Goal: Task Accomplishment & Management: Use online tool/utility

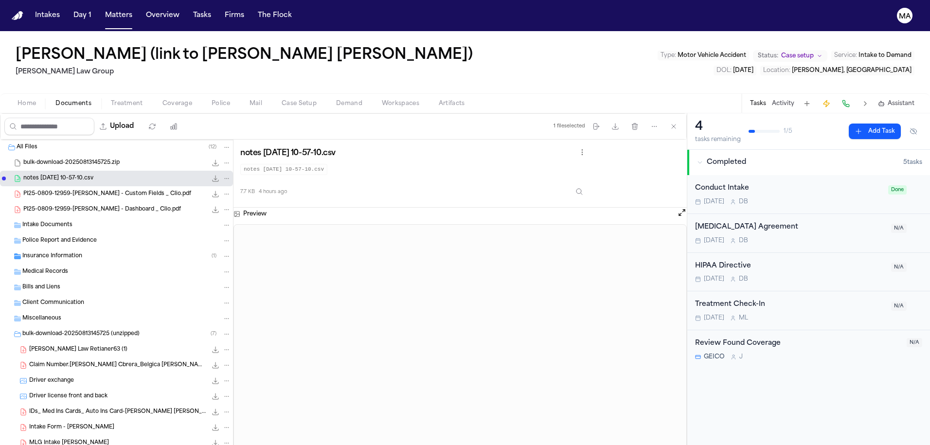
click at [101, 8] on button "Matters" at bounding box center [118, 16] width 35 height 18
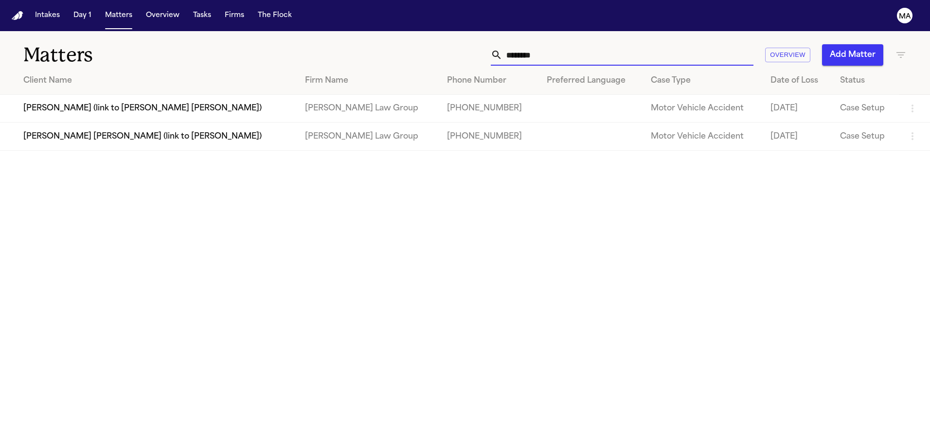
drag, startPoint x: 687, startPoint y: 43, endPoint x: 611, endPoint y: 41, distance: 75.9
click at [611, 44] on div "******** Overview Add Matter" at bounding box center [594, 54] width 626 height 21
click at [695, 44] on input "********" at bounding box center [628, 54] width 251 height 21
drag, startPoint x: 687, startPoint y: 40, endPoint x: 611, endPoint y: 40, distance: 75.4
click at [612, 44] on div "******** Overview Add Matter" at bounding box center [594, 54] width 626 height 21
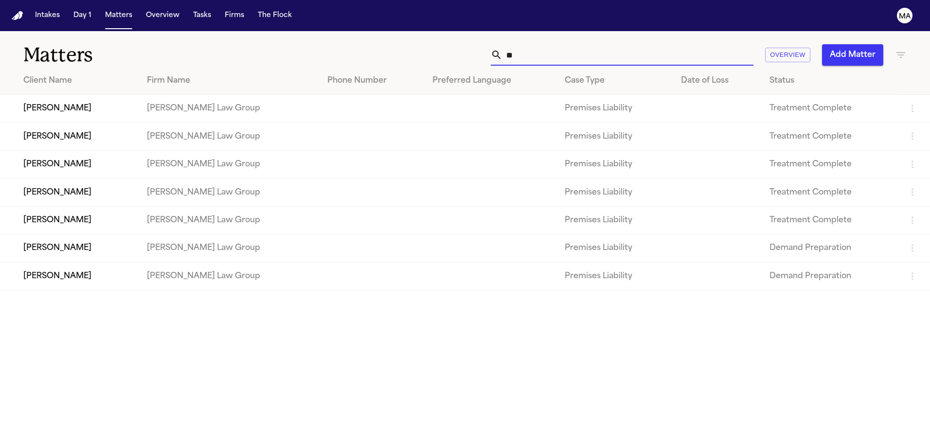
type input "*"
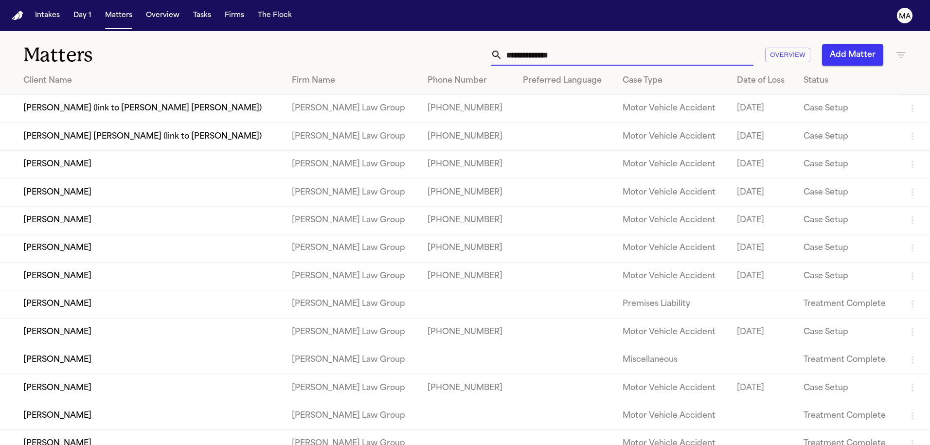
click at [660, 44] on input "text" at bounding box center [628, 54] width 251 height 21
type input "*"
click at [897, 52] on icon "button" at bounding box center [901, 55] width 9 height 6
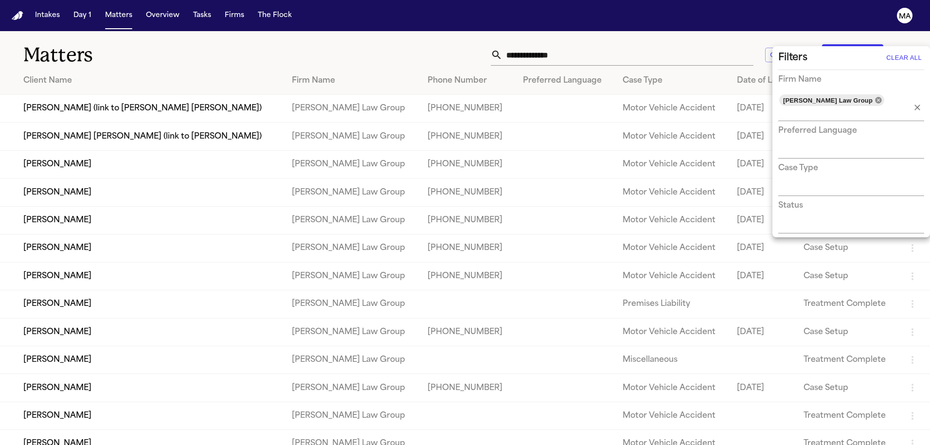
click at [875, 97] on icon at bounding box center [878, 100] width 6 height 6
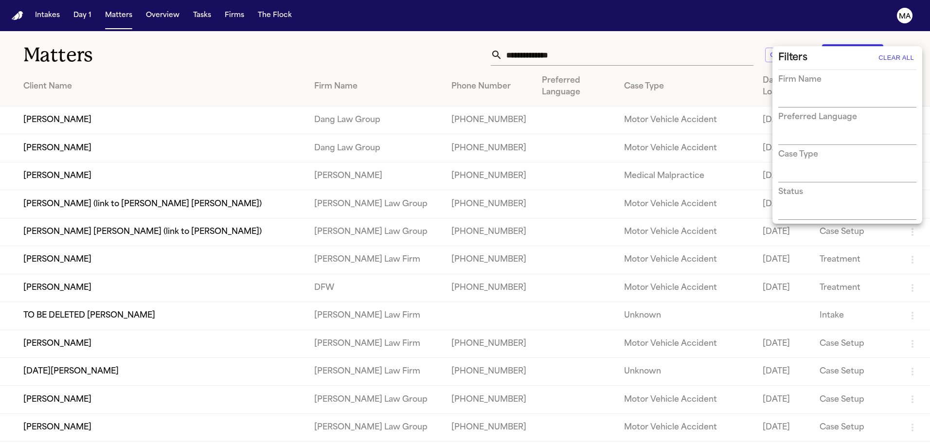
click at [678, 43] on div at bounding box center [465, 222] width 930 height 445
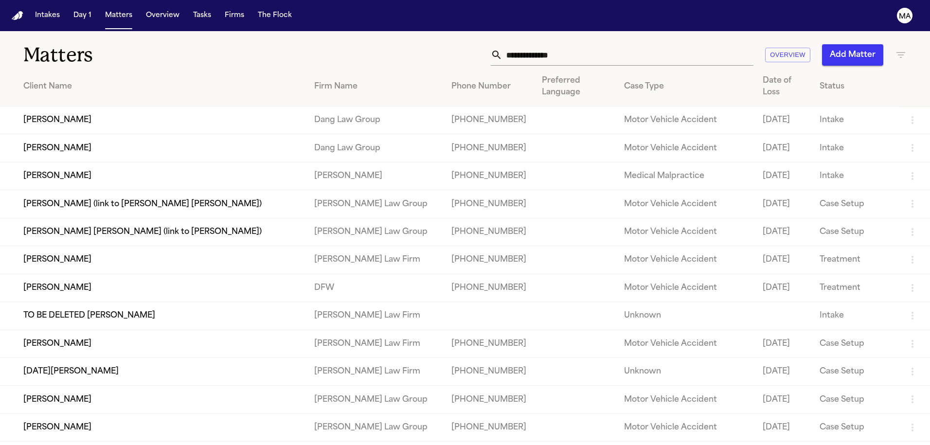
click at [685, 44] on input "text" at bounding box center [628, 54] width 251 height 21
click at [662, 44] on input "text" at bounding box center [628, 54] width 251 height 21
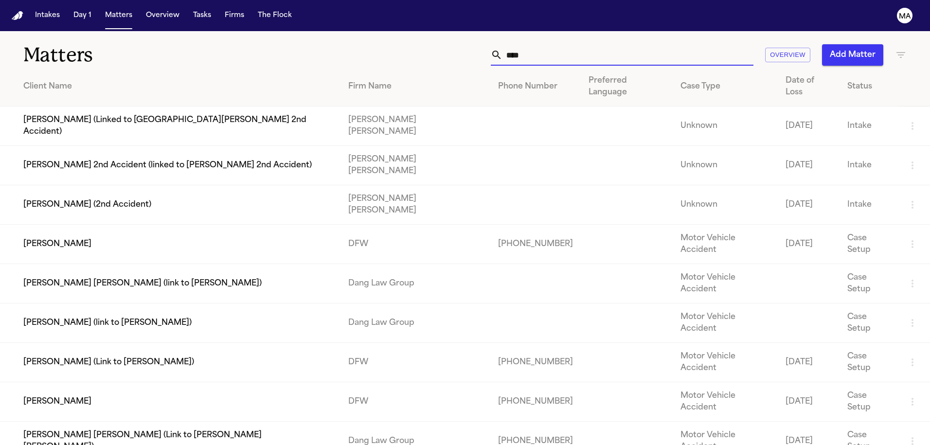
type input "****"
click at [40, 225] on td "Scott Mudd" at bounding box center [170, 244] width 341 height 39
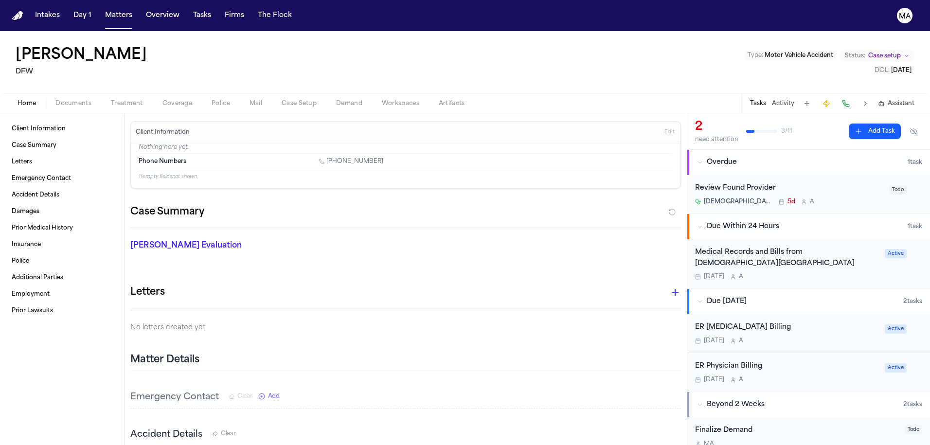
click at [51, 108] on span "button" at bounding box center [74, 108] width 48 height 1
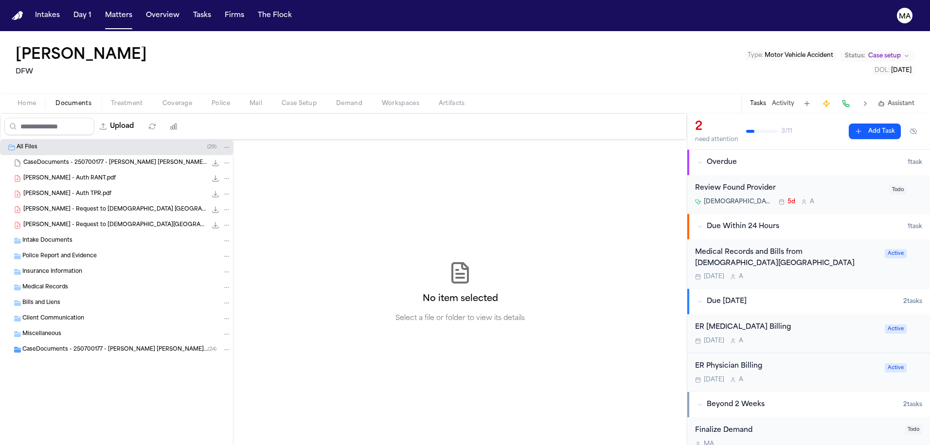
click at [47, 300] on div "All Files ( 29 ) CaseDocuments - 250700177 - Mudd v. Mears 20250806202210.zip 5…" at bounding box center [116, 273] width 233 height 267
click at [47, 346] on span "CaseDocuments - 250700177 - Mudd v. Mears 20250806202210 (unzipped)" at bounding box center [114, 350] width 185 height 8
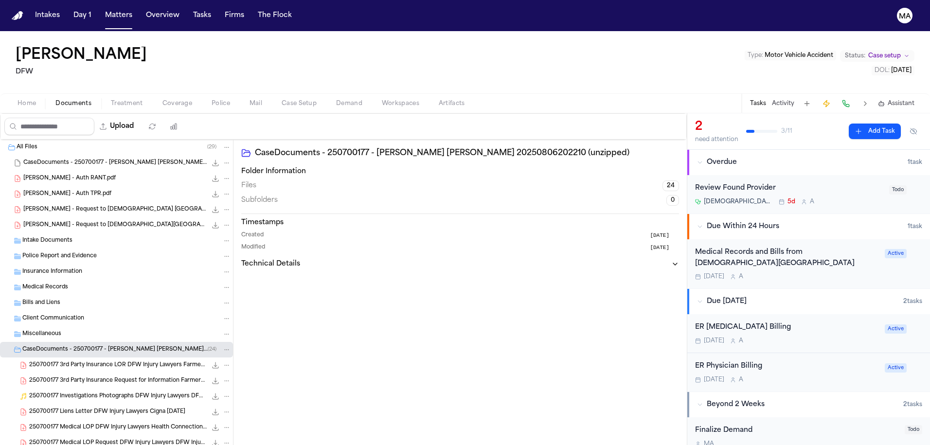
click at [47, 346] on span "CaseDocuments - 250700177 - Mudd v. Mears 20250806202210 (unzipped)" at bounding box center [114, 350] width 185 height 8
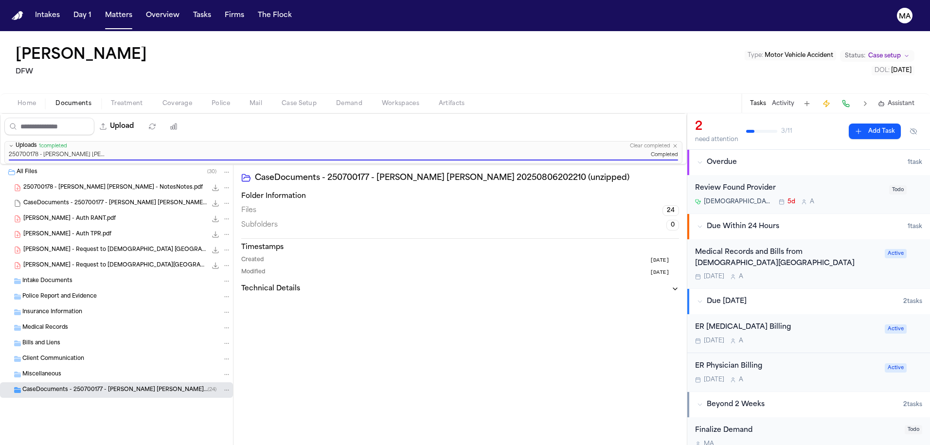
click at [908, 100] on span "Assistant" at bounding box center [901, 104] width 27 height 8
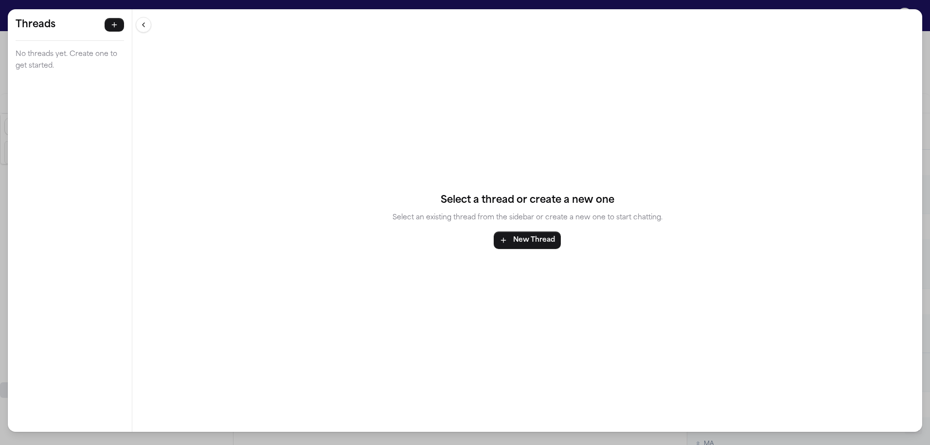
click at [325, 5] on div "Threads No threads yet. Create one to get started. Threads No threads yet. Crea…" at bounding box center [465, 222] width 930 height 445
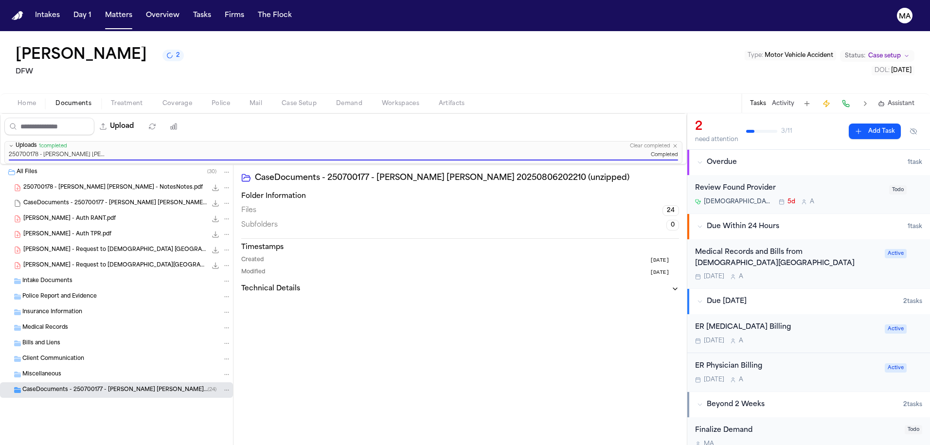
click at [721, 322] on div "ER Radiology Billing Aug 21 A" at bounding box center [787, 333] width 184 height 23
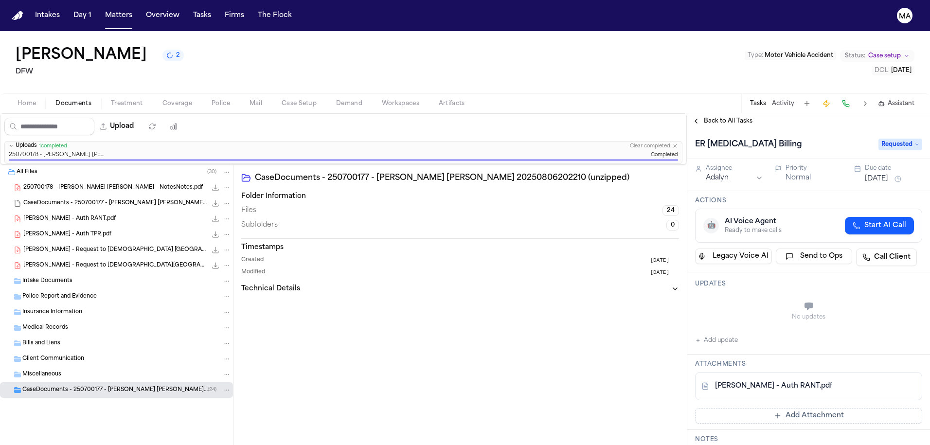
click at [708, 117] on span "Back to All Tasks" at bounding box center [728, 121] width 49 height 8
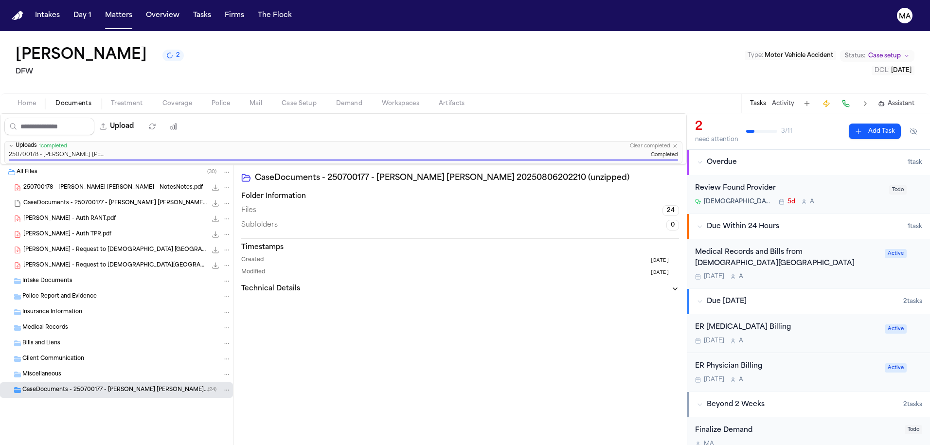
click at [343, 277] on div "CaseDocuments - 250700177 - Mudd v. Mears 20250806202210 (unzipped) Folder Info…" at bounding box center [460, 305] width 453 height 282
click at [763, 247] on div "Medical Records and Bills from Methodist Southlake Medical Center" at bounding box center [787, 258] width 184 height 22
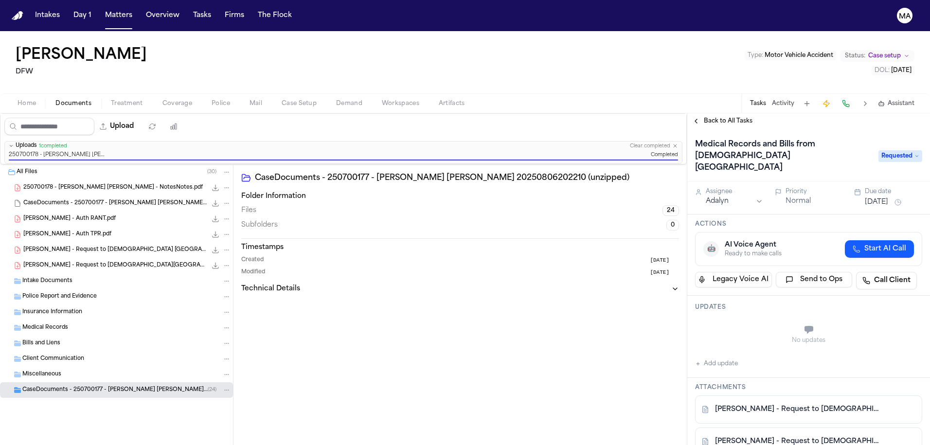
click at [704, 117] on span "Back to All Tasks" at bounding box center [728, 121] width 49 height 8
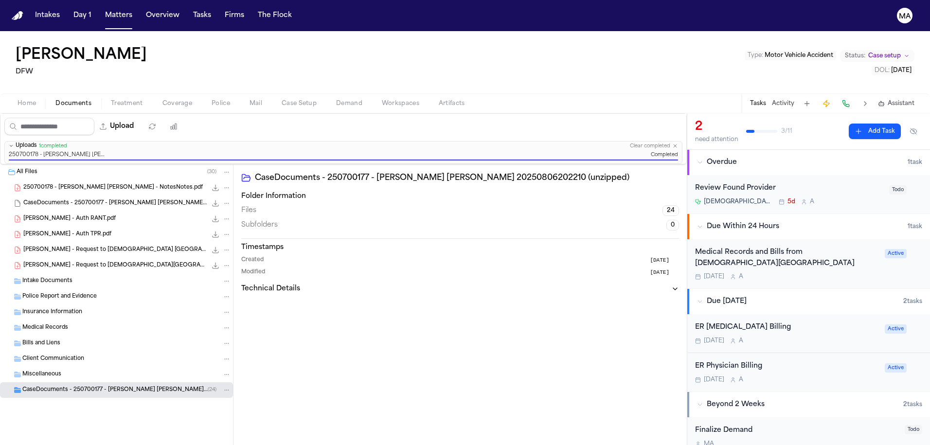
click at [366, 215] on div "CaseDocuments - 250700177 - Mudd v. Mears 20250806202210 (unzipped) Folder Info…" at bounding box center [460, 305] width 453 height 282
click at [336, 100] on span "Demand" at bounding box center [349, 104] width 26 height 8
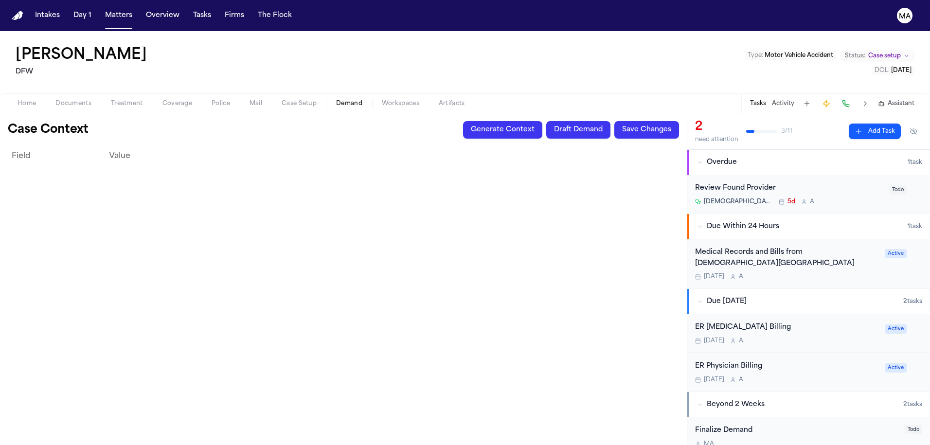
click at [542, 121] on button "Generate Context" at bounding box center [502, 130] width 79 height 18
click at [19, 100] on span "Home" at bounding box center [27, 104] width 18 height 8
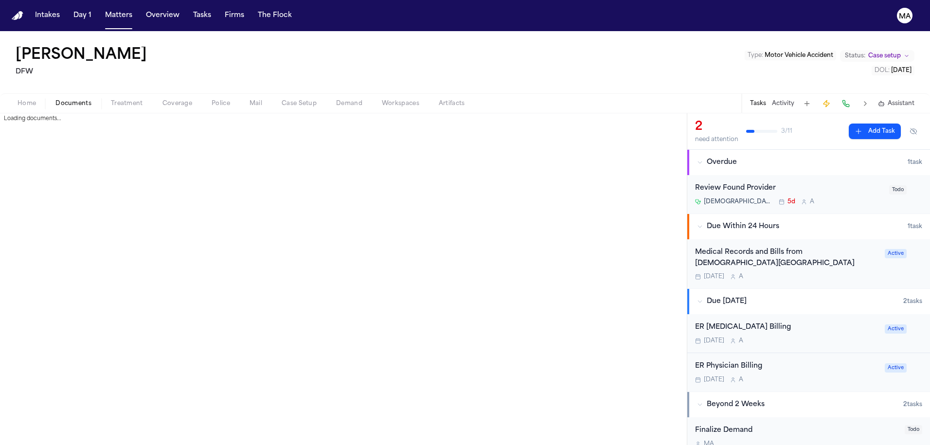
click at [55, 100] on span "Documents" at bounding box center [73, 104] width 36 height 8
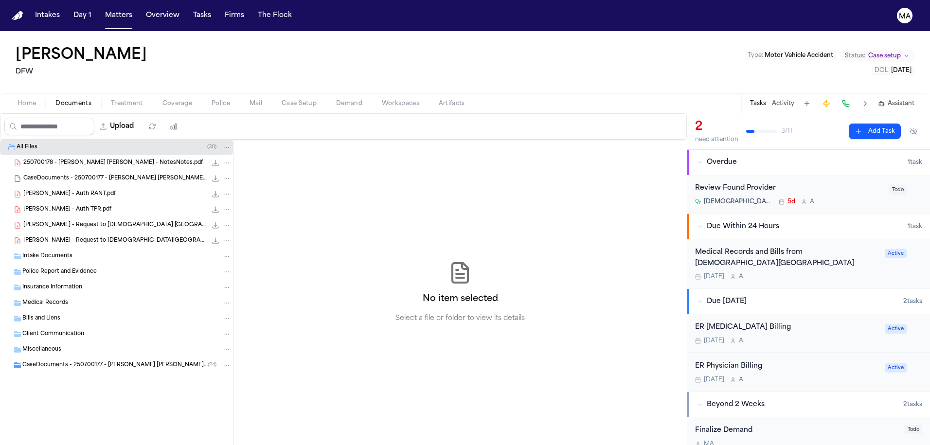
click at [336, 100] on span "Demand" at bounding box center [349, 104] width 26 height 8
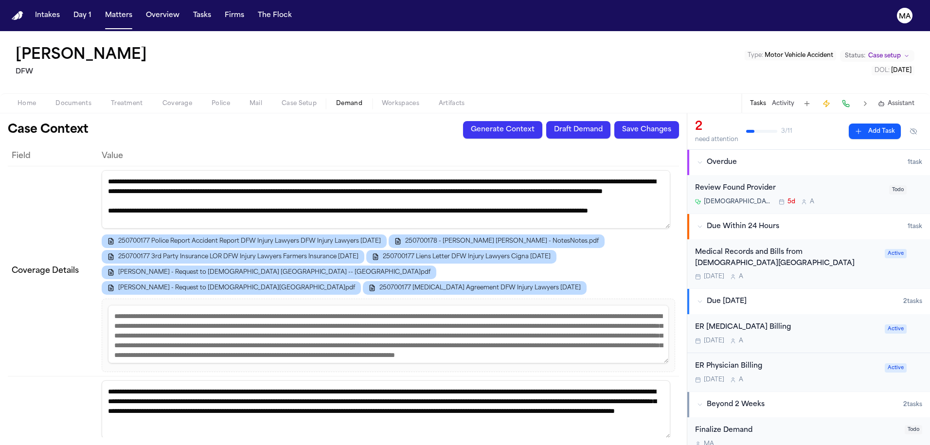
click at [882, 101] on icon "button" at bounding box center [881, 101] width 1 height 1
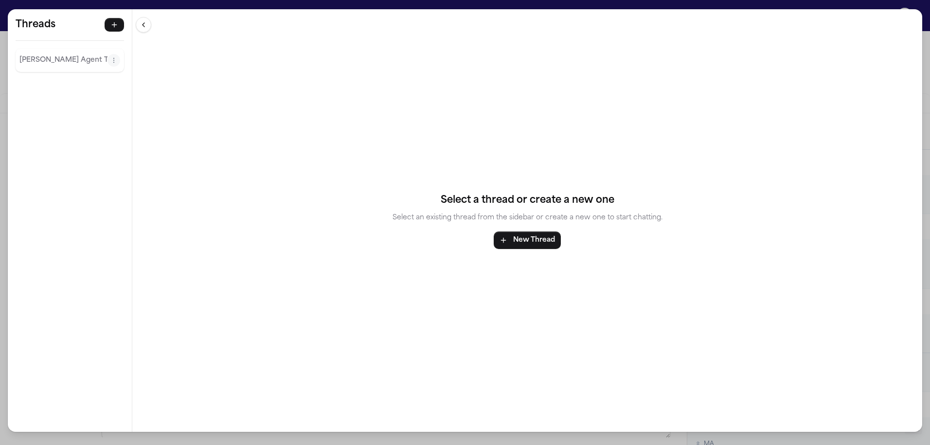
click at [37, 54] on p "[PERSON_NAME] Agent Thread" at bounding box center [63, 60] width 88 height 12
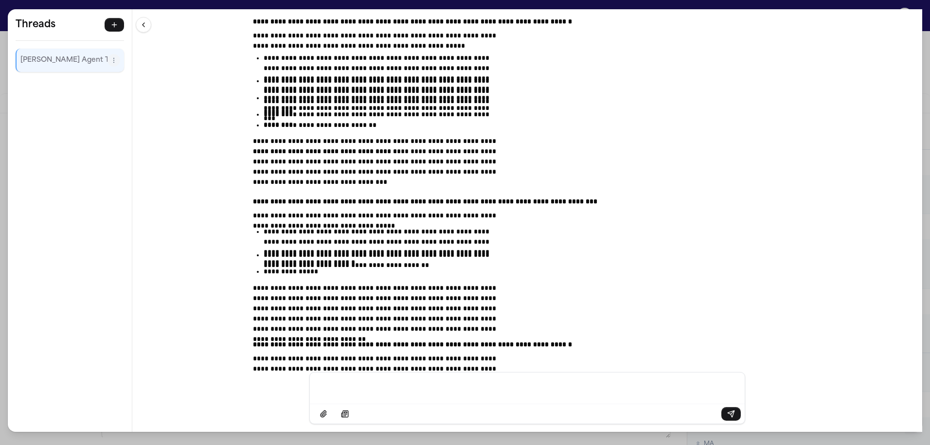
scroll to position [7856, 0]
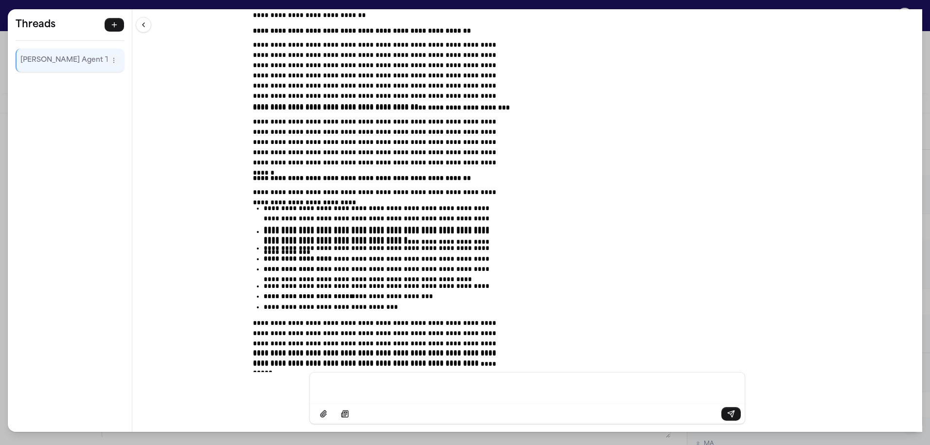
click at [502, 393] on p "Message input" at bounding box center [528, 388] width 412 height 10
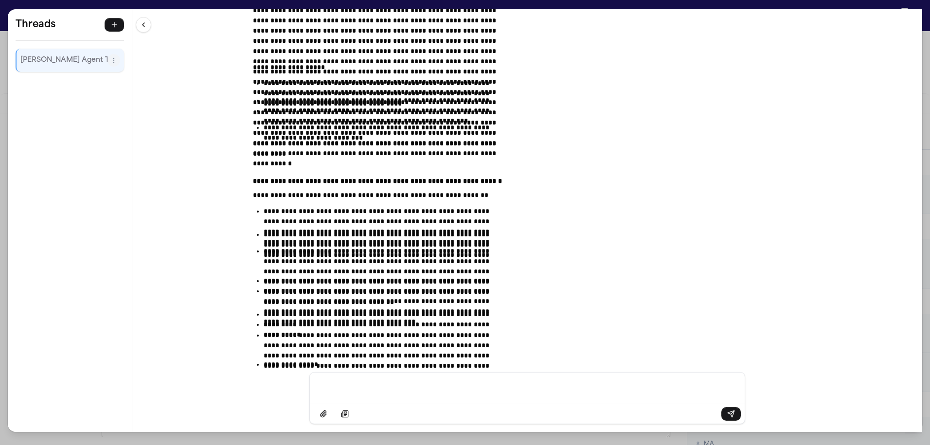
scroll to position [8711, 0]
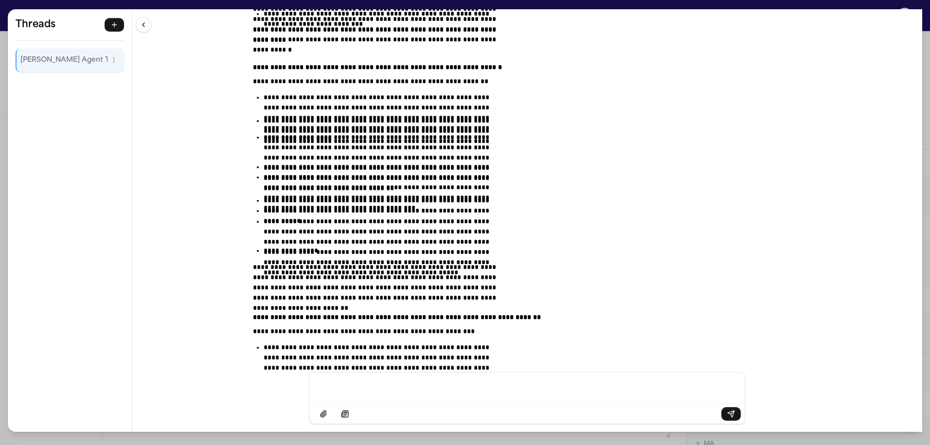
drag, startPoint x: 404, startPoint y: 269, endPoint x: 446, endPoint y: 265, distance: 41.5
drag, startPoint x: 542, startPoint y: 271, endPoint x: 551, endPoint y: 264, distance: 11.1
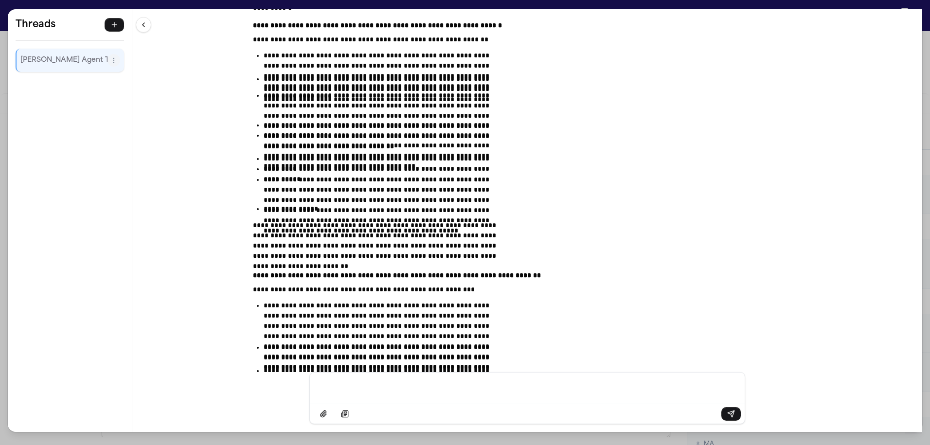
scroll to position [8856, 0]
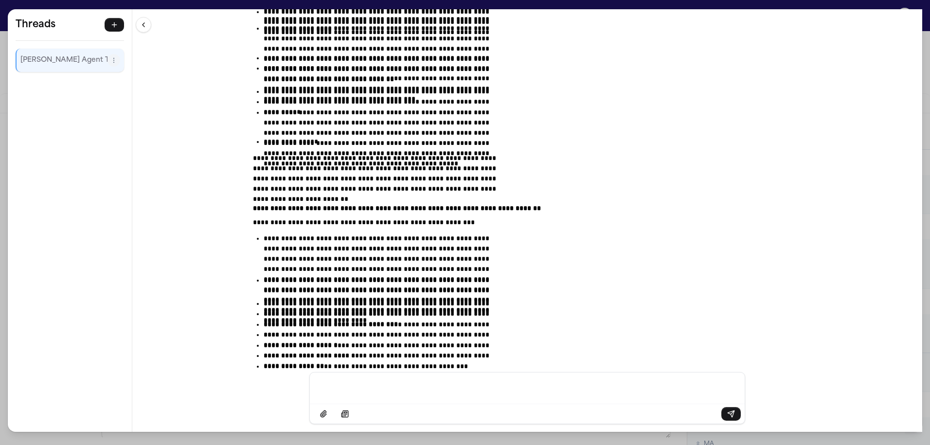
click at [298, 5] on div "**********" at bounding box center [465, 222] width 930 height 445
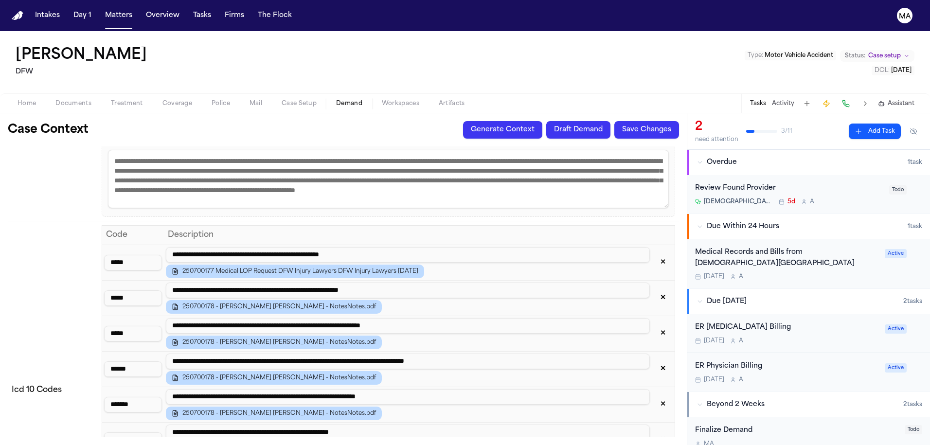
scroll to position [695, 0]
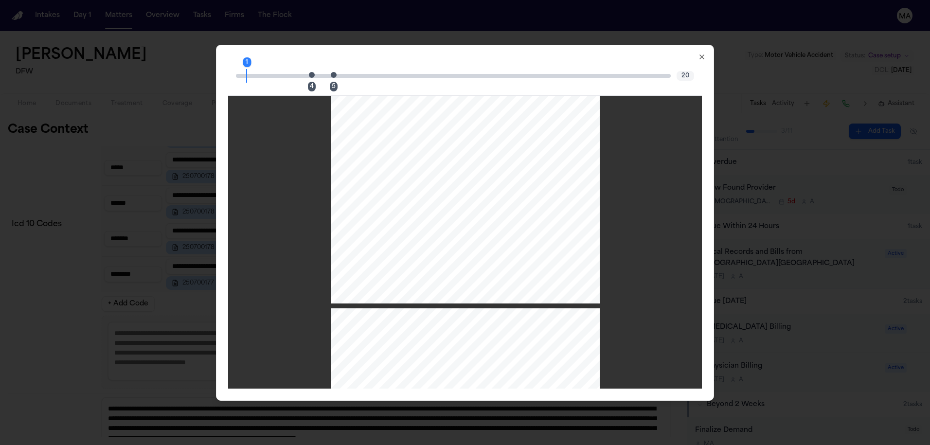
click at [316, 82] on div "4" at bounding box center [312, 87] width 8 height 10
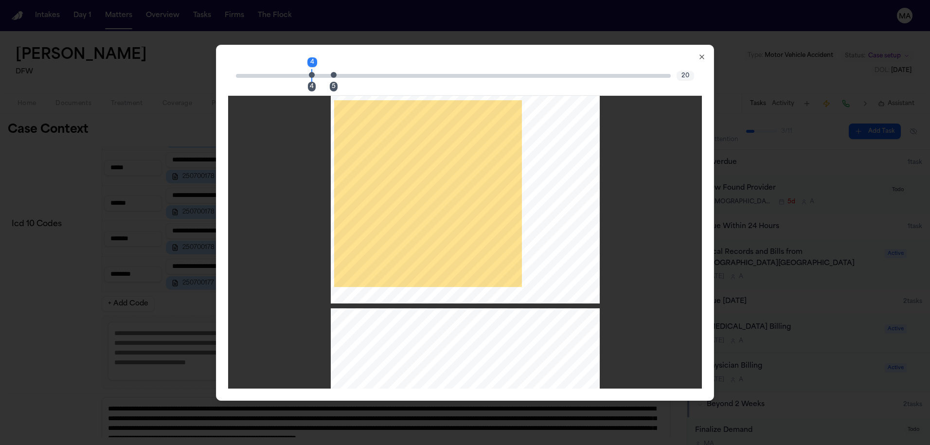
click at [338, 82] on div "5" at bounding box center [334, 87] width 8 height 10
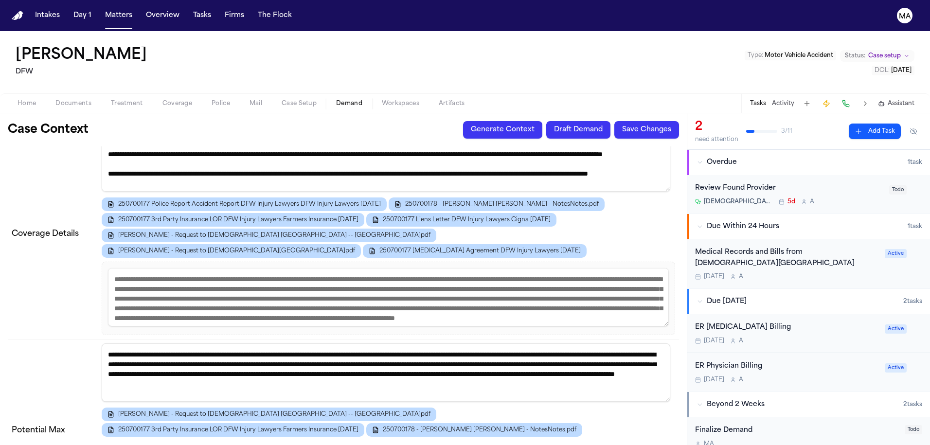
scroll to position [0, 0]
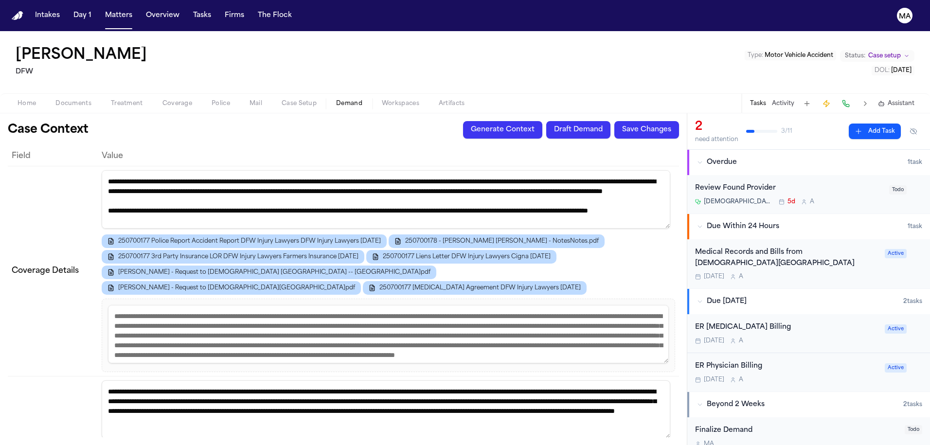
click at [111, 100] on span "Treatment" at bounding box center [127, 104] width 32 height 8
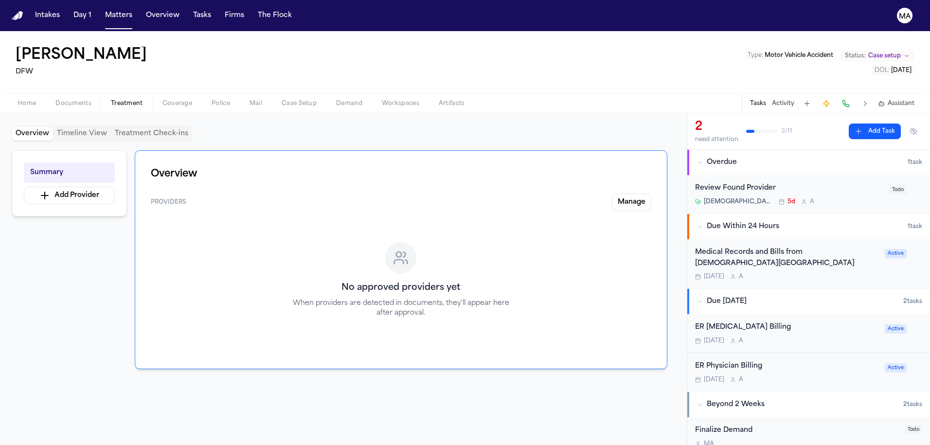
click at [324, 219] on div "No approved providers yet When providers are detected in documents, they'll app…" at bounding box center [401, 286] width 501 height 134
click at [59, 187] on button "Add Provider" at bounding box center [69, 196] width 91 height 18
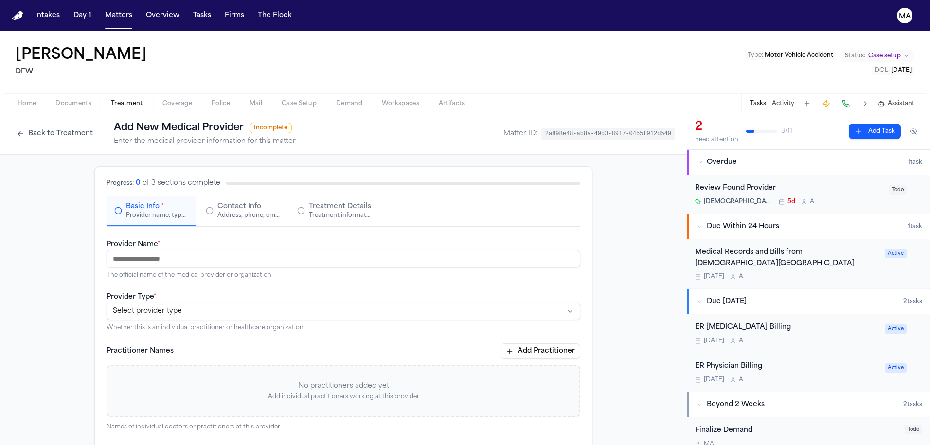
click at [252, 250] on input "Provider Name *" at bounding box center [344, 259] width 474 height 18
type input "**********"
click at [249, 185] on html "**********" at bounding box center [465, 222] width 930 height 445
select select "**********"
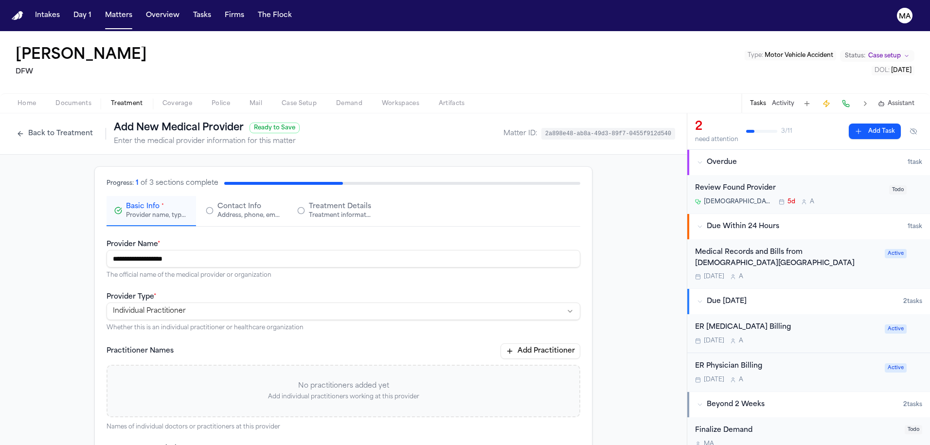
type textarea "**********"
click at [280, 212] on div "Address, phone, email, and other contact details" at bounding box center [248, 216] width 62 height 8
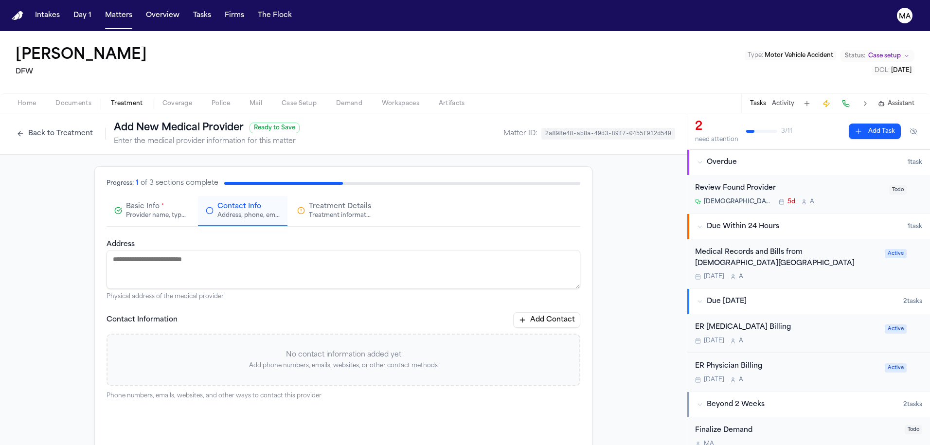
click at [513, 312] on button "Add Contact" at bounding box center [546, 320] width 67 height 16
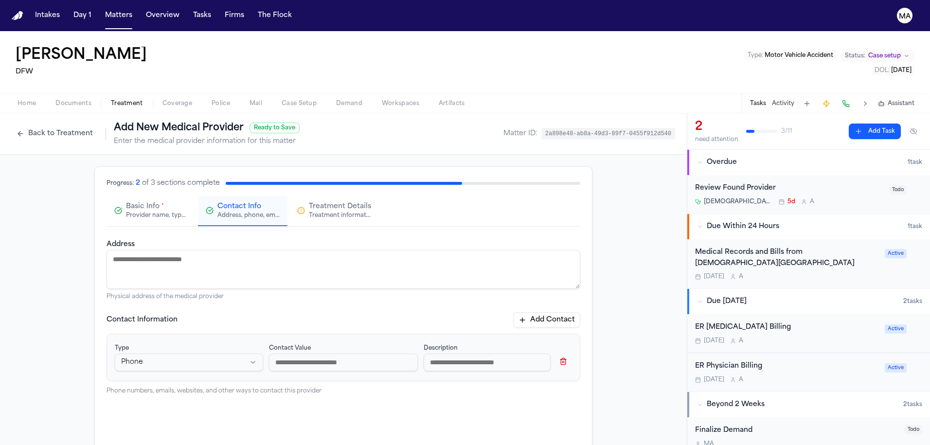
click at [409, 270] on div "Address Physical address of the medical provider Contact Information Add Contac…" at bounding box center [344, 359] width 474 height 243
click at [557, 256] on div "Progress: 2 of 3 sections complete Basic Info * Provider name, type, and genera…" at bounding box center [343, 351] width 687 height 392
click at [148, 182] on div "Progress: 2 of 3 sections complete Basic Info * Provider name, type, and genera…" at bounding box center [343, 351] width 687 height 392
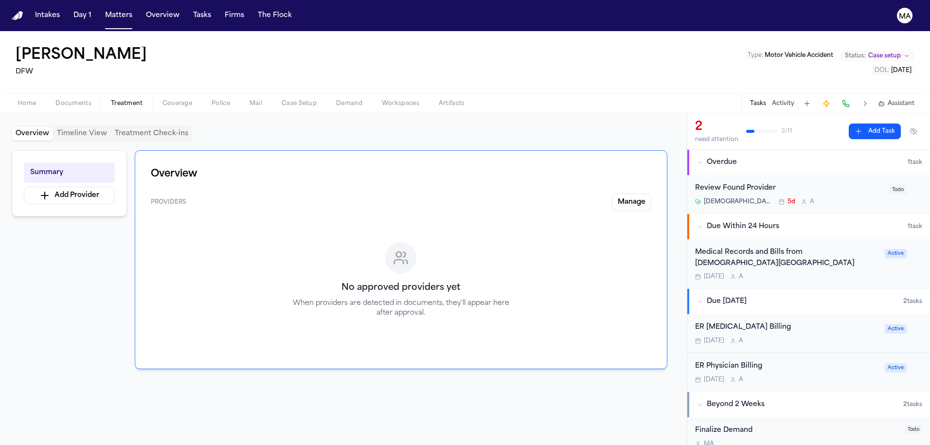
click at [43, 93] on div "Home Documents Treatment Coverage Police Mail Case Setup Demand Workspaces Arti…" at bounding box center [465, 102] width 930 height 19
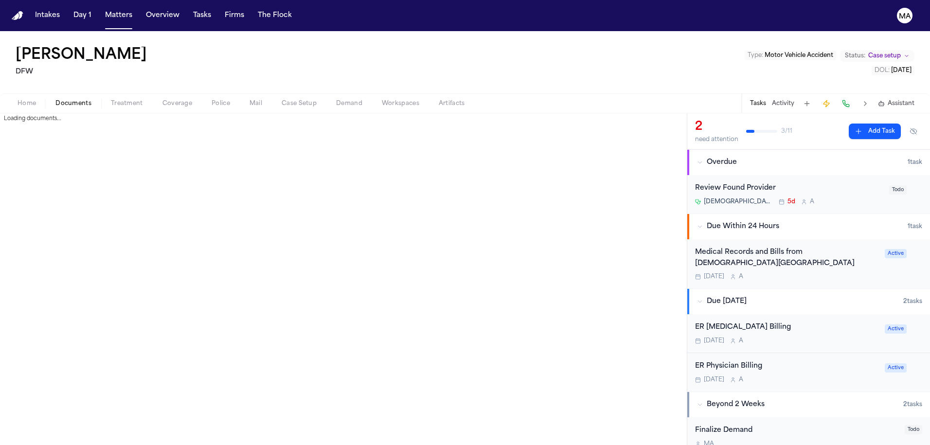
click at [55, 100] on span "Documents" at bounding box center [73, 104] width 36 height 8
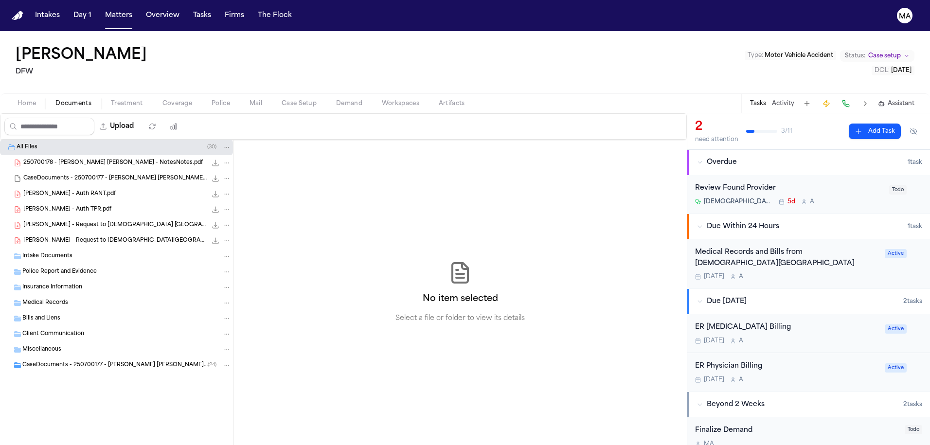
click at [531, 153] on div "No item selected Select a file or folder to view its details" at bounding box center [460, 293] width 453 height 306
click at [896, 124] on button "Add Task" at bounding box center [875, 132] width 52 height 16
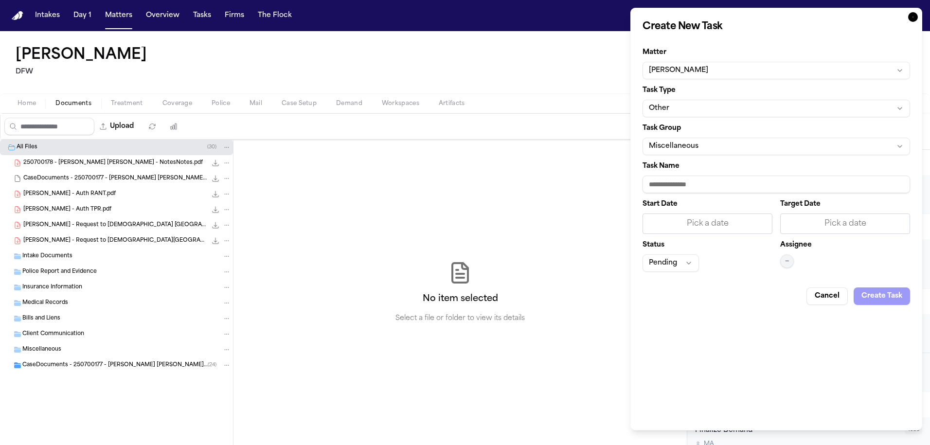
click at [682, 100] on button "Other" at bounding box center [777, 109] width 268 height 18
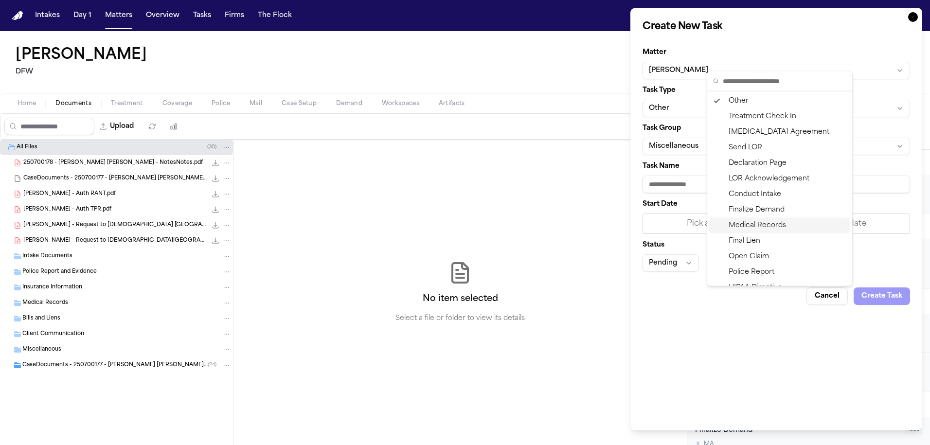
click at [751, 218] on div "Medical Records" at bounding box center [779, 226] width 141 height 16
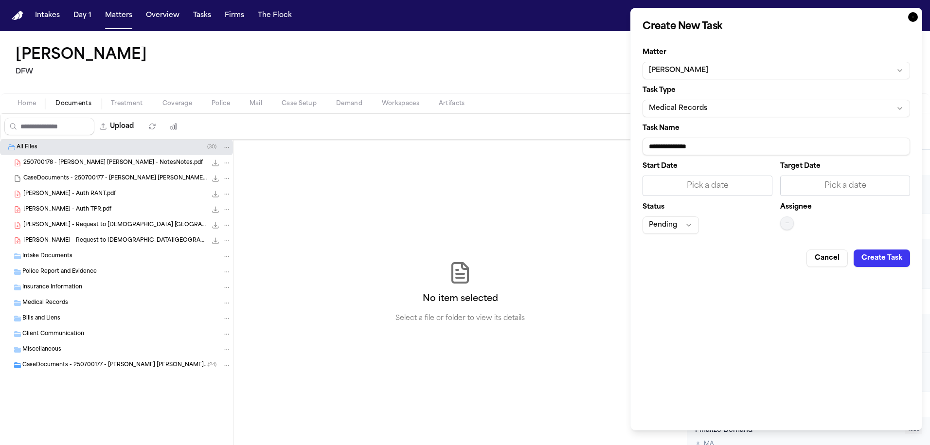
drag, startPoint x: 691, startPoint y: 89, endPoint x: 555, endPoint y: 67, distance: 138.0
click at [555, 67] on body "Intakes Day 1 Matters Overview Tasks Firms The Flock MA Scott Mudd DFW Type : M…" at bounding box center [465, 222] width 930 height 445
type input "**********"
click at [788, 180] on div "**********" at bounding box center [777, 219] width 292 height 423
click at [734, 180] on div "Pick a date" at bounding box center [707, 186] width 117 height 12
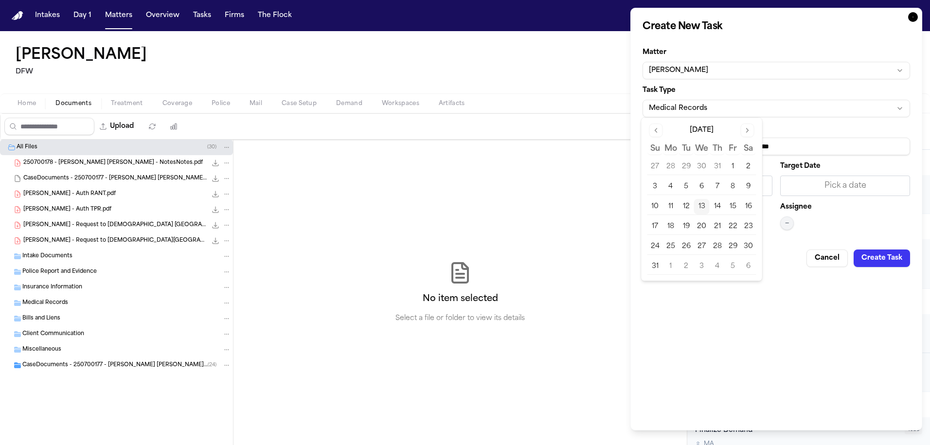
click at [694, 199] on button "13" at bounding box center [702, 207] width 16 height 16
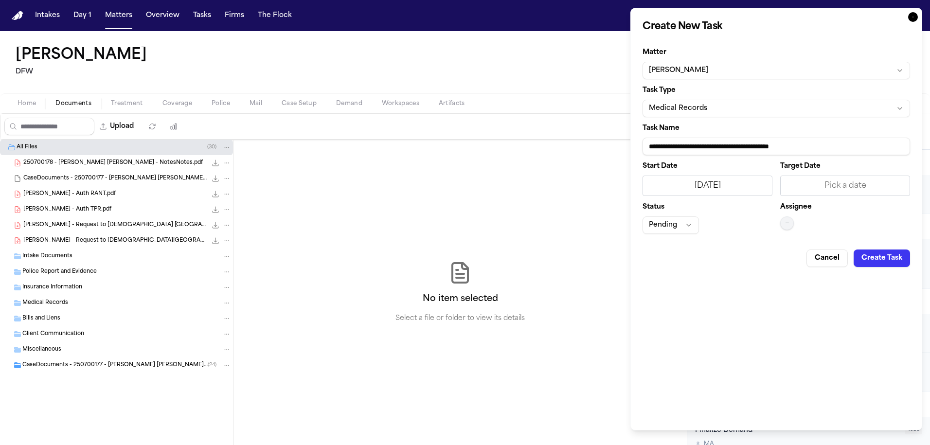
click at [824, 180] on div "Pick a date" at bounding box center [845, 186] width 117 height 12
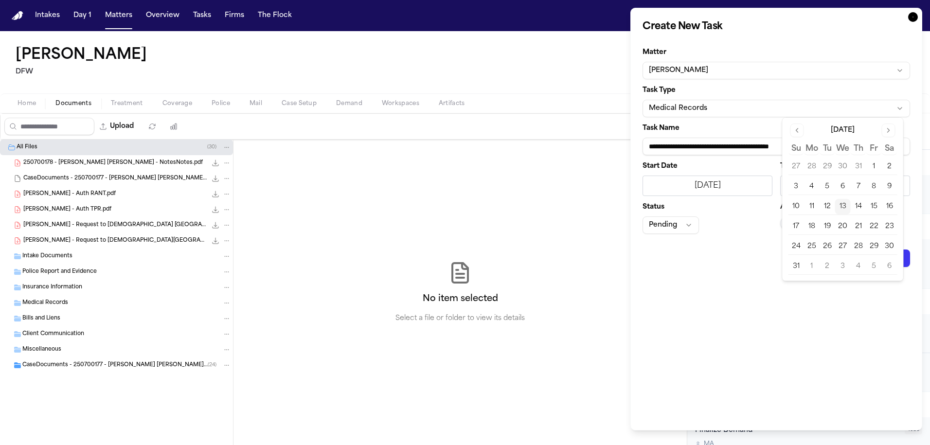
click at [835, 199] on button "13" at bounding box center [843, 207] width 16 height 16
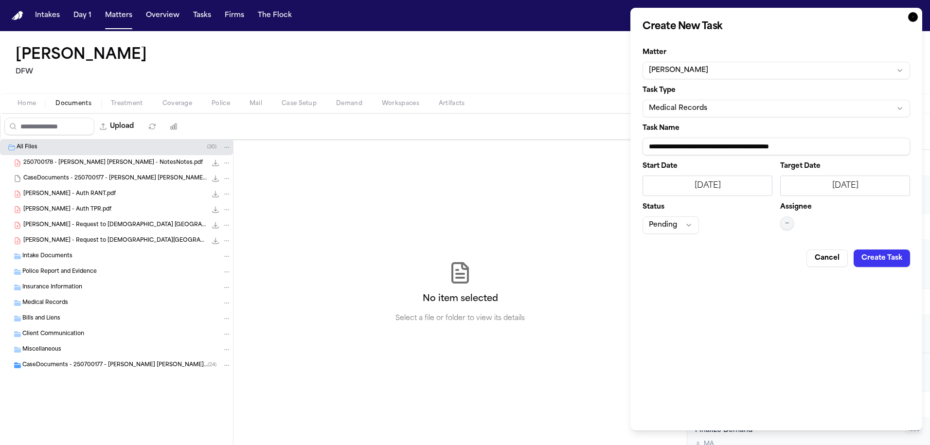
click at [786, 219] on span "—" at bounding box center [787, 223] width 4 height 8
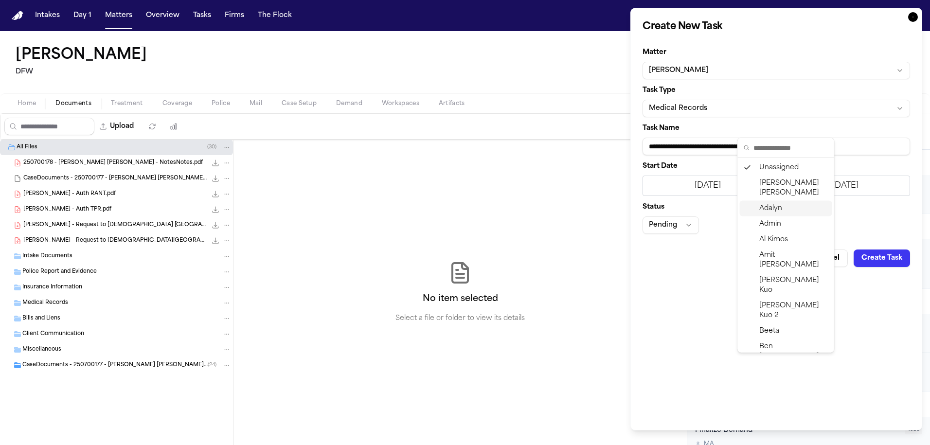
click at [780, 201] on div "Adalyn" at bounding box center [786, 209] width 92 height 16
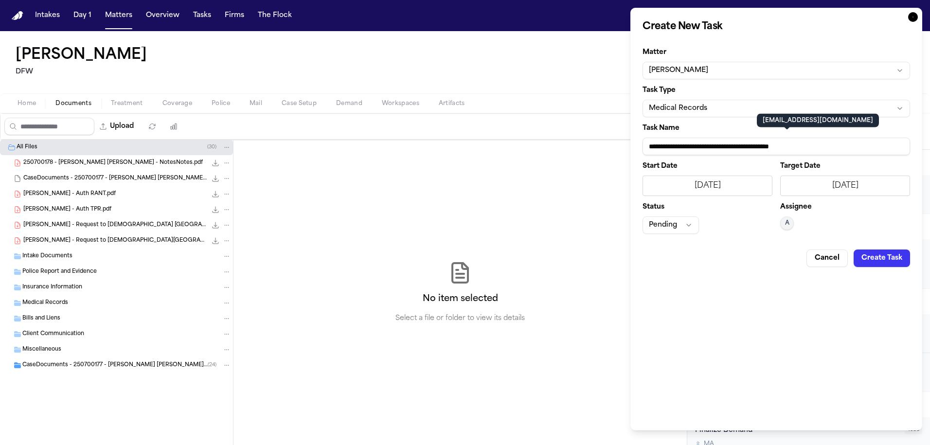
click at [841, 201] on div "**********" at bounding box center [777, 219] width 292 height 423
click at [902, 250] on button "Create Task" at bounding box center [882, 259] width 56 height 18
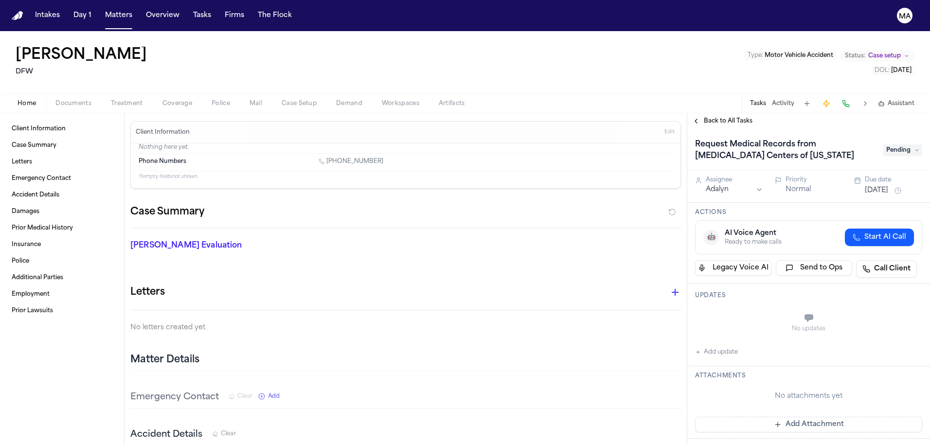
click at [707, 117] on span "Back to All Tasks" at bounding box center [728, 121] width 49 height 8
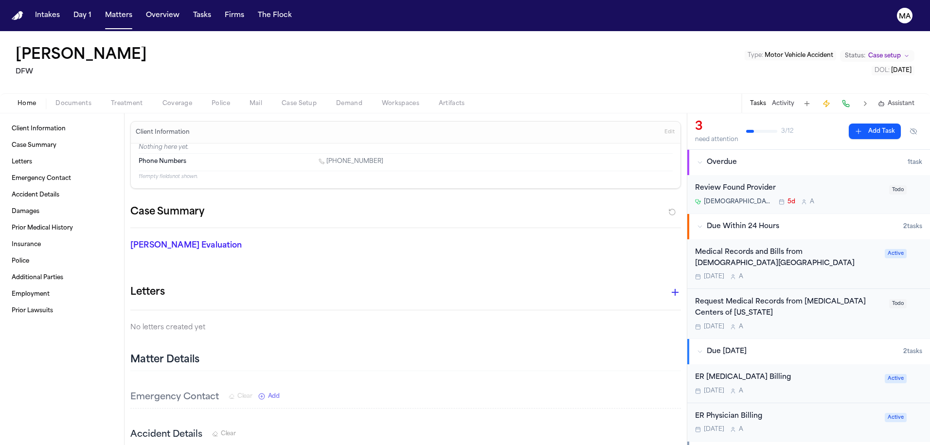
click at [868, 297] on div "Request Medical Records from MRI Centers of Texas" at bounding box center [789, 308] width 188 height 22
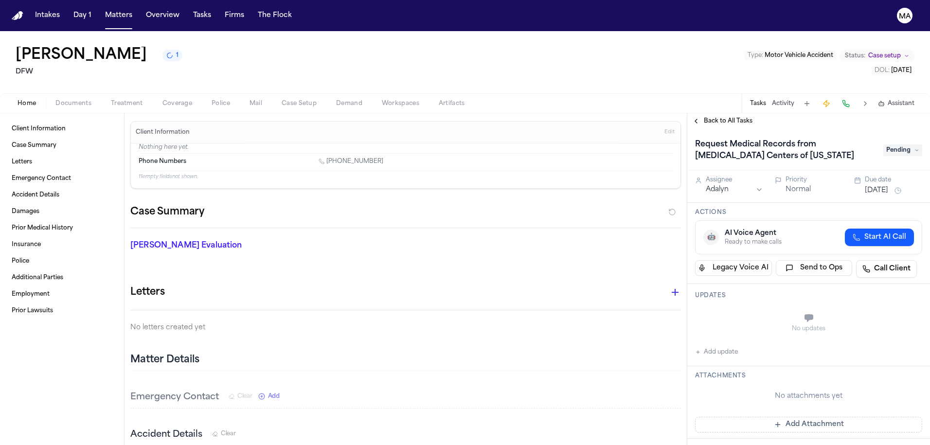
click at [795, 137] on h1 "Request Medical Records from MRI Centers of Texas" at bounding box center [784, 150] width 186 height 27
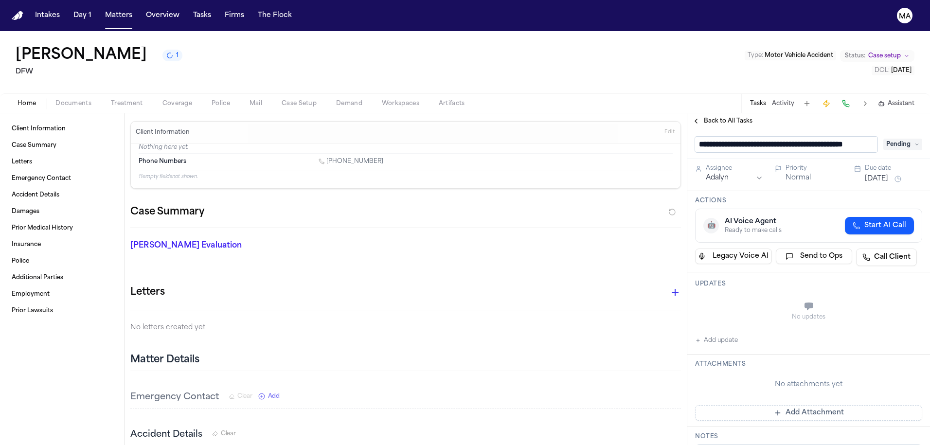
click at [752, 137] on input "**********" at bounding box center [786, 145] width 182 height 16
type input "**********"
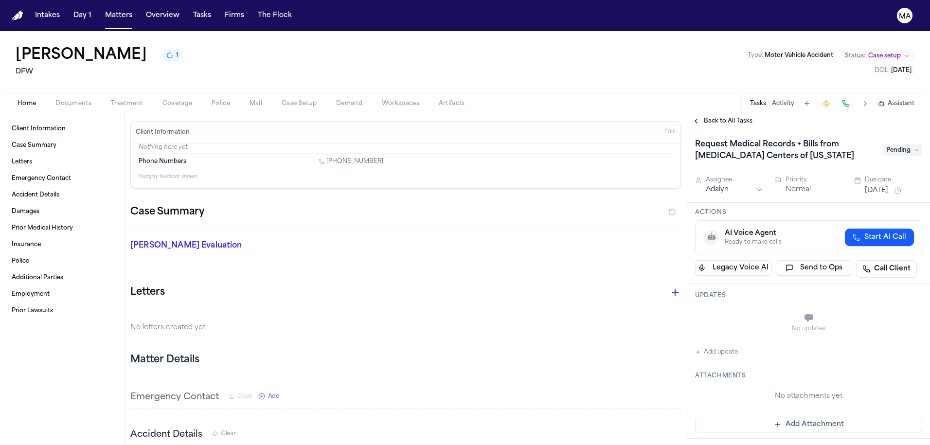
click at [723, 117] on span "Back to All Tasks" at bounding box center [728, 121] width 49 height 8
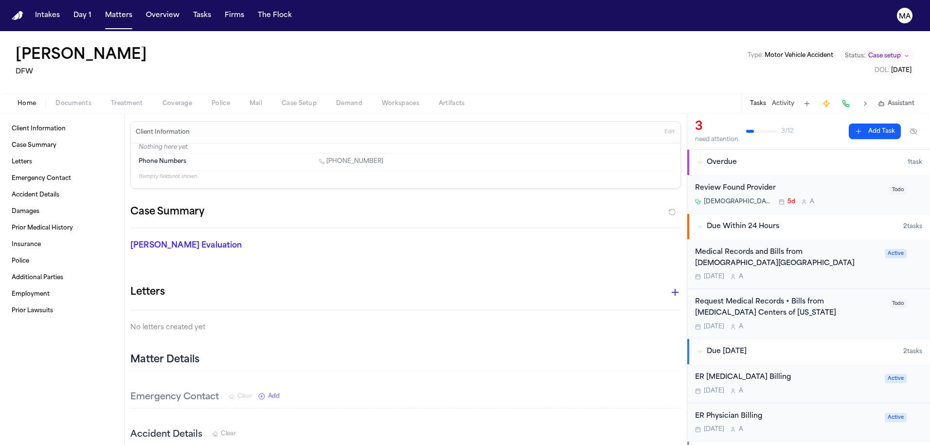
click at [339, 228] on div "Finch Evaluation * ​" at bounding box center [400, 247] width 562 height 39
click at [767, 247] on div "Medical Records and Bills from Methodist Southlake Medical Center" at bounding box center [787, 258] width 184 height 22
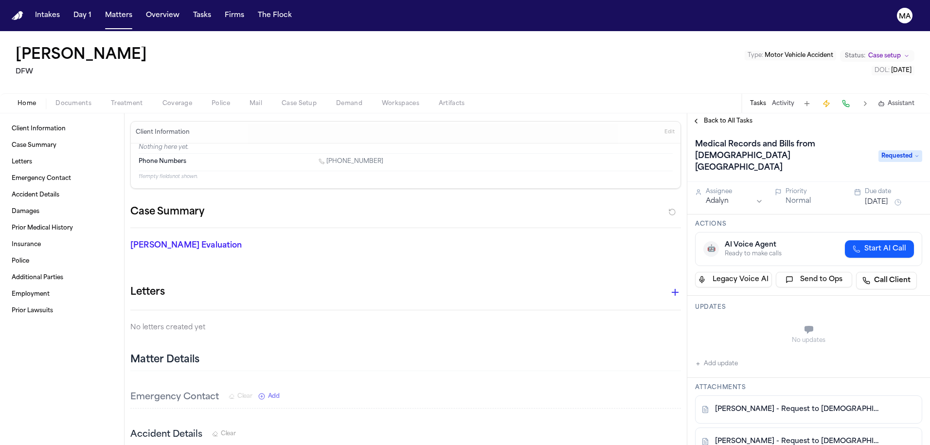
click at [57, 93] on div "Home Documents Treatment Coverage Police Mail Case Setup Demand Workspaces Arti…" at bounding box center [465, 102] width 930 height 19
click at [57, 108] on span "button" at bounding box center [74, 108] width 48 height 1
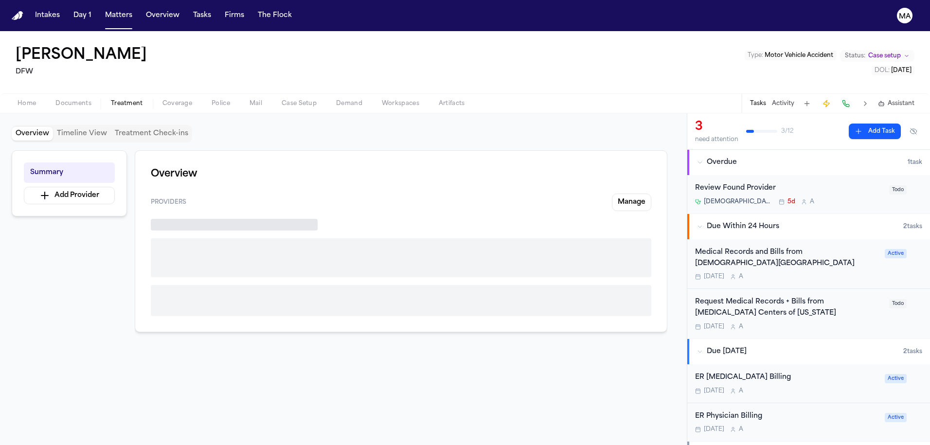
click at [111, 100] on span "Treatment" at bounding box center [127, 104] width 32 height 8
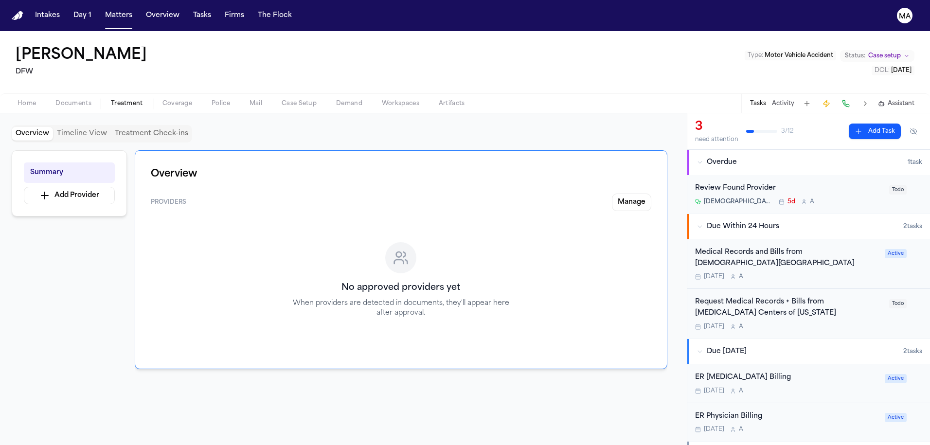
click at [55, 100] on span "Documents" at bounding box center [73, 104] width 36 height 8
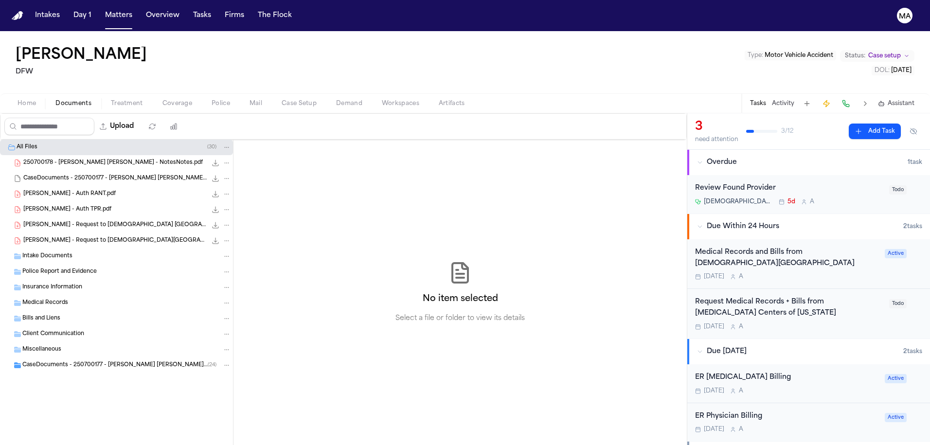
click at [64, 221] on span "S. Mudd - Request to Methodist South Lake -- Billing.pdf" at bounding box center [114, 225] width 183 height 8
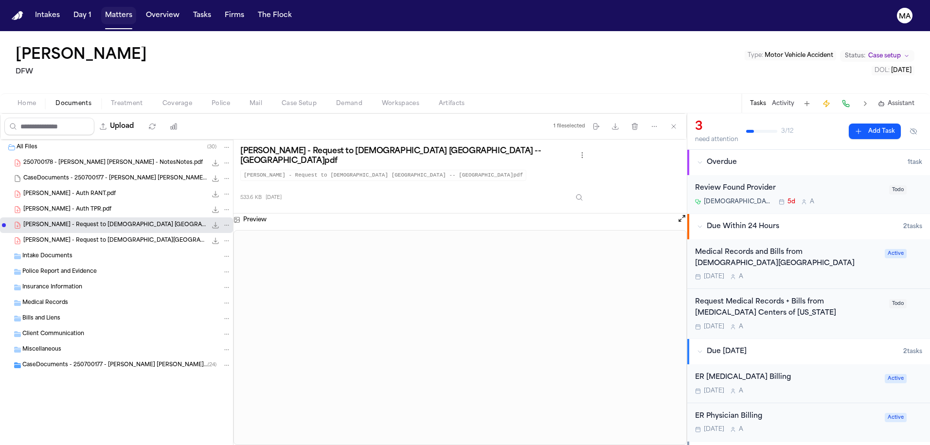
click at [101, 12] on button "Matters" at bounding box center [118, 16] width 35 height 18
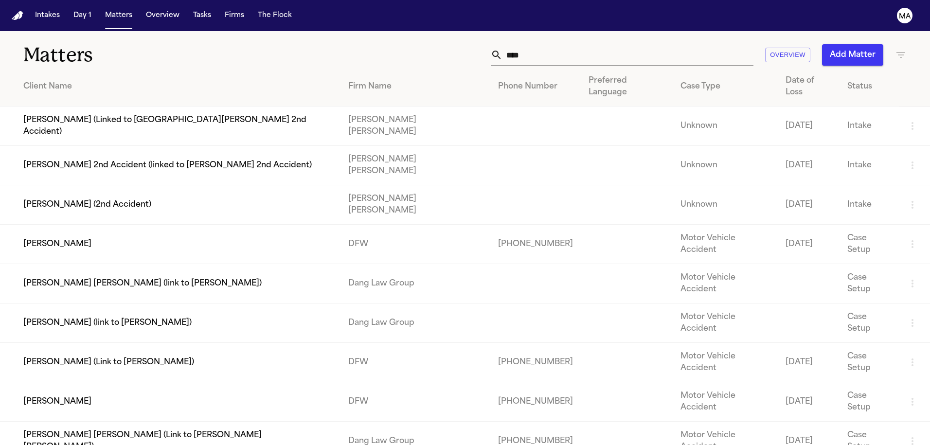
click at [84, 343] on td "[PERSON_NAME] (Link to [PERSON_NAME])" at bounding box center [170, 362] width 341 height 39
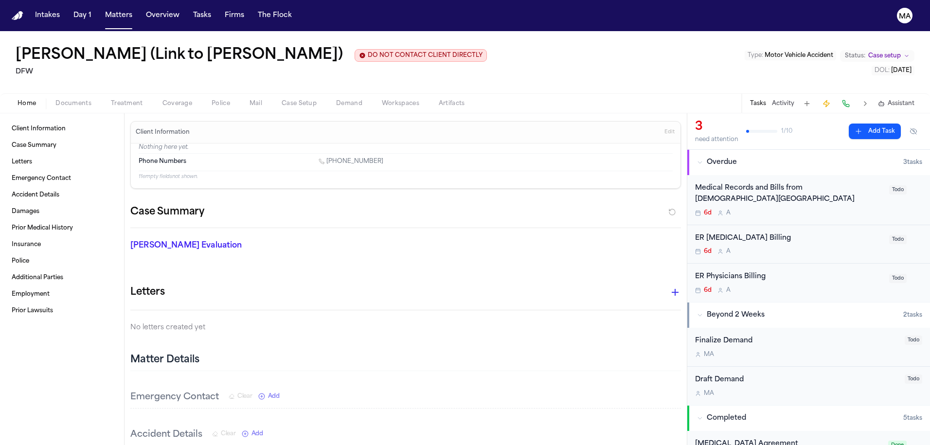
click at [754, 183] on div "Medical Records and Bills from Methodist Southlake Medical Center" at bounding box center [789, 194] width 188 height 22
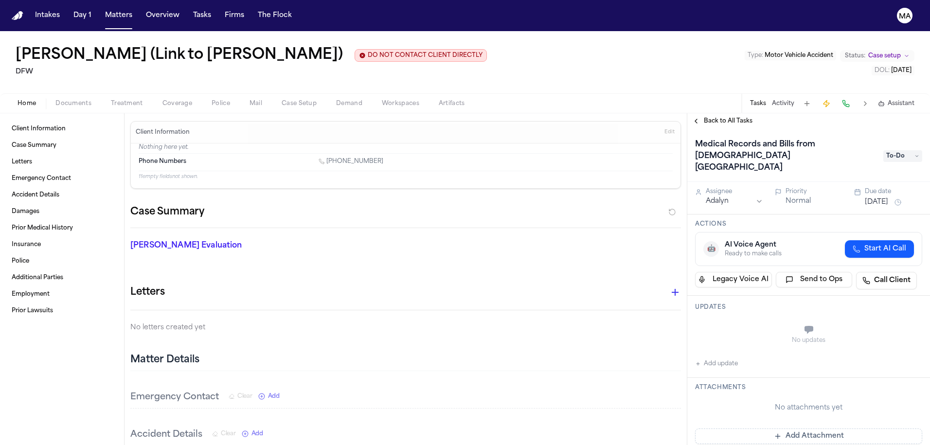
click at [710, 117] on span "Back to All Tasks" at bounding box center [728, 121] width 49 height 8
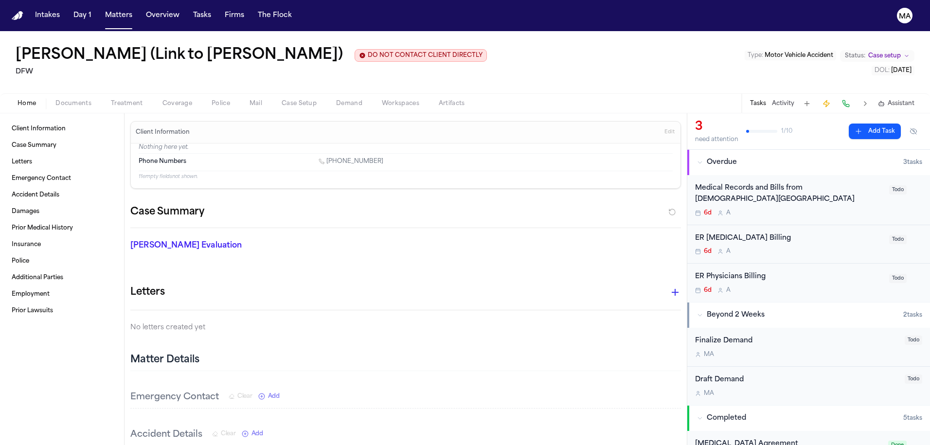
click at [55, 100] on span "Documents" at bounding box center [73, 104] width 36 height 8
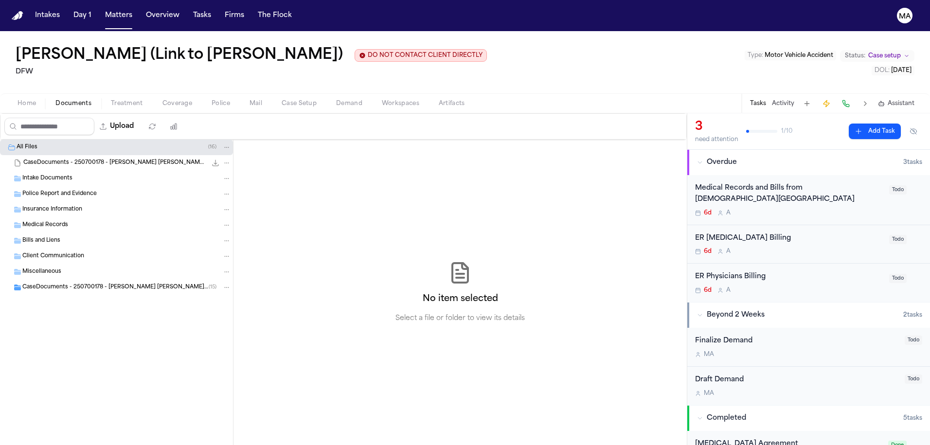
click at [63, 284] on span "CaseDocuments - 250700178 - Mudd v. Mears 20250806200213 (unzipped)" at bounding box center [115, 288] width 186 height 8
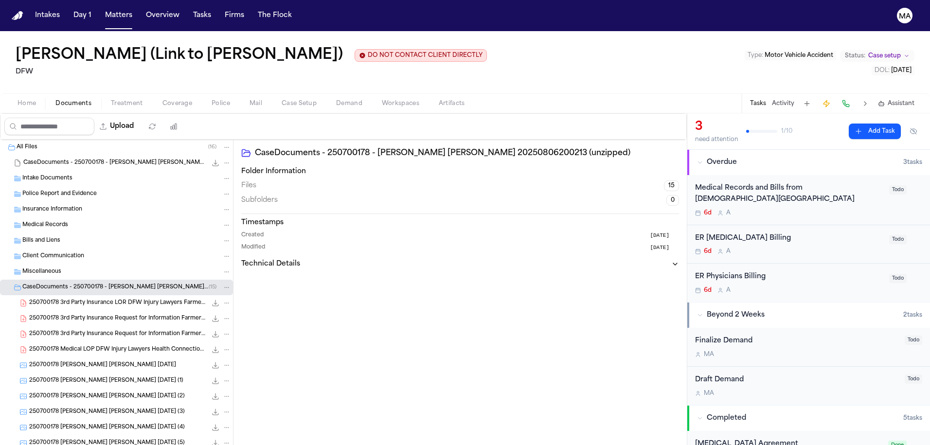
click at [72, 346] on span "250700178 Medical LOP DFW Injury Lawyers Health Connection 07-16-2025" at bounding box center [118, 350] width 178 height 8
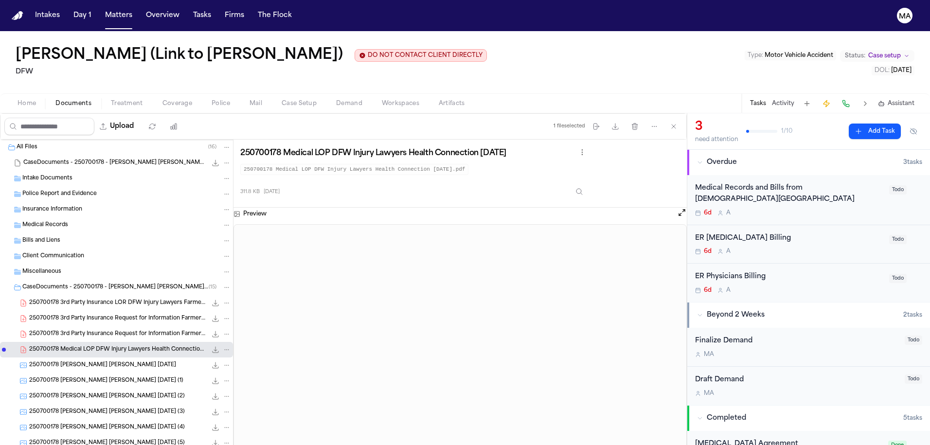
click at [72, 330] on span "250700178 3rd Party Insurance Request for Information Farmers Insurance DFW Inj…" at bounding box center [118, 334] width 178 height 8
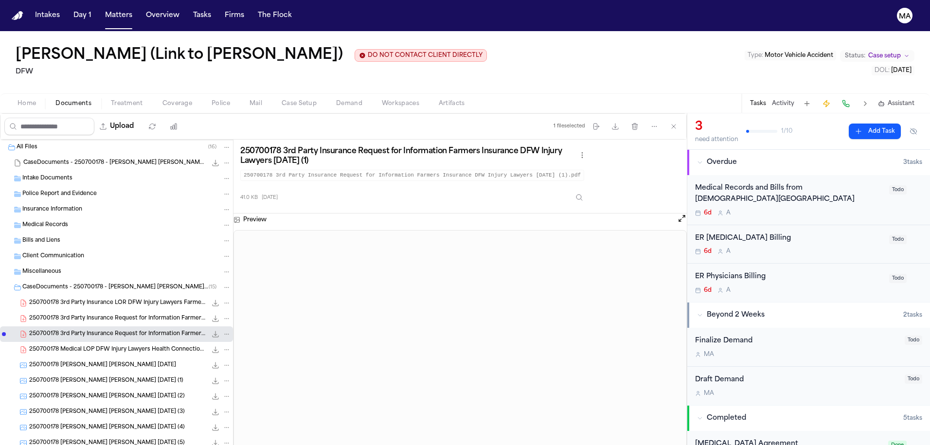
click at [72, 315] on span "250700178 3rd Party Insurance Request for Information Farmers Insurance DFW Inj…" at bounding box center [118, 319] width 178 height 8
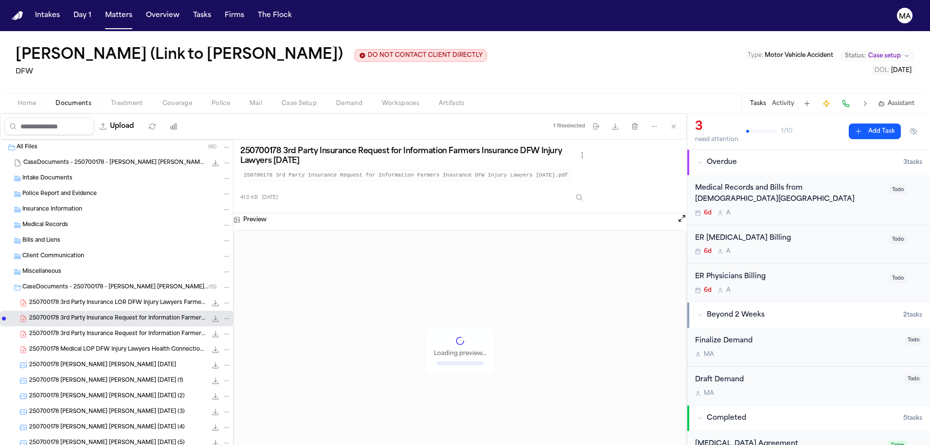
click at [70, 295] on div "250700178 3rd Party Insurance LOR DFW Injury Lawyers Farmers Insurance 07-22-20…" at bounding box center [116, 303] width 233 height 16
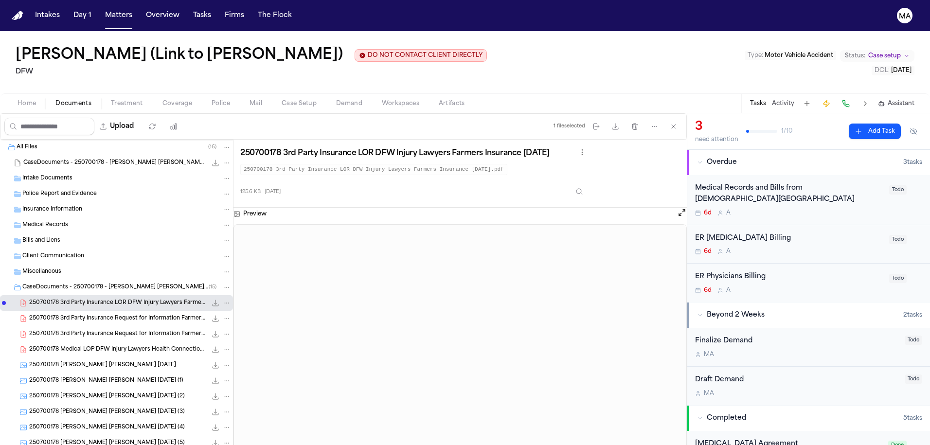
click at [101, 9] on button "Matters" at bounding box center [118, 16] width 35 height 18
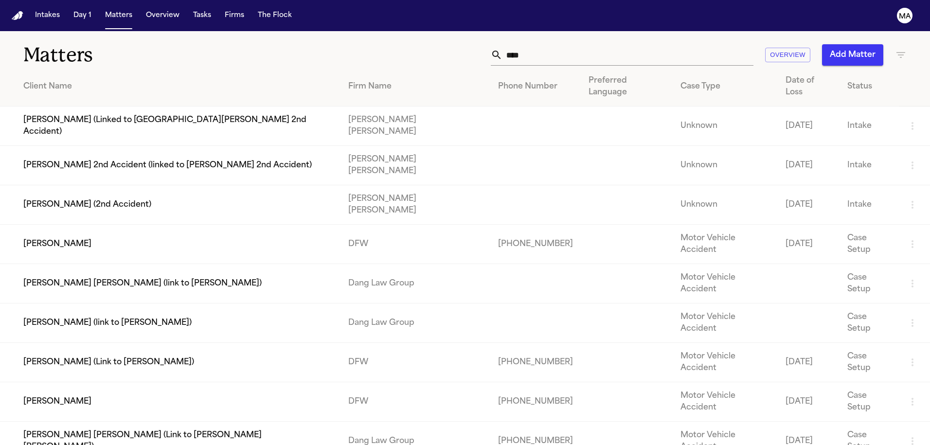
click at [74, 382] on td "[PERSON_NAME]" at bounding box center [170, 401] width 341 height 39
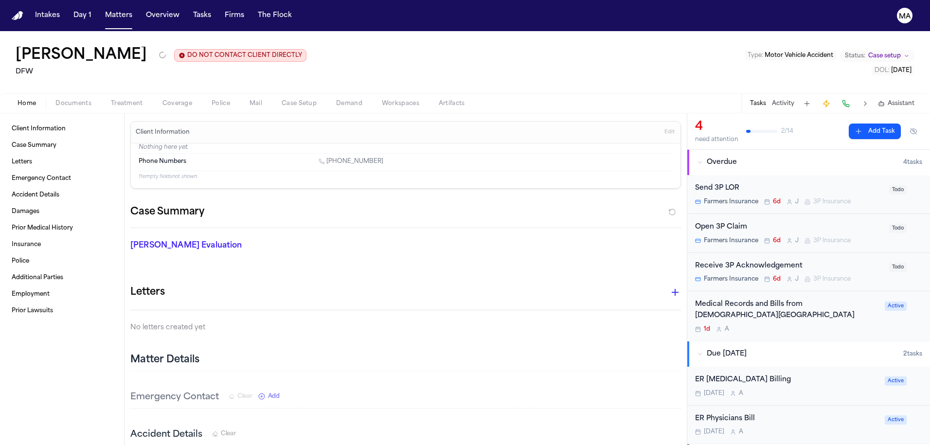
click at [55, 100] on span "Documents" at bounding box center [73, 104] width 36 height 8
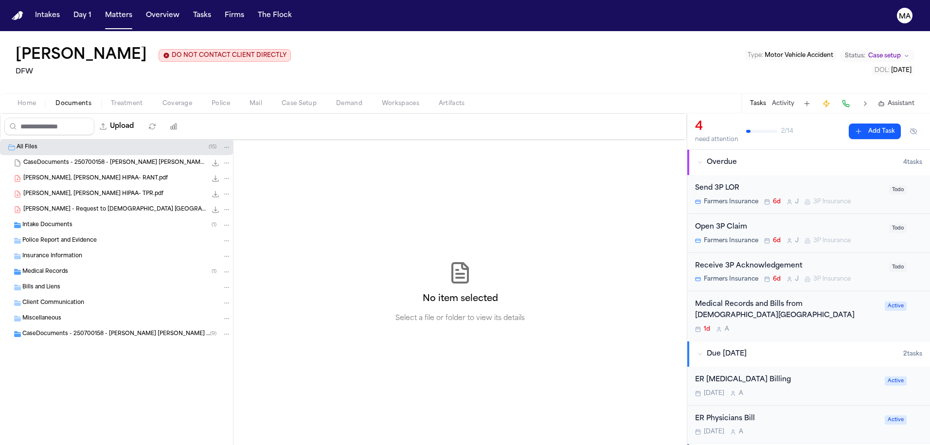
click at [62, 190] on span "Jen, Mudd HIPAA- TPR.pdf" at bounding box center [93, 194] width 140 height 8
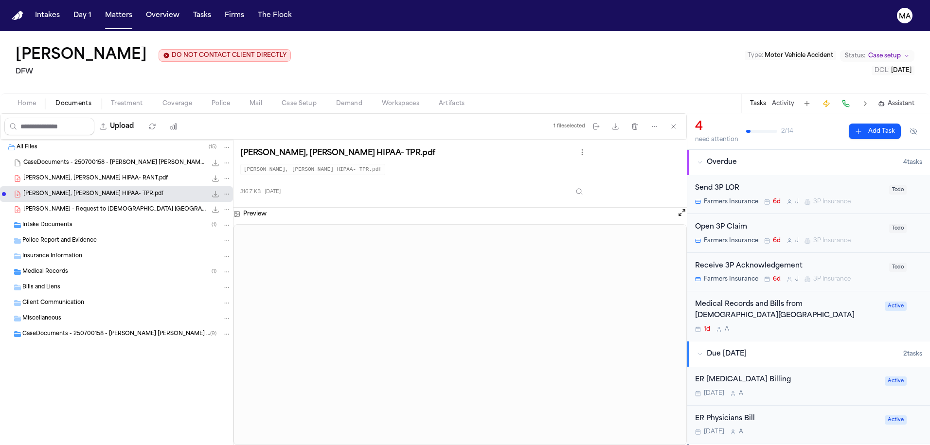
click at [62, 175] on span "Jen, Mudd HIPAA- RANT.pdf" at bounding box center [95, 179] width 145 height 8
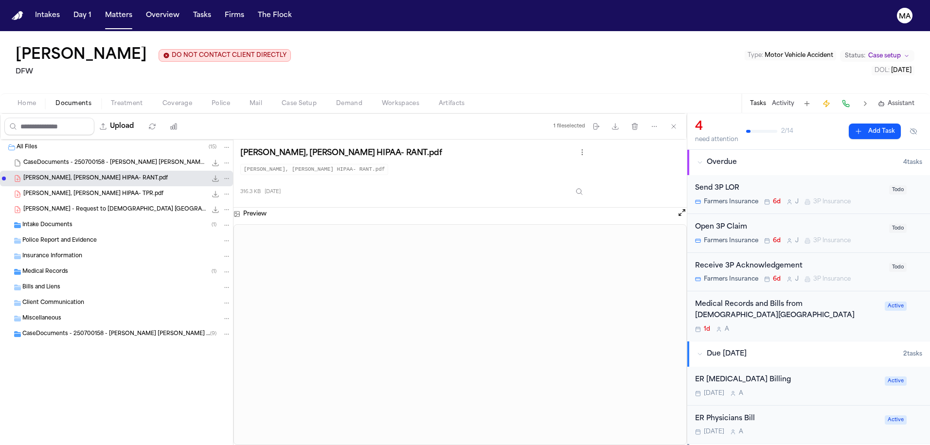
click at [84, 186] on div "Jen, Mudd HIPAA- TPR.pdf 316.7 KB • PDF" at bounding box center [116, 194] width 233 height 16
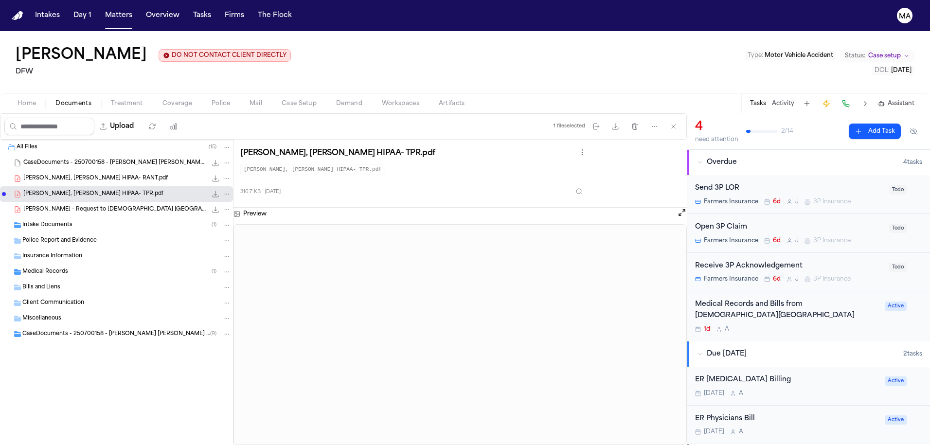
click at [81, 175] on span "Jen, Mudd HIPAA- RANT.pdf" at bounding box center [95, 179] width 145 height 8
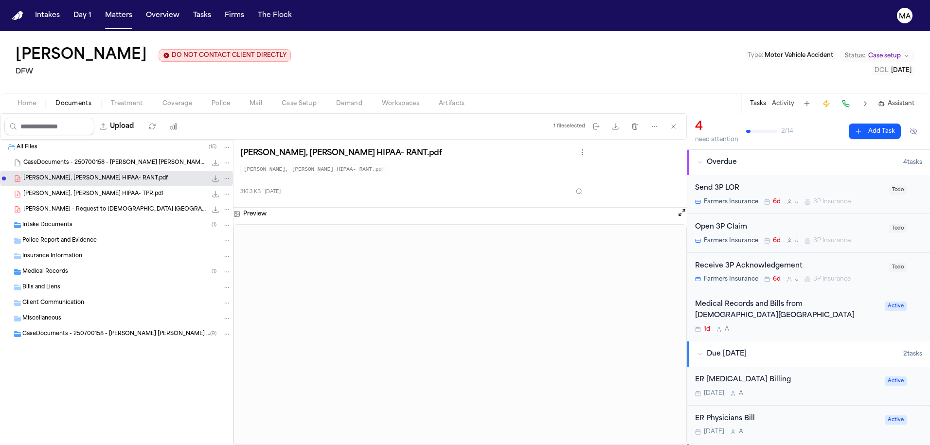
click at [51, 190] on span "Jen, Mudd HIPAA- TPR.pdf" at bounding box center [93, 194] width 140 height 8
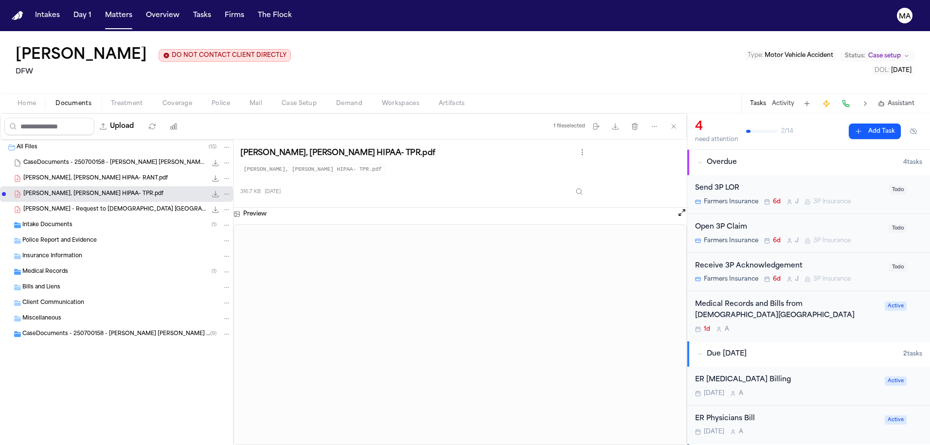
click at [54, 206] on span "J. Mudd - Request to Methodist South Lake -- Billing.pdf" at bounding box center [114, 210] width 183 height 8
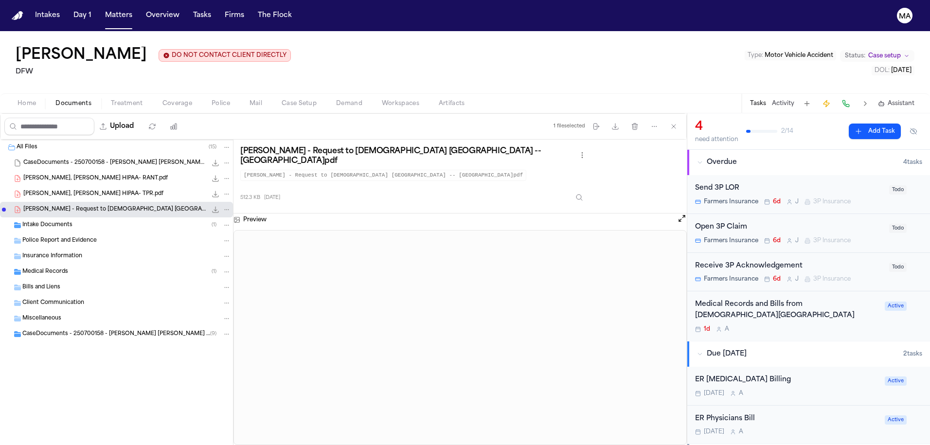
click at [54, 190] on span "Jen, Mudd HIPAA- TPR.pdf" at bounding box center [93, 194] width 140 height 8
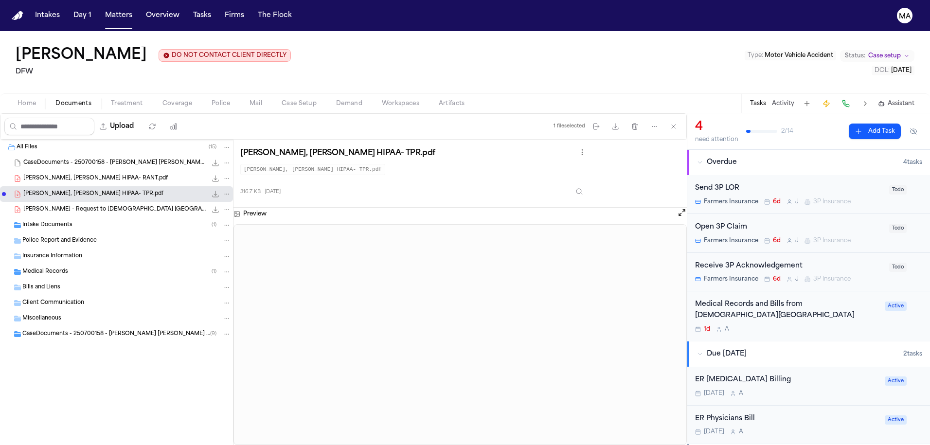
click at [52, 175] on span "Jen, Mudd HIPAA- RANT.pdf" at bounding box center [95, 179] width 145 height 8
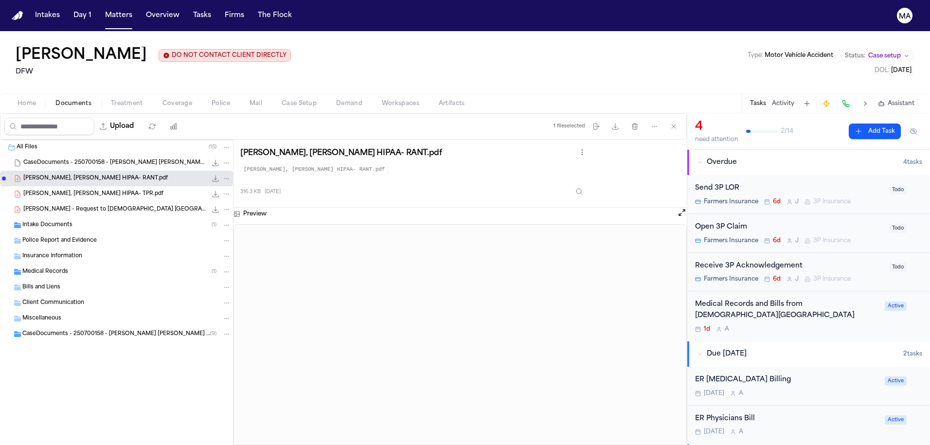
click at [54, 190] on span "Jen, Mudd HIPAA- TPR.pdf" at bounding box center [93, 194] width 140 height 8
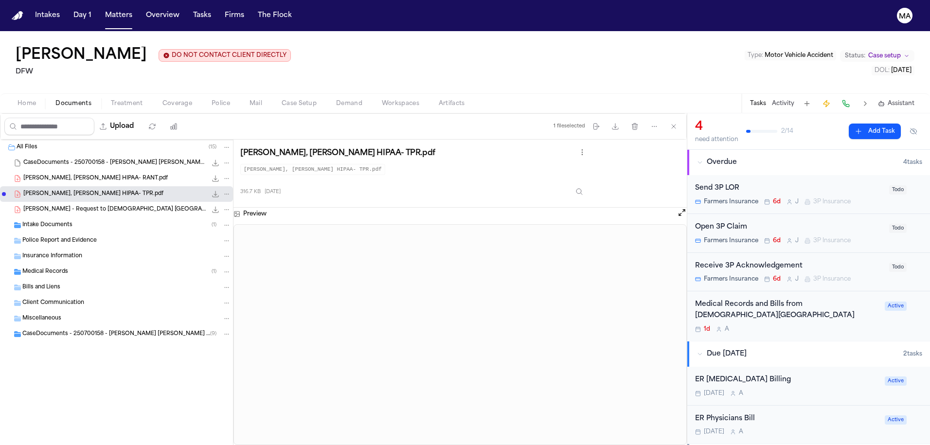
click at [54, 171] on div "Jen, Mudd HIPAA- RANT.pdf 316.3 KB • PDF" at bounding box center [116, 179] width 233 height 16
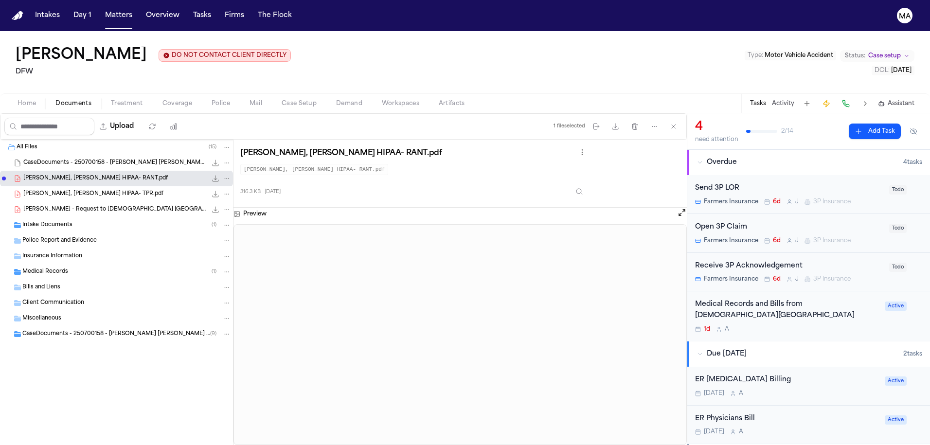
click at [55, 190] on span "Jen, Mudd HIPAA- TPR.pdf" at bounding box center [93, 194] width 140 height 8
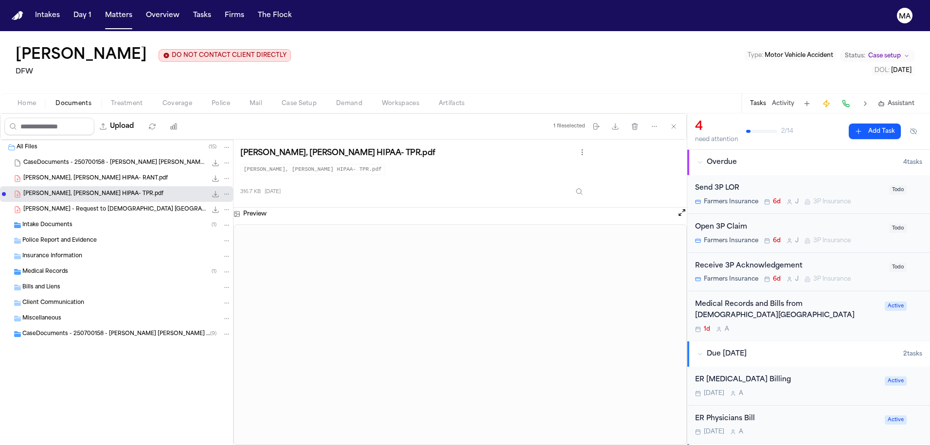
click at [56, 171] on div "Jen, Mudd HIPAA- RANT.pdf 316.3 KB • PDF" at bounding box center [116, 179] width 233 height 16
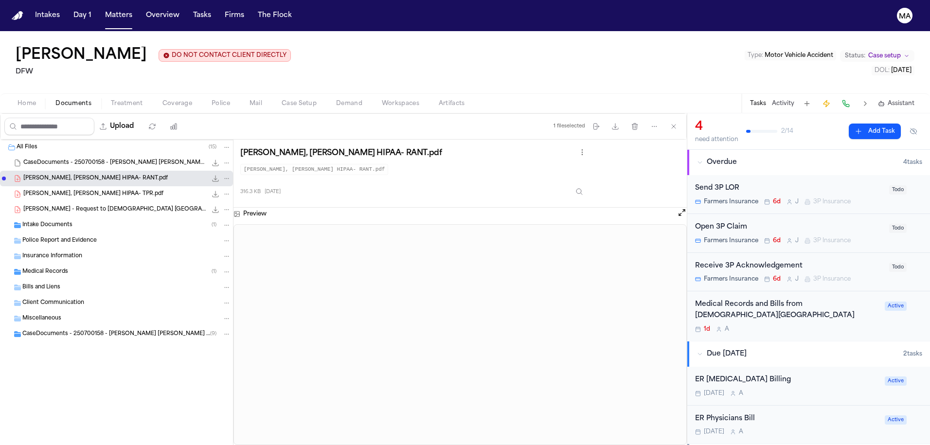
click at [57, 190] on span "Jen, Mudd HIPAA- TPR.pdf" at bounding box center [93, 194] width 140 height 8
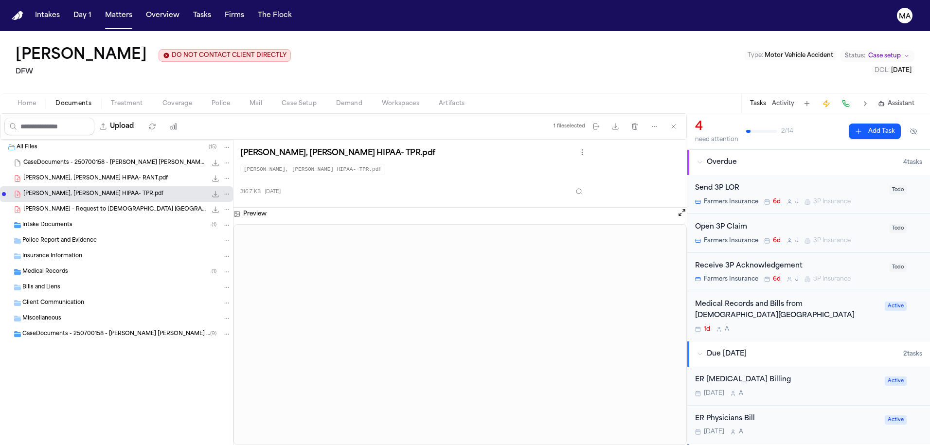
click at [58, 175] on span "Jen, Mudd HIPAA- RANT.pdf" at bounding box center [95, 179] width 145 height 8
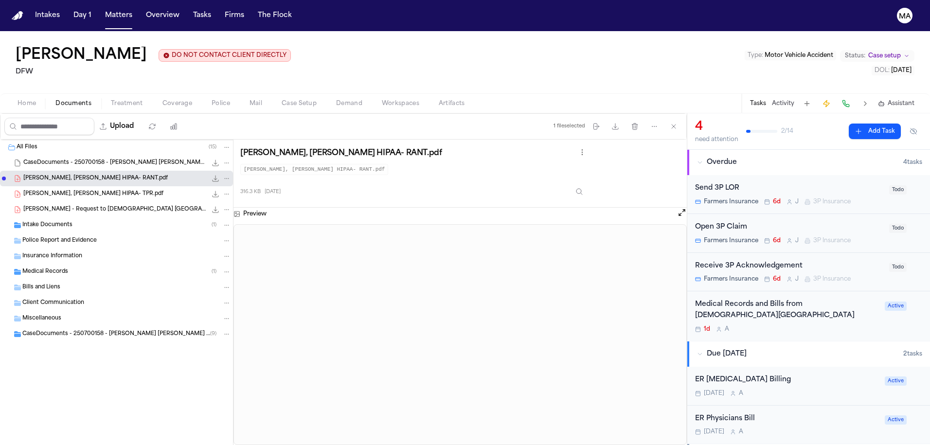
click at [60, 190] on span "Jen, Mudd HIPAA- TPR.pdf" at bounding box center [93, 194] width 140 height 8
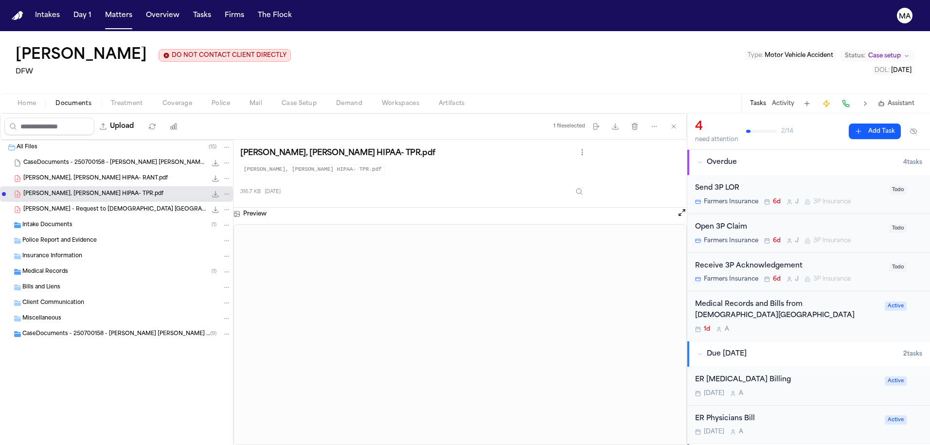
click at [60, 171] on div "Jen, Mudd HIPAA- RANT.pdf 316.3 KB • PDF" at bounding box center [116, 179] width 233 height 16
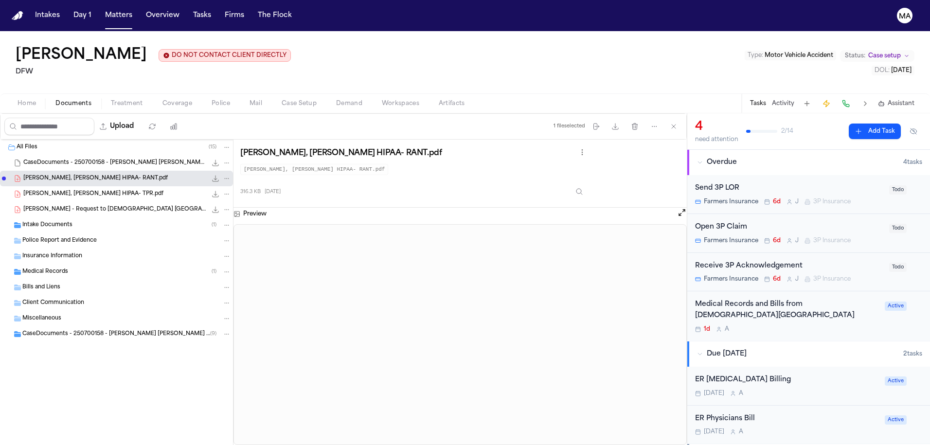
click at [212, 175] on icon "File: Jen, Mudd HIPAA- RANT.pdf" at bounding box center [216, 179] width 8 height 8
click at [223, 175] on icon "File: Jen, Mudd HIPAA- RANT.pdf" at bounding box center [226, 178] width 7 height 7
click at [207, 174] on div "316.3 KB • PDF" at bounding box center [219, 179] width 24 height 10
click at [212, 175] on icon "File: Jen, Mudd HIPAA- RANT.pdf" at bounding box center [216, 179] width 8 height 8
click at [67, 190] on span "Jen, Mudd HIPAA- TPR.pdf" at bounding box center [93, 194] width 140 height 8
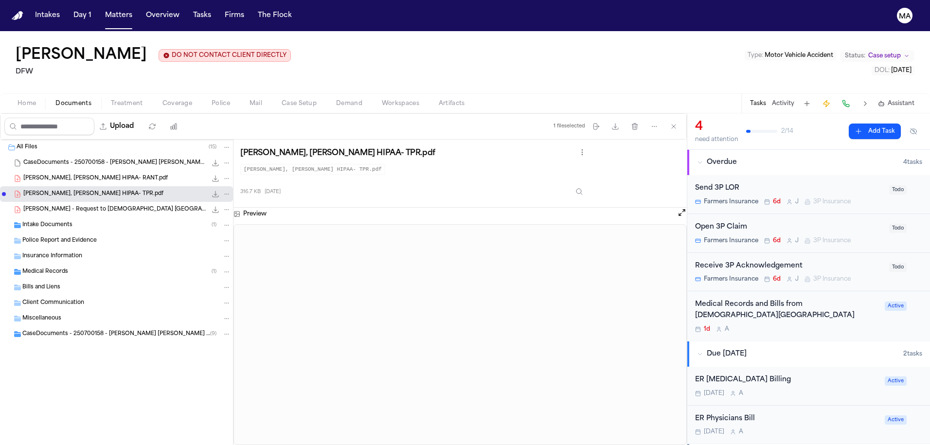
click at [67, 171] on div "Jen, Mudd HIPAA- RANT.pdf 316.3 KB • PDF" at bounding box center [116, 179] width 233 height 16
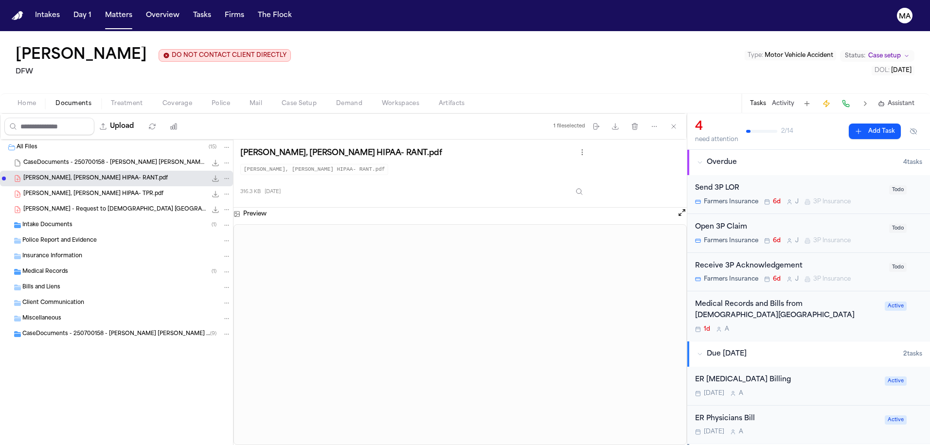
click at [65, 190] on span "Jen, Mudd HIPAA- TPR.pdf" at bounding box center [93, 194] width 140 height 8
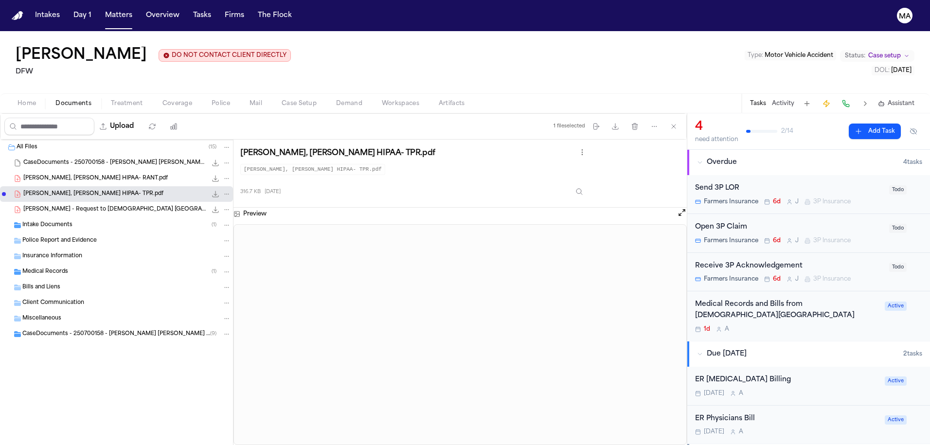
click at [64, 206] on span "J. Mudd - Request to Methodist South Lake -- Billing.pdf" at bounding box center [114, 210] width 183 height 8
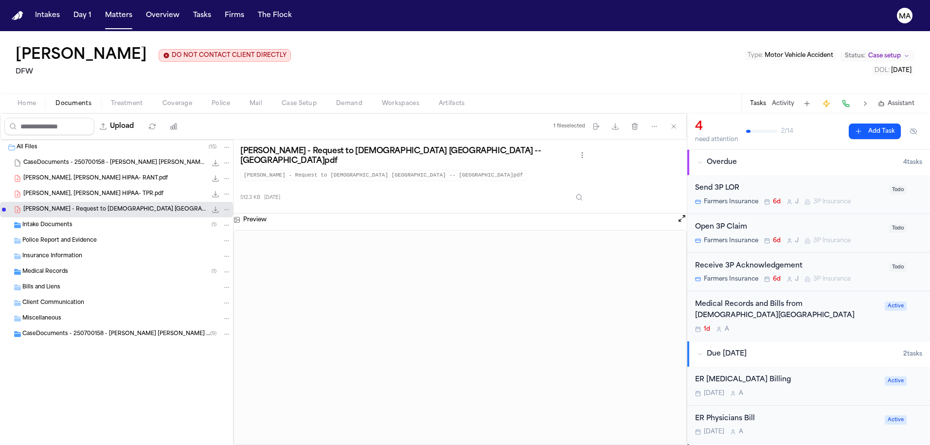
click at [64, 171] on div "Jen, Mudd HIPAA- RANT.pdf 316.3 KB • PDF" at bounding box center [116, 179] width 233 height 16
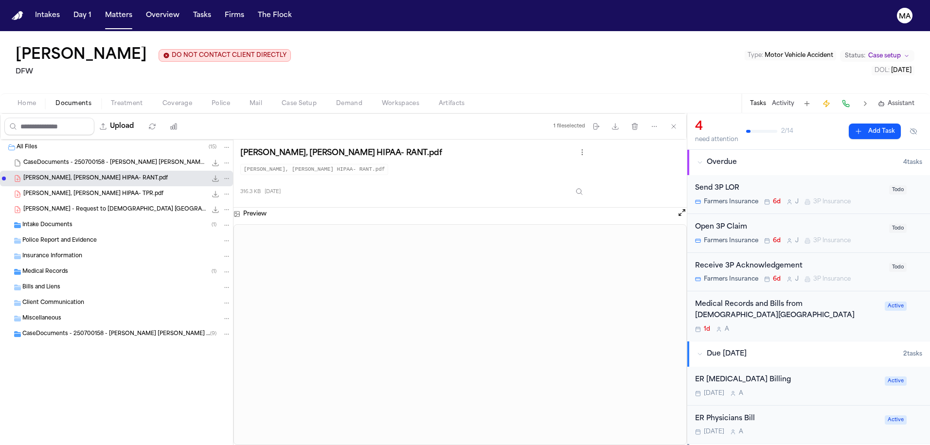
click at [63, 190] on span "Jen, Mudd HIPAA- TPR.pdf" at bounding box center [93, 194] width 140 height 8
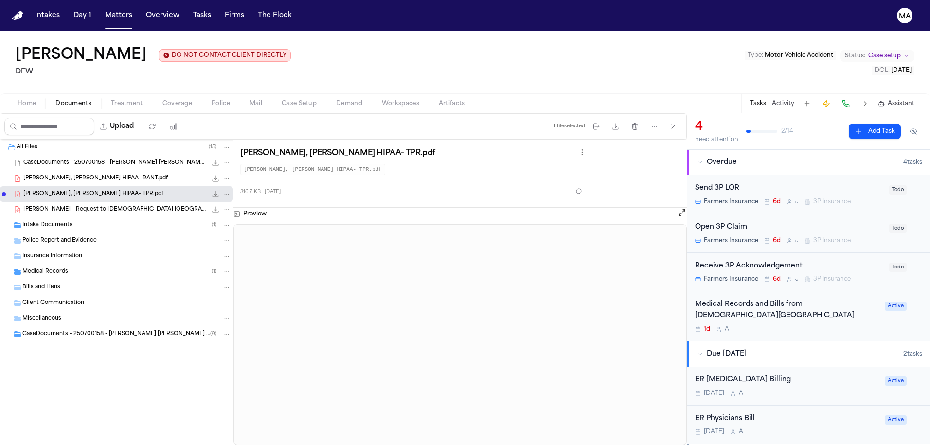
click at [468, 146] on div "Jen, Mudd HIPAA- TPR.pdf Jen, Mudd HIPAA- TPR.pdf 316.7 KB 5 days ago" at bounding box center [460, 173] width 440 height 54
click at [61, 171] on div "Jen, Mudd HIPAA- RANT.pdf 316.3 KB • PDF" at bounding box center [116, 179] width 233 height 16
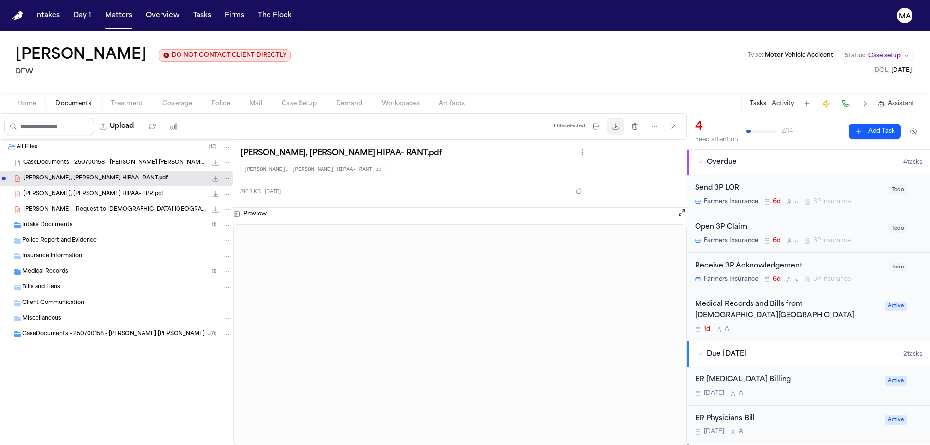
click at [619, 123] on icon "button" at bounding box center [616, 127] width 8 height 8
click at [49, 190] on span "Jen, Mudd HIPAA- TPR.pdf" at bounding box center [93, 194] width 140 height 8
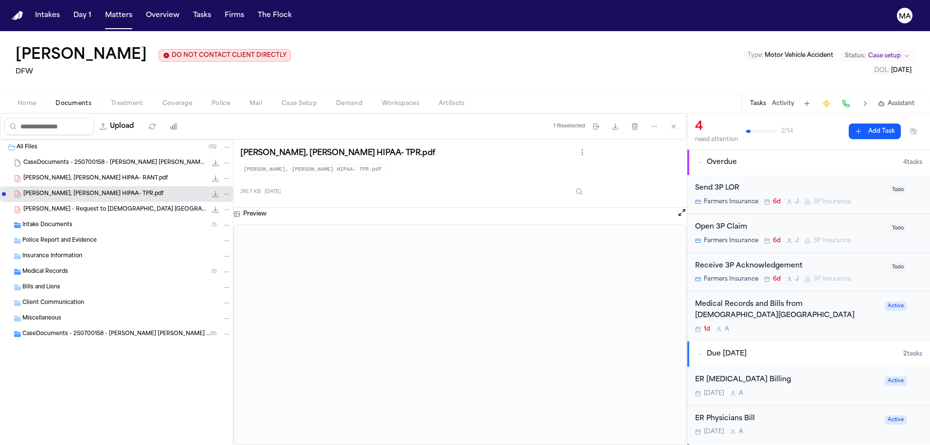
click at [53, 171] on div "Jen, Mudd HIPAA- RANT.pdf 316.3 KB • PDF" at bounding box center [116, 179] width 233 height 16
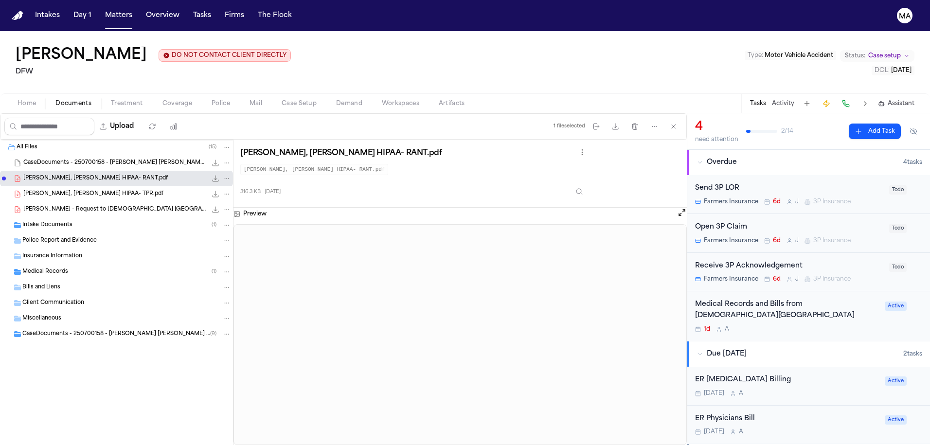
click at [54, 186] on div "Jen, Mudd HIPAA- TPR.pdf 316.7 KB • PDF" at bounding box center [116, 194] width 233 height 16
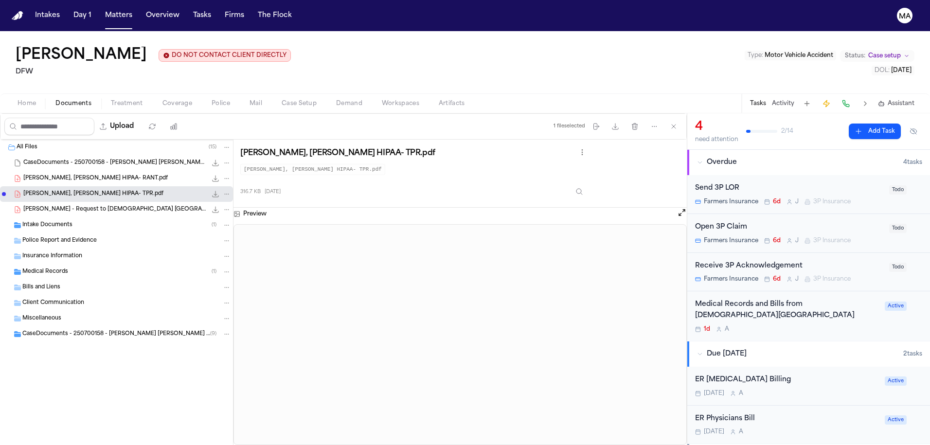
click at [52, 171] on div "Jen, Mudd HIPAA- RANT.pdf 316.3 KB • PDF" at bounding box center [116, 179] width 233 height 16
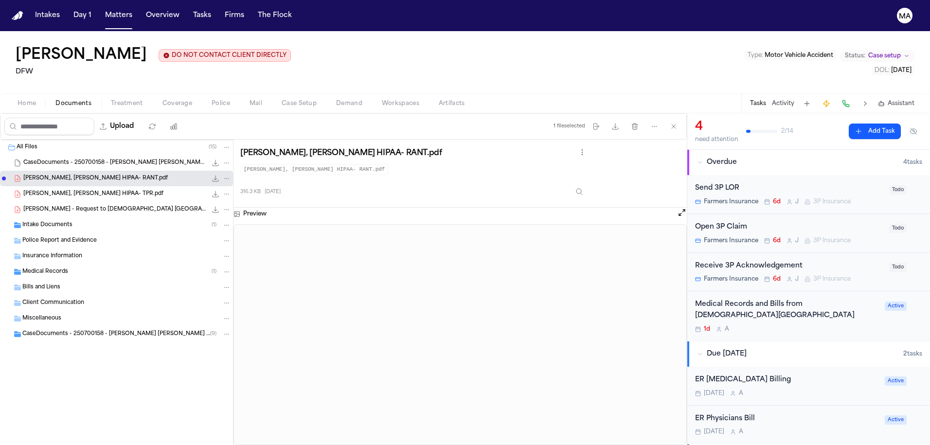
click at [51, 190] on span "Jen, Mudd HIPAA- TPR.pdf" at bounding box center [93, 194] width 140 height 8
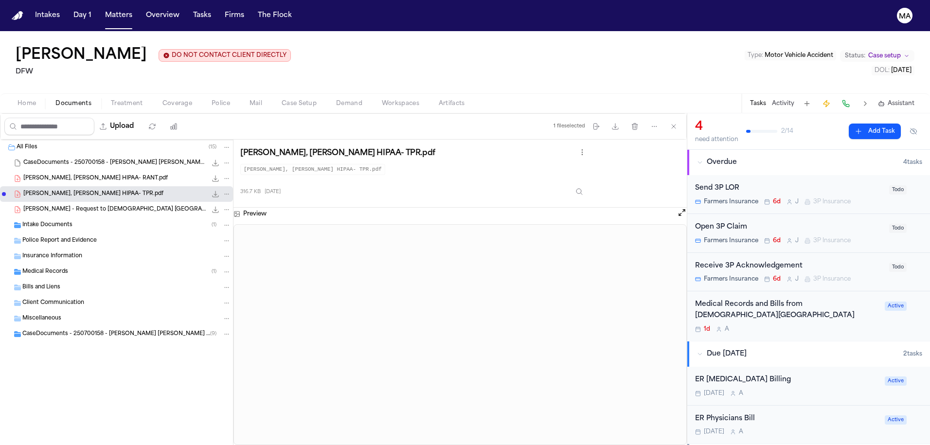
click at [52, 171] on div "Jen, Mudd HIPAA- RANT.pdf 316.3 KB • PDF" at bounding box center [116, 179] width 233 height 16
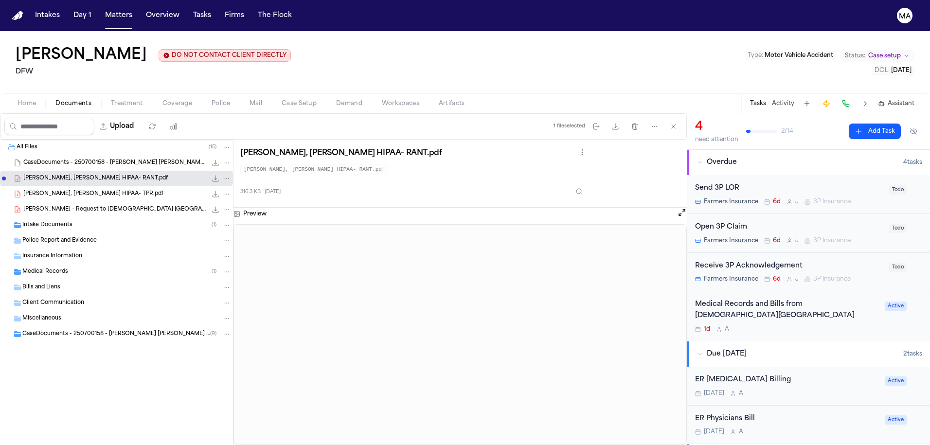
click at [51, 190] on span "Jen, Mudd HIPAA- TPR.pdf" at bounding box center [93, 194] width 140 height 8
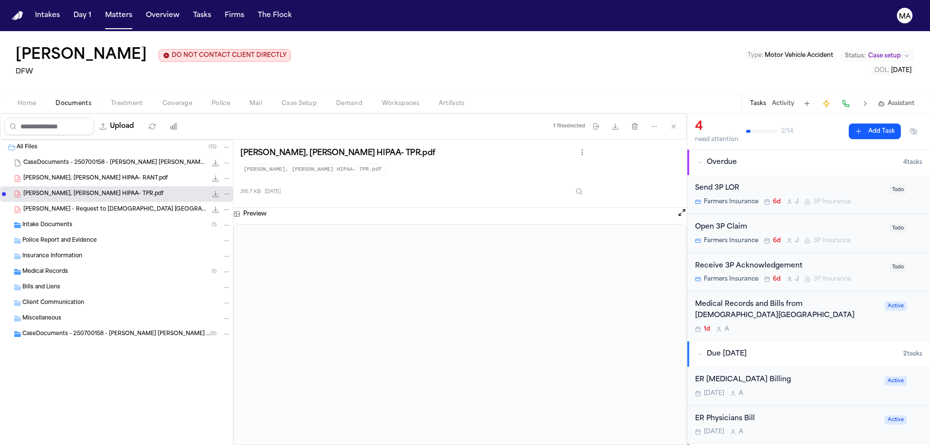
click at [51, 171] on div "Jen, Mudd HIPAA- RANT.pdf 316.3 KB • PDF" at bounding box center [116, 179] width 233 height 16
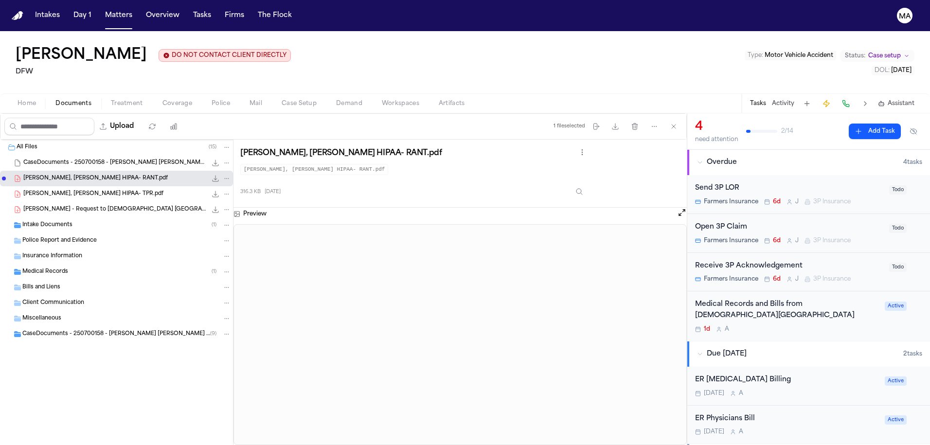
click at [50, 190] on span "Jen, Mudd HIPAA- TPR.pdf" at bounding box center [93, 194] width 140 height 8
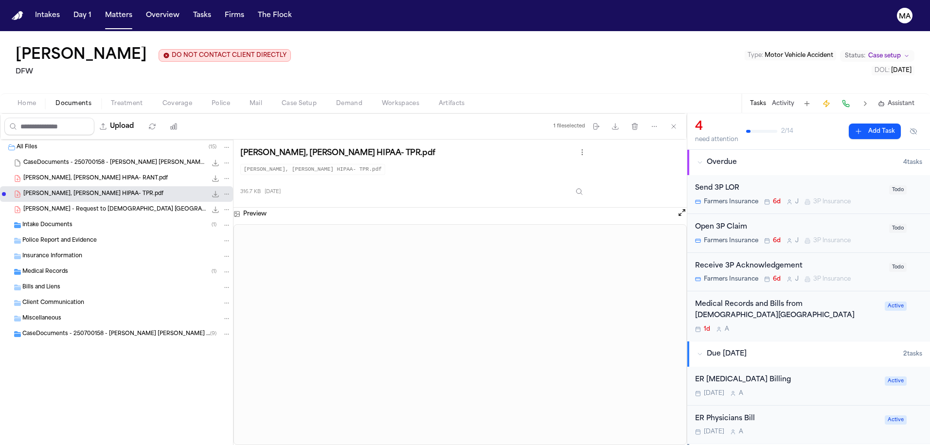
click at [53, 175] on span "Jen, Mudd HIPAA- RANT.pdf" at bounding box center [95, 179] width 145 height 8
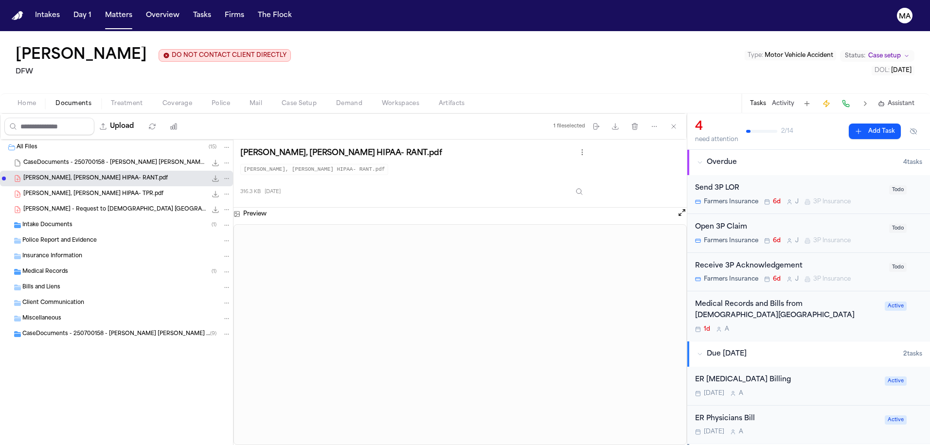
click at [53, 190] on span "Jen, Mudd HIPAA- TPR.pdf" at bounding box center [93, 194] width 140 height 8
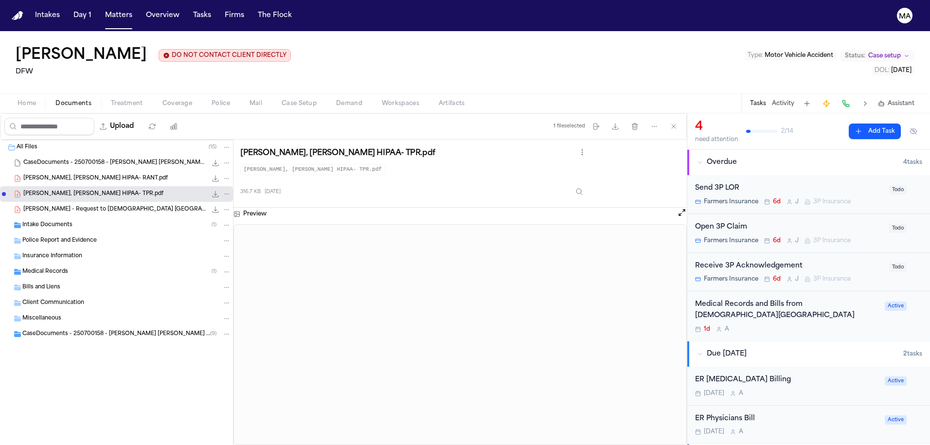
click at [54, 171] on div "Jen, Mudd HIPAA- RANT.pdf 316.3 KB • PDF" at bounding box center [116, 179] width 233 height 16
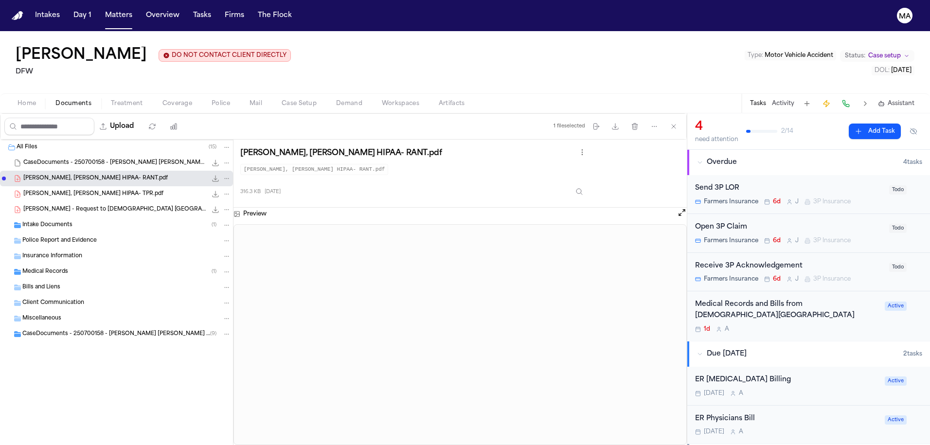
click at [84, 189] on div "Jen, Mudd HIPAA- TPR.pdf 316.7 KB • PDF" at bounding box center [127, 194] width 208 height 10
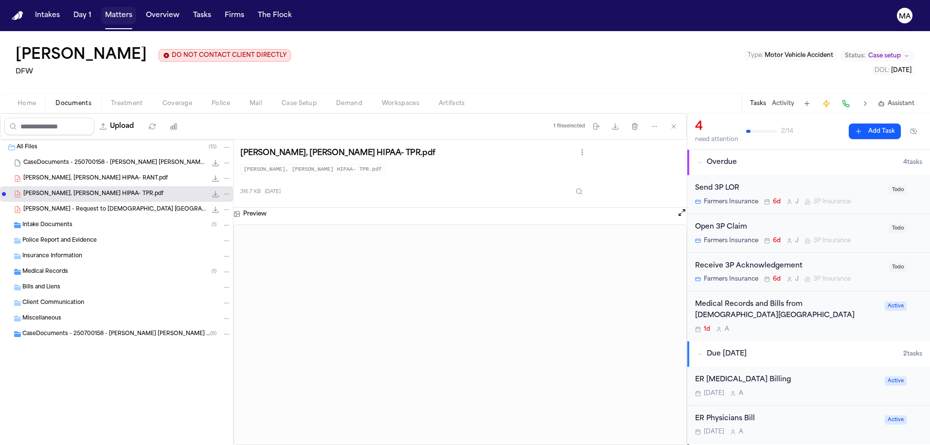
click at [101, 10] on button "Matters" at bounding box center [118, 16] width 35 height 18
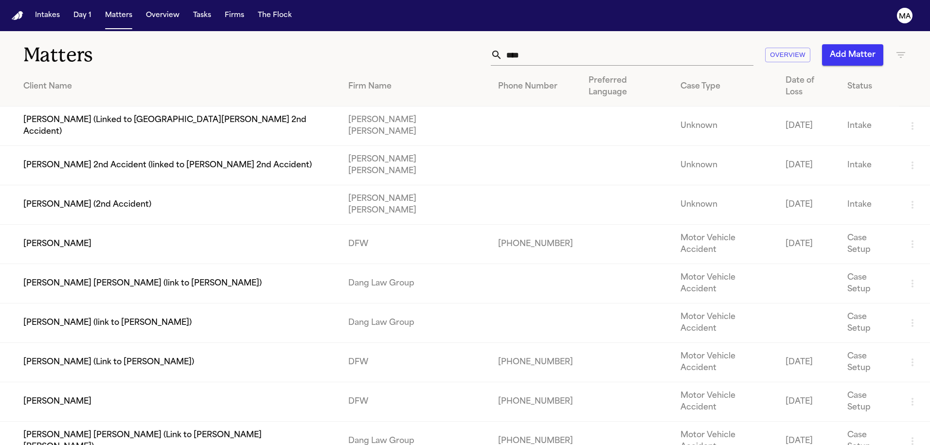
click at [74, 343] on td "[PERSON_NAME] (Link to [PERSON_NAME])" at bounding box center [170, 362] width 341 height 39
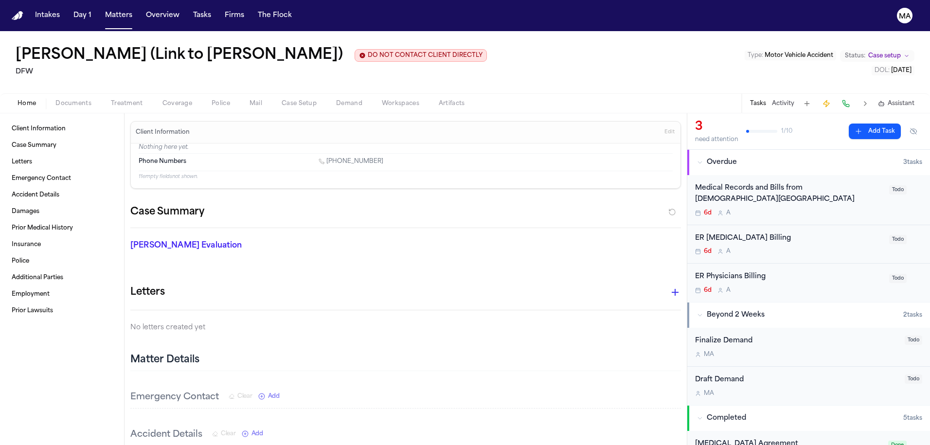
click at [55, 100] on span "Documents" at bounding box center [73, 104] width 36 height 8
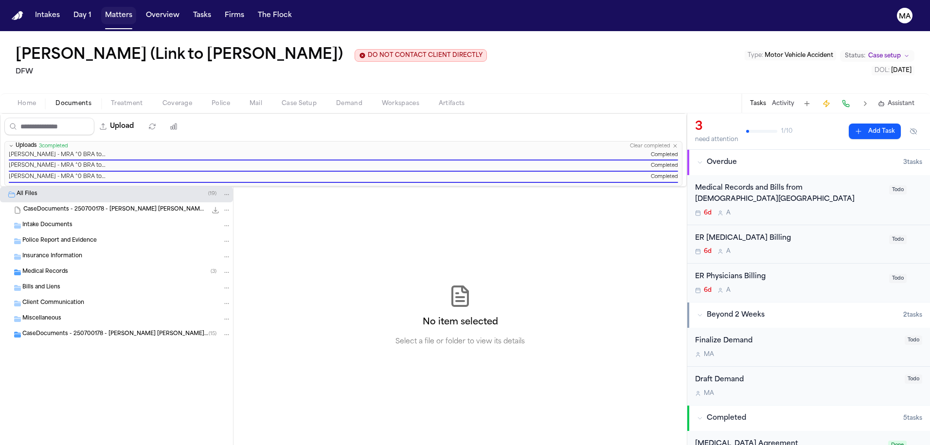
click at [101, 9] on button "Matters" at bounding box center [118, 16] width 35 height 18
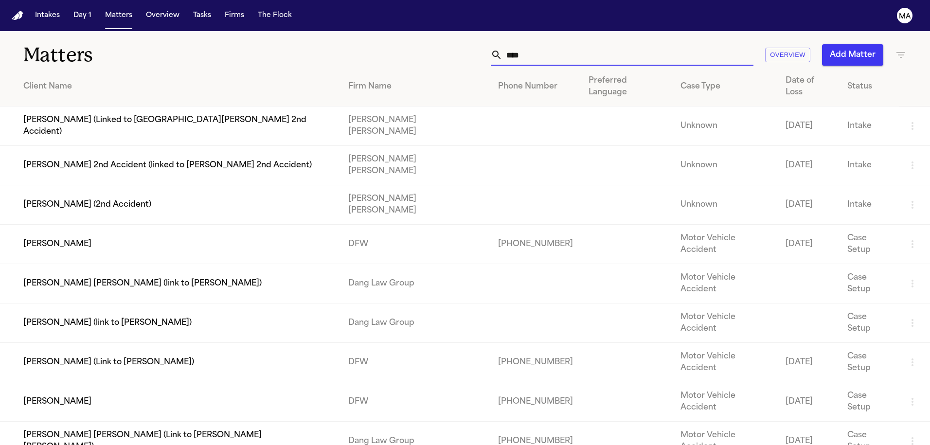
drag, startPoint x: 667, startPoint y: 43, endPoint x: 591, endPoint y: 40, distance: 75.5
click at [591, 44] on div "**** Overview Add Matter" at bounding box center [594, 54] width 626 height 21
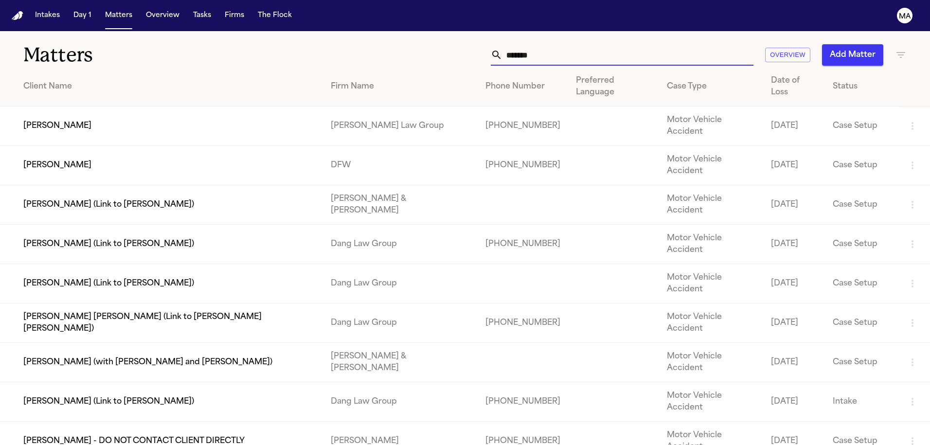
type input "********"
drag, startPoint x: 591, startPoint y: 40, endPoint x: 78, endPoint y: 113, distance: 517.9
click at [78, 146] on td "[PERSON_NAME]" at bounding box center [161, 165] width 323 height 39
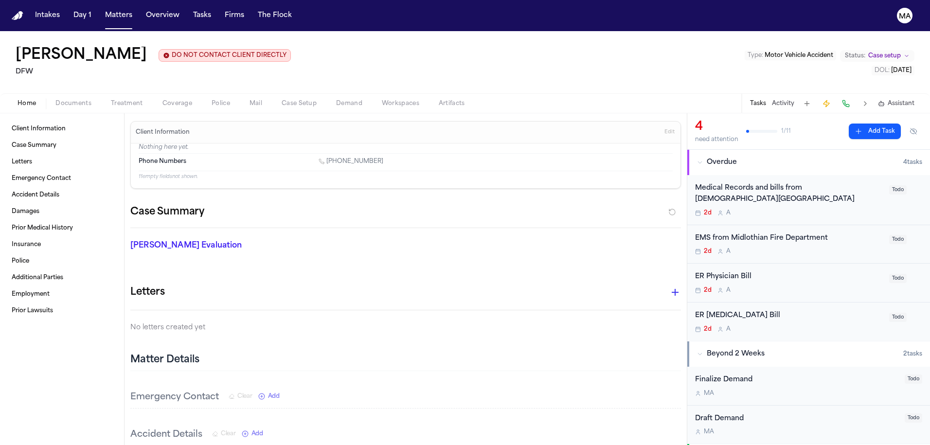
click at [65, 98] on button "Documents" at bounding box center [73, 104] width 55 height 12
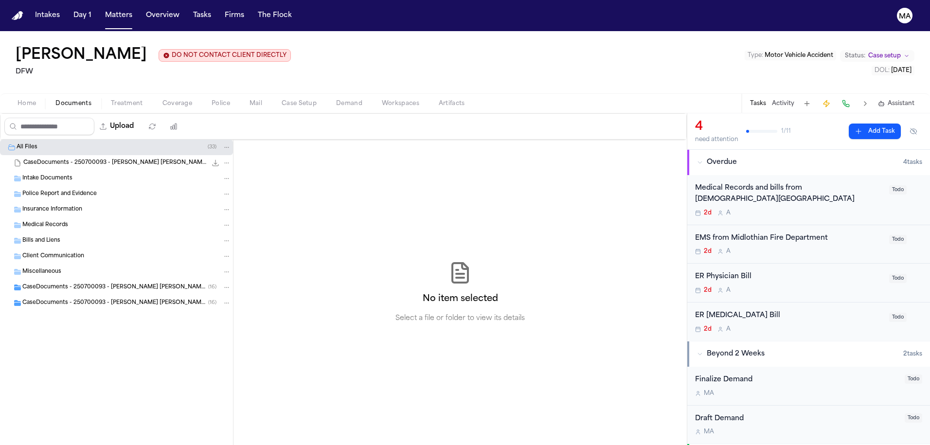
click at [526, 153] on div "No item selected Select a file or folder to view its details" at bounding box center [460, 293] width 453 height 306
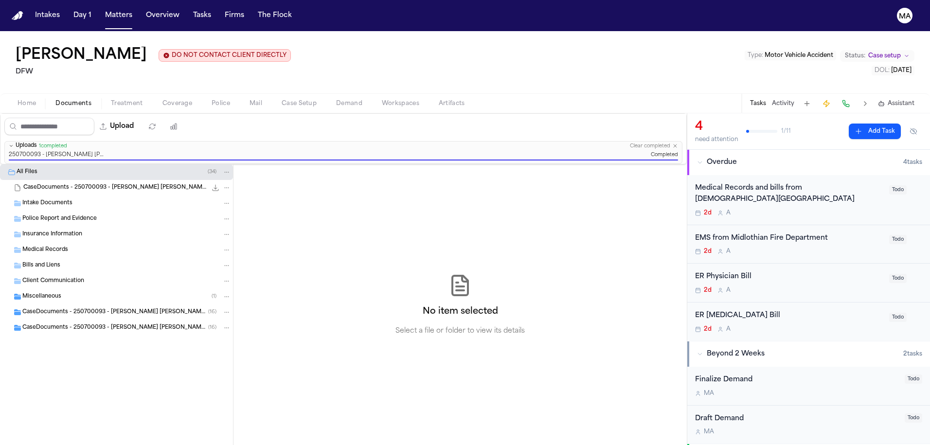
click at [75, 305] on div "CaseDocuments - 250700093 - Montanez v. Otero 20250806200016 (unzipped) ( 16 )" at bounding box center [116, 313] width 233 height 16
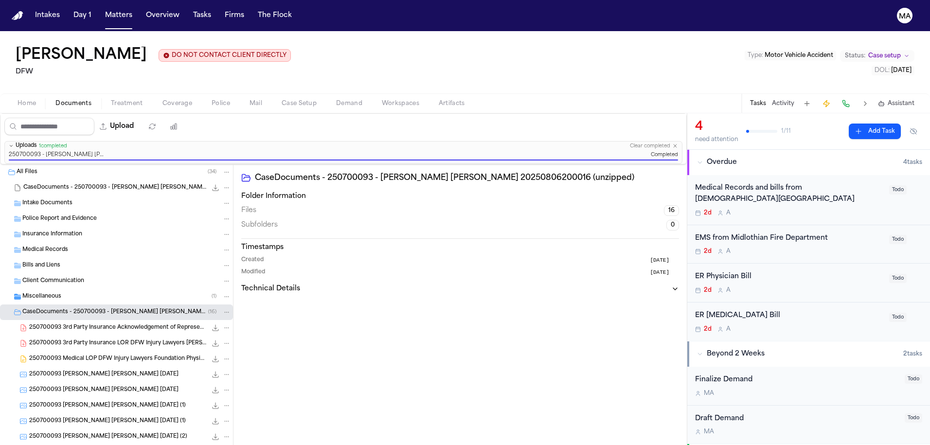
click at [59, 305] on div "CaseDocuments - 250700093 - Montanez v. Otero 20250806200016 (unzipped) ( 16 )" at bounding box center [116, 313] width 233 height 16
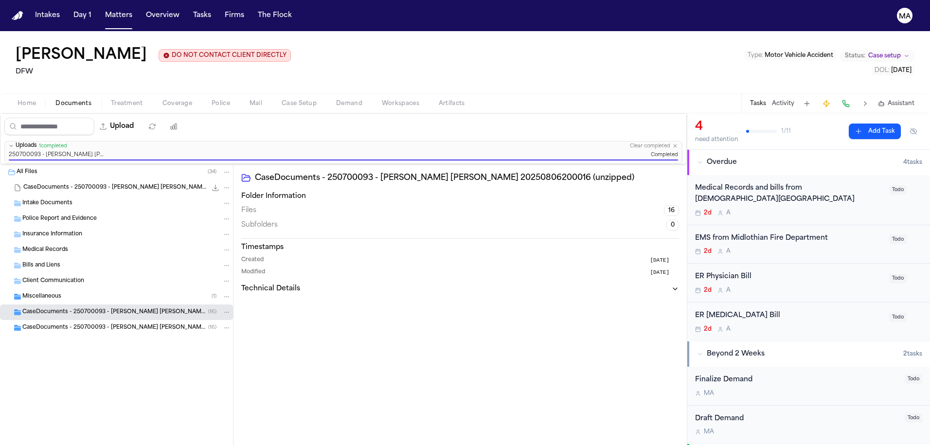
click at [66, 324] on span "CaseDocuments - 250700093 - Montanez v. Otero 20250806200016 (unzipped)" at bounding box center [115, 328] width 186 height 8
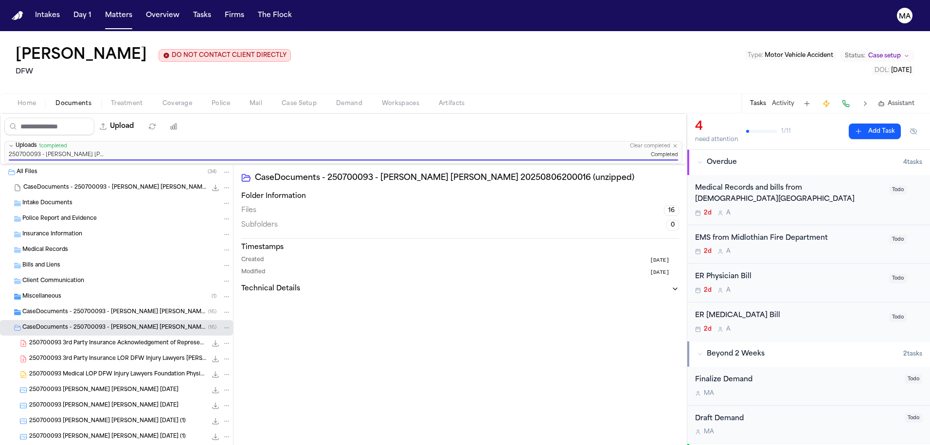
click at [68, 324] on span "CaseDocuments - 250700093 - Montanez v. Otero 20250806200016 (unzipped)" at bounding box center [115, 328] width 186 height 8
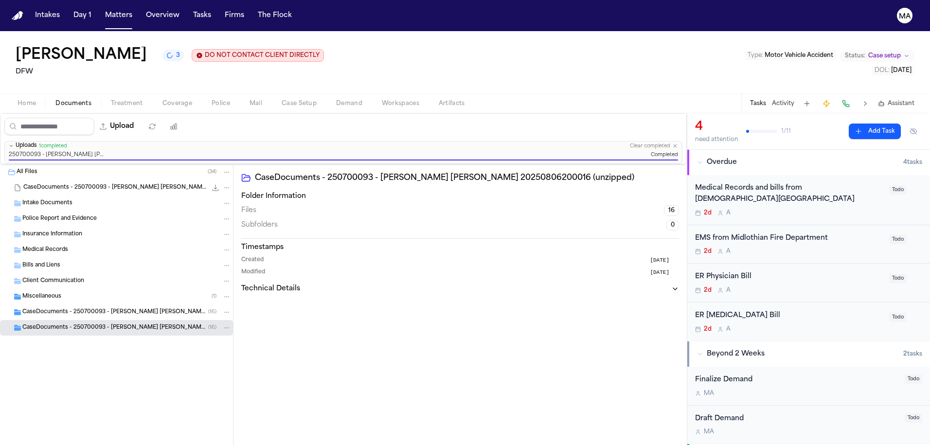
click at [46, 293] on span "Miscellaneous" at bounding box center [41, 297] width 39 height 8
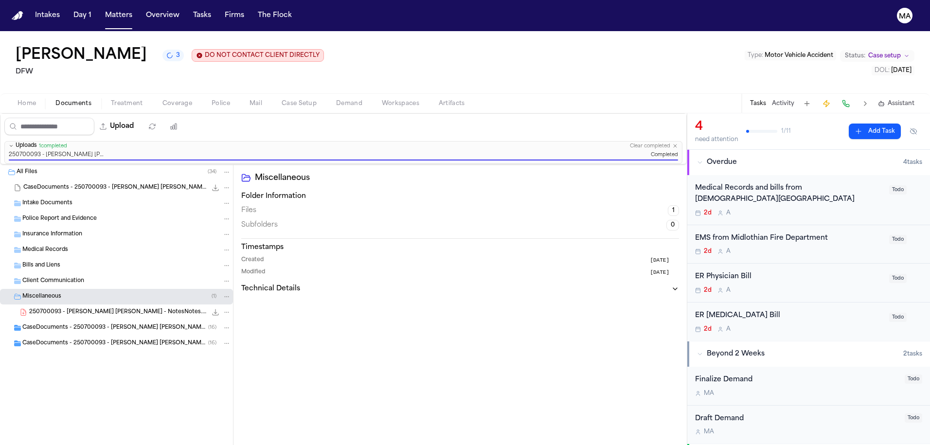
click at [46, 293] on span "Miscellaneous" at bounding box center [41, 297] width 39 height 8
click at [82, 314] on div "All Files ( 34 ) CaseDocuments - 250700093 - Montanez v. Otero 20250806200016.z…" at bounding box center [116, 274] width 233 height 220
click at [108, 338] on div "All Files ( 34 ) CaseDocuments - 250700093 - Montanez v. Otero 20250806200016.z…" at bounding box center [117, 304] width 234 height 281
click at [163, 50] on button "3" at bounding box center [173, 56] width 21 height 12
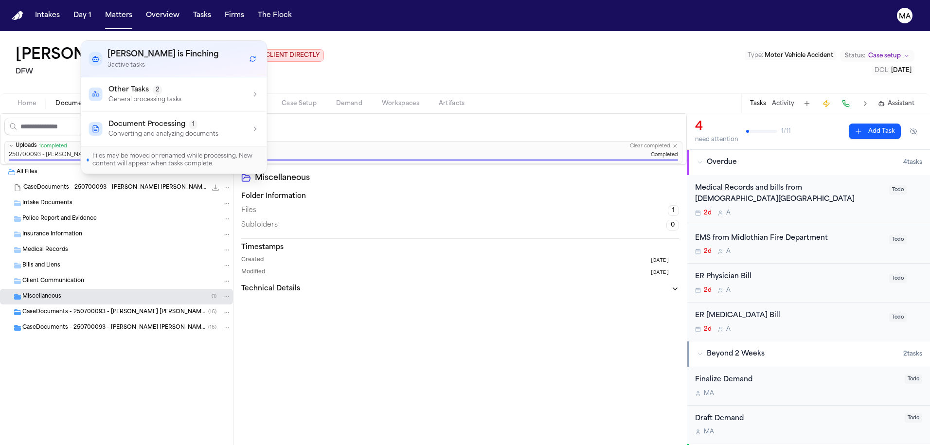
click at [318, 259] on div "Miscellaneous Folder Information Files 1 Subfolders 0 Timestamps Created 7 days…" at bounding box center [460, 304] width 453 height 281
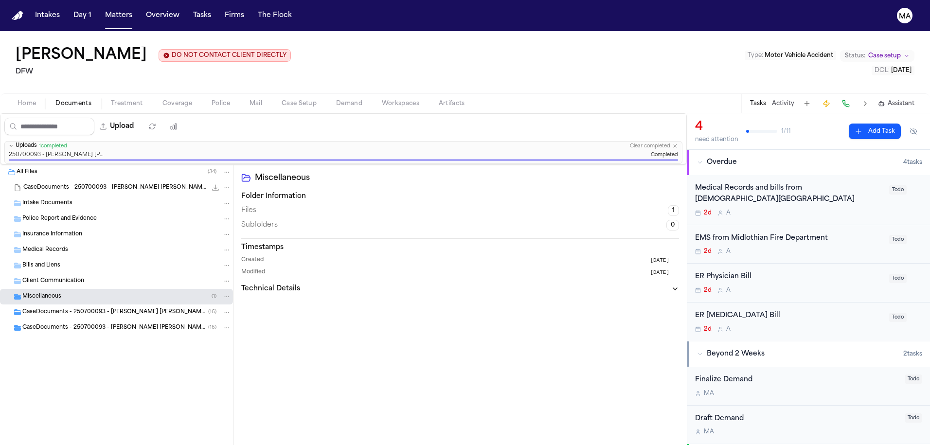
click at [910, 100] on span "Assistant" at bounding box center [901, 104] width 27 height 8
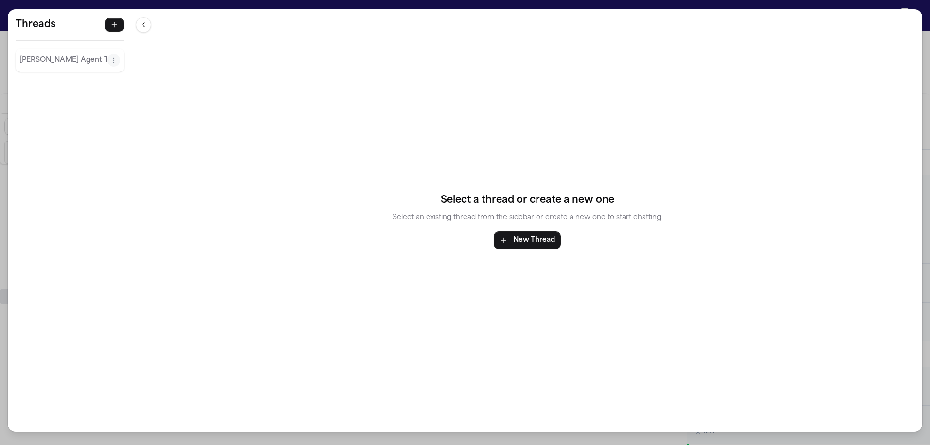
click at [48, 54] on p "Finch Agent Thread" at bounding box center [63, 60] width 88 height 12
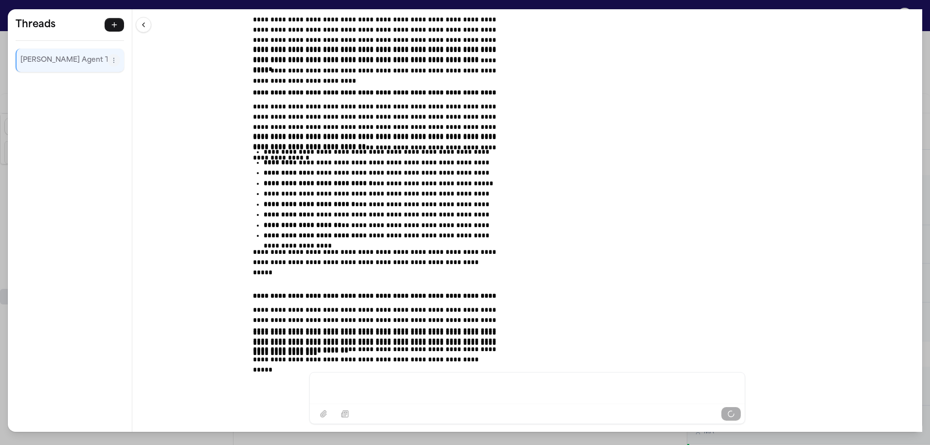
scroll to position [5974, 0]
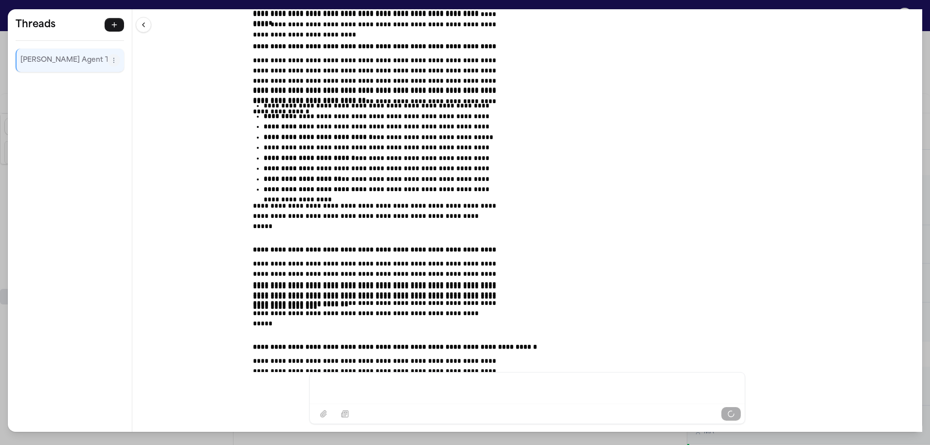
click at [787, 243] on div "**********" at bounding box center [527, 190] width 790 height 363
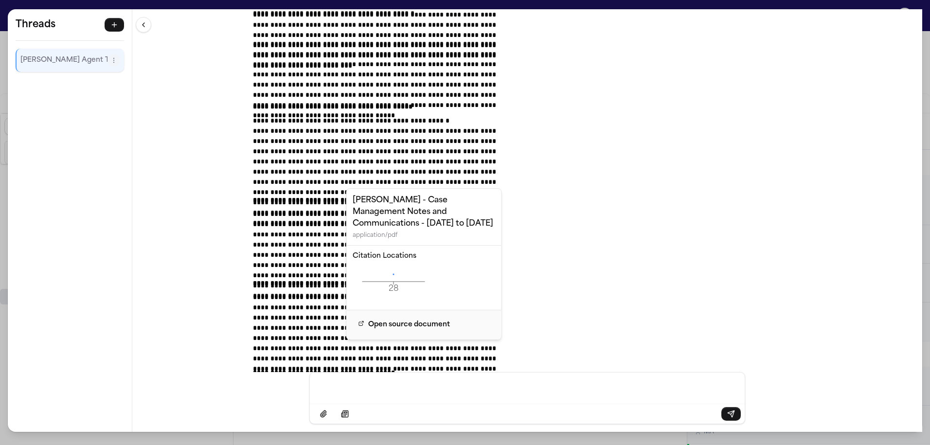
scroll to position [6724, 0]
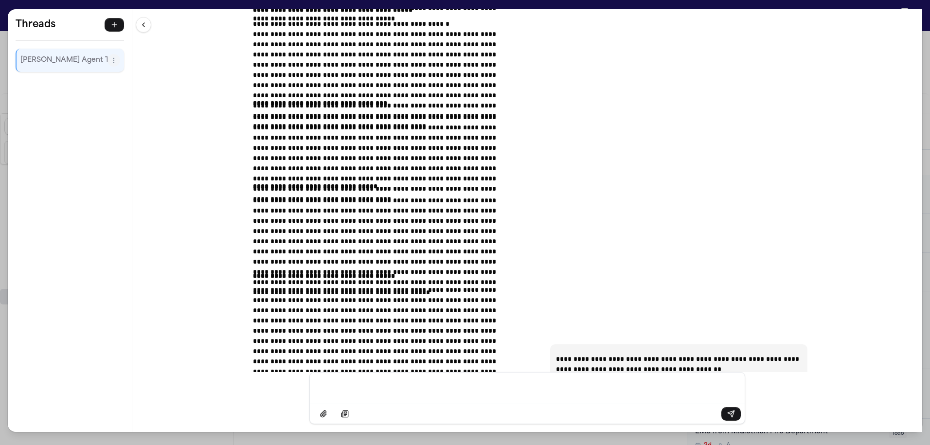
scroll to position [6800, 0]
drag, startPoint x: 339, startPoint y: 98, endPoint x: 582, endPoint y: 344, distance: 346.1
click at [741, 247] on div "**********" at bounding box center [527, 190] width 790 height 363
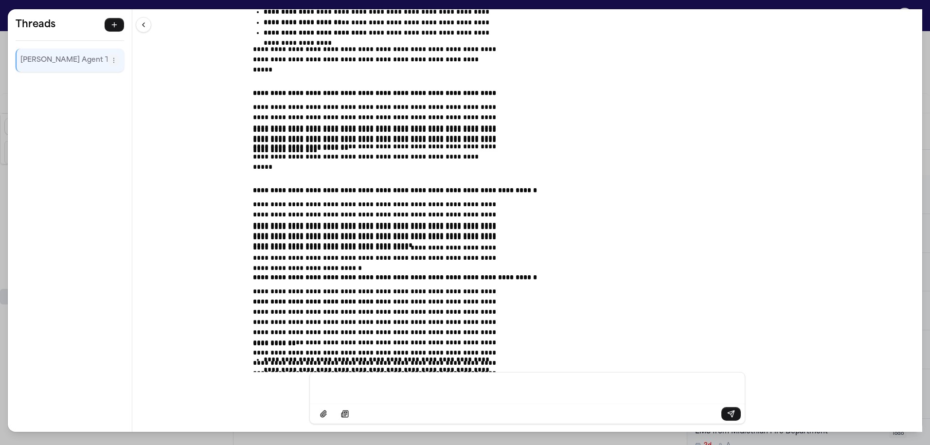
scroll to position [6113, 0]
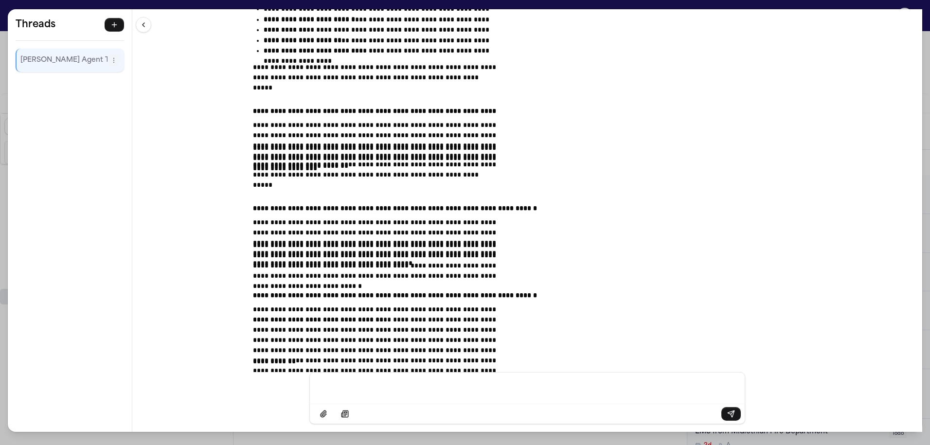
drag, startPoint x: 606, startPoint y: 207, endPoint x: 407, endPoint y: 170, distance: 202.0
copy div "**********"
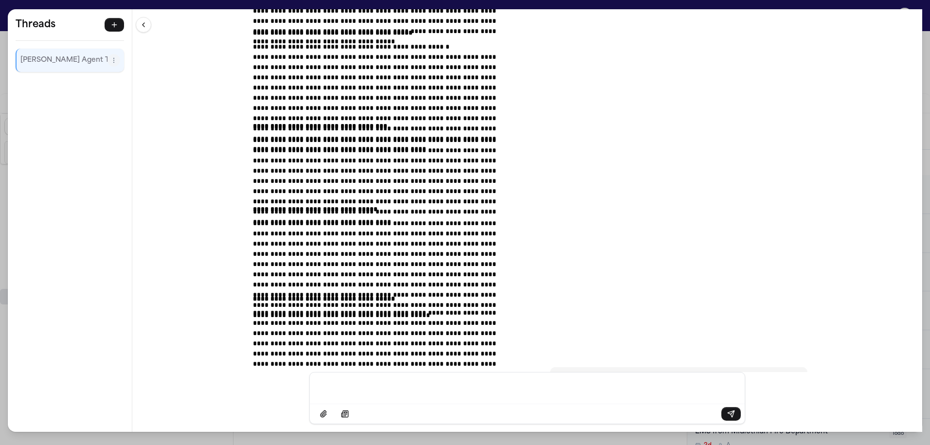
scroll to position [6807, 0]
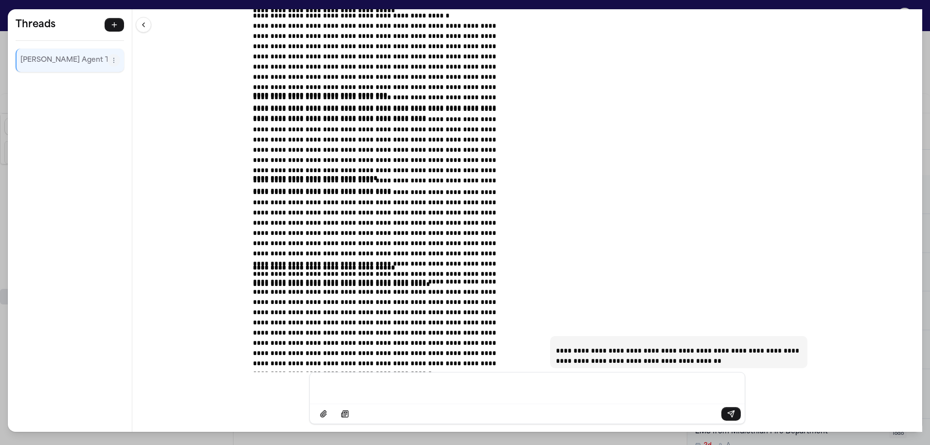
drag, startPoint x: 340, startPoint y: 192, endPoint x: 444, endPoint y: 341, distance: 182.1
copy div "**********"
drag, startPoint x: 15, startPoint y: 445, endPoint x: 692, endPoint y: 177, distance: 728.7
click at [674, 328] on div "**********" at bounding box center [527, 190] width 790 height 363
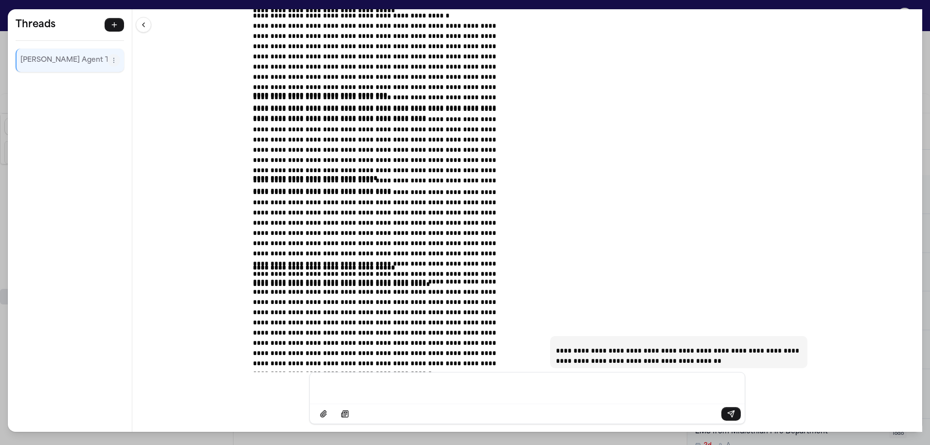
click at [263, 5] on div "**********" at bounding box center [465, 222] width 930 height 445
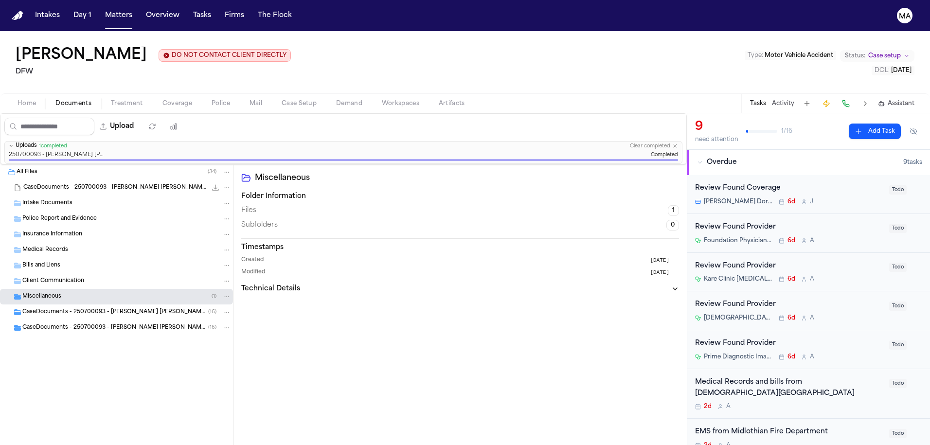
click at [301, 287] on div "Miscellaneous Folder Information Files 1 Subfolders 0 Timestamps Created 7 days…" at bounding box center [460, 304] width 453 height 281
click at [48, 308] on span "CaseDocuments - 250700093 - Montanez v. Otero 20250806200016 (unzipped)" at bounding box center [115, 312] width 186 height 8
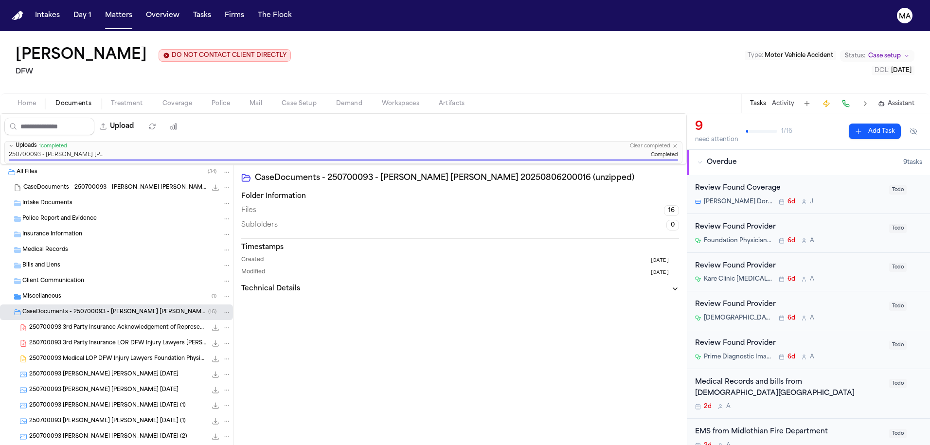
click at [50, 308] on span "CaseDocuments - 250700093 - Montanez v. Otero 20250806200016 (unzipped)" at bounding box center [115, 312] width 186 height 8
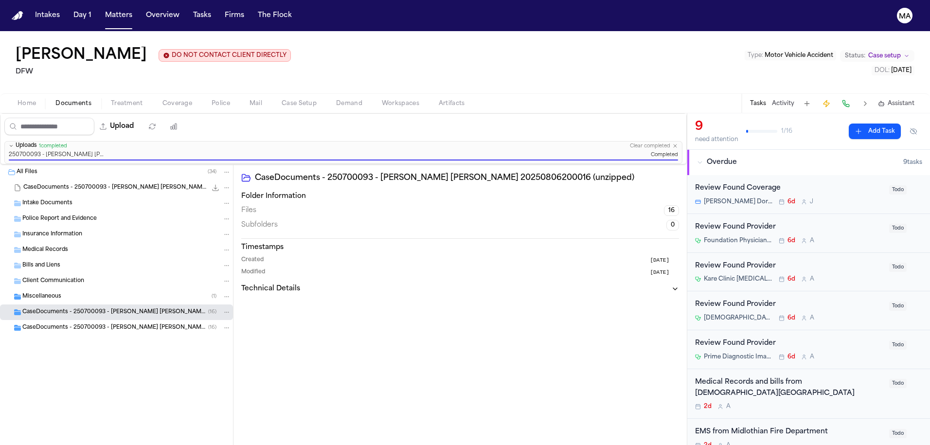
click at [55, 324] on span "CaseDocuments - 250700093 - Montanez v. Otero 20250806200016 (unzipped)" at bounding box center [115, 328] width 186 height 8
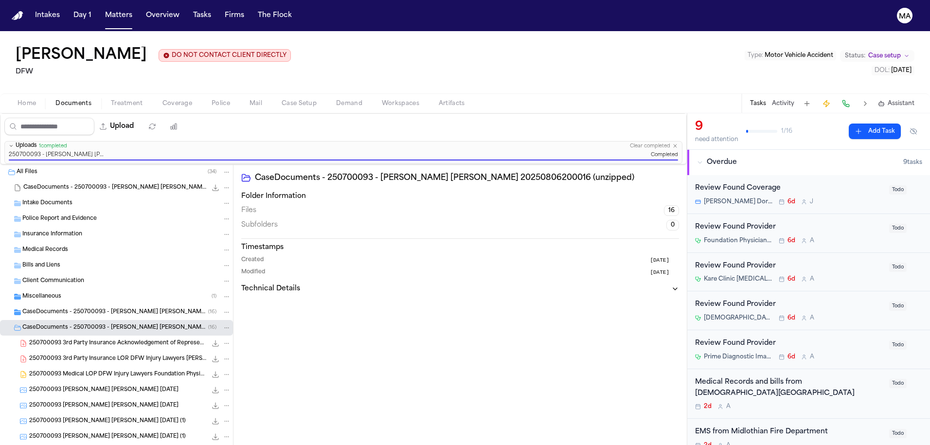
click at [55, 324] on span "CaseDocuments - 250700093 - Montanez v. Otero 20250806200016 (unzipped)" at bounding box center [115, 328] width 186 height 8
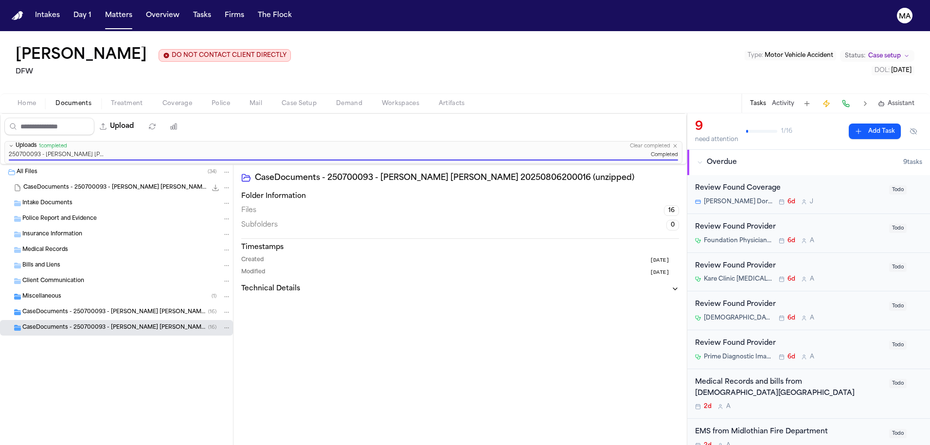
click at [111, 305] on div "CaseDocuments - 250700093 - Montanez v. Otero 20250806200016 (unzipped) ( 16 )" at bounding box center [116, 313] width 233 height 16
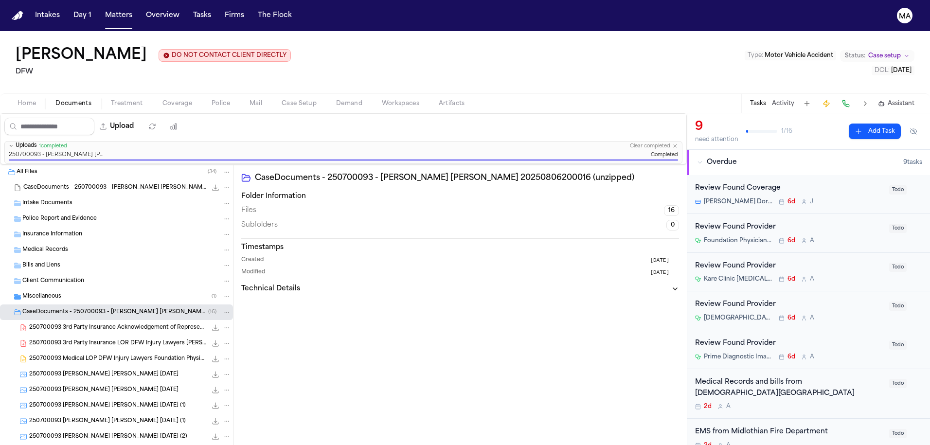
click at [105, 305] on div "CaseDocuments - 250700093 - Montanez v. Otero 20250806200016 (unzipped) ( 16 )" at bounding box center [116, 313] width 233 height 16
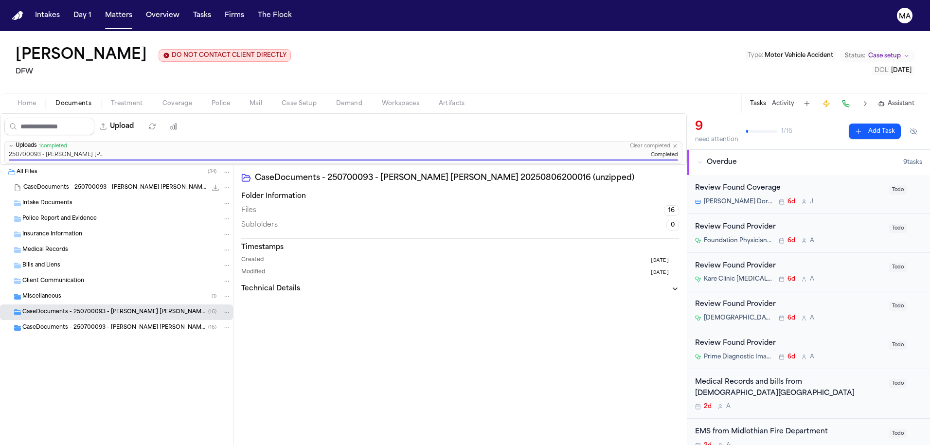
click at [94, 292] on div "Miscellaneous ( 1 )" at bounding box center [126, 296] width 209 height 9
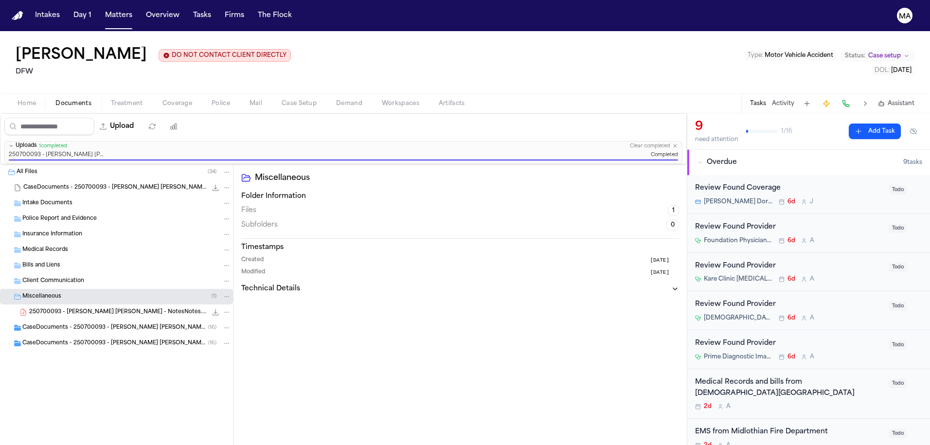
click at [264, 208] on div "Miscellaneous Folder Information Files 1 Subfolders 0 Timestamps Created 7 days…" at bounding box center [460, 304] width 453 height 281
click at [68, 320] on div "CaseDocuments - 250700093 - Montanez v. Otero 20250806200016 (unzipped) ( 16 )" at bounding box center [116, 328] width 233 height 16
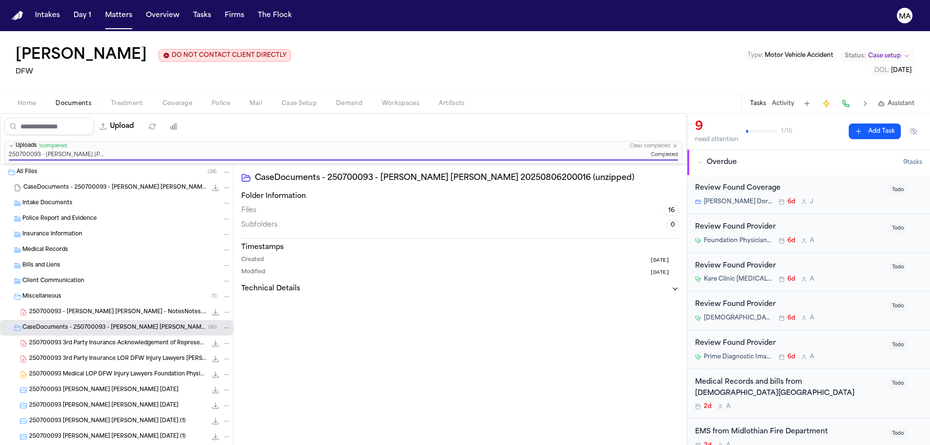
click at [71, 351] on div "250700093 3rd Party Insurance LOR DFW Injury Lawyers Aguila Dorada 07-23-2025 1…" at bounding box center [116, 359] width 233 height 16
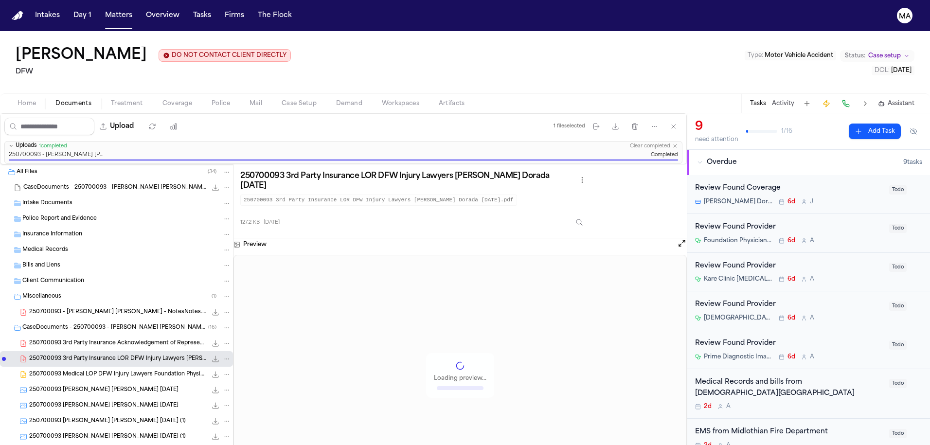
click at [71, 371] on span "250700093 Medical LOP DFW Injury Lawyers Foundation Physicians Group - Fort Wor…" at bounding box center [118, 375] width 178 height 8
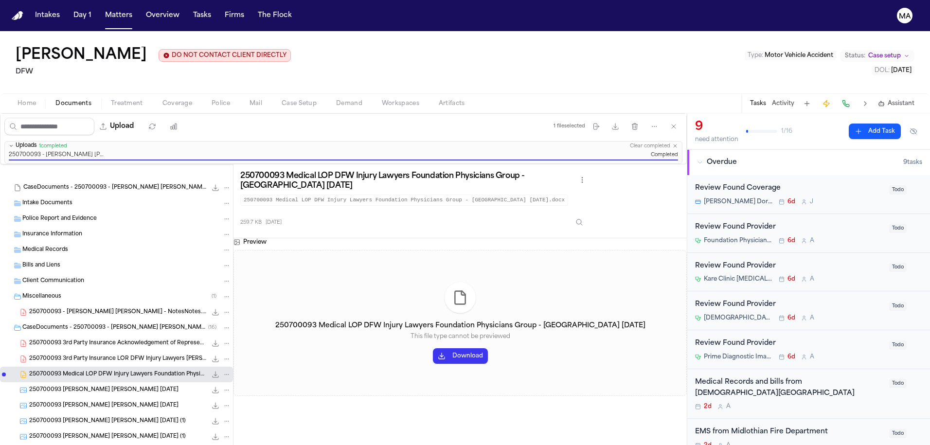
scroll to position [96, 0]
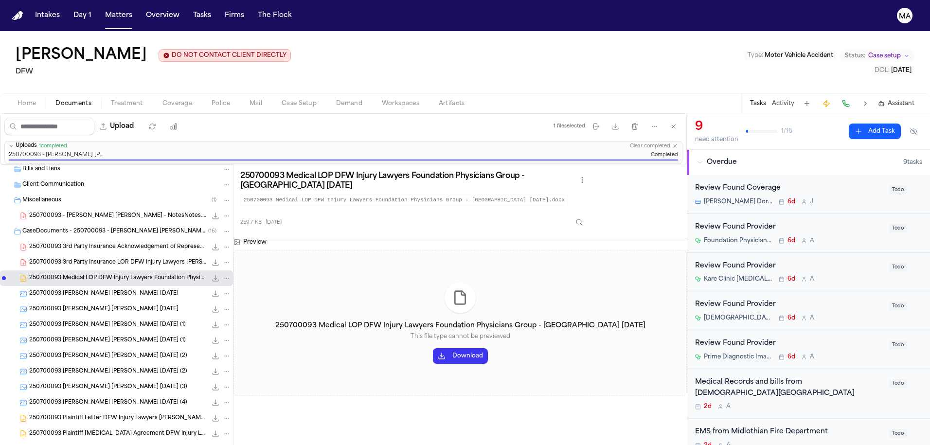
click at [55, 415] on span "250700093 Plaintiff Letter DFW Injury Lawyers Montanez, Ivan 07-17-2025" at bounding box center [118, 419] width 178 height 8
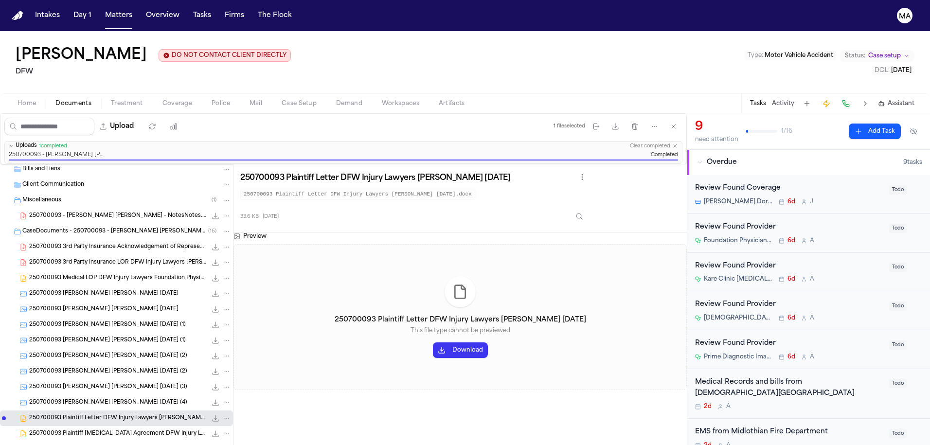
click at [56, 430] on span "250700093 Plaintiff Retainer Agreement DFW Injury Lawyers 07-10-2025" at bounding box center [118, 434] width 178 height 8
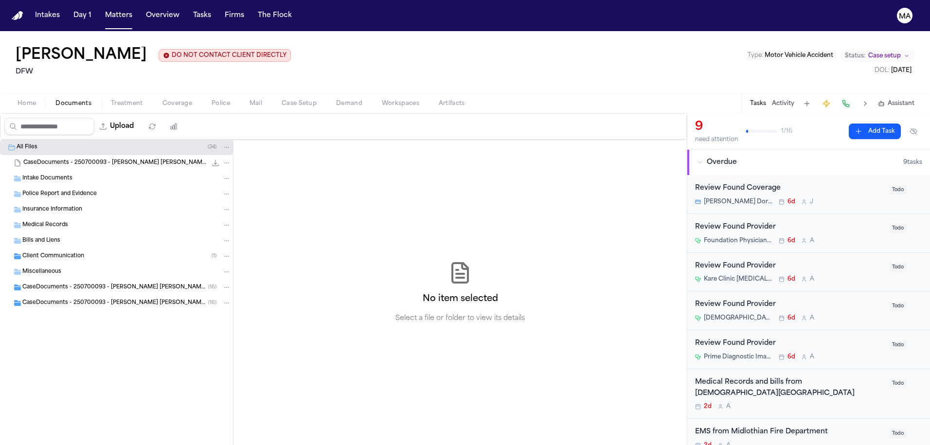
click at [53, 280] on div "CaseDocuments - 250700093 - [PERSON_NAME] [PERSON_NAME] 20250806200016 (unzippe…" at bounding box center [116, 288] width 233 height 16
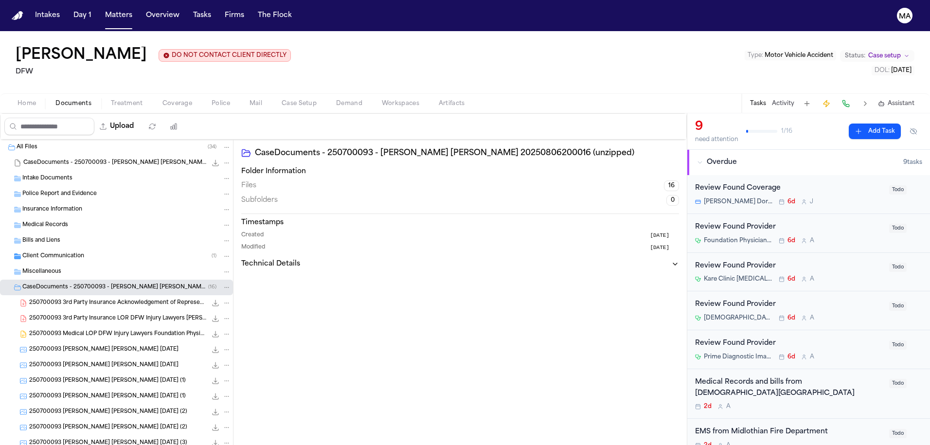
click at [65, 330] on span "250700093 Medical LOP DFW Injury Lawyers Foundation Physicians Group - Fort Wor…" at bounding box center [118, 334] width 178 height 8
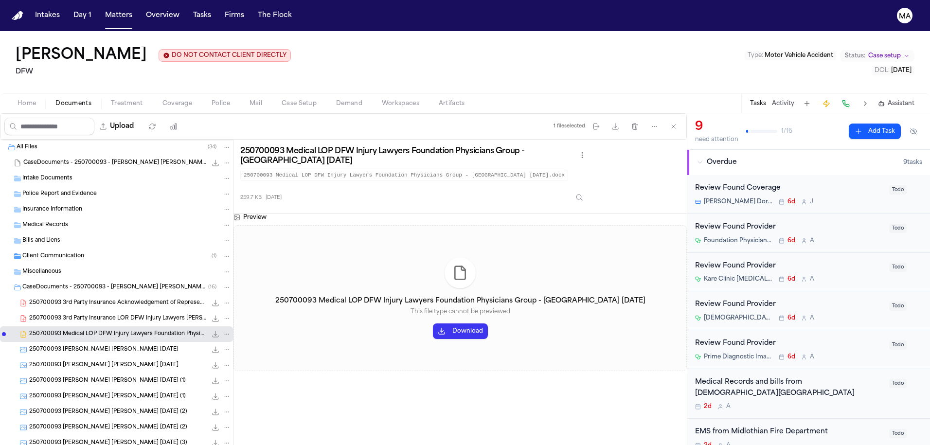
click at [66, 315] on span "250700093 3rd Party Insurance LOR DFW Injury Lawyers Aguila Dorada 07-23-2025" at bounding box center [118, 319] width 178 height 8
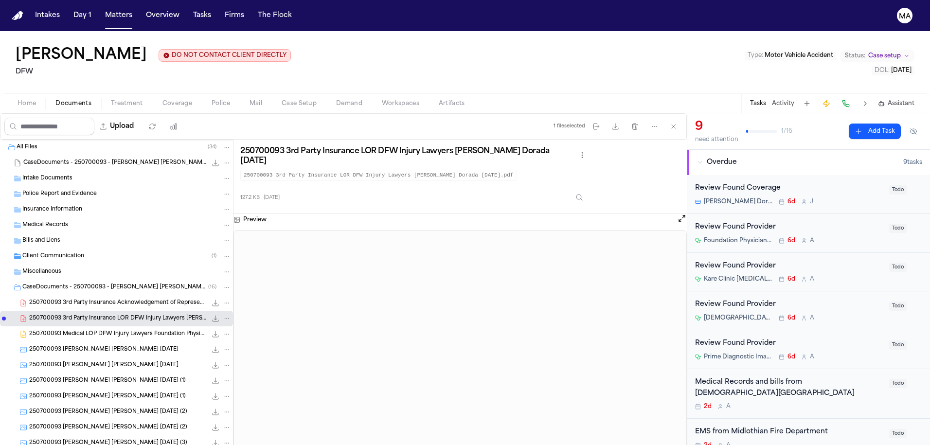
click at [55, 299] on span "250700093 3rd Party Insurance Acknowledgement of Representation DFW Injury Lawy…" at bounding box center [118, 303] width 178 height 8
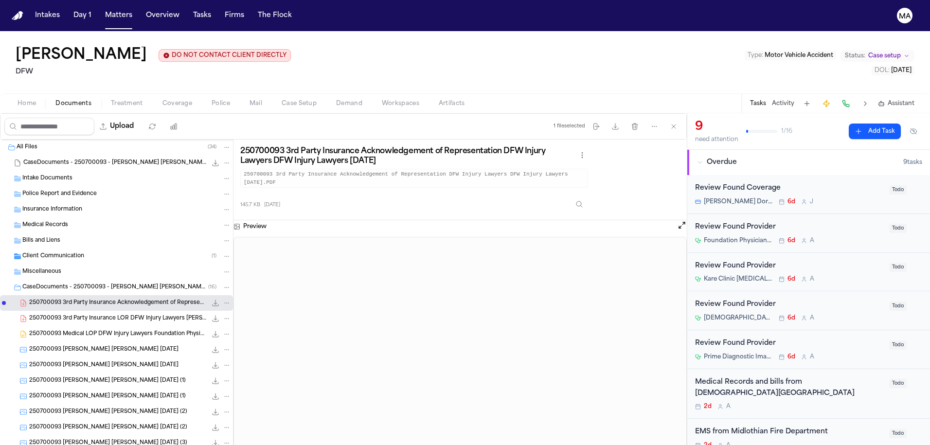
click at [58, 330] on span "250700093 Medical LOP DFW Injury Lawyers Foundation Physicians Group - Fort Wor…" at bounding box center [118, 334] width 178 height 8
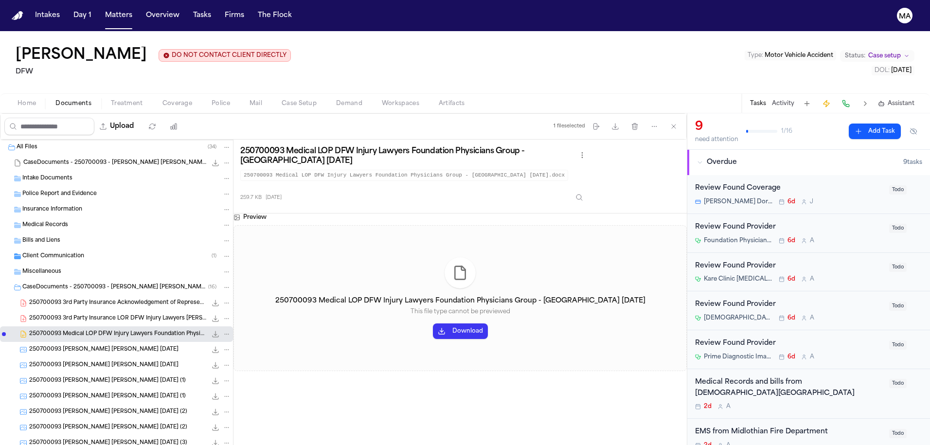
scroll to position [14, 0]
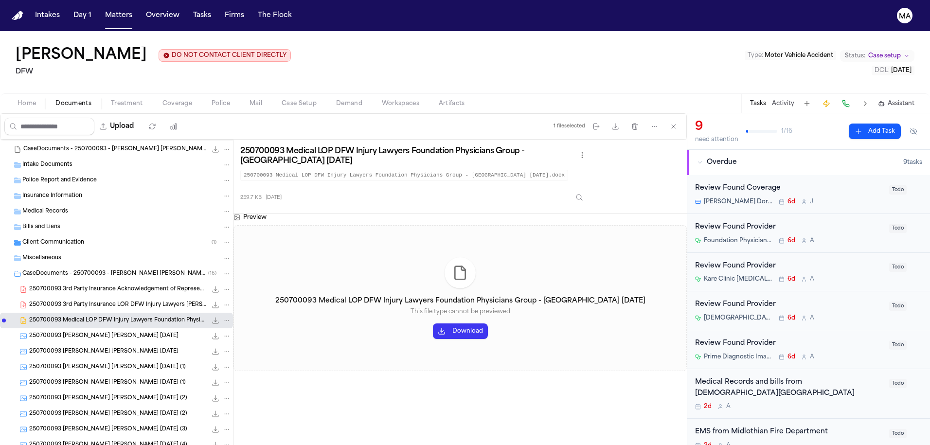
click at [55, 360] on div "250700093 Montanez, Ivan Aguilar, Cynthia 07-10-2025 (1) 685.4 KB • JPG" at bounding box center [116, 368] width 233 height 16
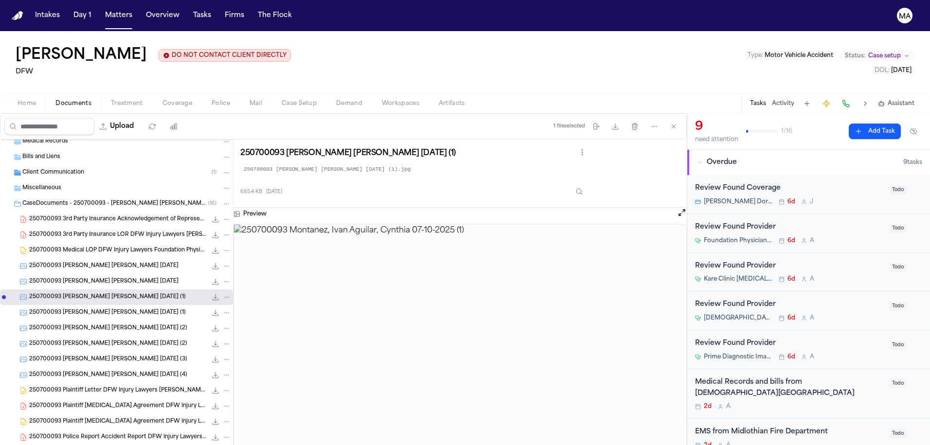
scroll to position [89, 0]
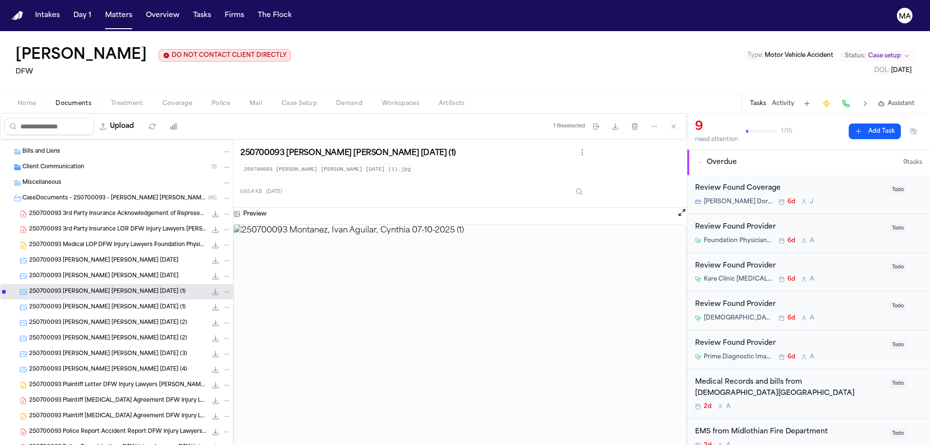
click at [53, 381] on span "250700093 Plaintiff Letter DFW Injury Lawyers Montanez, Ivan 07-17-2025" at bounding box center [118, 385] width 178 height 8
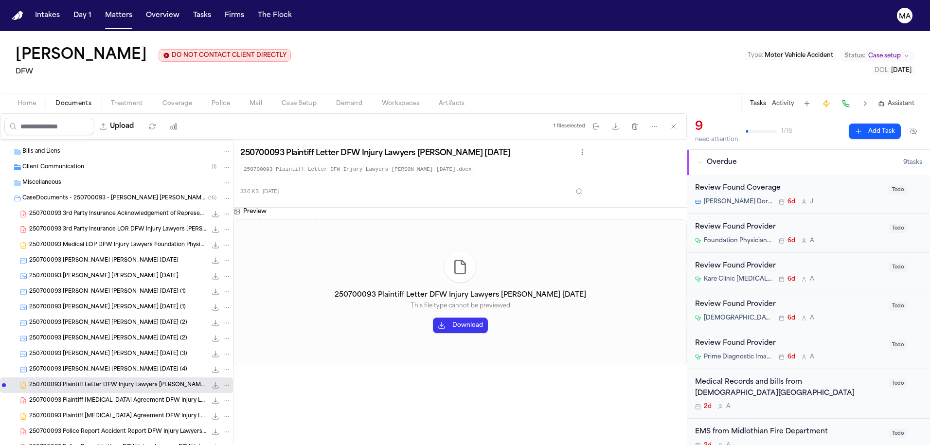
click at [54, 397] on span "250700093 Plaintiff Retainer Agreement DFW Injury Lawyers 07-10-2025" at bounding box center [118, 401] width 178 height 8
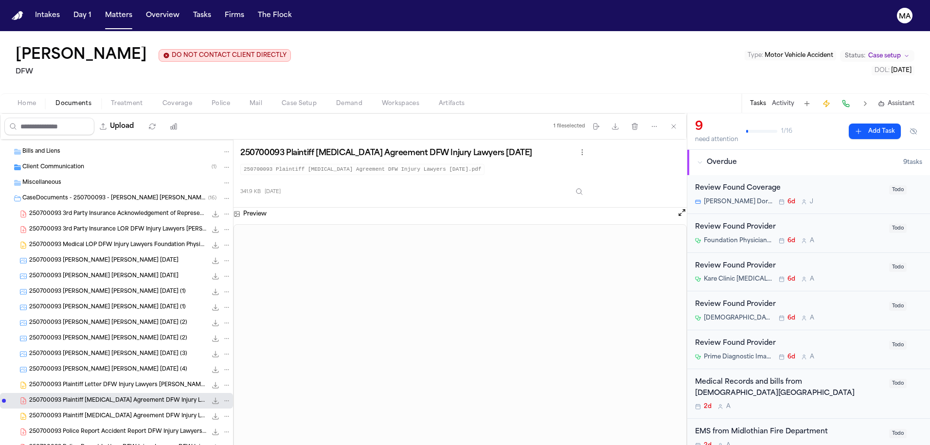
click at [212, 397] on icon "File: 250700093 Plaintiff Retainer Agreement DFW Injury Lawyers 07-10-2025" at bounding box center [216, 401] width 8 height 8
click at [213, 398] on icon "File: 250700093 Plaintiff Retainer Agreement DFW Injury Lawyers 07-10-2025" at bounding box center [216, 401] width 6 height 6
click at [75, 381] on span "250700093 Plaintiff Letter DFW Injury Lawyers Montanez, Ivan 07-17-2025" at bounding box center [118, 385] width 178 height 8
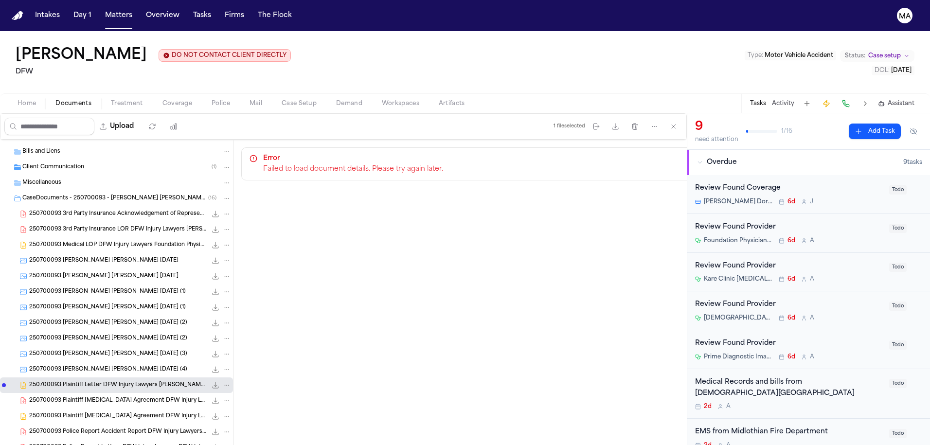
click at [66, 304] on span "250700093 Montanez, Ivan Aguilar, Cynthia 07-10-2025 (1)" at bounding box center [107, 308] width 157 height 8
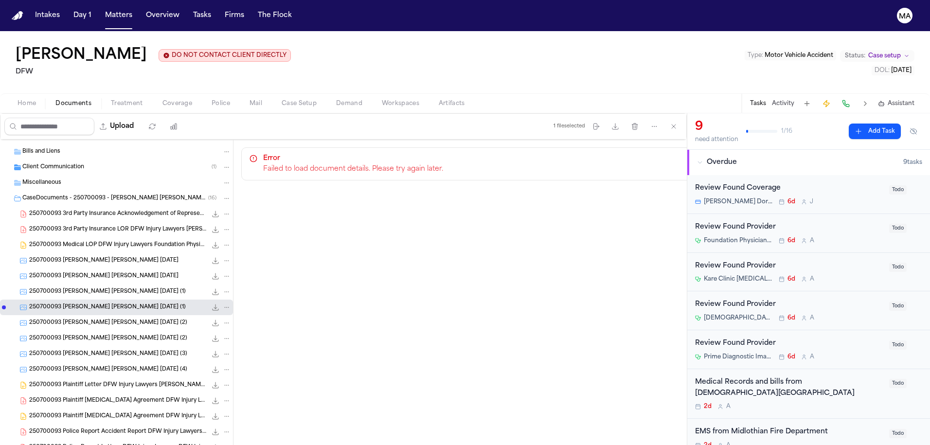
click at [65, 272] on span "250700093 Montanez, Ivan Aguilar, Cynthia 07-10-2025" at bounding box center [103, 276] width 149 height 8
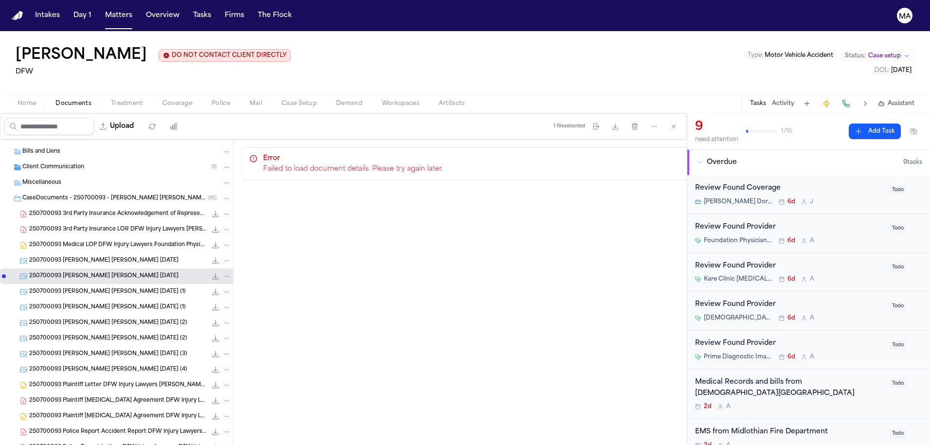
click at [66, 257] on span "250700093 Montanez, Ivan Aguilar, Cynthia 07-10-2025" at bounding box center [103, 261] width 149 height 8
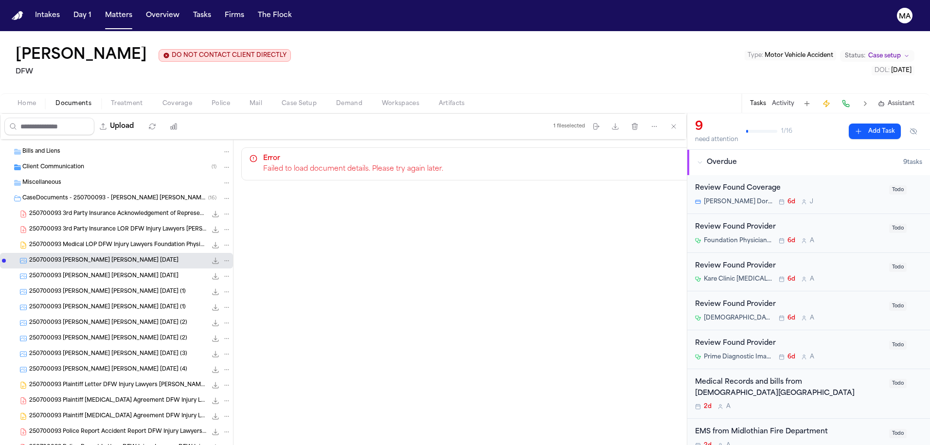
click at [64, 241] on span "250700093 Medical LOP DFW Injury Lawyers Foundation Physicians Group - Fort Wor…" at bounding box center [118, 245] width 178 height 8
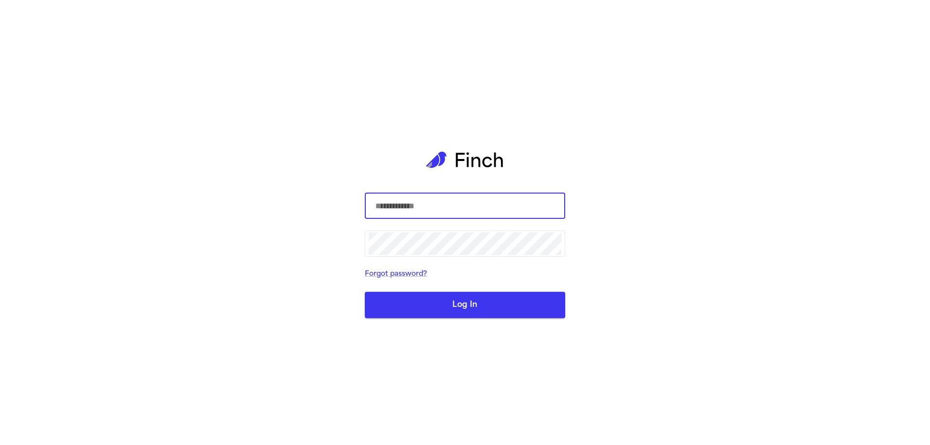
type input "**********"
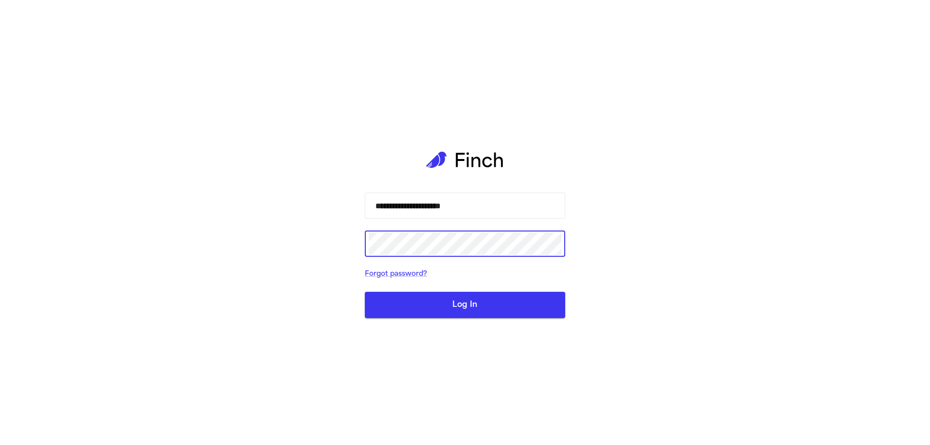
click at [469, 301] on button "Log In" at bounding box center [465, 305] width 200 height 26
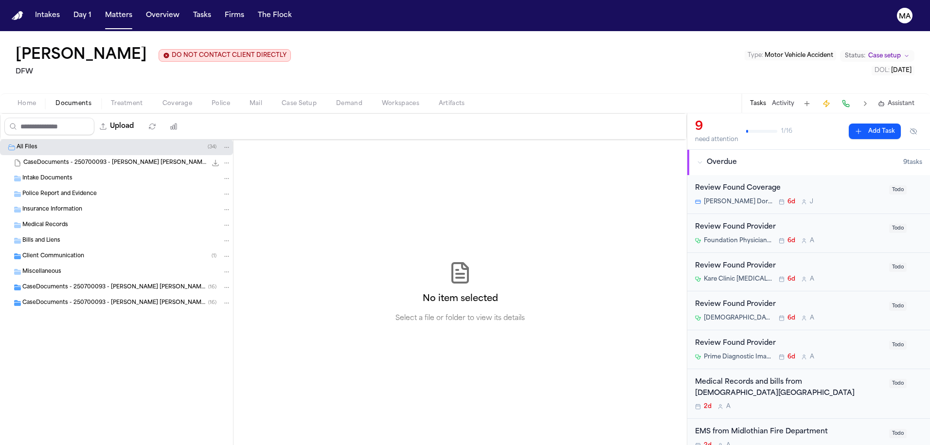
click at [58, 249] on div "Client Communication ( 1 )" at bounding box center [116, 257] width 233 height 16
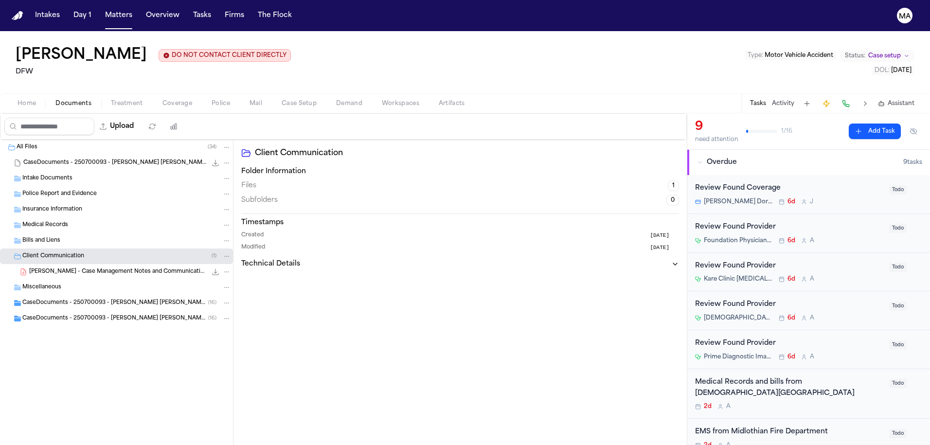
click at [61, 268] on span "[PERSON_NAME] - Case Management Notes and Communications - [DATE] to [DATE]" at bounding box center [118, 272] width 178 height 8
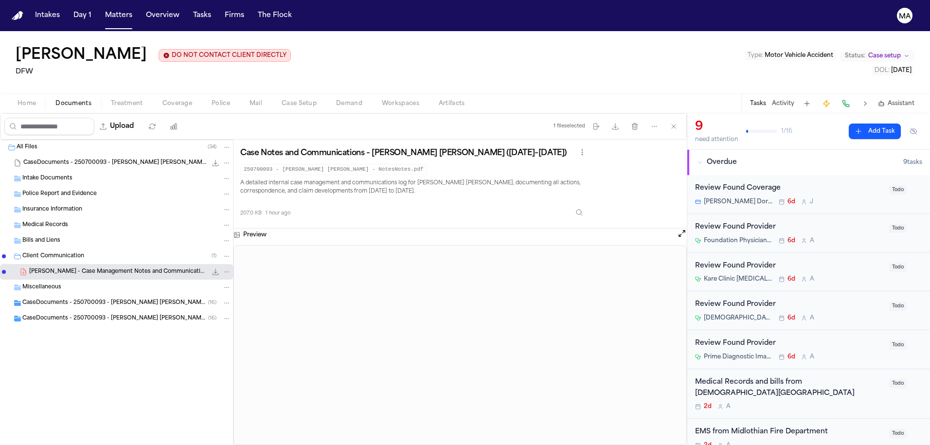
click at [42, 315] on span "CaseDocuments - 250700093 - Montanez v. Otero 20250806200016 (unzipped)" at bounding box center [115, 319] width 186 height 8
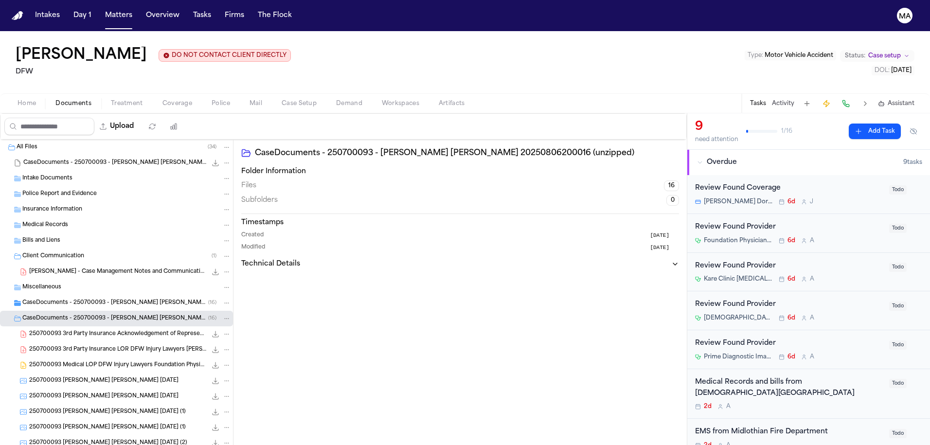
click at [905, 100] on span "Assistant" at bounding box center [901, 104] width 27 height 8
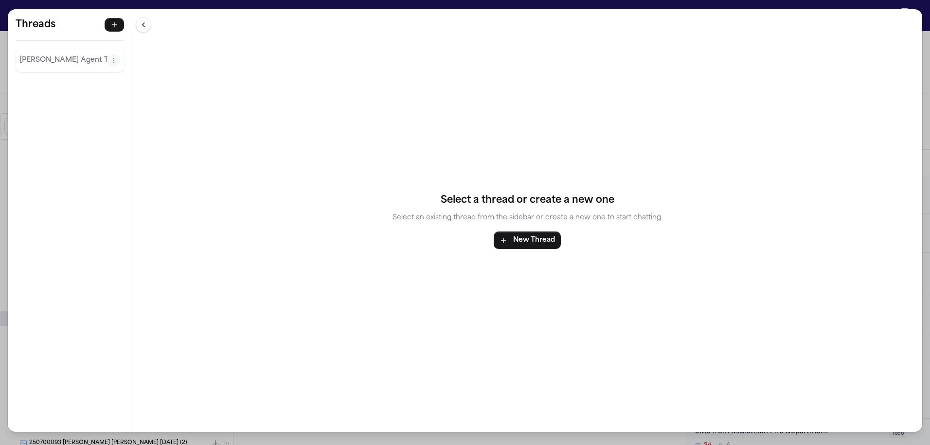
click at [49, 49] on div "Finch Agent Thread" at bounding box center [70, 60] width 108 height 23
click at [27, 54] on p "Finch Agent Thread" at bounding box center [63, 60] width 88 height 12
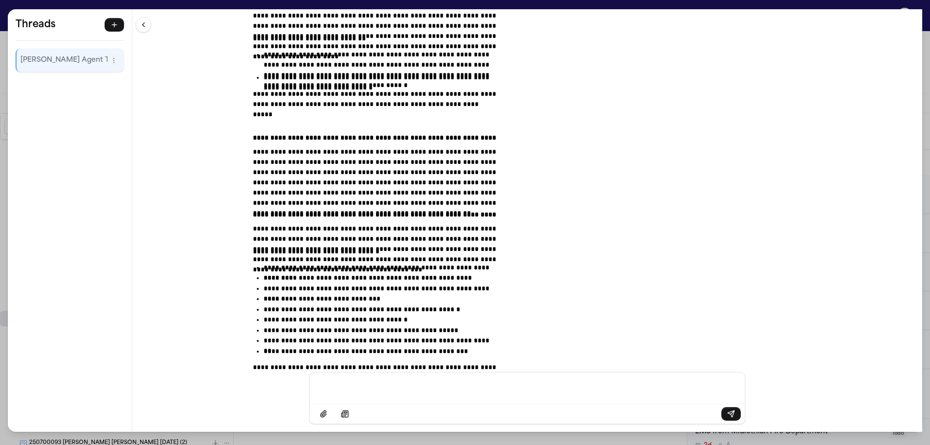
scroll to position [6430, 0]
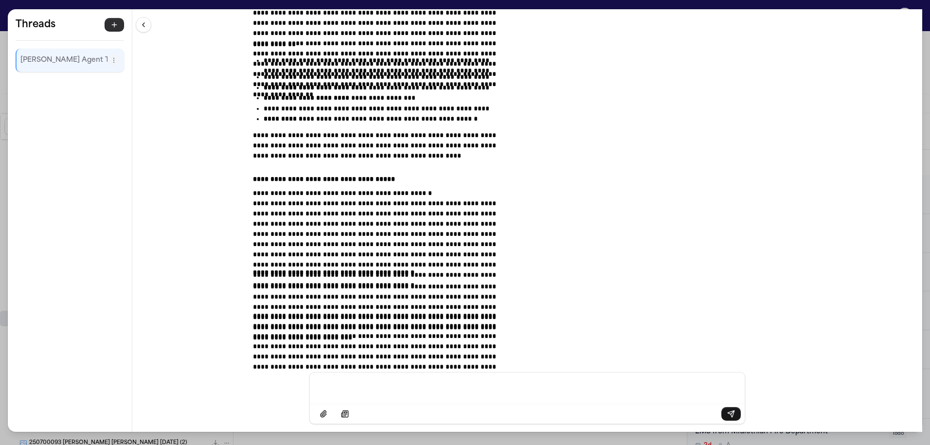
click at [110, 21] on icon "button" at bounding box center [114, 25] width 8 height 8
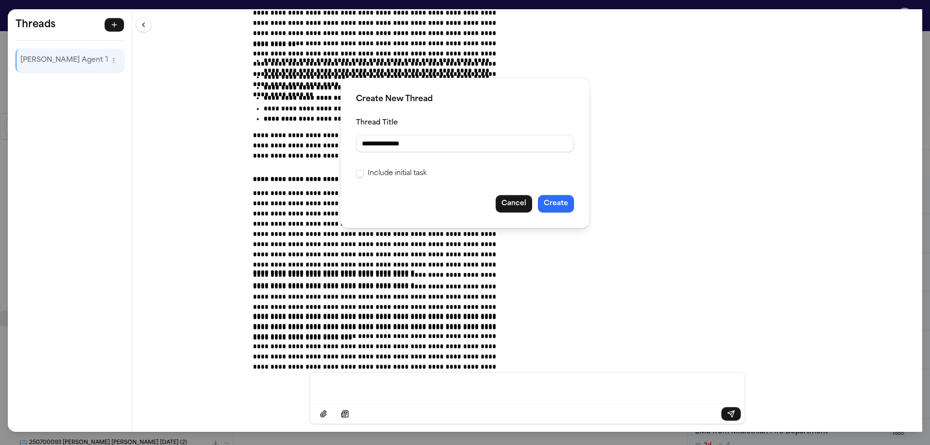
type input "**********"
click at [538, 195] on button "Create" at bounding box center [556, 204] width 36 height 18
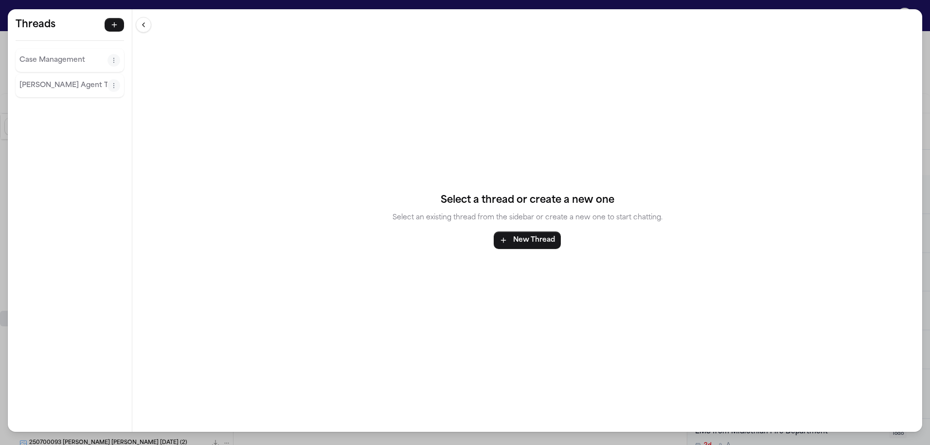
click at [19, 54] on p "Case Management" at bounding box center [63, 60] width 88 height 12
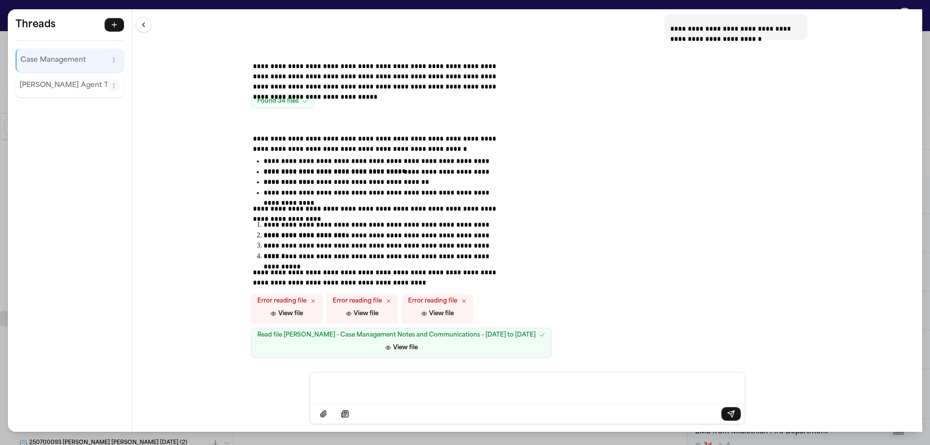
scroll to position [38, 0]
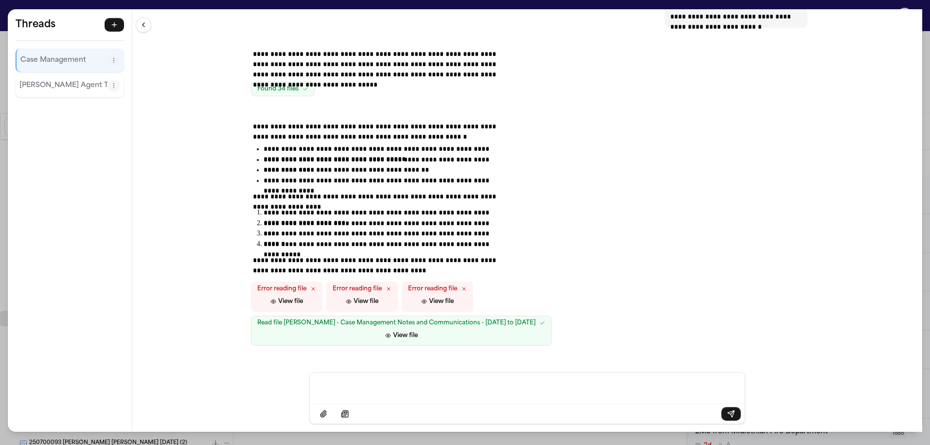
click at [170, 153] on div "**********" at bounding box center [527, 190] width 790 height 363
click at [226, 3] on div "**********" at bounding box center [465, 222] width 930 height 445
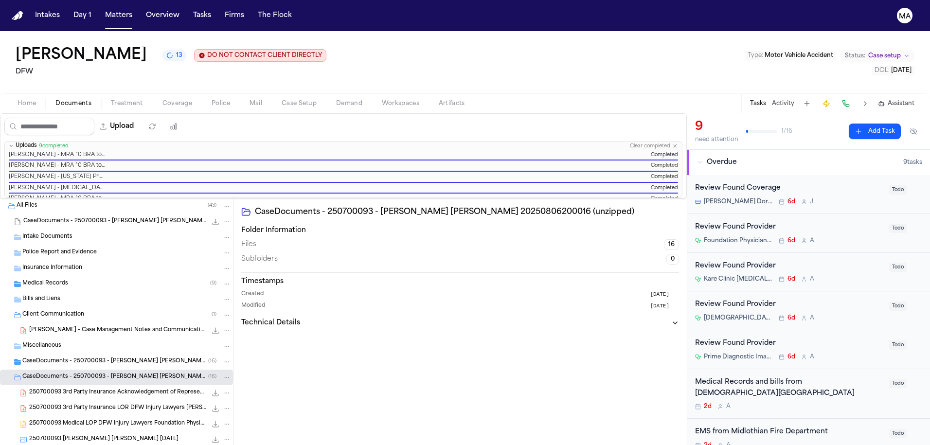
click at [777, 353] on div "Prime Diagnostic Imaging – North Dallas 6d A" at bounding box center [789, 357] width 188 height 8
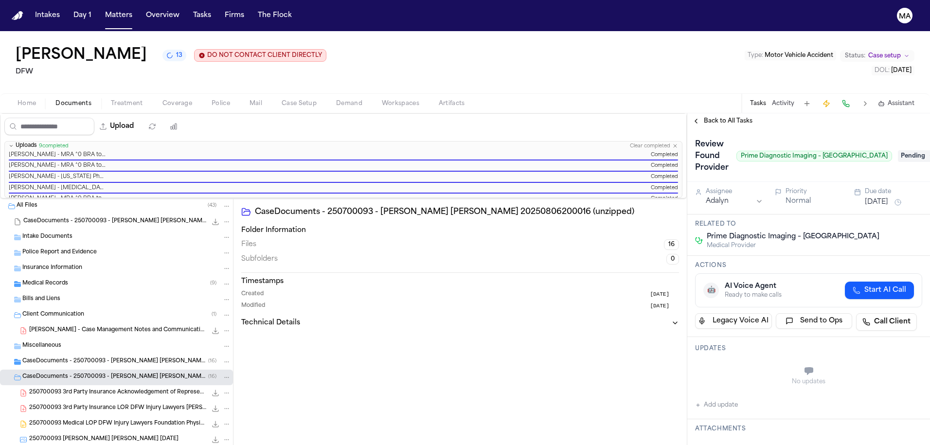
click at [911, 150] on span "Pending" at bounding box center [917, 156] width 39 height 12
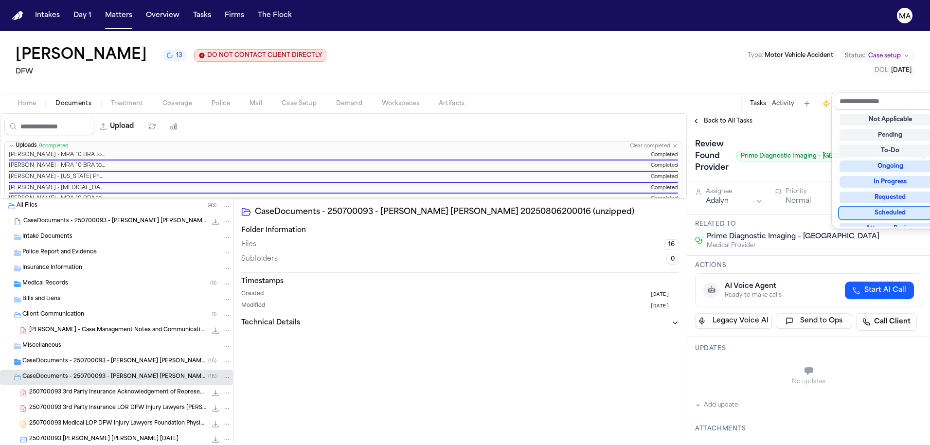
scroll to position [61, 0]
click at [890, 271] on div "Complete" at bounding box center [891, 277] width 102 height 12
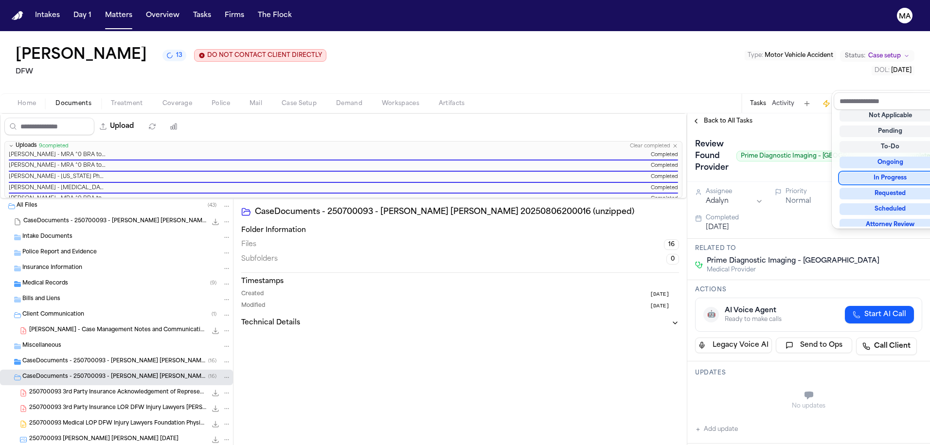
click at [723, 113] on div "**********" at bounding box center [808, 279] width 243 height 332
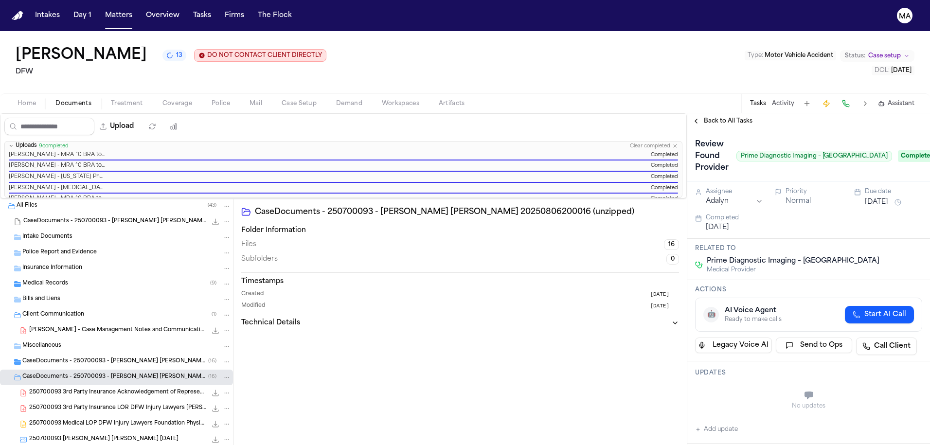
click at [723, 117] on span "Back to All Tasks" at bounding box center [728, 121] width 49 height 8
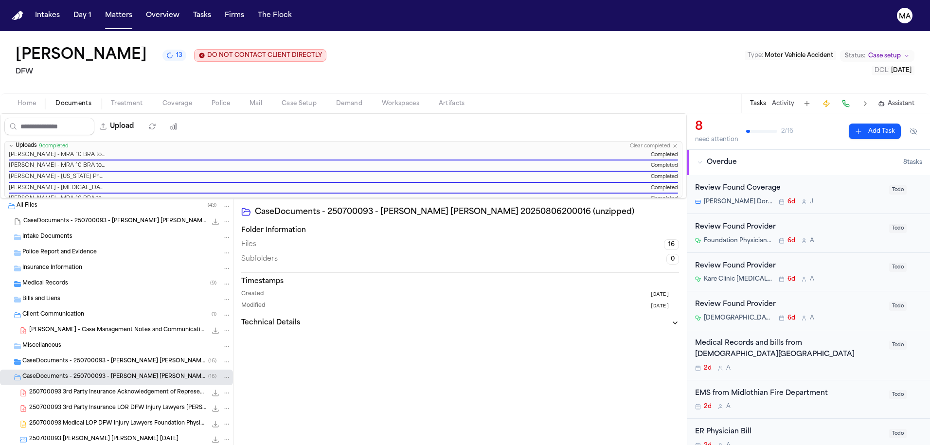
click at [788, 299] on div "Review Found Provider" at bounding box center [789, 304] width 188 height 11
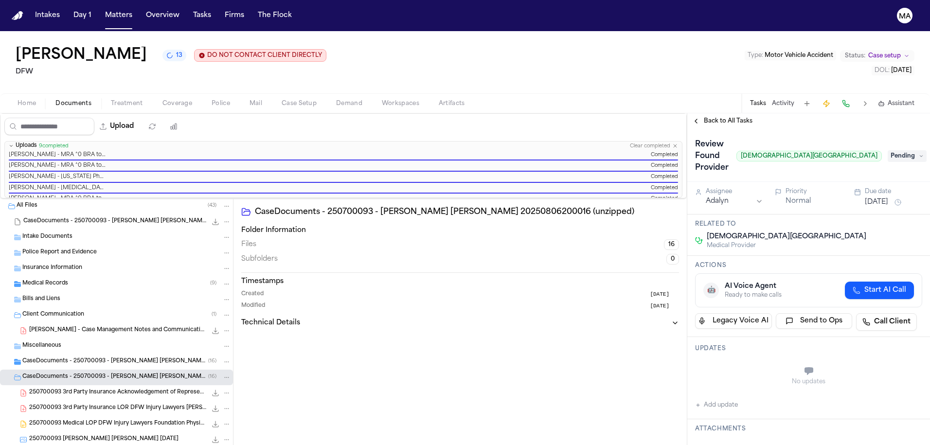
click at [889, 150] on span "Pending" at bounding box center [907, 156] width 39 height 12
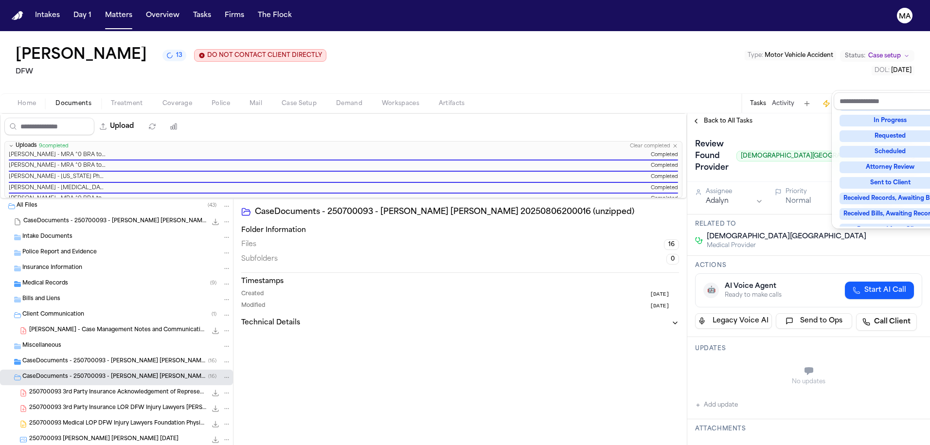
click at [890, 271] on div "Complete" at bounding box center [891, 277] width 102 height 12
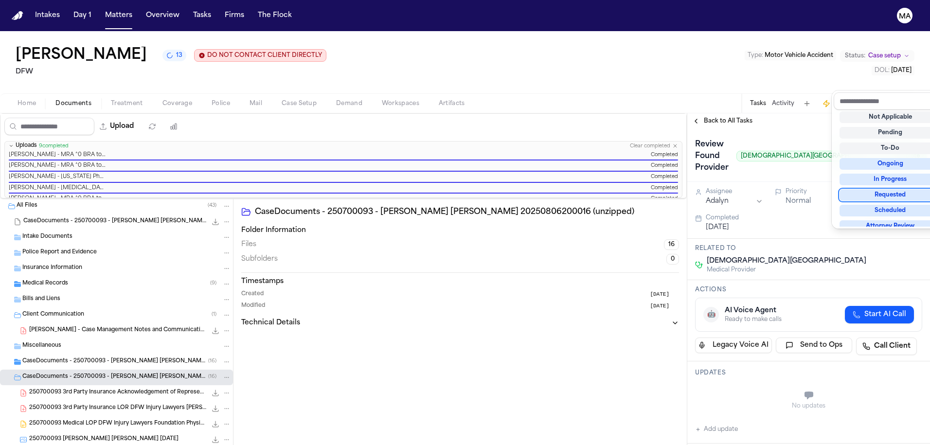
click at [762, 63] on div "Ivan Montanez 13 DO NOT CONTACT CLIENT DIRECTLY DO NOT CONTACT DFW Type : Motor…" at bounding box center [465, 238] width 930 height 414
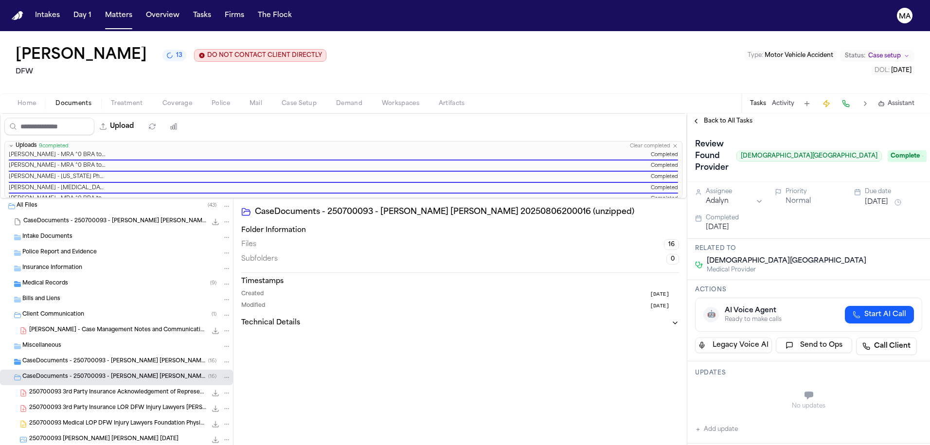
click at [716, 117] on span "Back to All Tasks" at bounding box center [728, 121] width 49 height 8
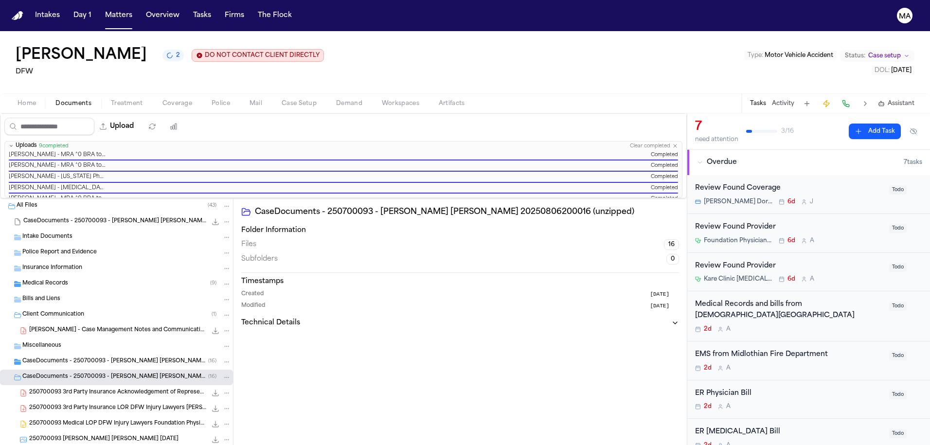
click at [861, 325] on div "2d A" at bounding box center [789, 329] width 188 height 8
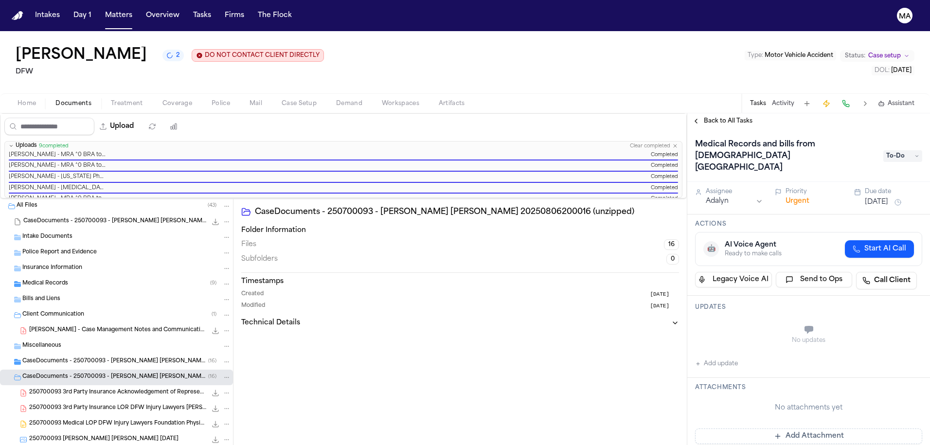
click at [900, 150] on span "To-Do" at bounding box center [903, 156] width 39 height 12
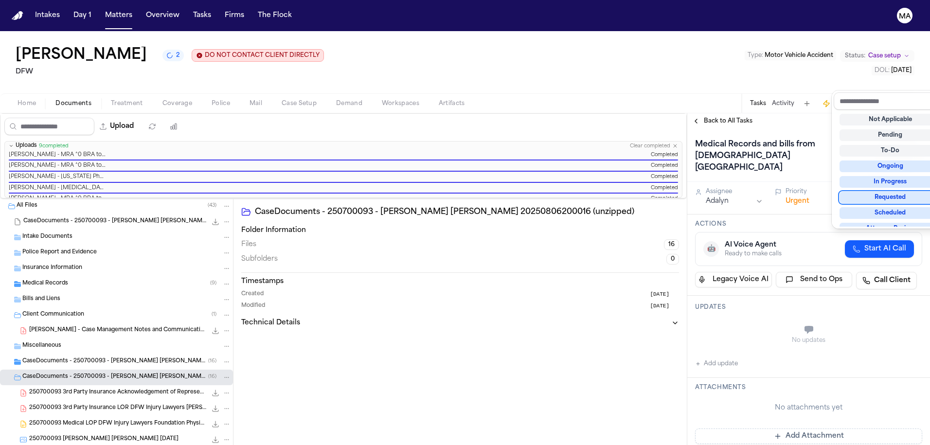
click at [887, 192] on div "Requested" at bounding box center [891, 198] width 102 height 12
click at [777, 113] on div "Back to All Tasks Medical Records and bills from Methodist Midlothian Medical C…" at bounding box center [808, 279] width 243 height 332
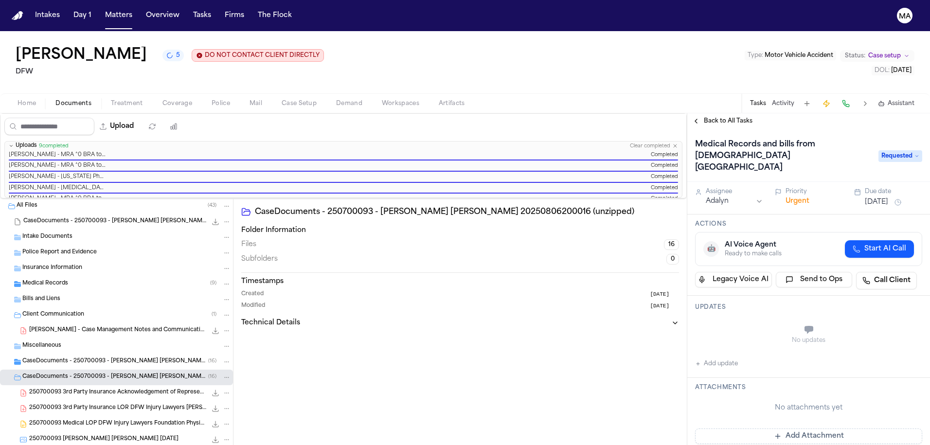
click at [715, 113] on div "Back to All Tasks" at bounding box center [808, 121] width 243 height 16
click at [723, 117] on span "Back to All Tasks" at bounding box center [728, 121] width 49 height 8
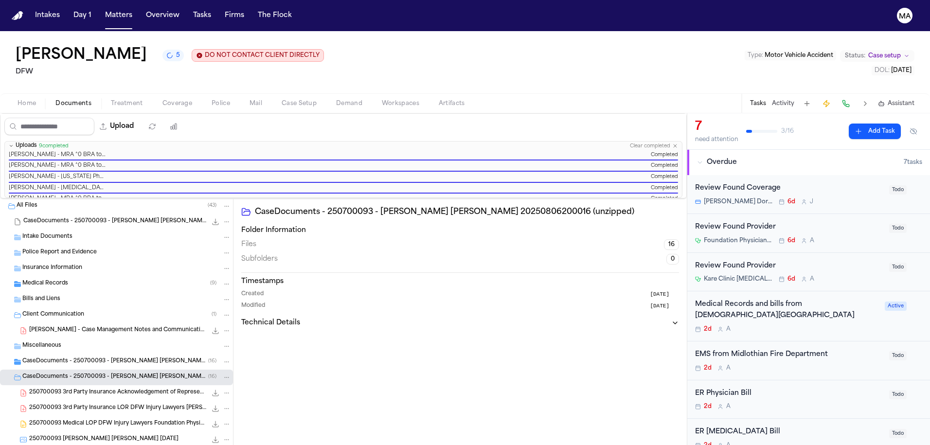
click at [726, 364] on div "2d A" at bounding box center [789, 368] width 188 height 8
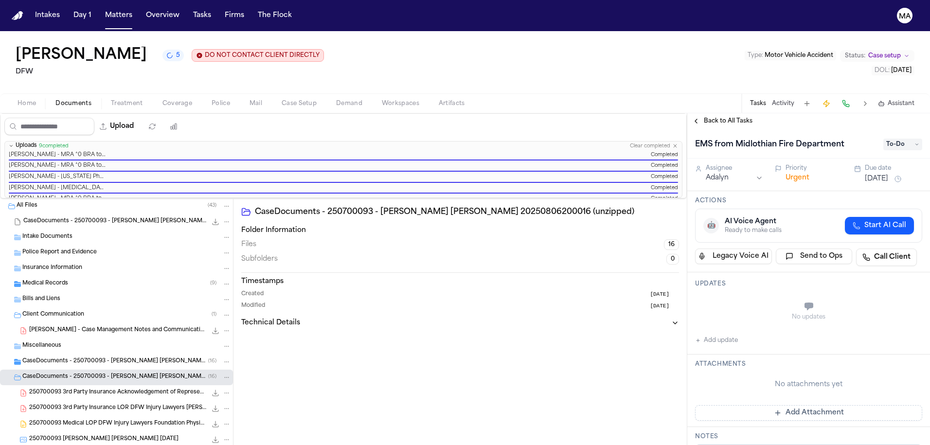
click at [111, 100] on span "Treatment" at bounding box center [127, 104] width 32 height 8
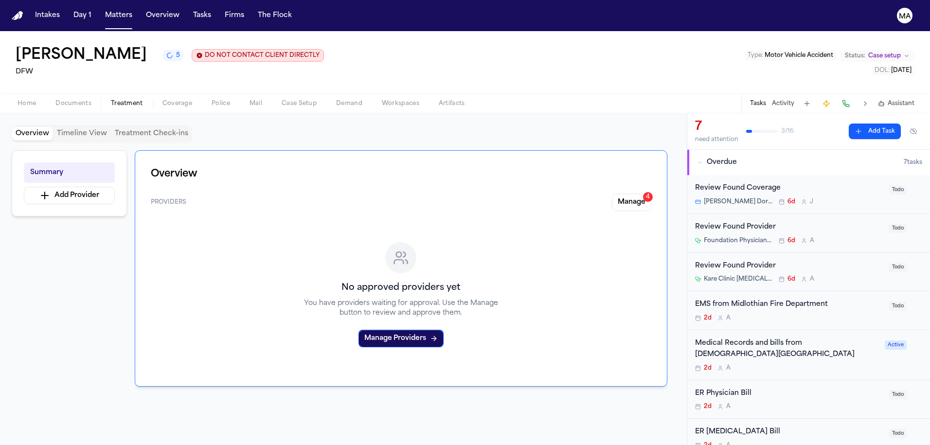
click at [109, 279] on div "Summary Add Provider Overview Providers Manage 4 No approved providers yet You …" at bounding box center [344, 289] width 664 height 279
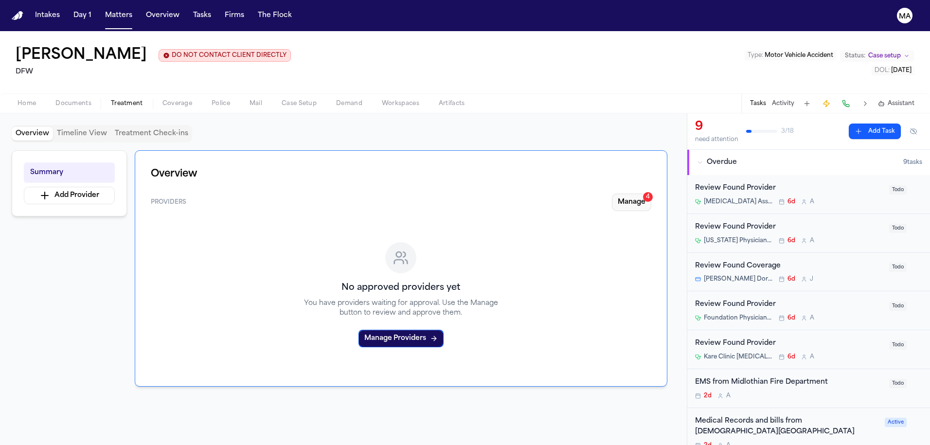
click at [651, 194] on button "Manage 4" at bounding box center [631, 203] width 39 height 18
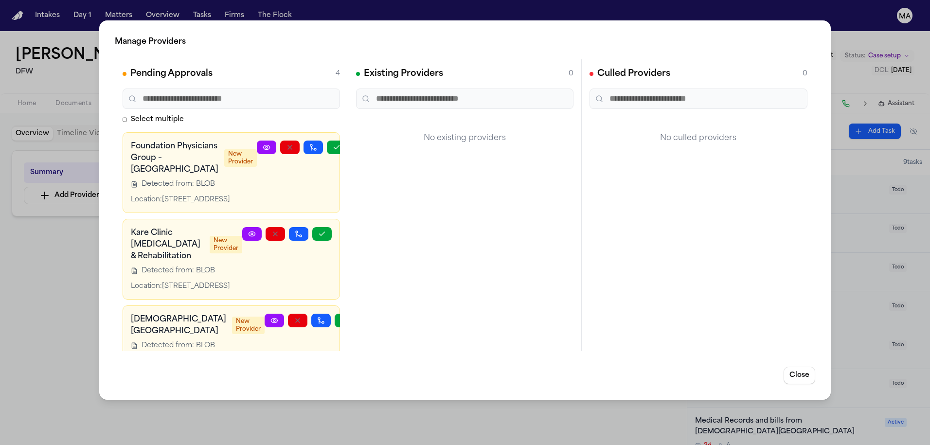
click at [256, 230] on icon at bounding box center [252, 234] width 8 height 8
click at [270, 393] on icon at bounding box center [266, 395] width 6 height 4
click at [333, 392] on icon "button" at bounding box center [337, 396] width 8 height 8
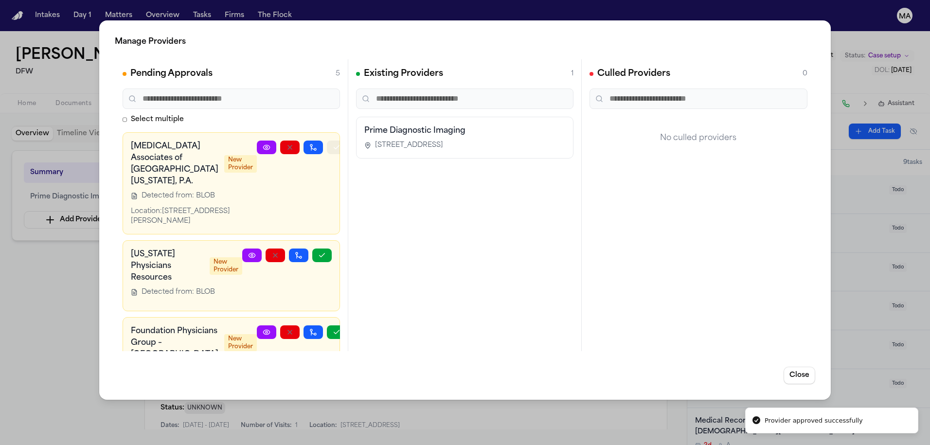
click at [333, 144] on icon "button" at bounding box center [337, 148] width 8 height 8
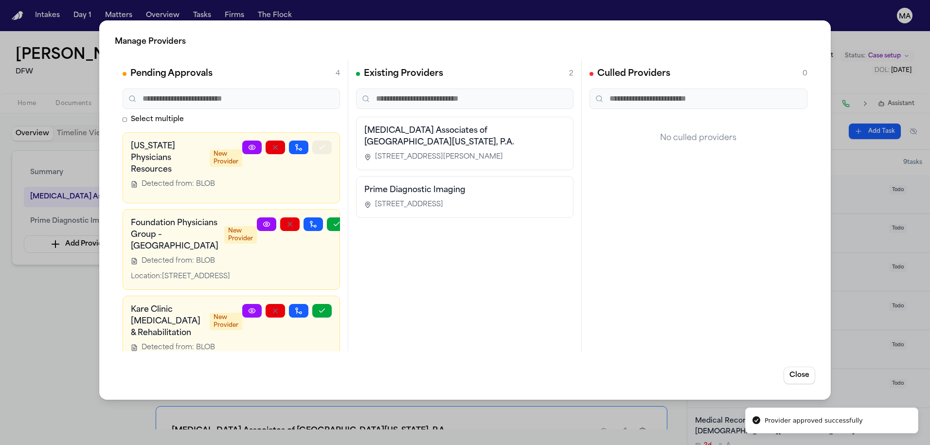
click at [326, 144] on icon "button" at bounding box center [322, 148] width 8 height 8
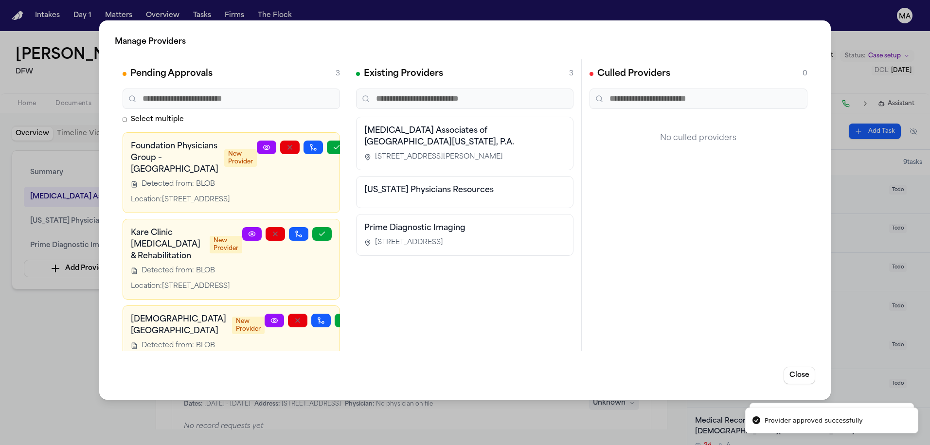
click at [271, 144] on icon at bounding box center [267, 148] width 8 height 8
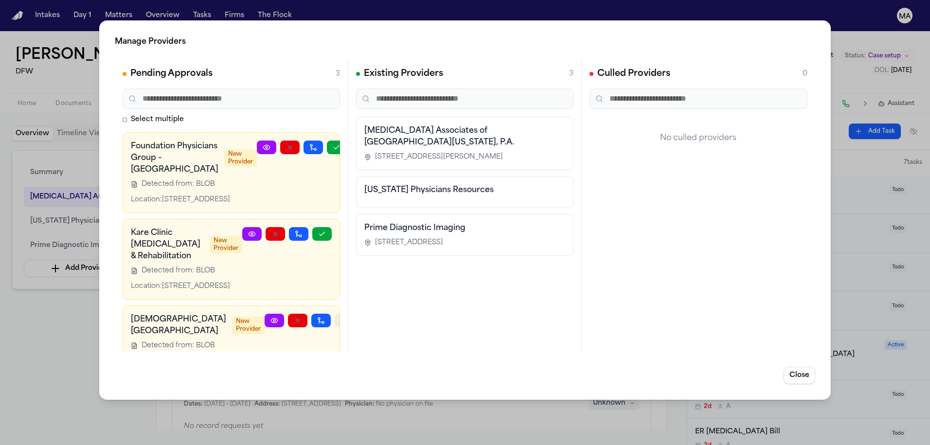
click at [342, 319] on icon "button" at bounding box center [344, 320] width 5 height 3
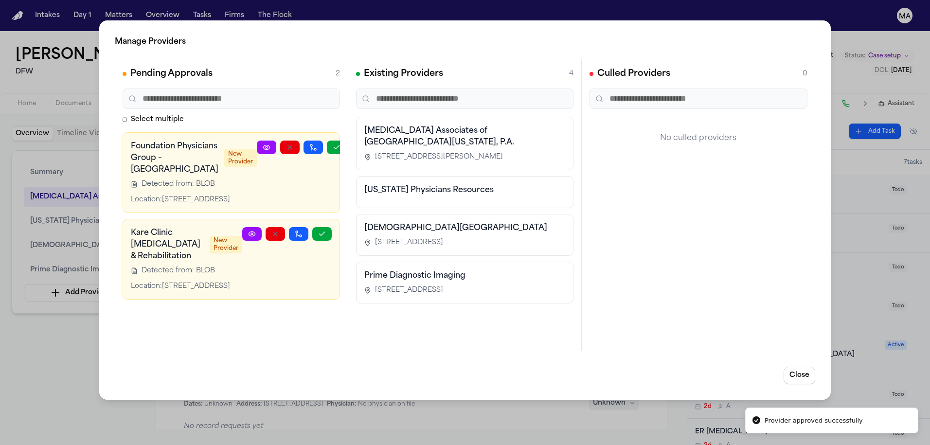
click at [262, 227] on link at bounding box center [251, 234] width 19 height 14
click at [326, 230] on icon "button" at bounding box center [322, 234] width 8 height 8
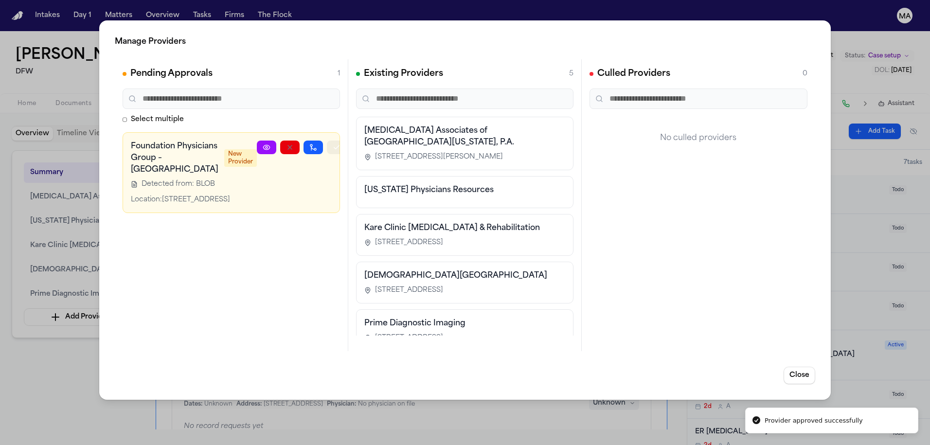
click at [333, 144] on icon "button" at bounding box center [337, 148] width 8 height 8
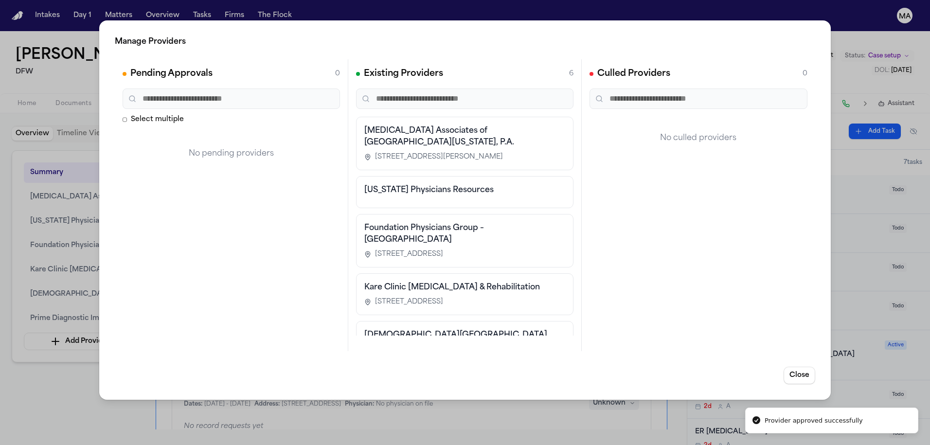
click at [532, 274] on div "Existing Providers 6 Radiology Associates of North Texas, P.A. 816 W. Cannon St…" at bounding box center [465, 205] width 234 height 292
click at [640, 67] on div "Culled Providers 0" at bounding box center [699, 74] width 218 height 14
click at [516, 20] on div "Manage Providers Pending Approvals 0 Select multiple No pending providers Exist…" at bounding box center [465, 222] width 930 height 445
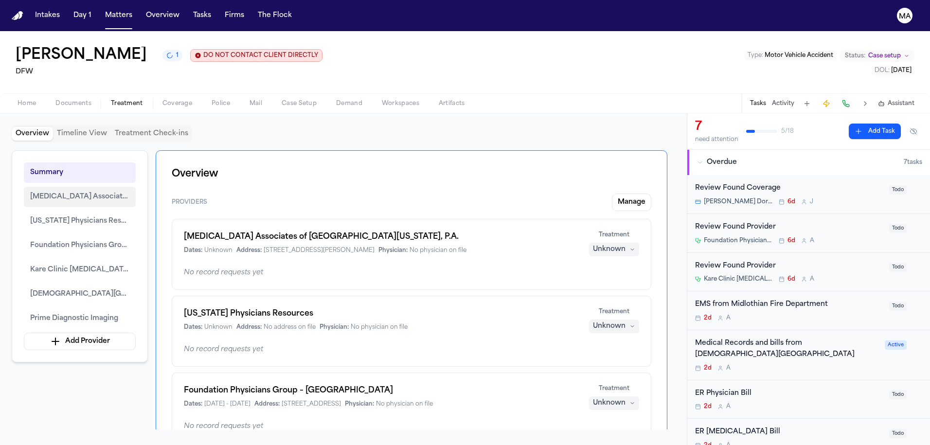
click at [69, 187] on button "[MEDICAL_DATA] Associates of [GEOGRAPHIC_DATA][US_STATE], P.A." at bounding box center [80, 197] width 112 height 20
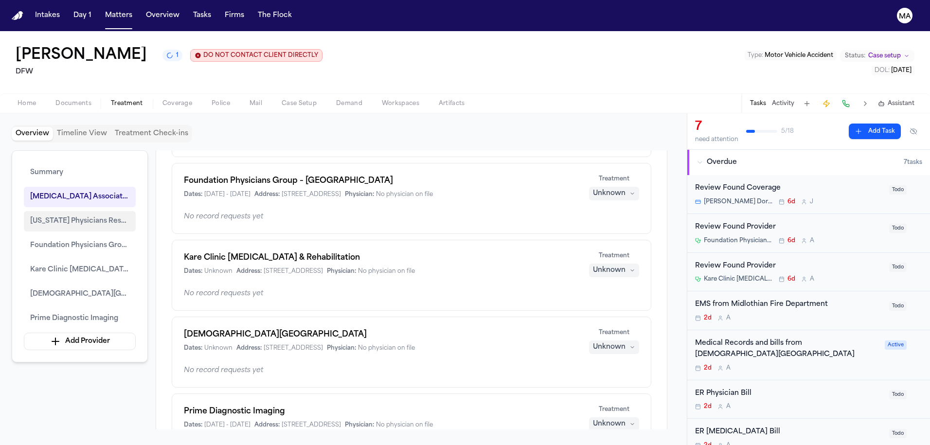
click at [67, 211] on button "[US_STATE] Physicians Resources" at bounding box center [80, 221] width 112 height 20
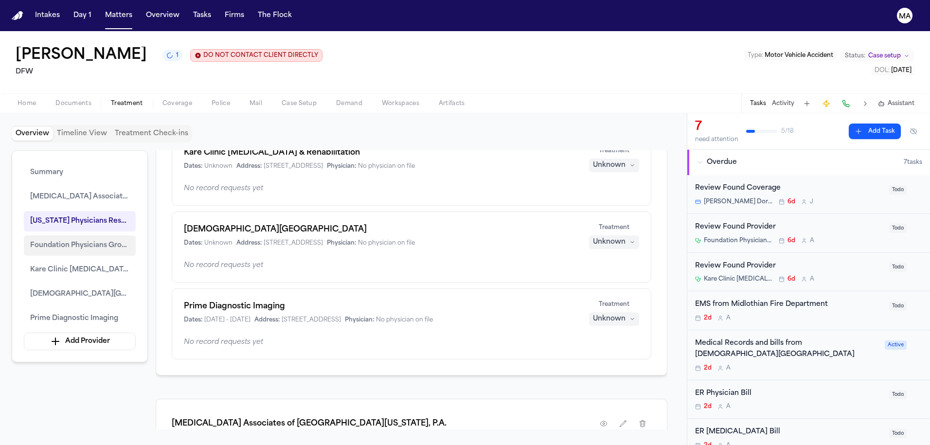
click at [71, 235] on button "Foundation Physicians Group – [GEOGRAPHIC_DATA]" at bounding box center [80, 245] width 112 height 20
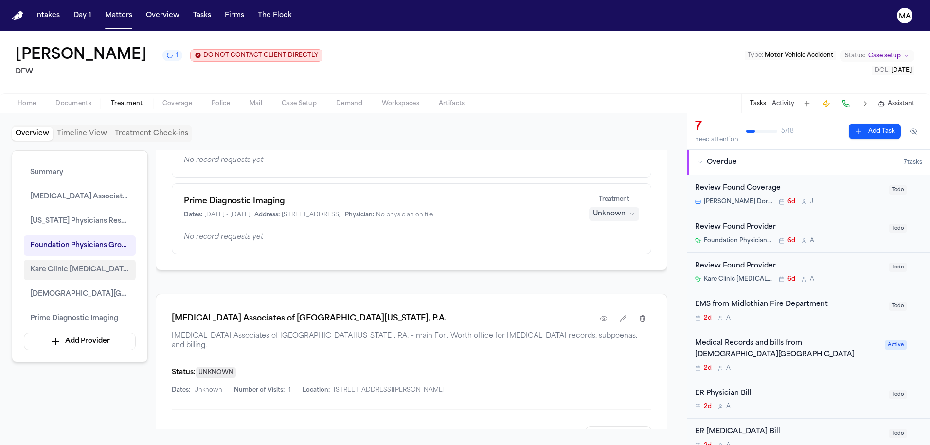
click at [72, 260] on button "Kare Clinic [MEDICAL_DATA] & Rehabilitation" at bounding box center [80, 270] width 112 height 20
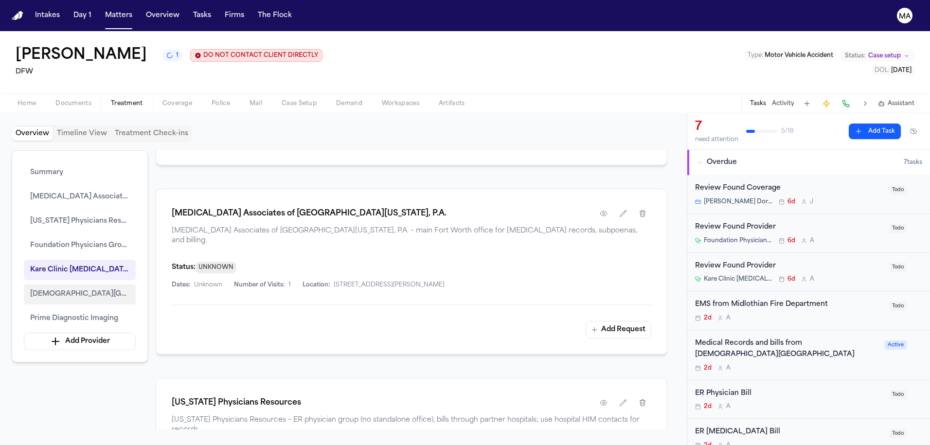
click at [72, 289] on span "[DEMOGRAPHIC_DATA][GEOGRAPHIC_DATA]" at bounding box center [79, 295] width 99 height 12
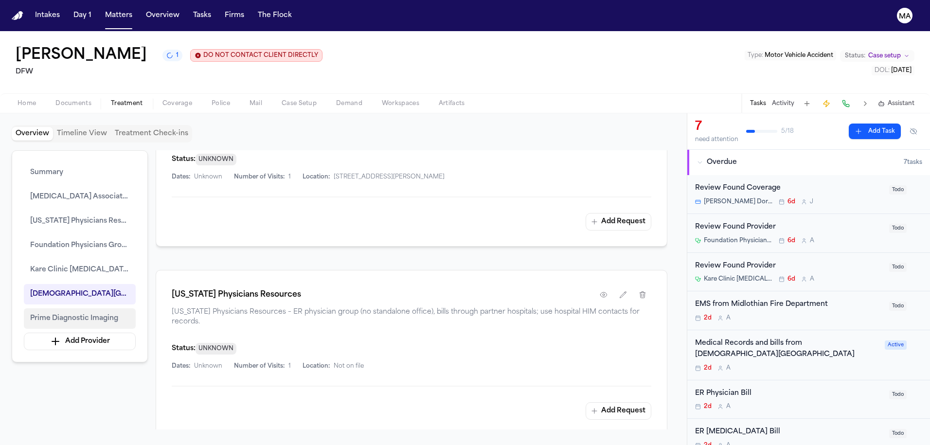
click at [70, 308] on button "Prime Diagnostic Imaging" at bounding box center [80, 318] width 112 height 20
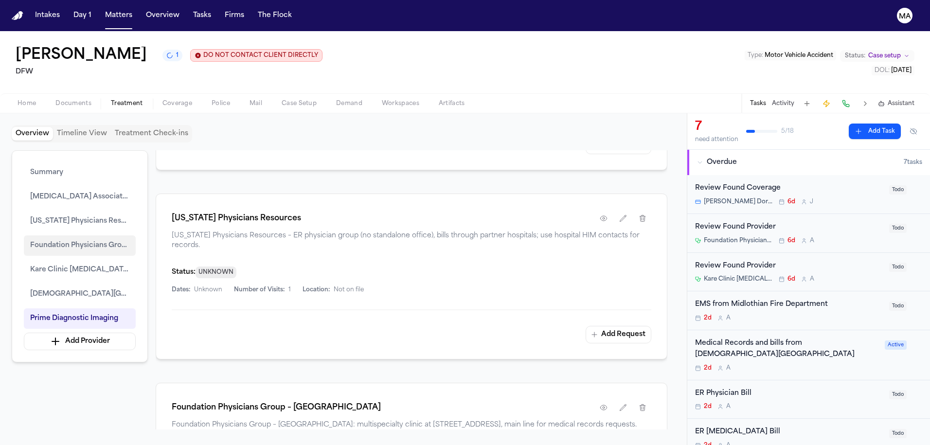
click at [64, 235] on button "Foundation Physicians Group – [GEOGRAPHIC_DATA]" at bounding box center [80, 245] width 112 height 20
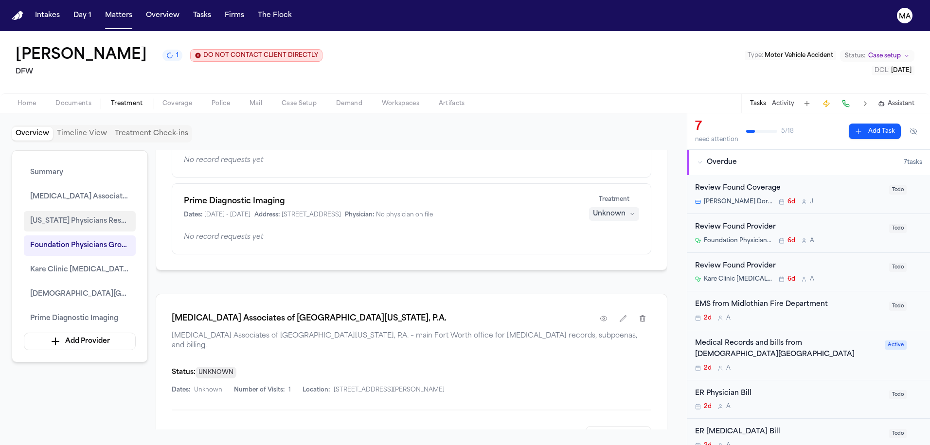
click at [63, 216] on span "[US_STATE] Physicians Resources" at bounding box center [79, 222] width 99 height 12
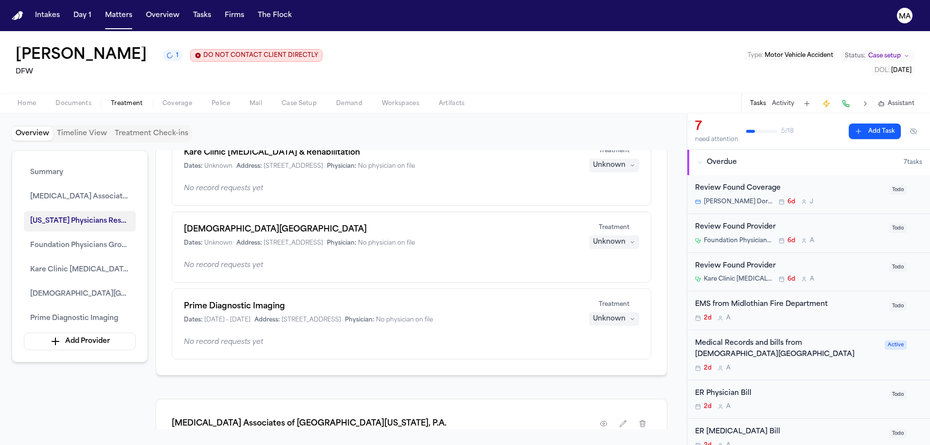
click at [63, 187] on button "[MEDICAL_DATA] Associates of [GEOGRAPHIC_DATA][US_STATE], P.A." at bounding box center [80, 197] width 112 height 20
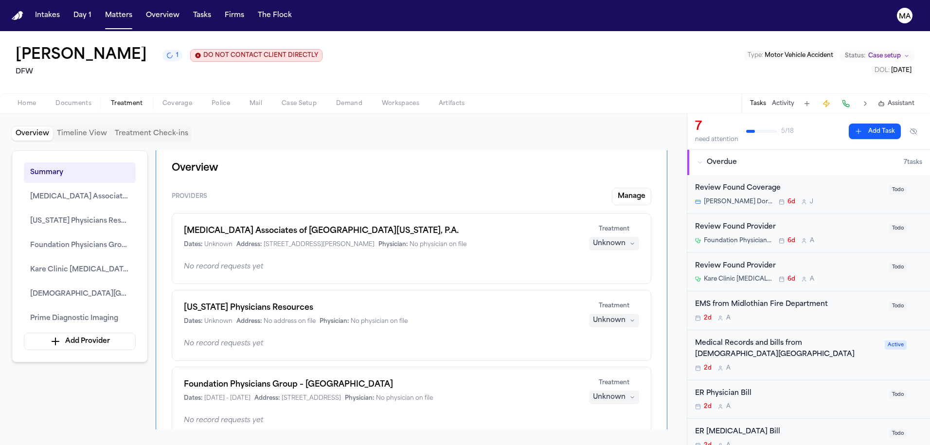
scroll to position [0, 0]
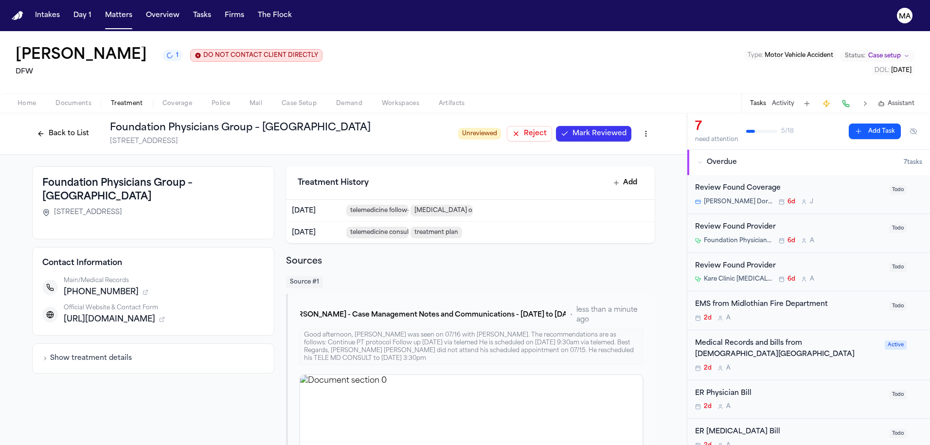
scroll to position [2, 0]
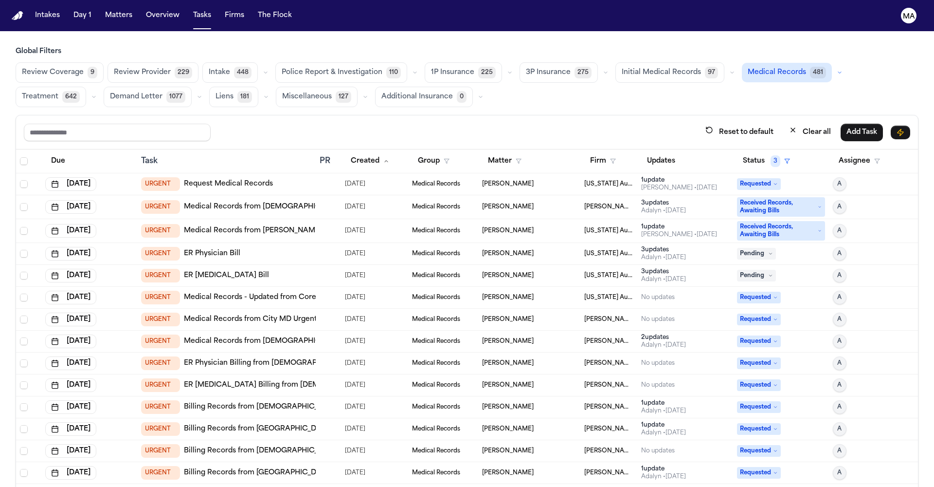
scroll to position [294, 0]
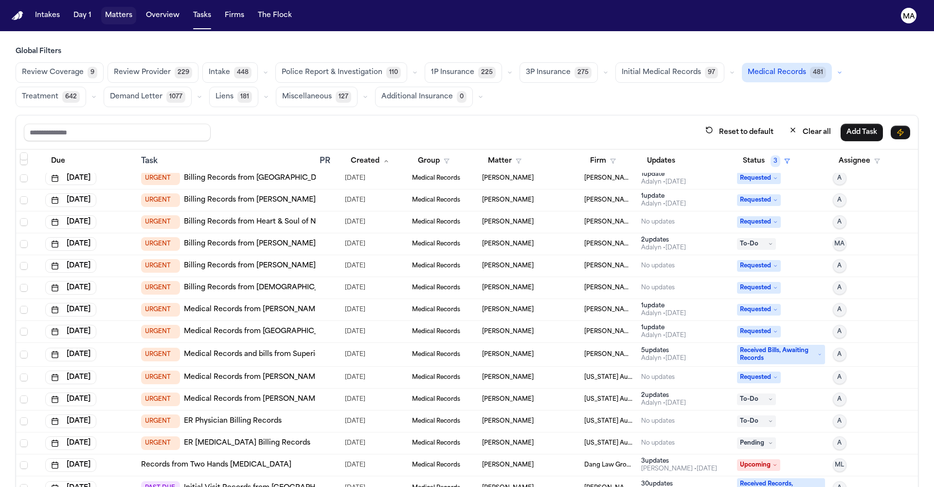
click at [101, 11] on button "Matters" at bounding box center [118, 16] width 35 height 18
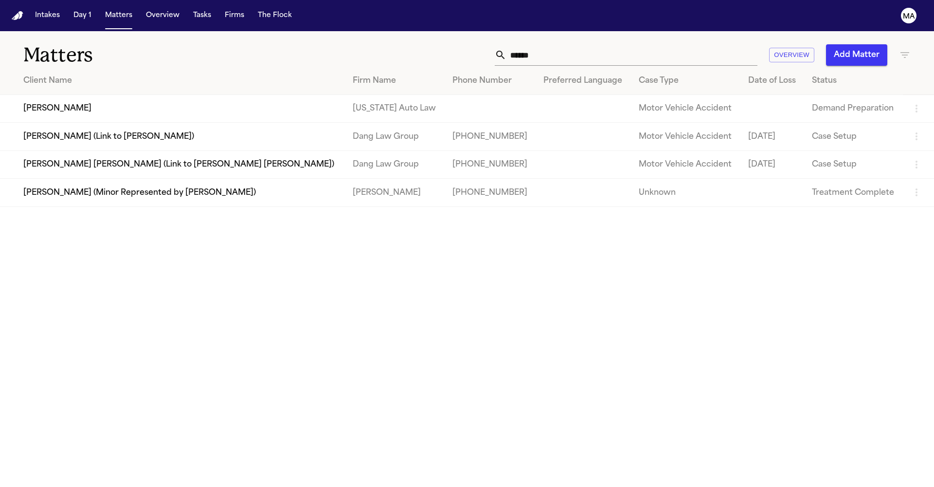
drag, startPoint x: 662, startPoint y: 44, endPoint x: 571, endPoint y: 42, distance: 90.5
click at [578, 44] on div "****** Overview Add Matter" at bounding box center [596, 54] width 629 height 21
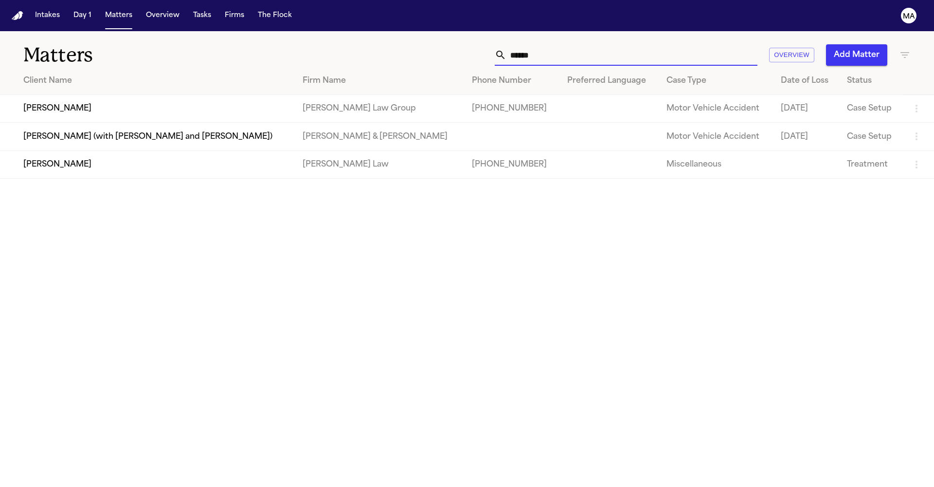
drag, startPoint x: 245, startPoint y: 3, endPoint x: 53, endPoint y: 86, distance: 208.8
click at [53, 86] on main "Matters ****** Overview Add Matter Client Name Firm Name Phone Number Preferred…" at bounding box center [467, 258] width 934 height 455
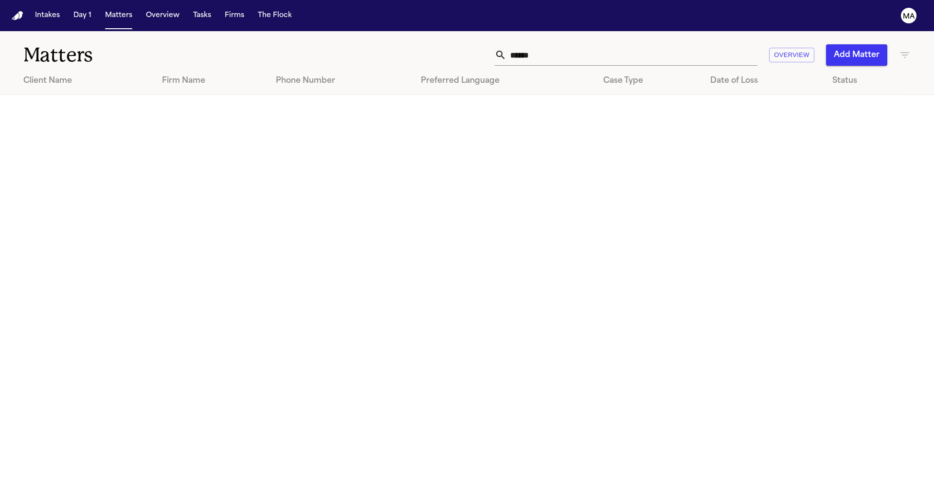
click at [694, 44] on input "******" at bounding box center [631, 54] width 251 height 21
drag, startPoint x: 694, startPoint y: 39, endPoint x: 606, endPoint y: 45, distance: 87.8
click at [606, 45] on div "****** Overview Add Matter" at bounding box center [596, 54] width 629 height 21
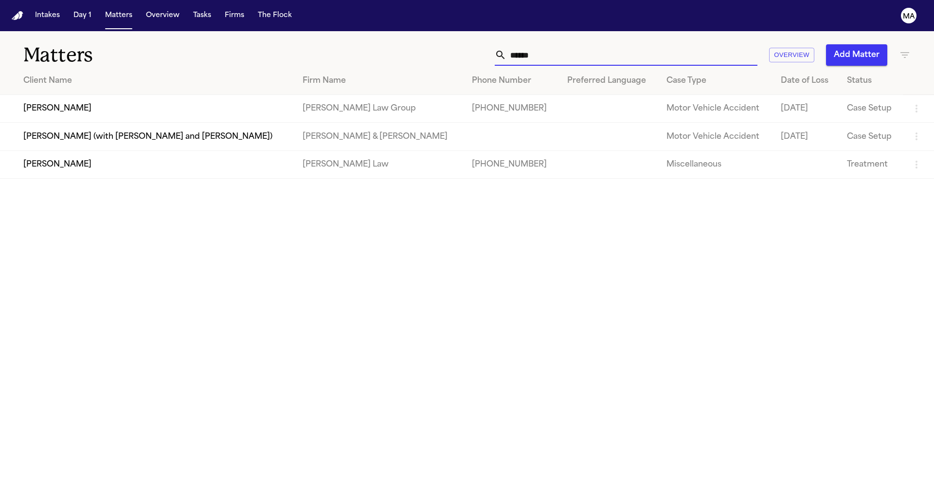
type input "******"
click at [34, 95] on td "[PERSON_NAME]" at bounding box center [147, 109] width 295 height 28
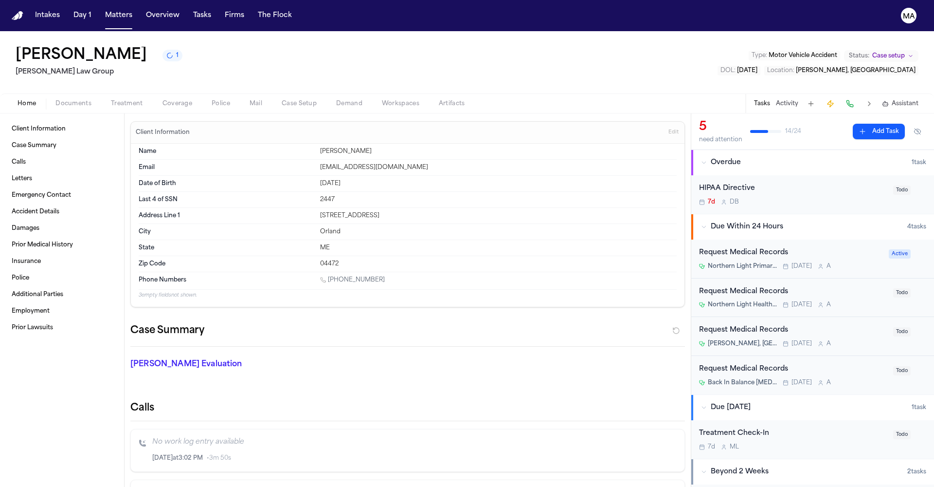
click at [50, 108] on span "button" at bounding box center [74, 108] width 48 height 1
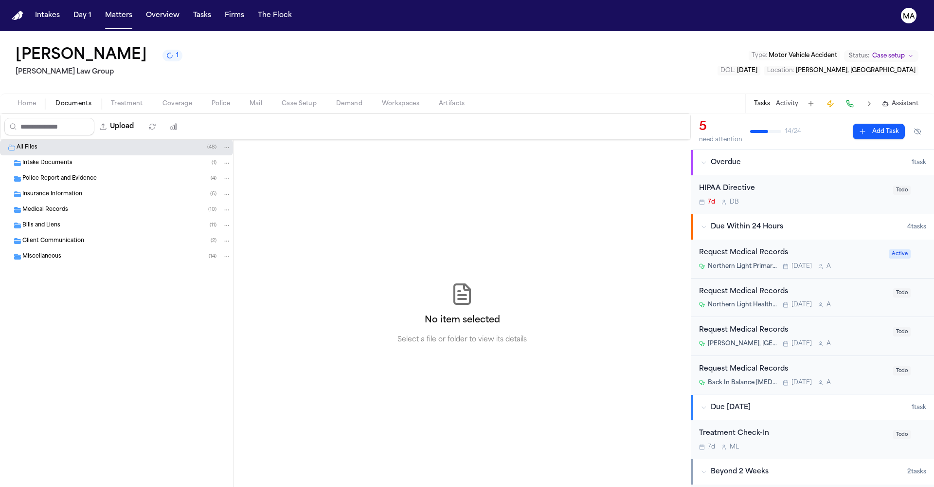
click at [60, 175] on span "Police Report and Evidence" at bounding box center [59, 179] width 74 height 8
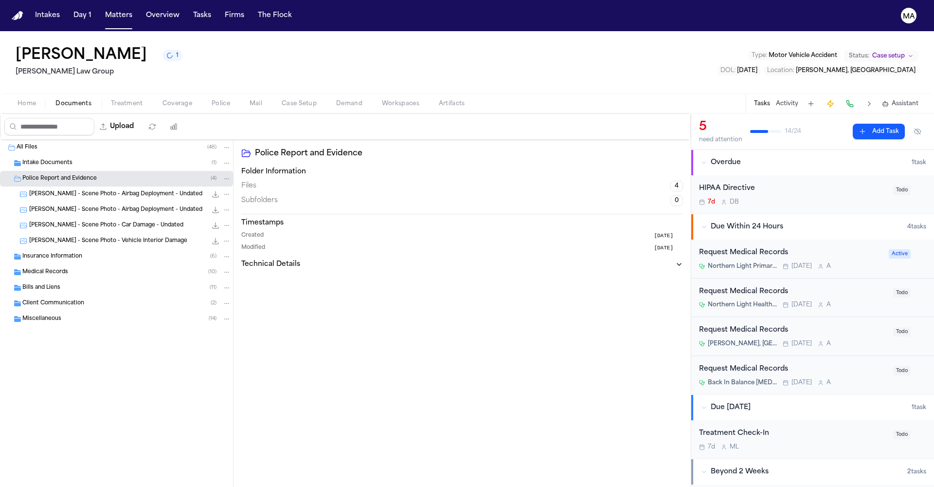
click at [55, 253] on span "Insurance Information" at bounding box center [52, 257] width 60 height 8
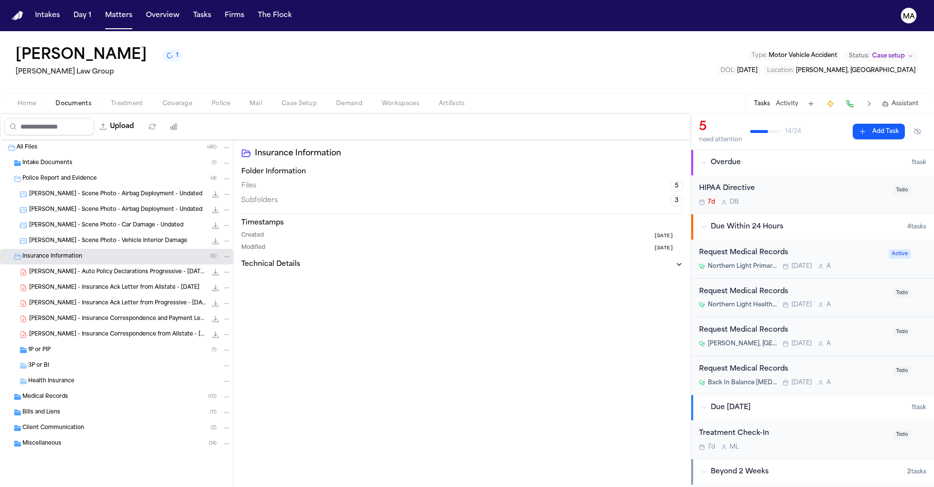
click at [57, 326] on div "[PERSON_NAME] - Insurance Correspondence from Allstate - [DATE] 72.2 KB • PDF" at bounding box center [116, 334] width 233 height 16
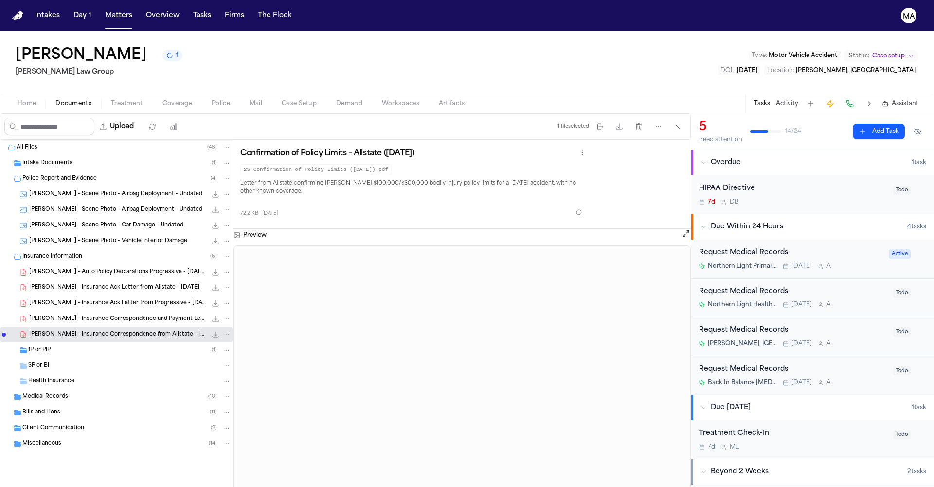
click at [60, 315] on span "[PERSON_NAME] - Insurance Correspondence and Payment Ledger from Progressive - …" at bounding box center [118, 319] width 178 height 8
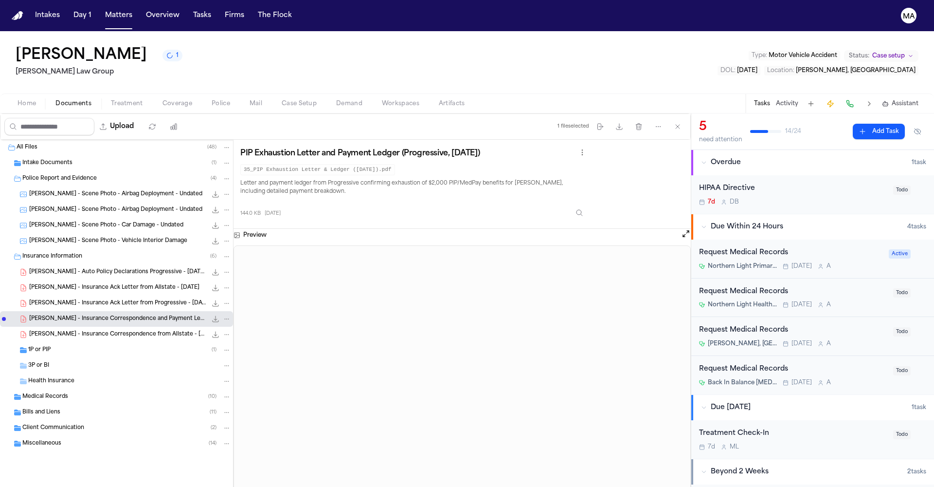
click at [64, 295] on div "[PERSON_NAME] - Insurance Ack Letter from Progressive - [DATE] 181.4 KB • PDF" at bounding box center [116, 303] width 233 height 16
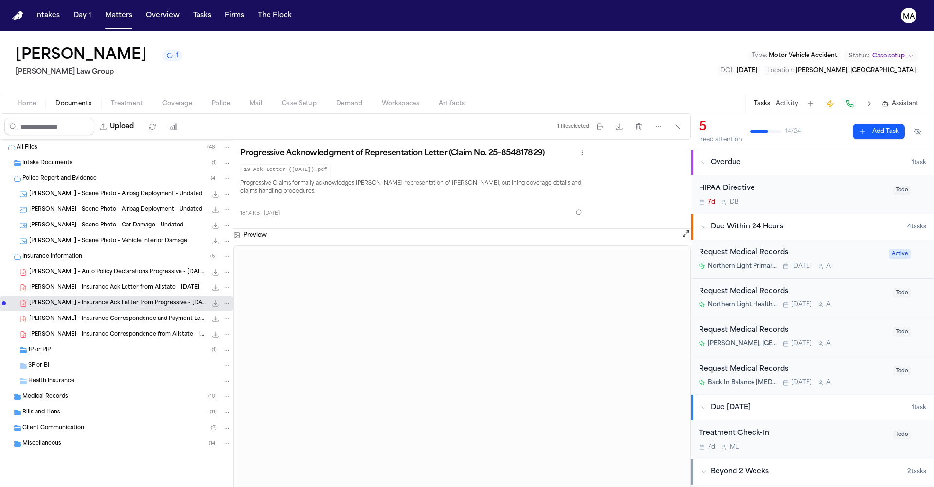
click at [53, 264] on div "[PERSON_NAME] - Auto Policy Declarations Progressive - [DATE] to [DATE] 74.8 KB…" at bounding box center [116, 272] width 233 height 16
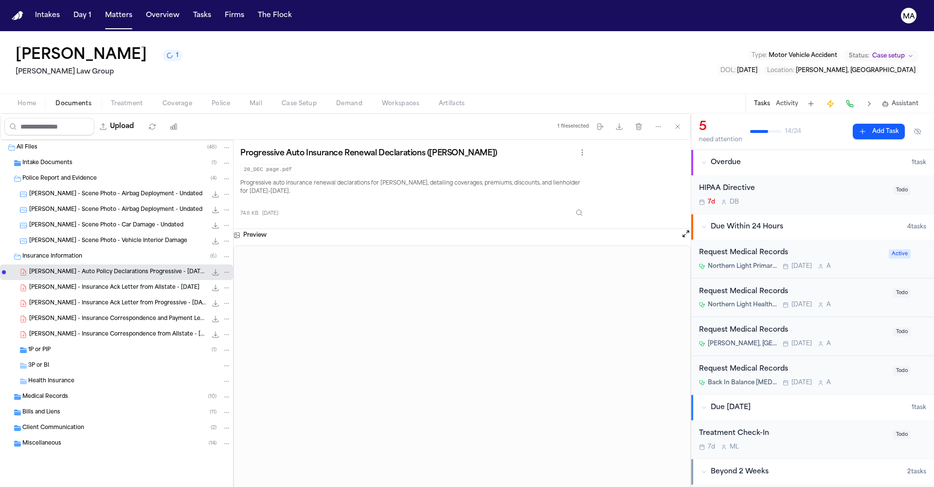
click at [63, 435] on div "Miscellaneous ( 14 )" at bounding box center [116, 443] width 233 height 16
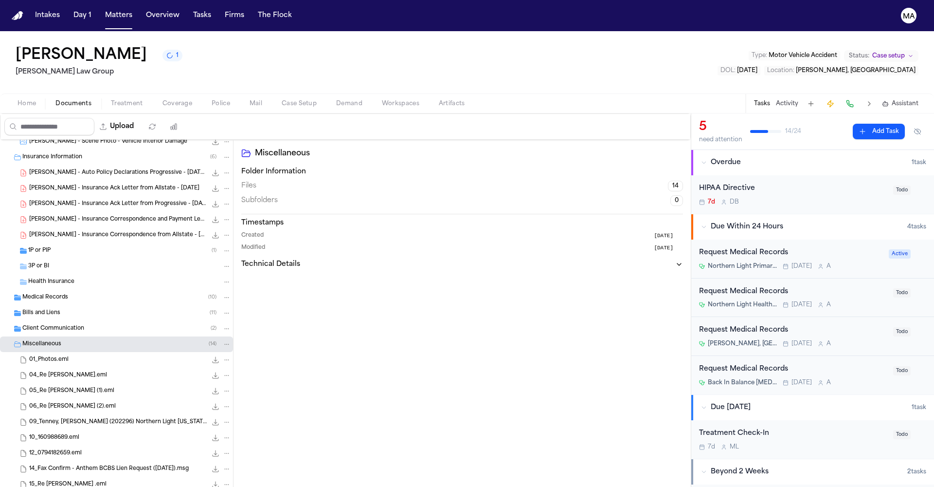
scroll to position [157, 0]
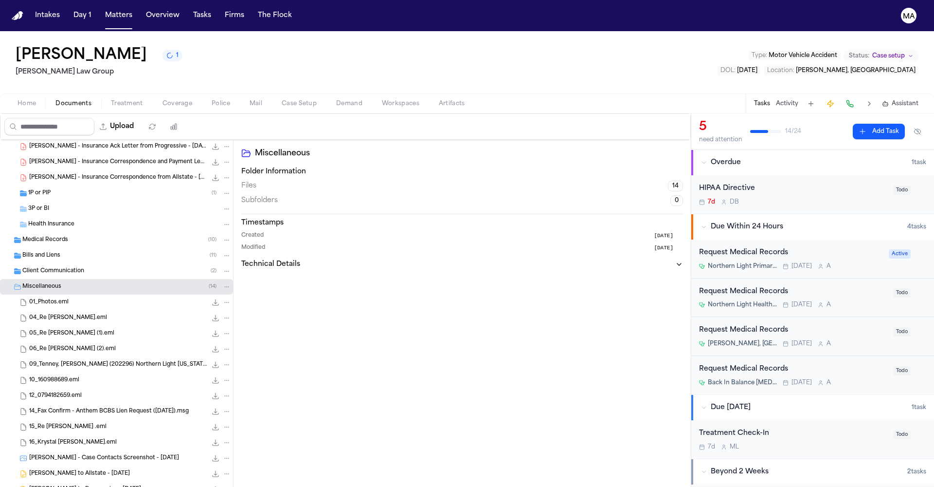
click at [71, 450] on div "[PERSON_NAME] - Case Contacts Screenshot - [DATE] 123.3 KB • PNG" at bounding box center [116, 458] width 233 height 16
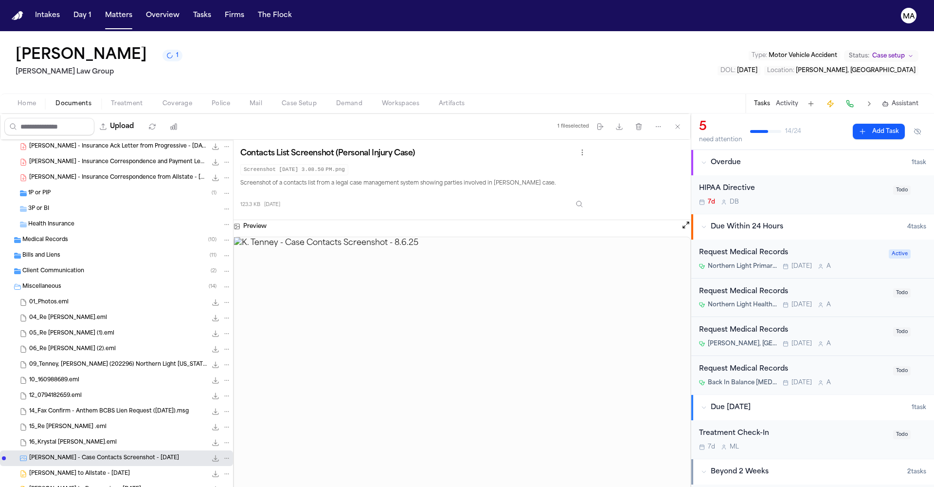
click at [62, 263] on div "Client Communication ( 2 )" at bounding box center [116, 271] width 233 height 16
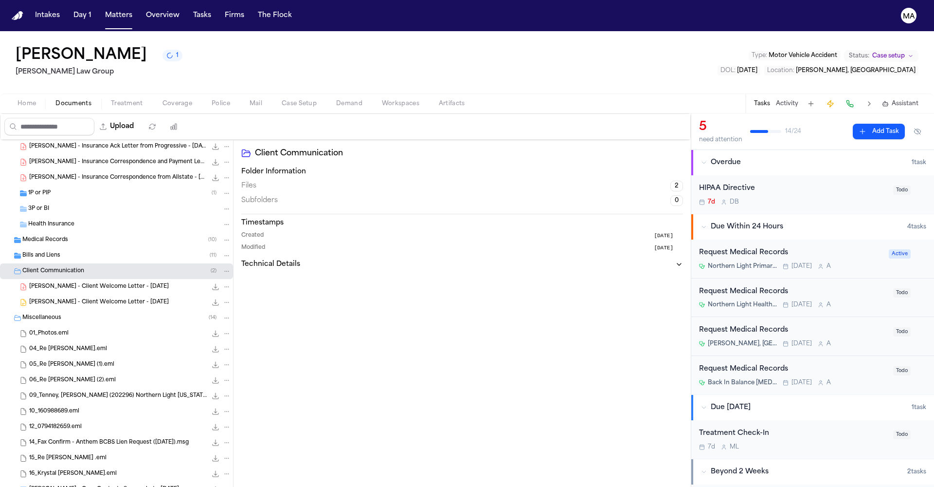
click at [53, 248] on div "Bills and Liens ( 11 )" at bounding box center [116, 256] width 233 height 16
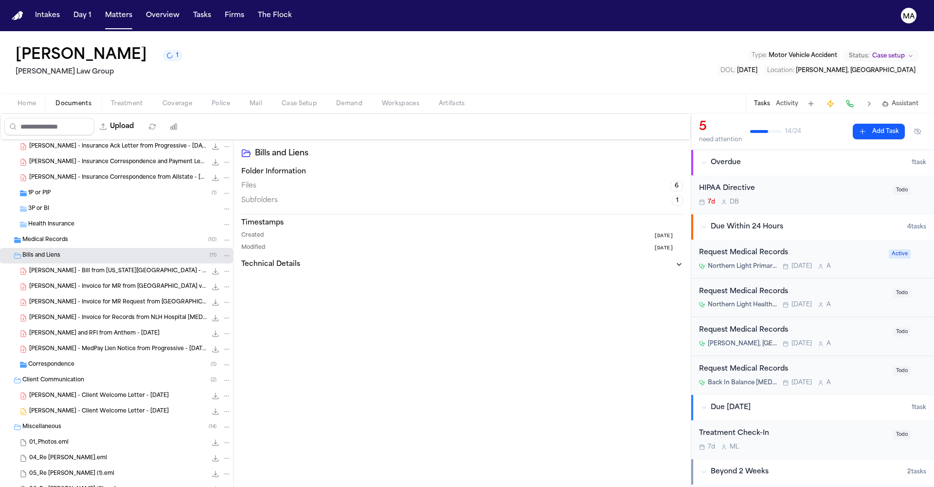
click at [61, 235] on div "Medical Records ( 10 )" at bounding box center [126, 239] width 209 height 9
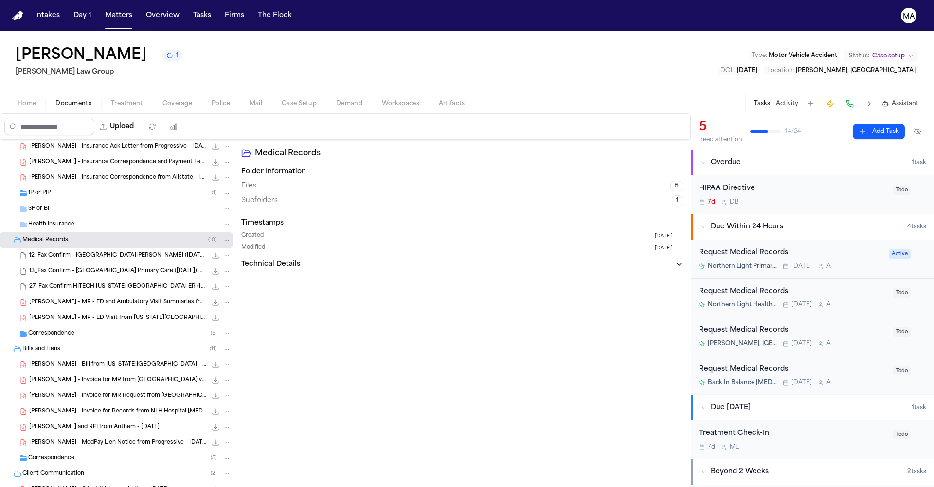
scroll to position [134, 0]
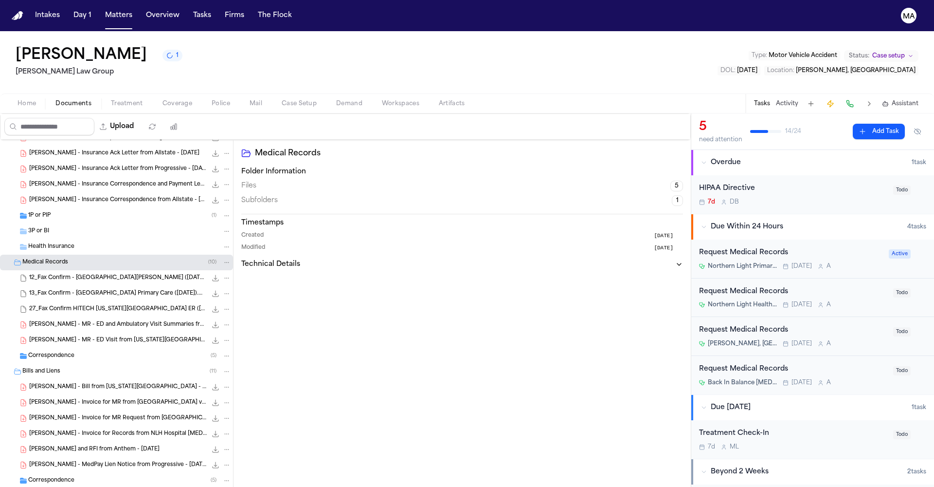
click at [240, 93] on div "Home Documents Treatment Coverage Police Mail Case Setup Demand Workspaces Arti…" at bounding box center [467, 102] width 934 height 19
click at [336, 100] on span "Demand" at bounding box center [349, 104] width 26 height 8
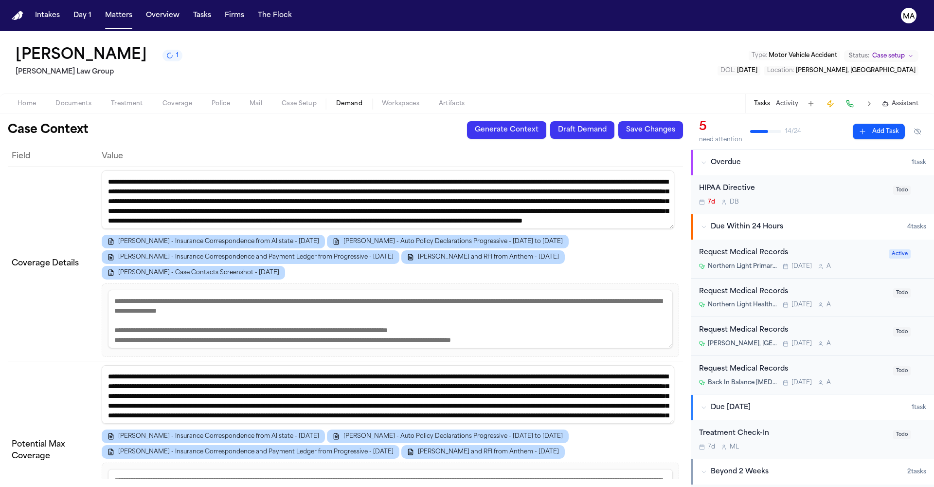
click at [909, 100] on span "Assistant" at bounding box center [905, 104] width 27 height 8
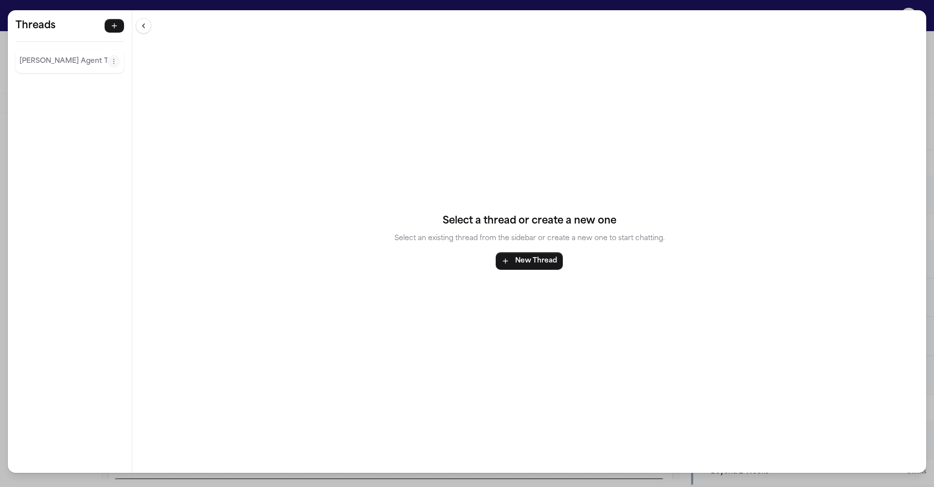
click at [32, 55] on p "[PERSON_NAME] Agent Thread" at bounding box center [63, 61] width 88 height 12
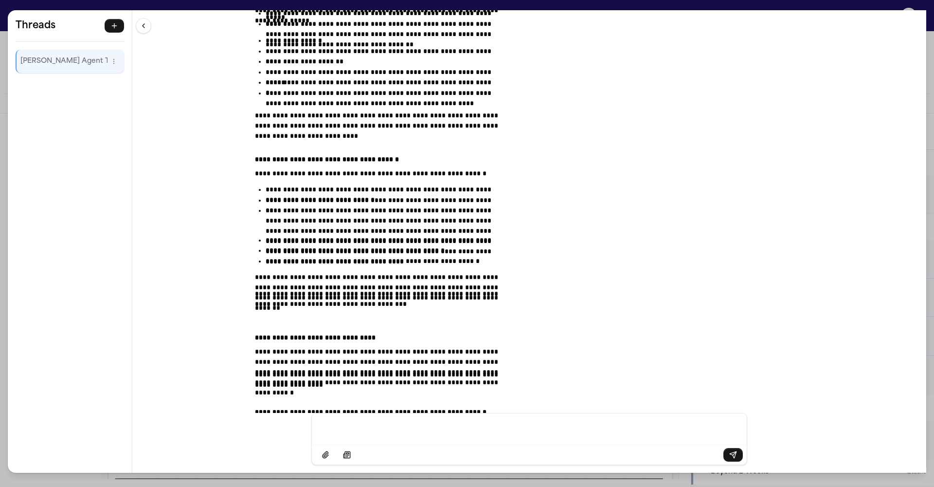
scroll to position [9935, 0]
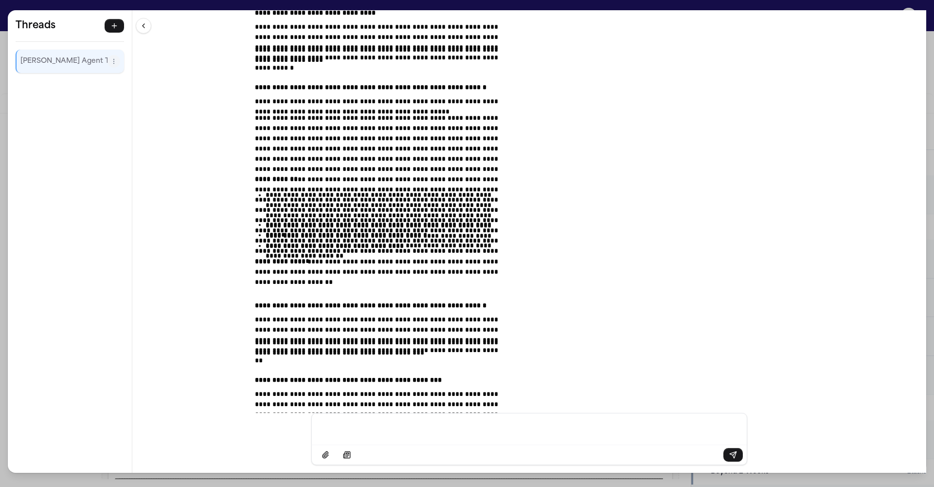
click at [446, 432] on p "Message input" at bounding box center [530, 428] width 412 height 10
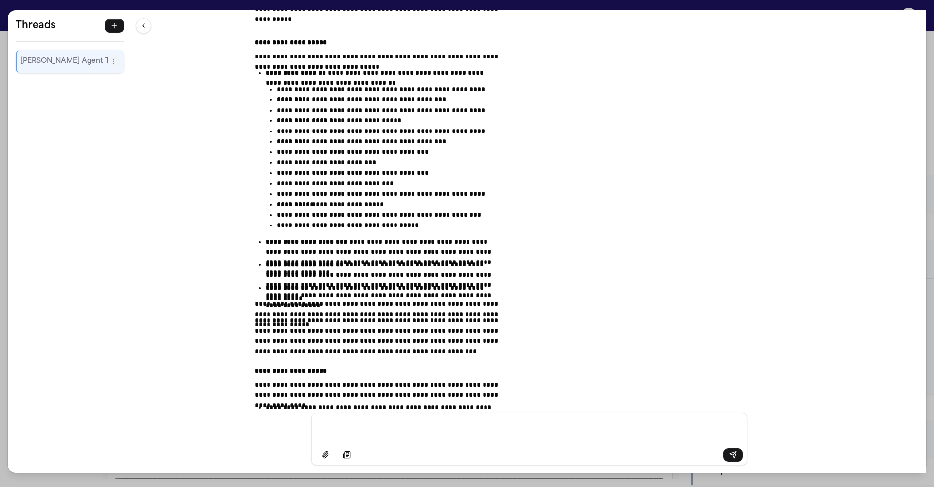
scroll to position [11020, 0]
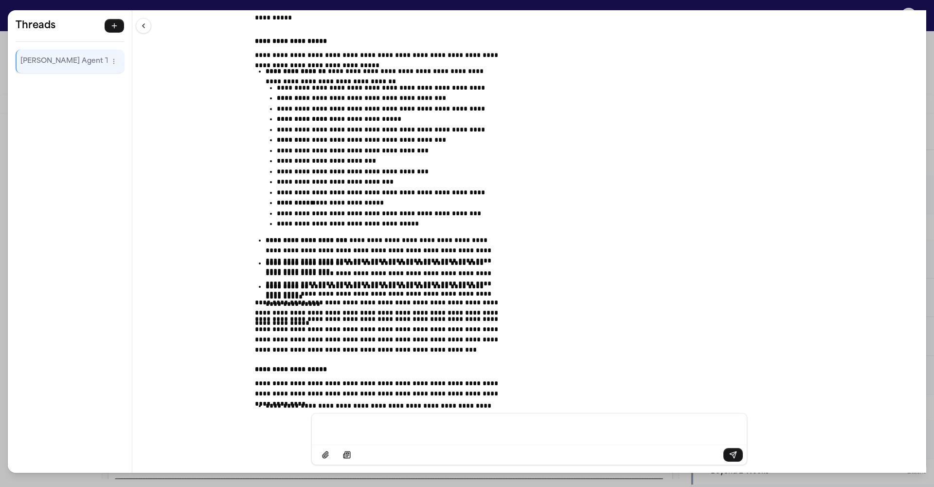
click at [318, 7] on div "**********" at bounding box center [467, 243] width 934 height 487
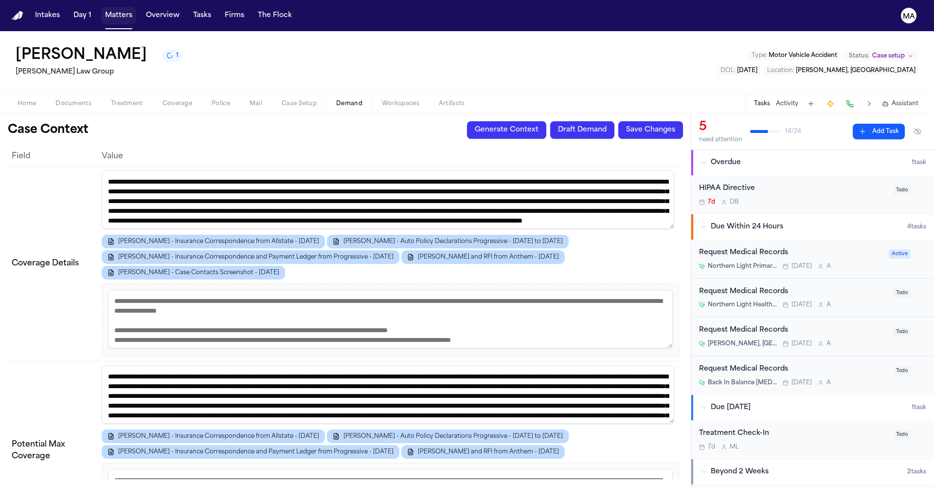
click at [69, 15] on nav "Intakes Day 1 Matters Overview Tasks Firms The Flock MA" at bounding box center [467, 15] width 934 height 31
click at [101, 13] on button "Matters" at bounding box center [118, 16] width 35 height 18
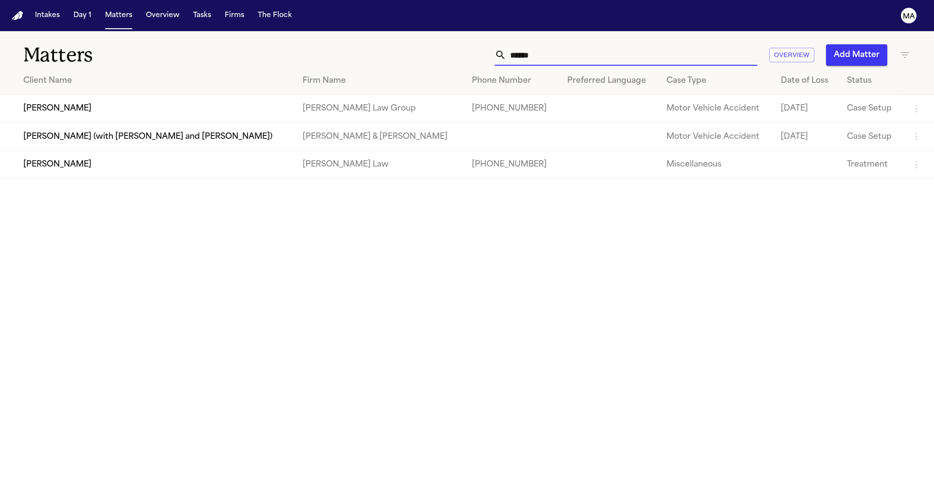
drag, startPoint x: 685, startPoint y: 44, endPoint x: 591, endPoint y: 37, distance: 94.1
click at [591, 44] on div "****** Overview Add Matter" at bounding box center [596, 54] width 629 height 21
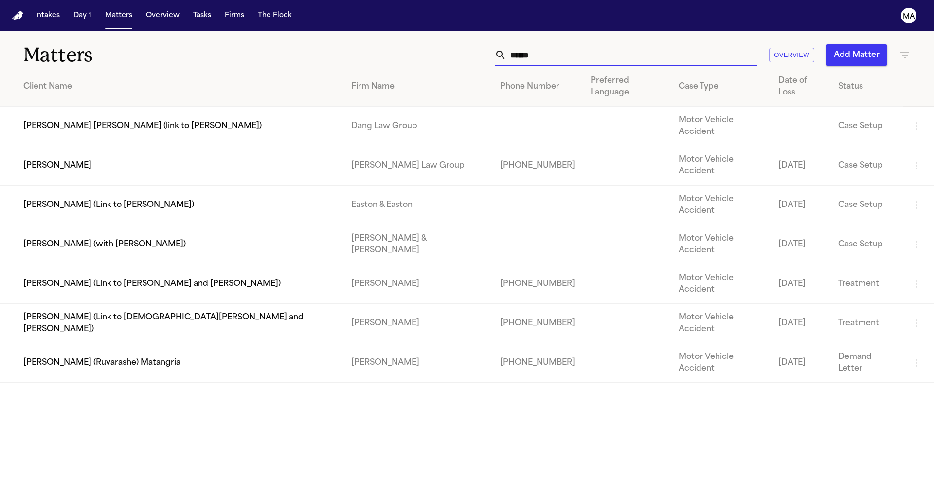
type input "******"
click at [108, 146] on td "[PERSON_NAME]" at bounding box center [171, 165] width 343 height 39
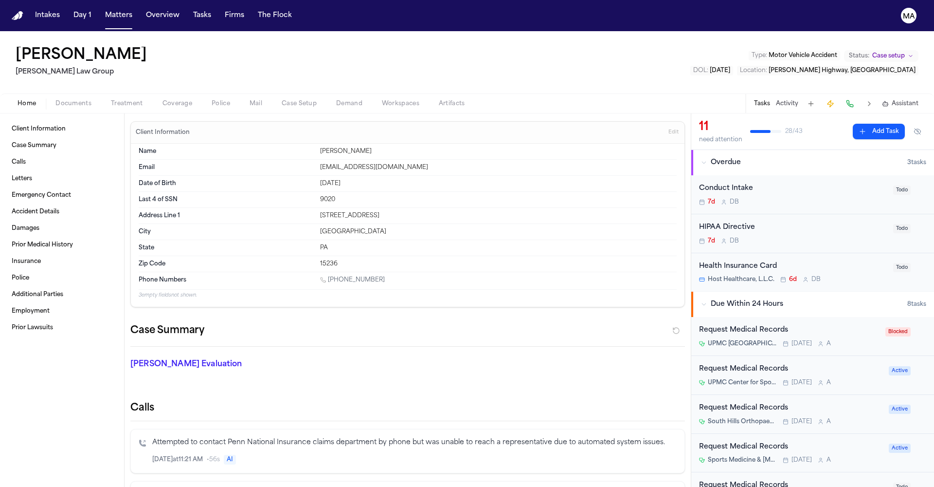
click at [59, 100] on span "Documents" at bounding box center [73, 104] width 36 height 8
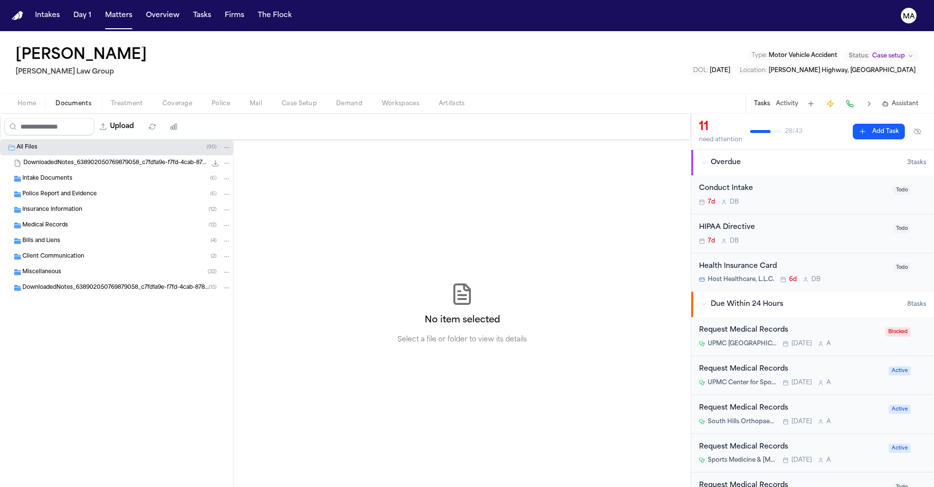
click at [73, 268] on div "Miscellaneous ( 32 )" at bounding box center [126, 272] width 209 height 9
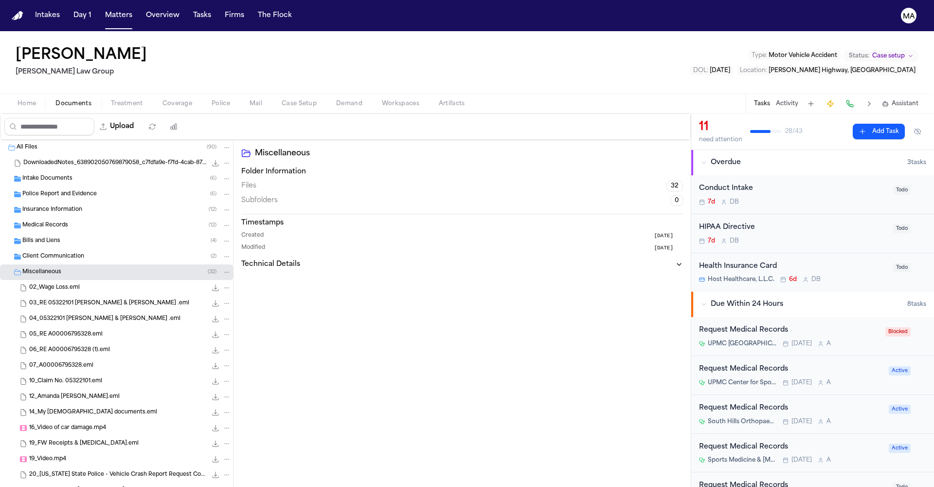
click at [912, 100] on span "Assistant" at bounding box center [905, 104] width 27 height 8
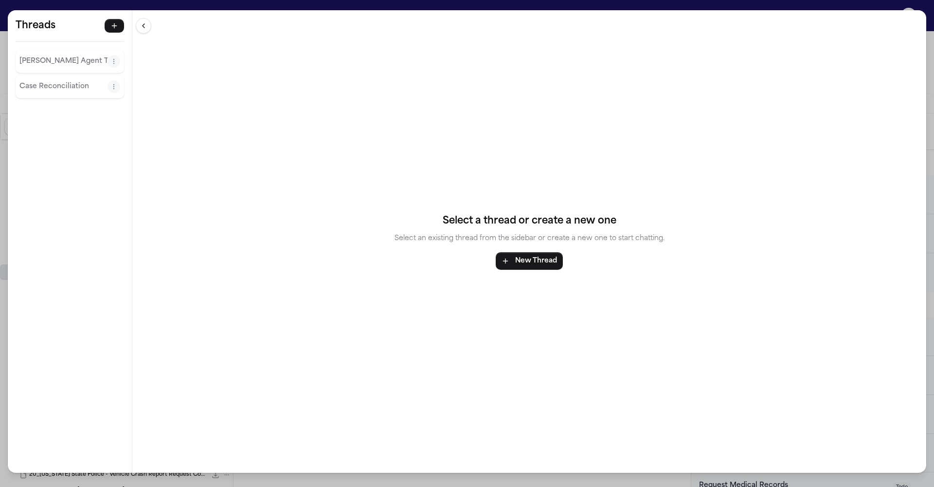
click at [35, 55] on p "[PERSON_NAME] Agent Thread" at bounding box center [63, 61] width 88 height 12
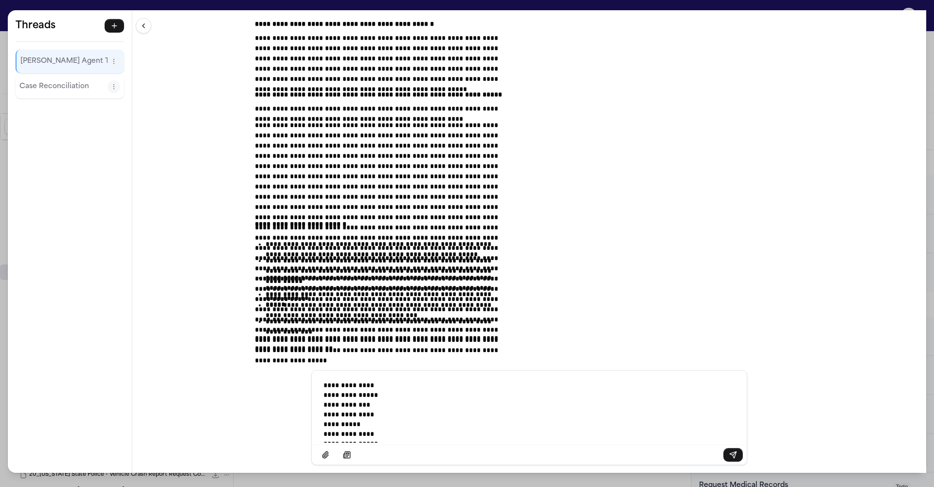
scroll to position [14038, 0]
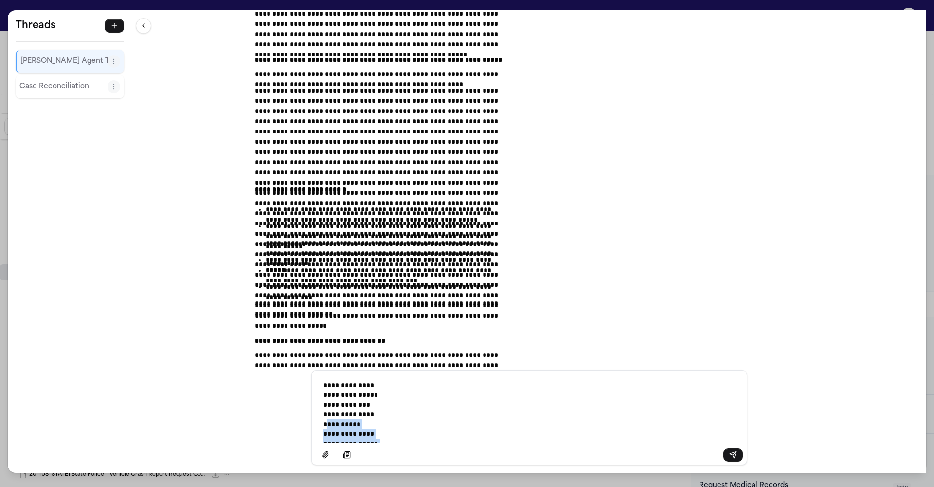
drag, startPoint x: 438, startPoint y: 439, endPoint x: 386, endPoint y: 418, distance: 56.3
click at [386, 418] on p "**********" at bounding box center [443, 406] width 238 height 53
drag, startPoint x: 438, startPoint y: 443, endPoint x: 347, endPoint y: 382, distance: 109.4
click at [347, 382] on div "**********" at bounding box center [529, 241] width 794 height 462
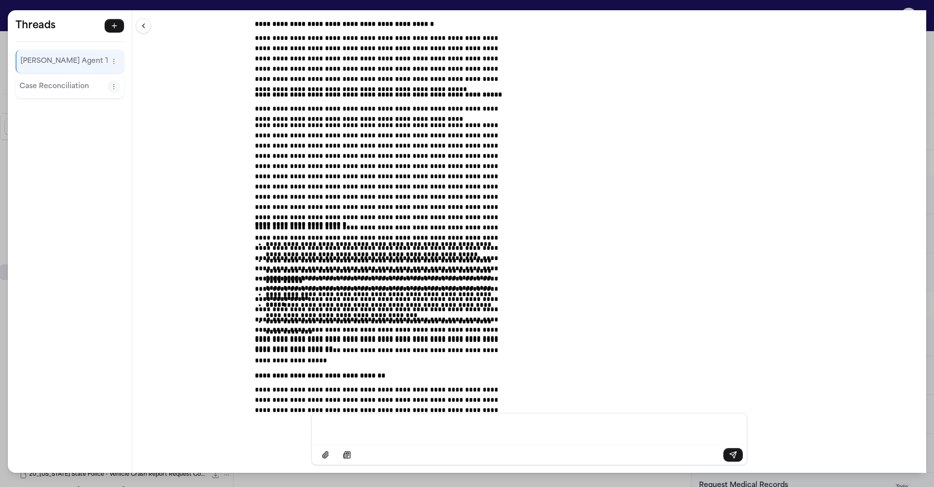
click at [433, 429] on p "Message input" at bounding box center [443, 426] width 238 height 6
paste div "Message input"
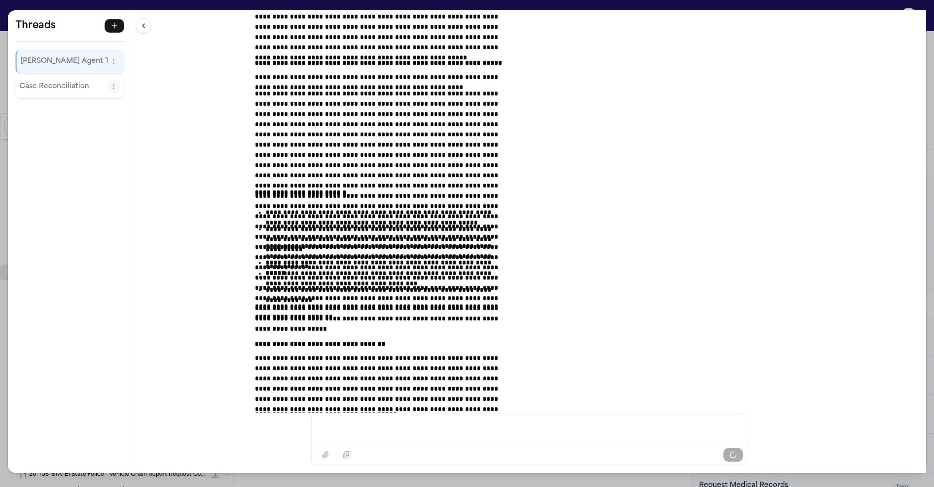
scroll to position [14076, 0]
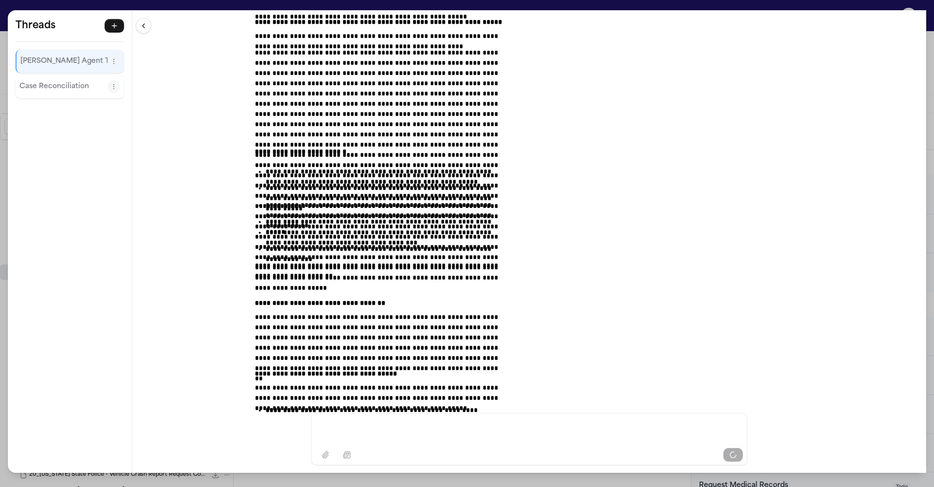
click at [665, 301] on div "**********" at bounding box center [529, 211] width 794 height 402
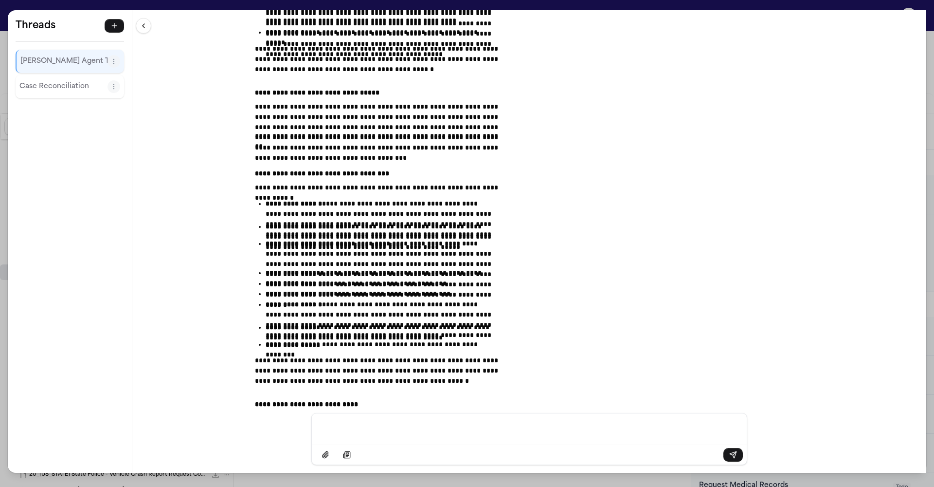
scroll to position [14685, 0]
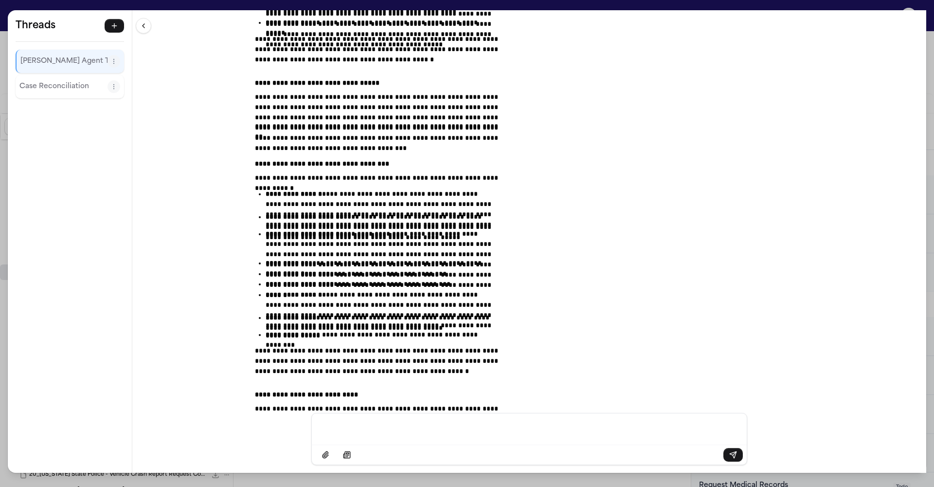
click at [215, 6] on div "**********" at bounding box center [467, 243] width 934 height 487
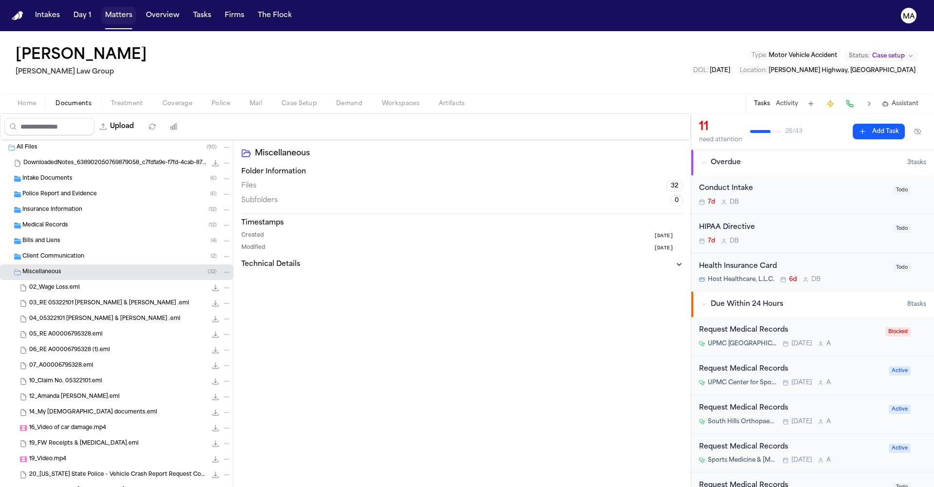
click at [101, 10] on button "Matters" at bounding box center [118, 16] width 35 height 18
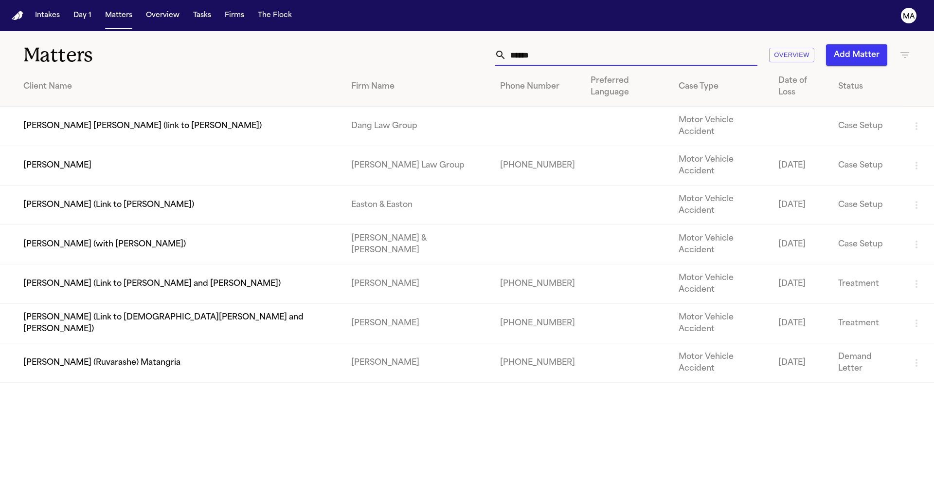
drag, startPoint x: 685, startPoint y: 43, endPoint x: 572, endPoint y: 36, distance: 113.1
click at [578, 44] on div "****** Overview Add Matter" at bounding box center [596, 54] width 629 height 21
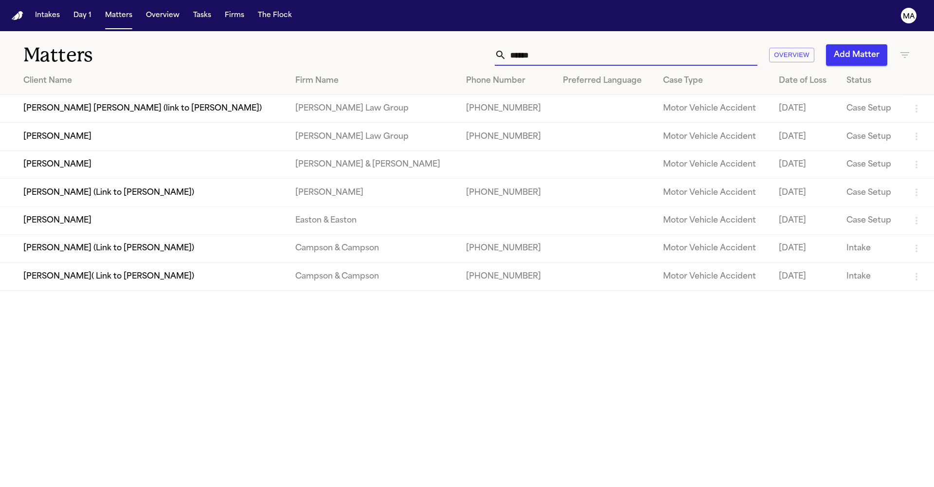
type input "******"
drag, startPoint x: 572, startPoint y: 36, endPoint x: 105, endPoint y: 112, distance: 472.6
click at [105, 123] on td "[PERSON_NAME]" at bounding box center [144, 137] width 288 height 28
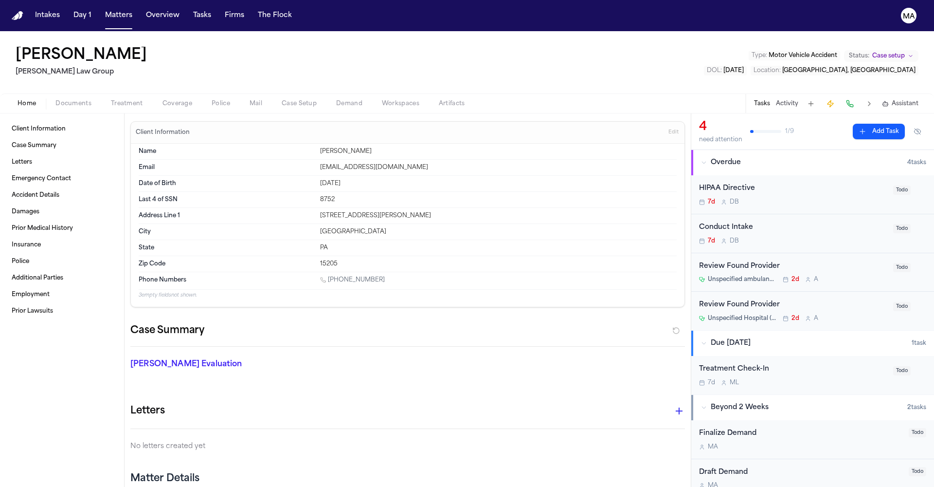
click at [907, 100] on span "Assistant" at bounding box center [905, 104] width 27 height 8
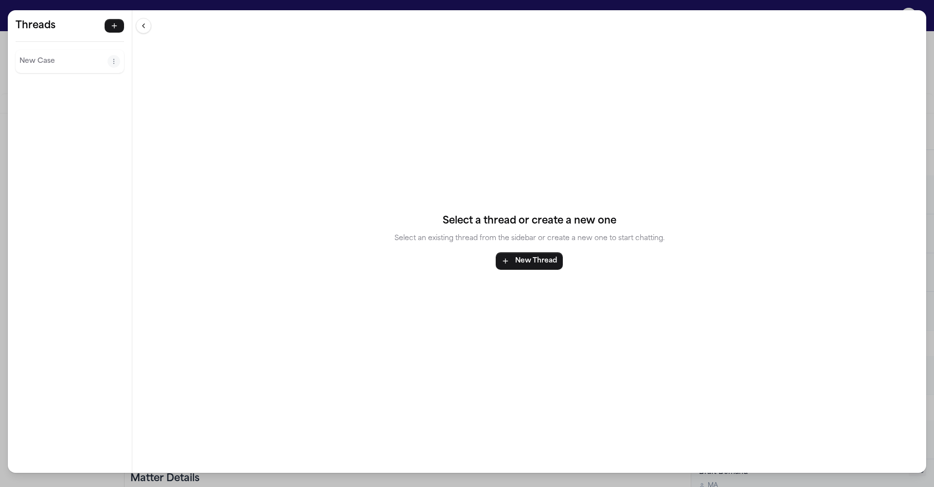
click at [35, 55] on p "New Case" at bounding box center [63, 61] width 88 height 12
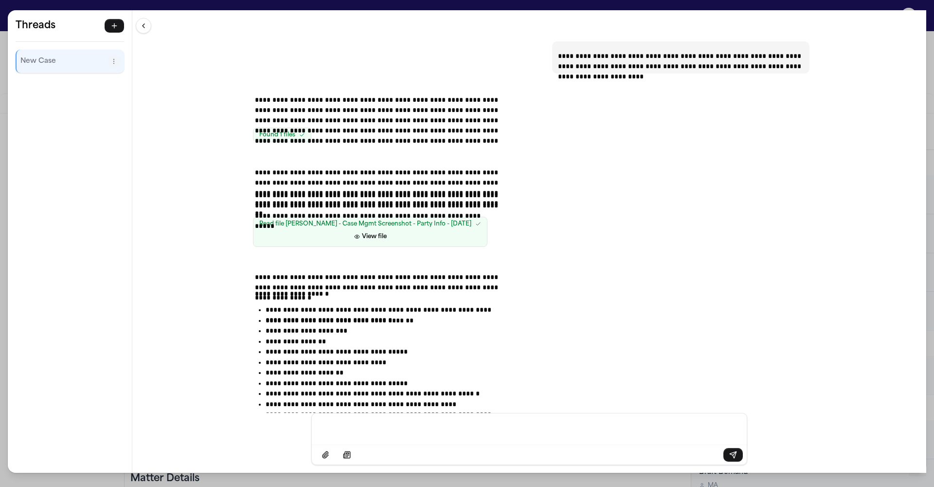
click at [278, 6] on div "**********" at bounding box center [467, 243] width 934 height 487
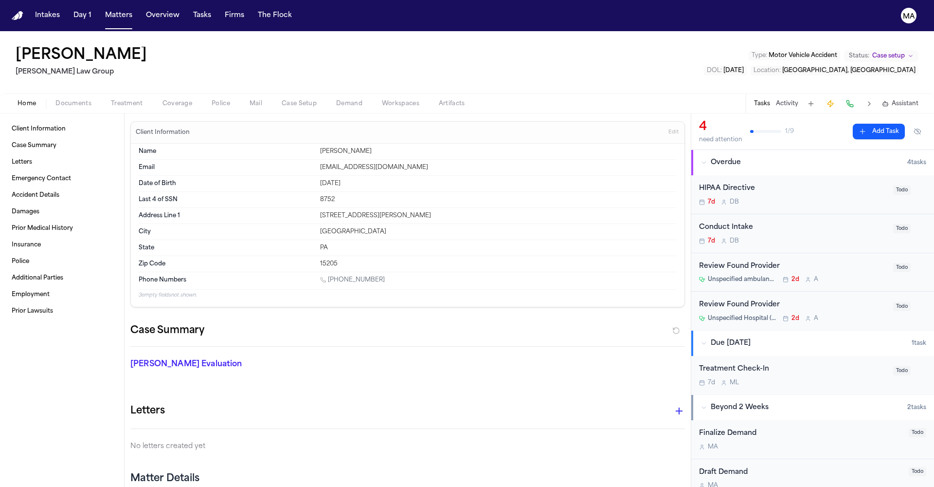
click at [372, 98] on button "Workspaces" at bounding box center [400, 104] width 57 height 12
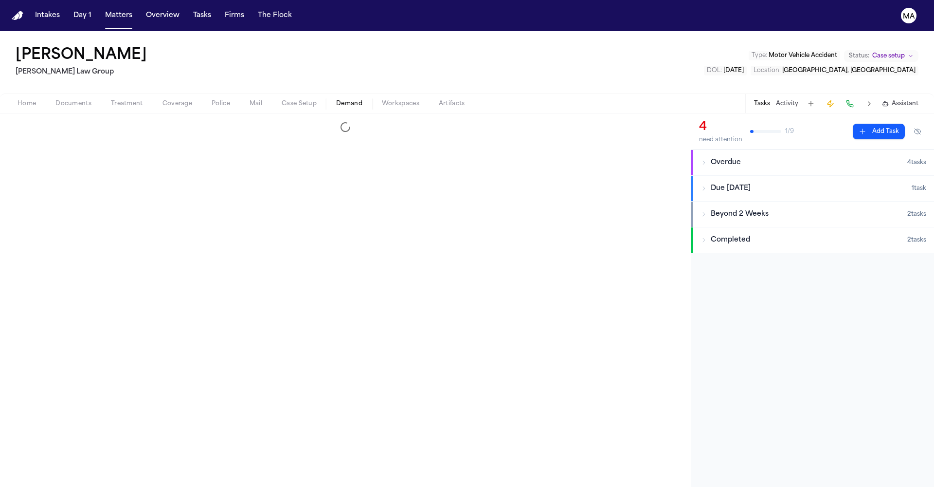
click at [336, 100] on span "Demand" at bounding box center [349, 104] width 26 height 8
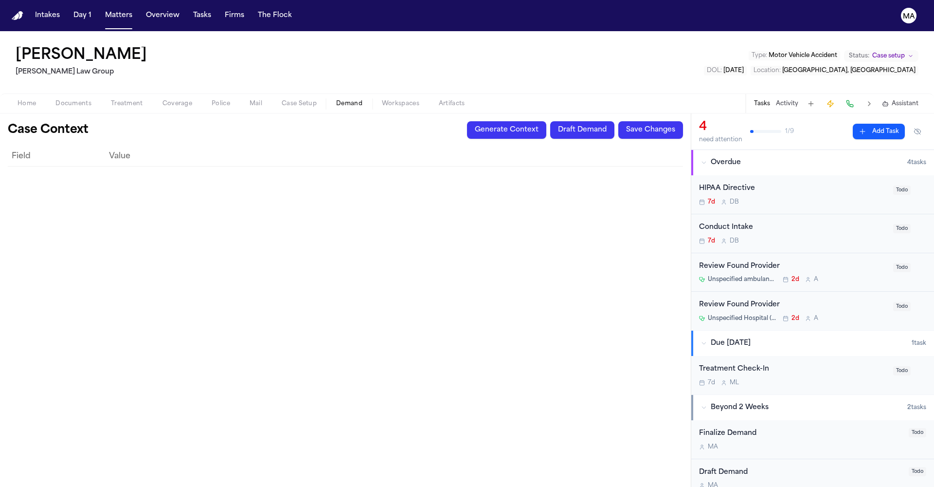
click at [546, 121] on button "Generate Context" at bounding box center [506, 130] width 79 height 18
click at [55, 100] on span "Documents" at bounding box center [73, 104] width 36 height 8
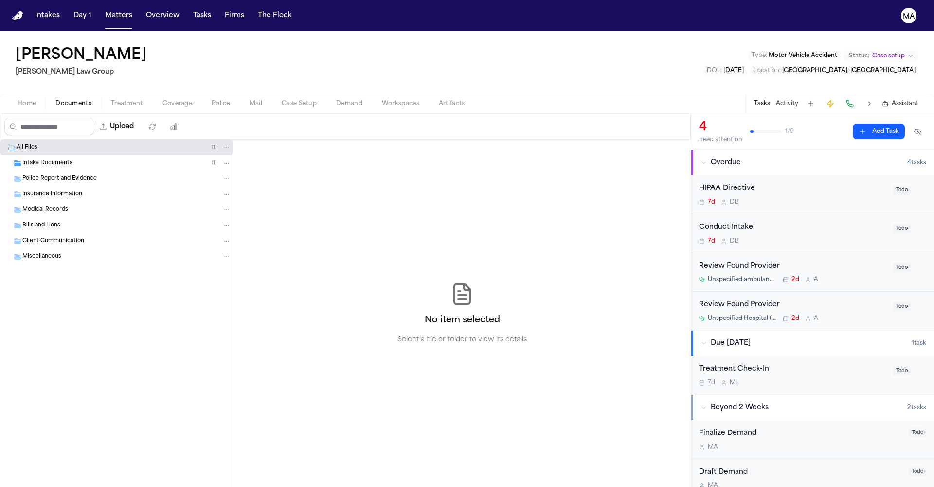
click at [66, 159] on div "Intake Documents ( 1 )" at bounding box center [126, 163] width 209 height 9
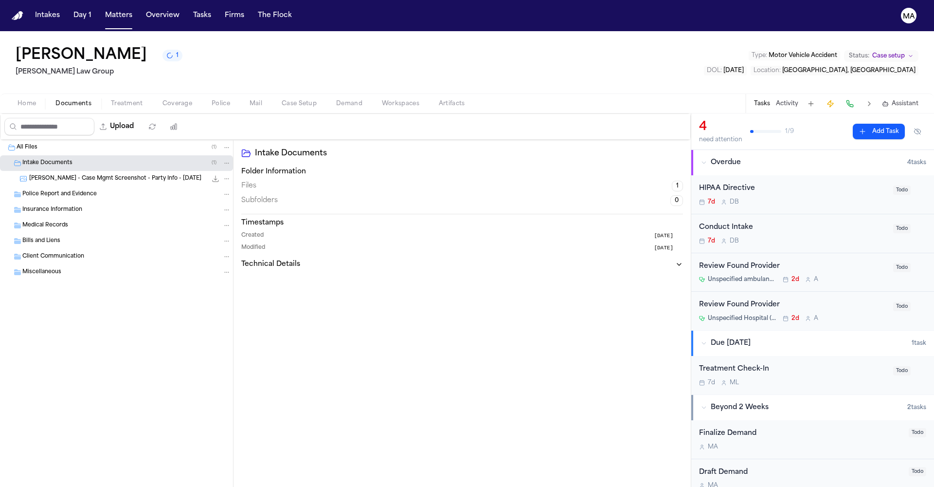
click at [66, 171] on div "[PERSON_NAME] - Case Mgmt Screenshot - Party Info - [DATE] 147.3 KB • PNG" at bounding box center [116, 179] width 233 height 16
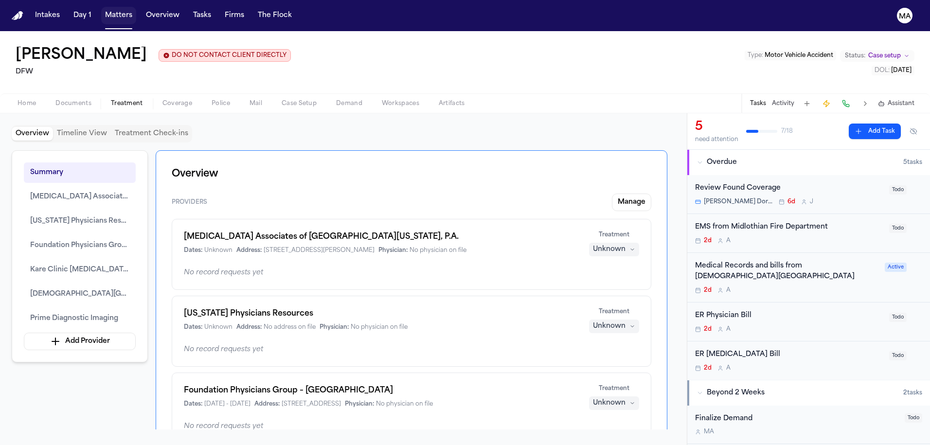
click at [101, 7] on button "Matters" at bounding box center [118, 16] width 35 height 18
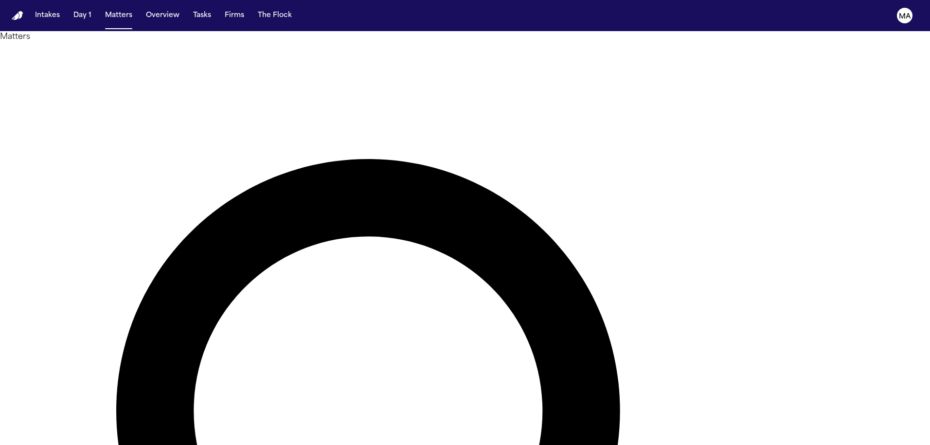
type input "*******"
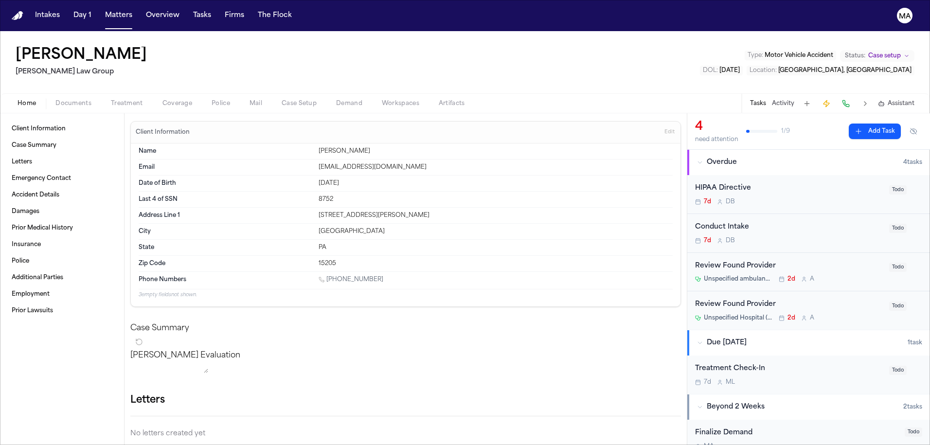
click at [51, 108] on span "button" at bounding box center [74, 108] width 48 height 1
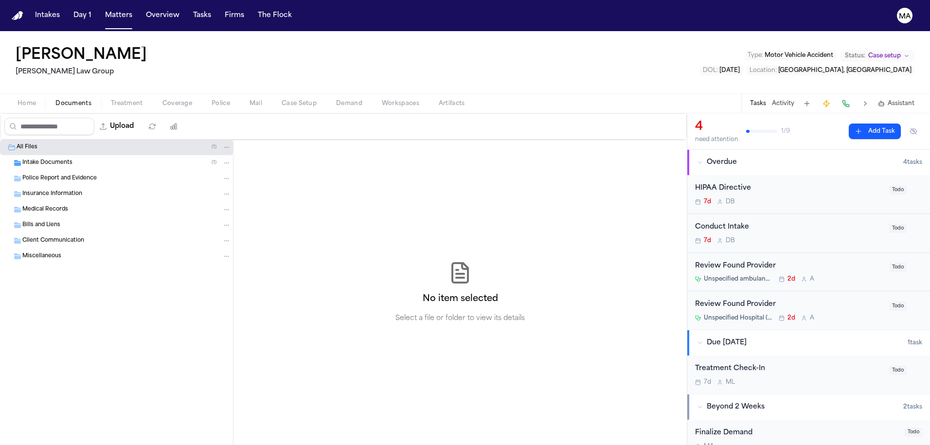
click at [62, 159] on div "Intake Documents ( 1 )" at bounding box center [126, 163] width 209 height 9
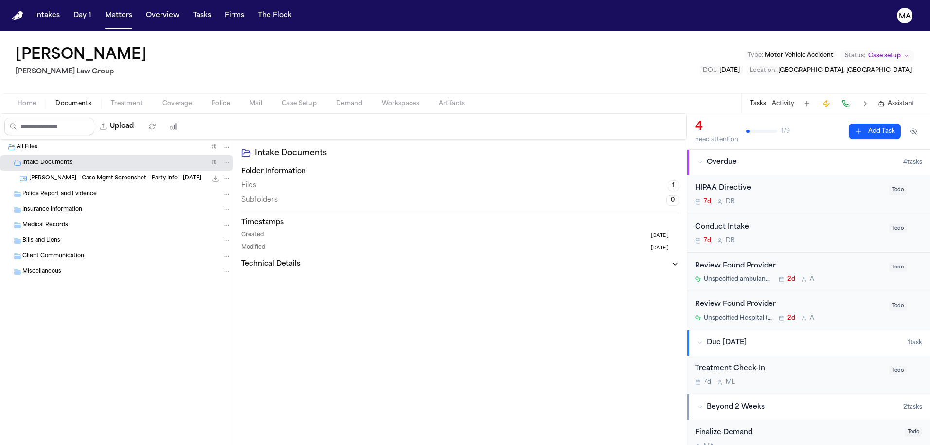
click at [69, 175] on span "[PERSON_NAME] - Case Mgmt Screenshot - Party Info - [DATE]" at bounding box center [115, 179] width 172 height 8
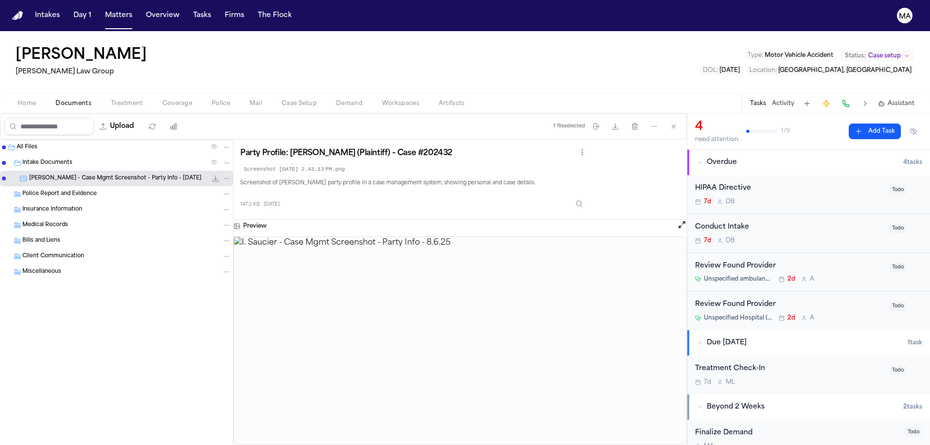
click at [105, 108] on span "button" at bounding box center [127, 108] width 44 height 1
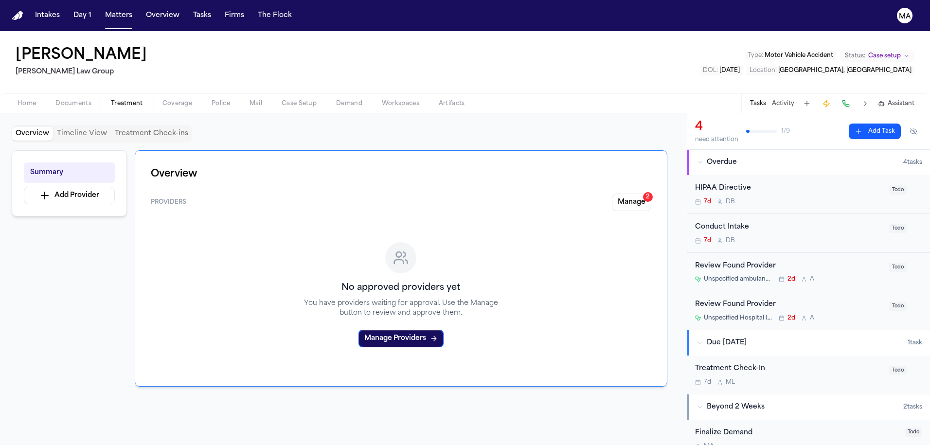
click at [150, 43] on div "[PERSON_NAME] Law Group Type : Motor Vehicle Accident Status: Case setup DOL : …" at bounding box center [465, 62] width 930 height 62
click at [101, 12] on button "Matters" at bounding box center [118, 16] width 35 height 18
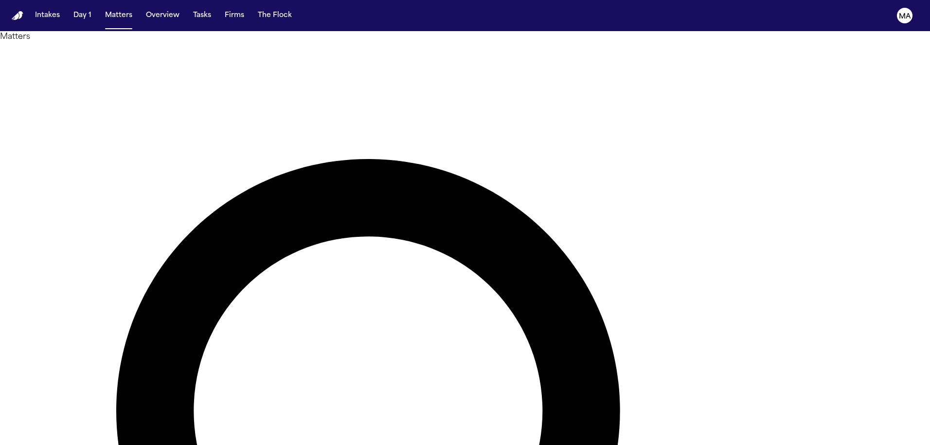
drag, startPoint x: 680, startPoint y: 43, endPoint x: 537, endPoint y: 36, distance: 142.7
type input "*"
type input "****"
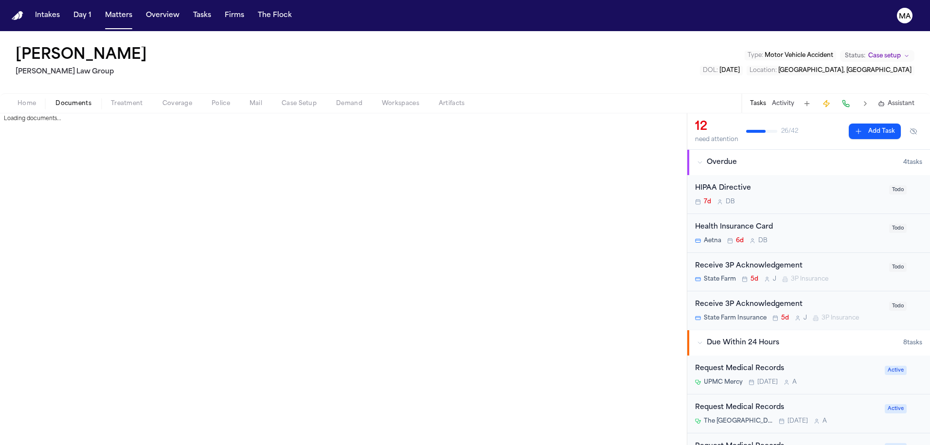
click at [55, 100] on span "Documents" at bounding box center [73, 104] width 36 height 8
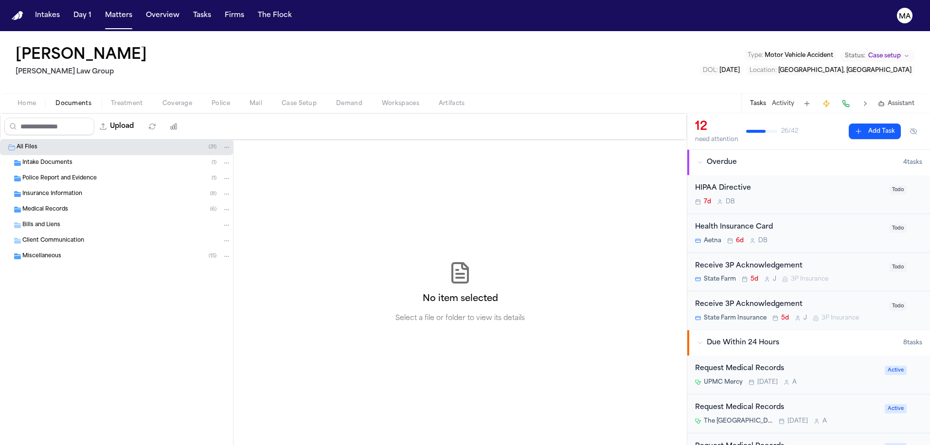
click at [65, 205] on div "Medical Records ( 6 )" at bounding box center [126, 209] width 209 height 9
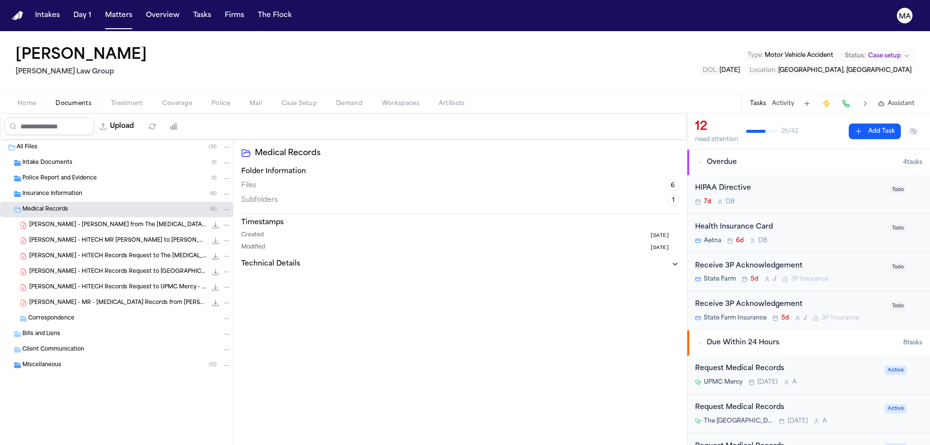
click at [87, 284] on span "[PERSON_NAME] - HITECH Records Request to UPMC Mercy - [DATE]" at bounding box center [118, 288] width 178 height 8
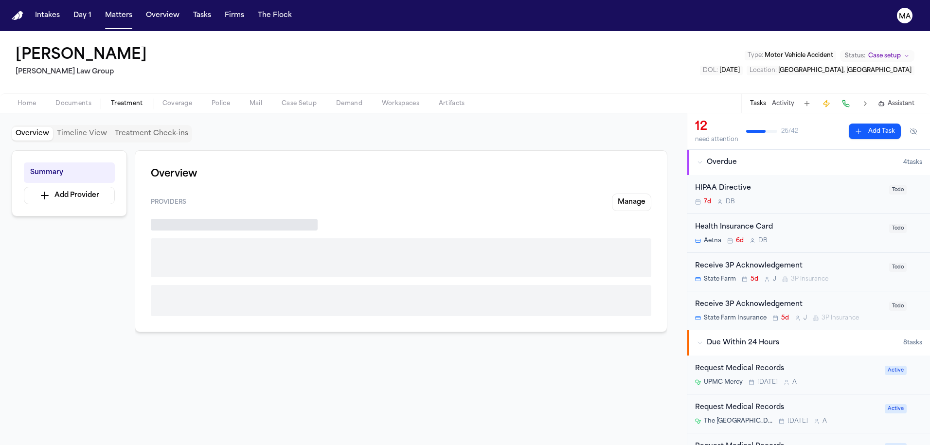
click at [111, 100] on span "Treatment" at bounding box center [127, 104] width 32 height 8
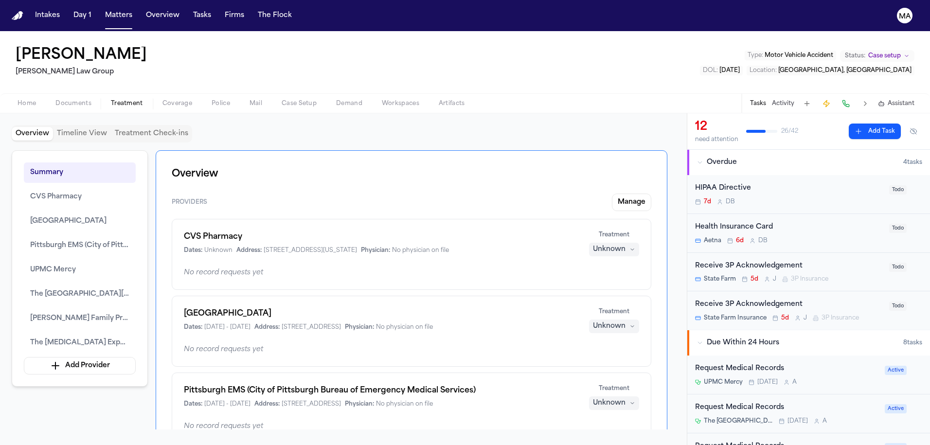
scroll to position [655, 0]
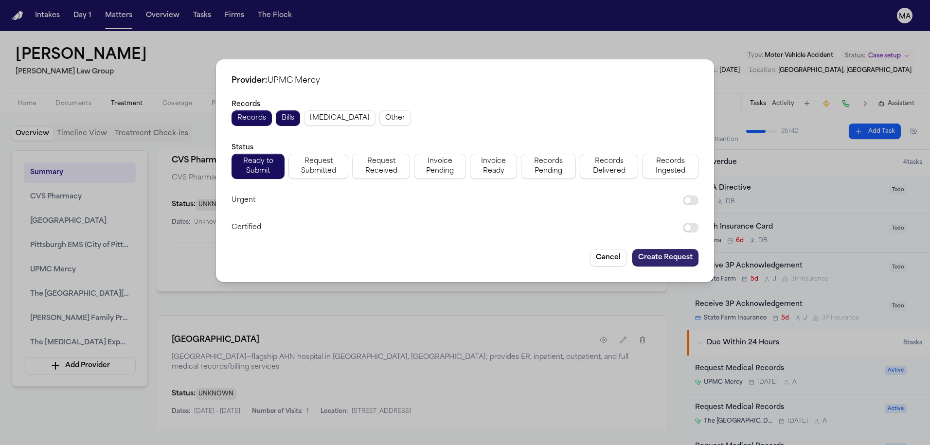
click at [633, 249] on button "Create Request" at bounding box center [666, 258] width 66 height 18
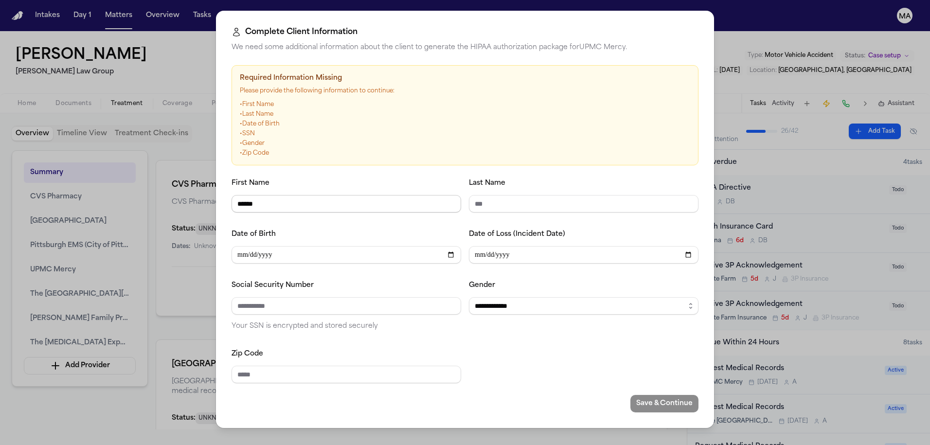
type input "*****"
type input "****"
click at [373, 246] on input "Date of Birth" at bounding box center [347, 255] width 230 height 18
click at [363, 246] on input "Date of Birth" at bounding box center [347, 255] width 230 height 18
drag, startPoint x: 365, startPoint y: 200, endPoint x: 310, endPoint y: 202, distance: 54.5
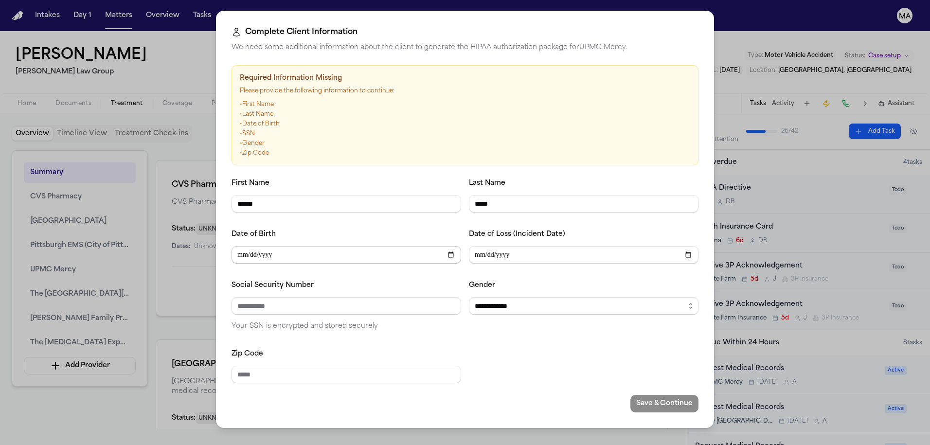
click at [310, 202] on div "**********" at bounding box center [465, 222] width 930 height 445
drag, startPoint x: 332, startPoint y: 199, endPoint x: 411, endPoint y: 199, distance: 79.3
click at [411, 246] on input "Date of Birth" at bounding box center [347, 255] width 230 height 18
click at [346, 246] on input "Date of Birth" at bounding box center [347, 255] width 230 height 18
type input "**********"
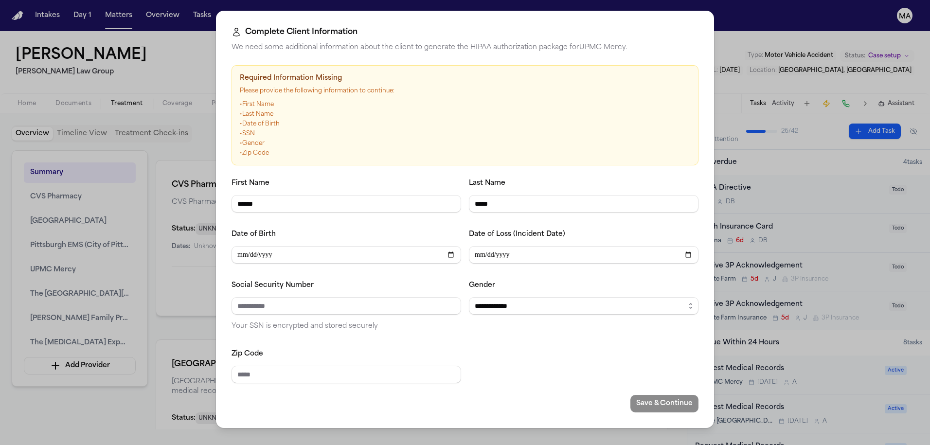
click at [510, 348] on div at bounding box center [584, 366] width 230 height 36
click at [488, 246] on input "**********" at bounding box center [584, 255] width 230 height 18
click at [484, 246] on input "**********" at bounding box center [584, 255] width 230 height 18
type input "**********"
click at [570, 240] on div "**********" at bounding box center [465, 280] width 467 height 206
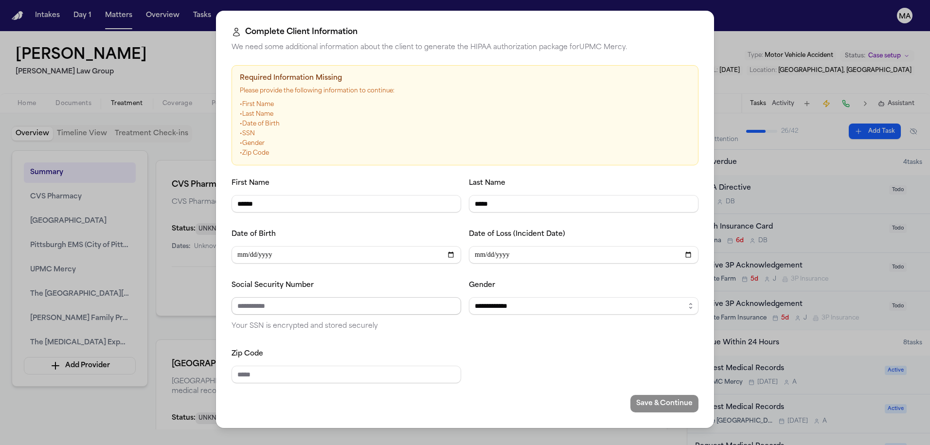
click at [406, 297] on input "Social Security Number" at bounding box center [347, 306] width 230 height 18
paste input "**********"
type input "**********"
select select "****"
type input "*****"
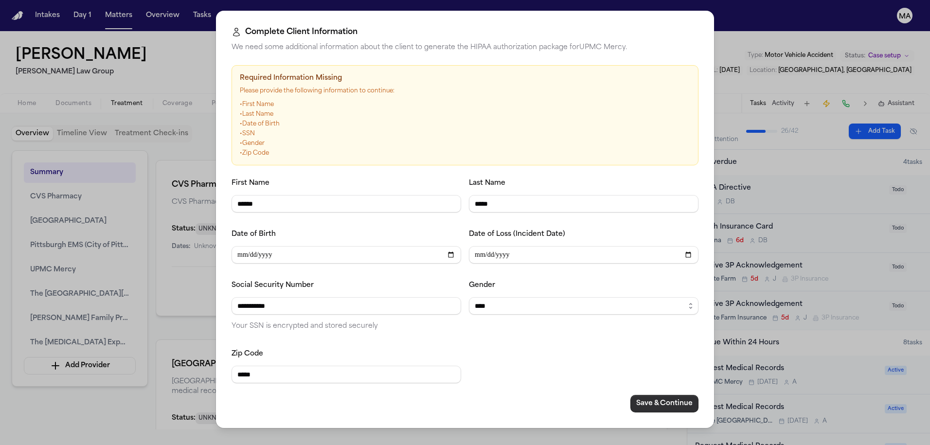
click at [631, 395] on button "Save & Continue" at bounding box center [665, 404] width 68 height 18
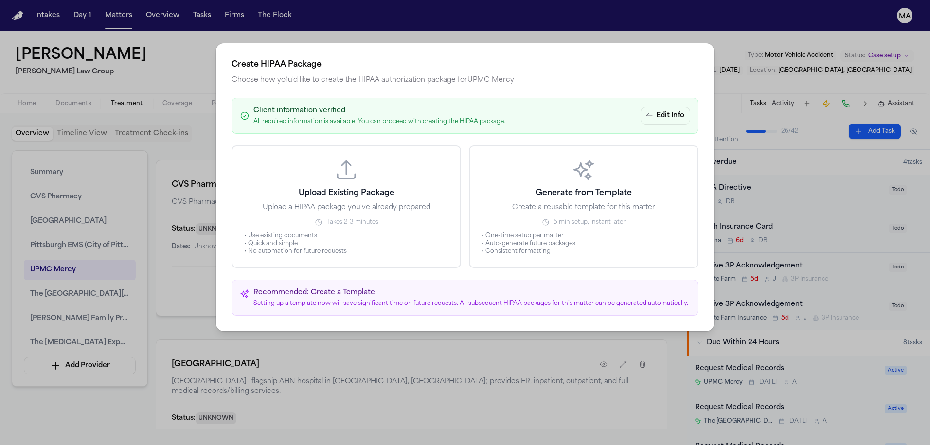
click at [534, 197] on button "Generate from Template Create a reusable template for this matter 5 min setup, …" at bounding box center [584, 206] width 230 height 123
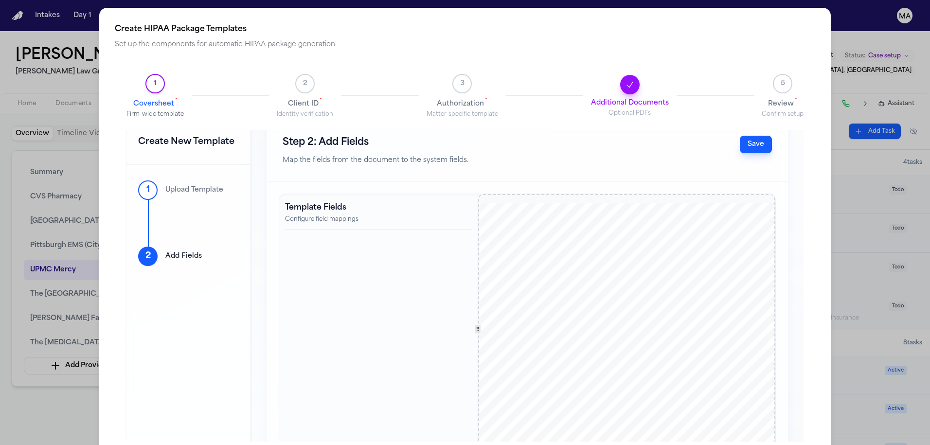
scroll to position [0, 0]
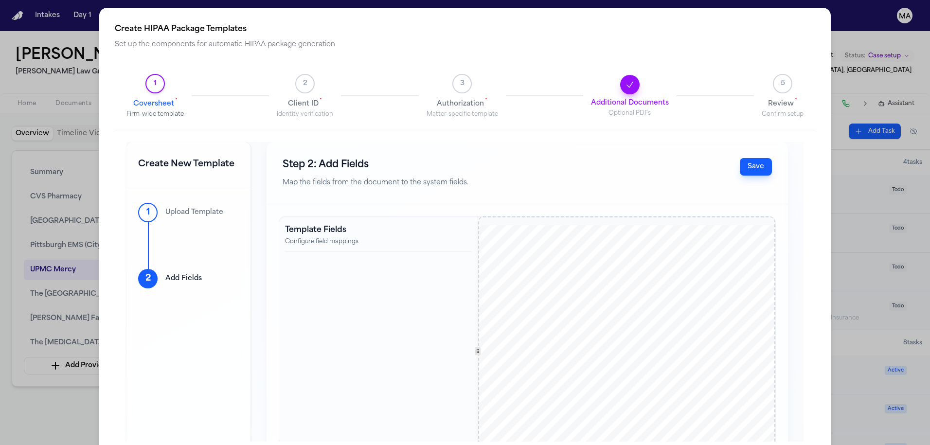
click at [150, 203] on div "1 Upload Template" at bounding box center [188, 212] width 101 height 19
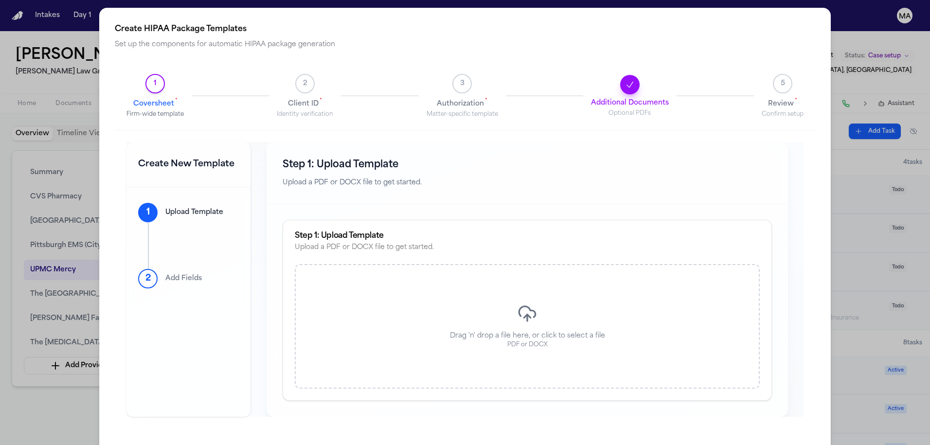
click at [497, 264] on div "Drag 'n' drop a file here, or click to select a file PDF or DOCX" at bounding box center [527, 326] width 465 height 125
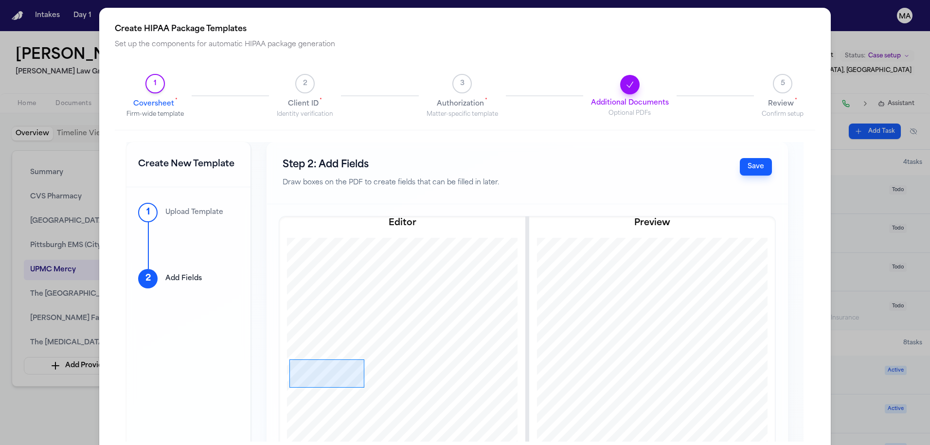
drag, startPoint x: 232, startPoint y: 269, endPoint x: 307, endPoint y: 297, distance: 80.1
click at [307, 297] on div at bounding box center [402, 429] width 296 height 383
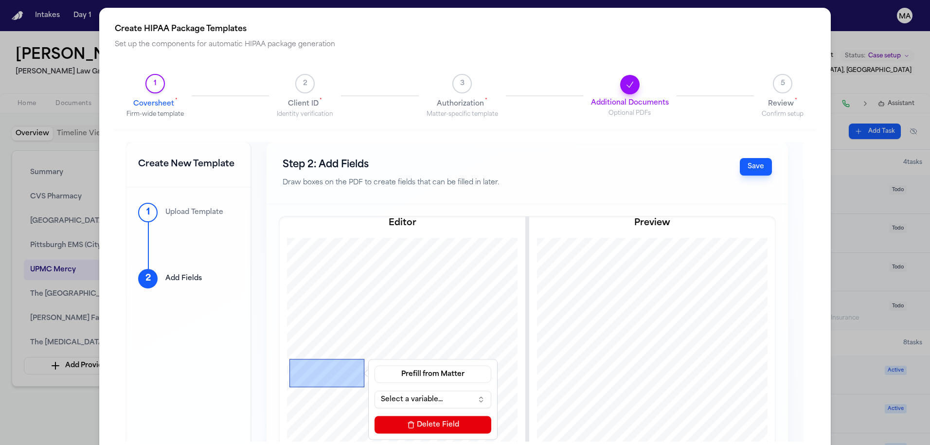
click at [375, 391] on button "Select a variable..." at bounding box center [433, 400] width 117 height 18
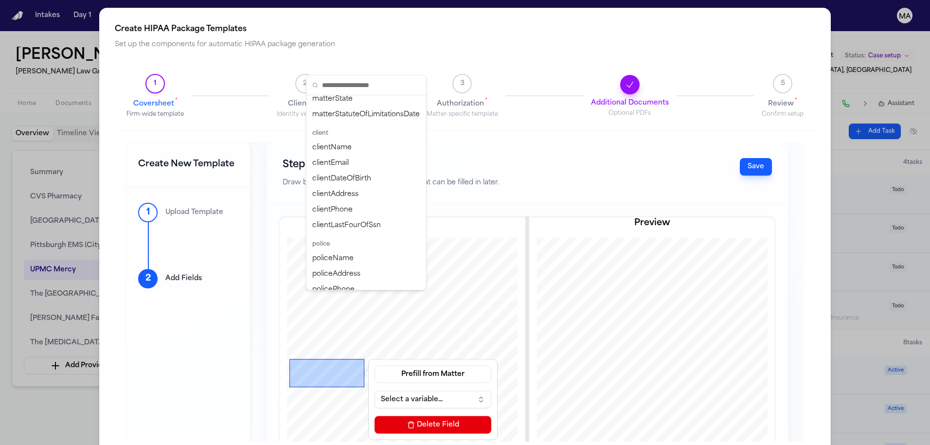
scroll to position [148, 0]
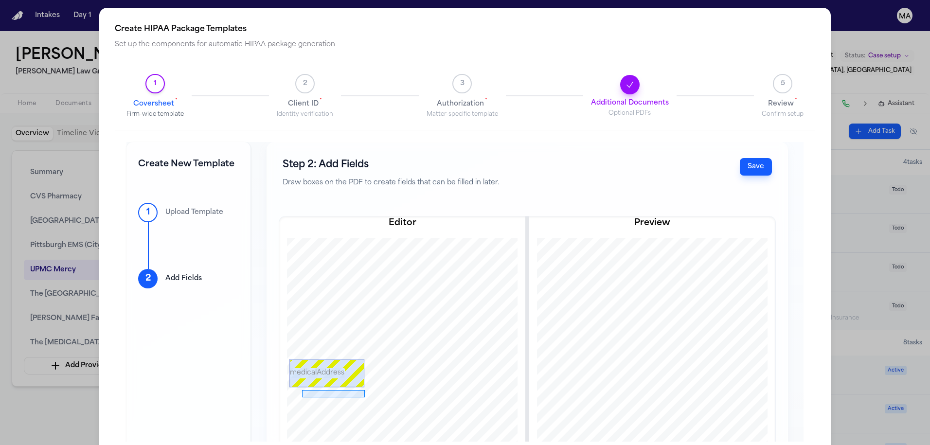
drag, startPoint x: 245, startPoint y: 299, endPoint x: 307, endPoint y: 307, distance: 63.2
click at [307, 307] on div at bounding box center [402, 429] width 296 height 383
click at [375, 417] on button "Select a variable..." at bounding box center [433, 426] width 117 height 18
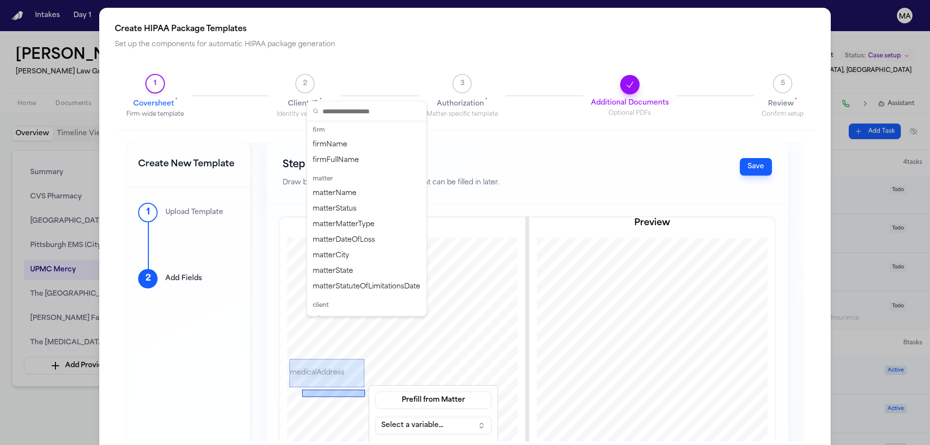
scroll to position [374, 0]
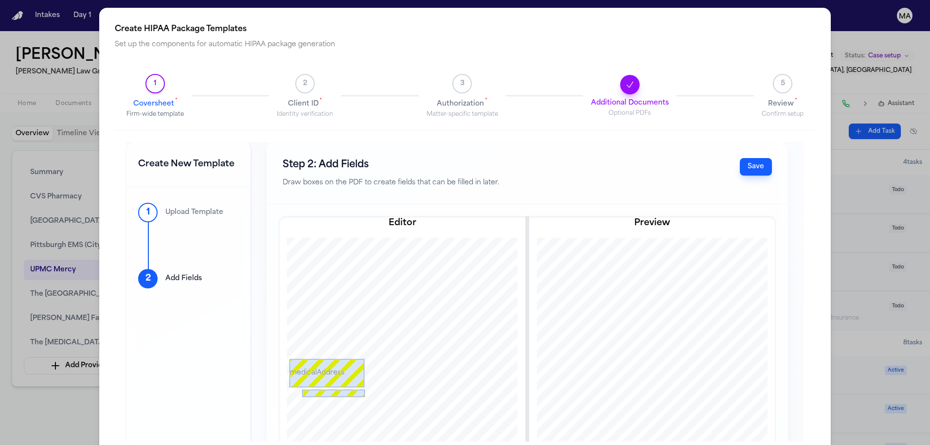
click at [302, 390] on div at bounding box center [333, 393] width 63 height 7
click at [375, 392] on button "Prefill from Matter" at bounding box center [433, 401] width 117 height 18
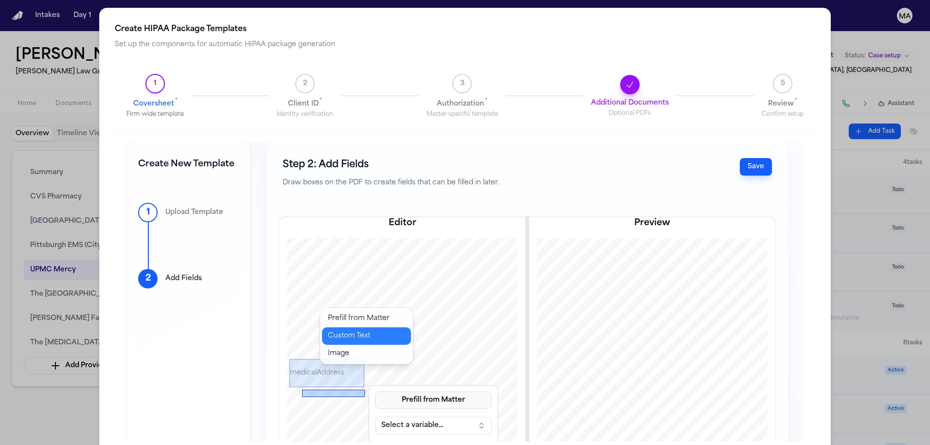
click at [350, 327] on button "Custom Text" at bounding box center [366, 336] width 89 height 18
click at [375, 417] on input at bounding box center [433, 426] width 117 height 18
type input "**********"
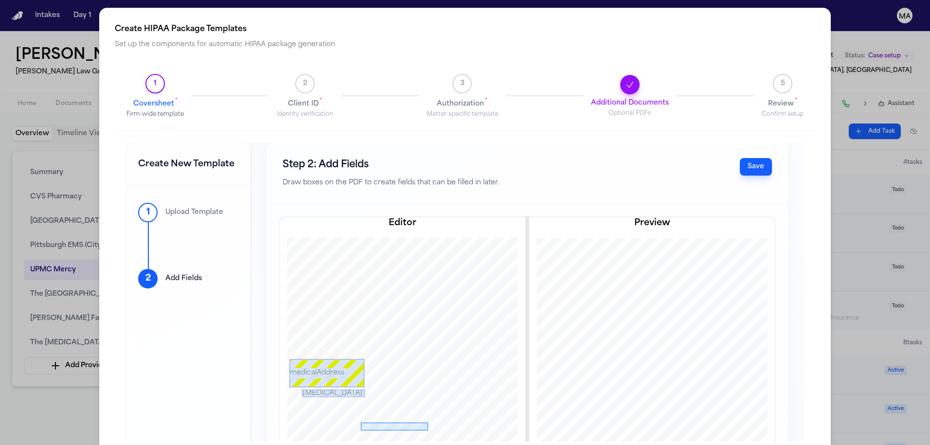
drag, startPoint x: 304, startPoint y: 332, endPoint x: 371, endPoint y: 340, distance: 67.6
click at [371, 340] on div at bounding box center [402, 429] width 296 height 383
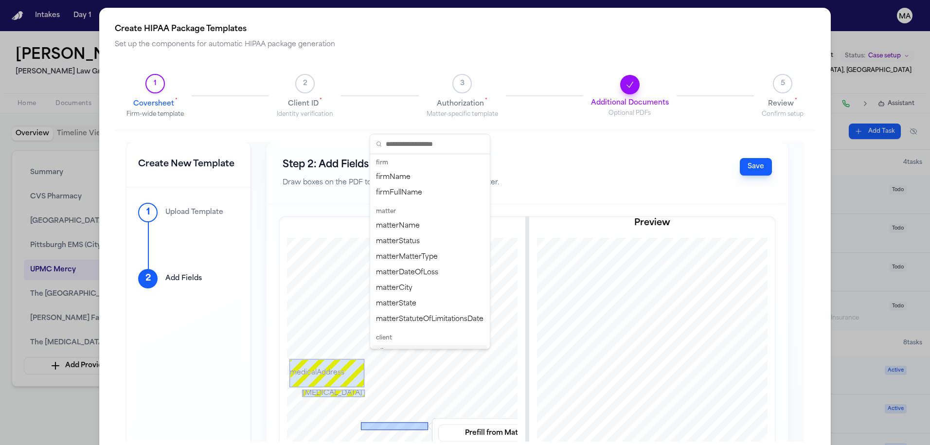
click at [402, 345] on div "clientName" at bounding box center [430, 353] width 116 height 16
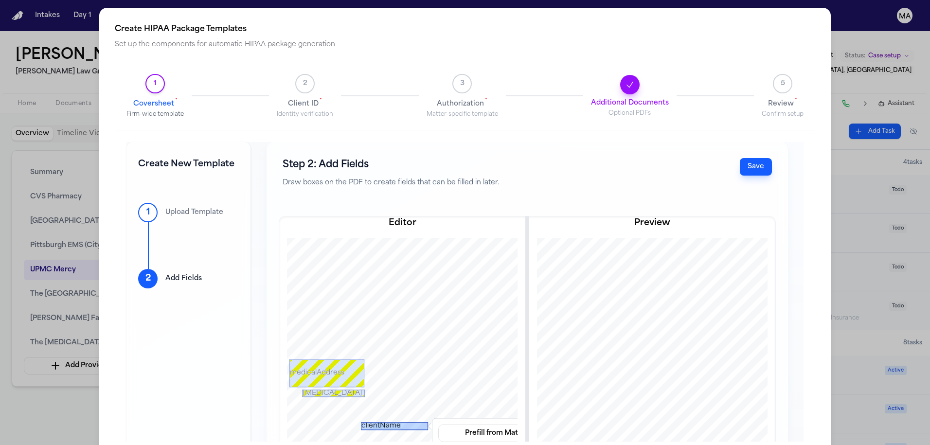
click at [361, 423] on div "clientName" at bounding box center [394, 427] width 67 height 8
click at [358, 421] on div "clientName" at bounding box center [391, 425] width 67 height 8
drag, startPoint x: 302, startPoint y: 345, endPoint x: 367, endPoint y: 340, distance: 65.5
click at [367, 340] on div "**********" at bounding box center [402, 429] width 296 height 383
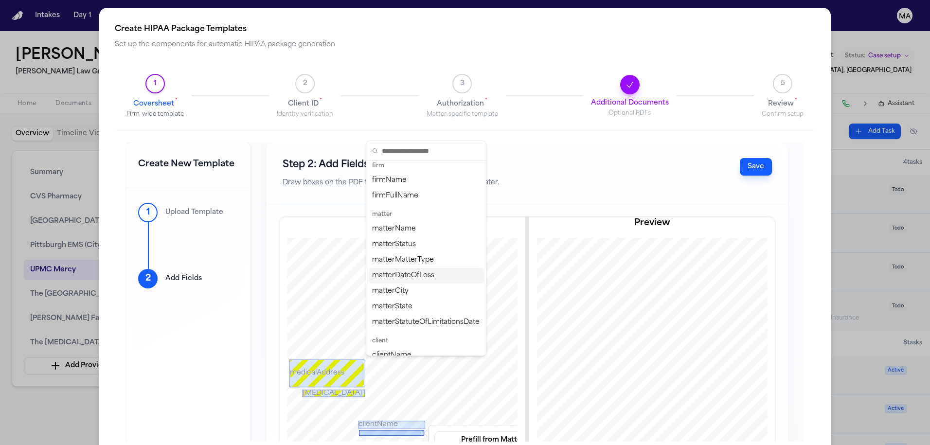
scroll to position [6, 0]
click at [409, 266] on div "matterDateOfLoss" at bounding box center [426, 274] width 116 height 16
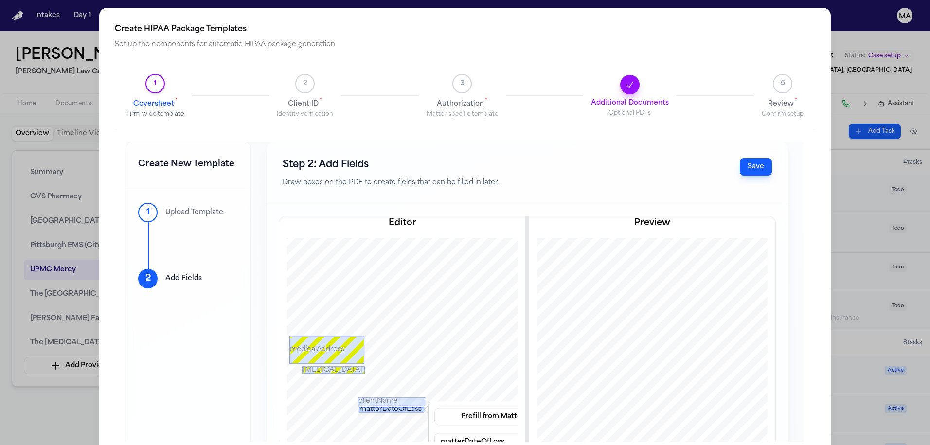
scroll to position [41, 0]
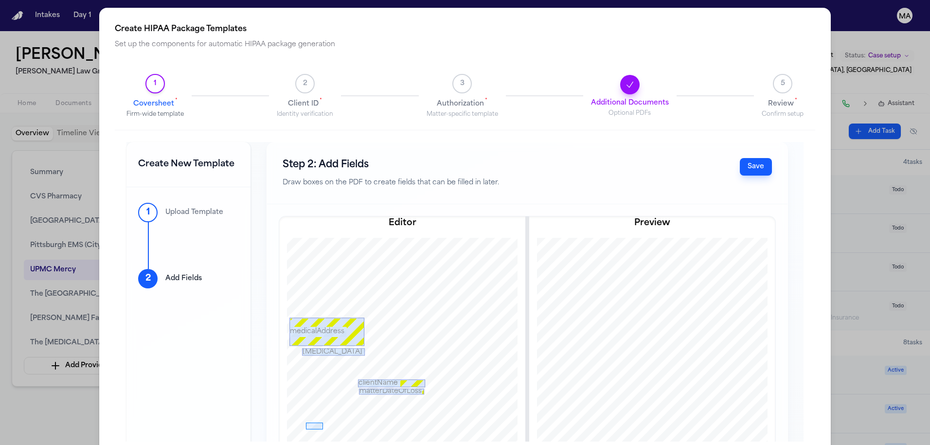
drag, startPoint x: 249, startPoint y: 332, endPoint x: 266, endPoint y: 339, distance: 18.3
click at [266, 339] on div at bounding box center [402, 388] width 296 height 383
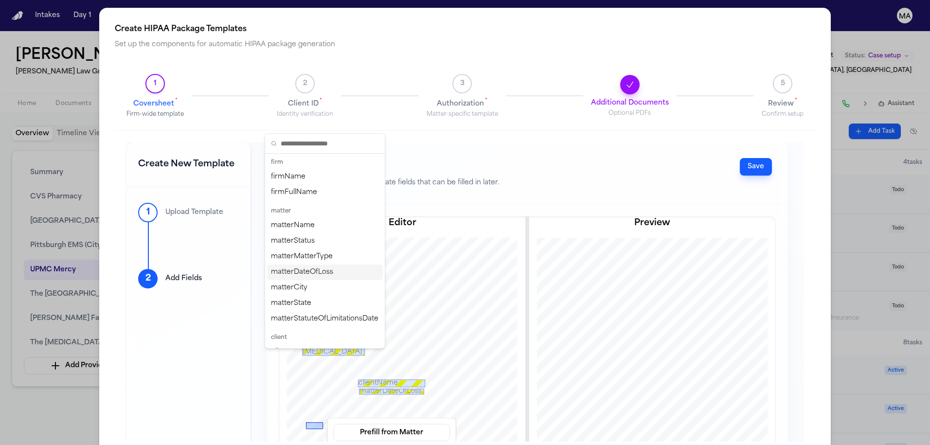
click at [300, 265] on div "matterDateOfLoss" at bounding box center [325, 273] width 116 height 16
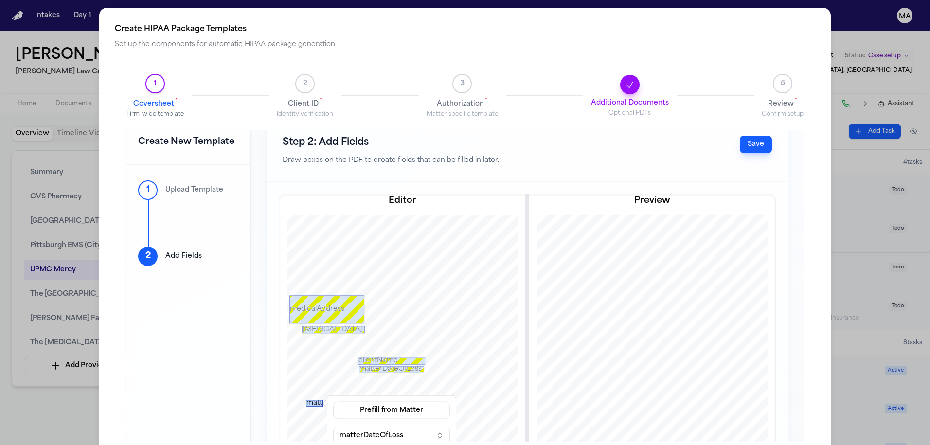
scroll to position [0, 0]
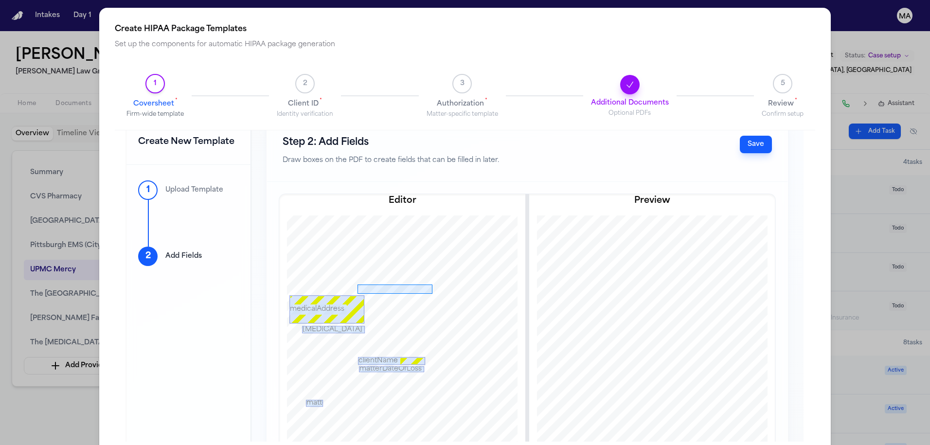
drag, startPoint x: 300, startPoint y: 194, endPoint x: 376, endPoint y: 203, distance: 76.5
click at [376, 203] on div at bounding box center [402, 365] width 296 height 383
click at [444, 312] on button "Select a variable..." at bounding box center [502, 321] width 117 height 18
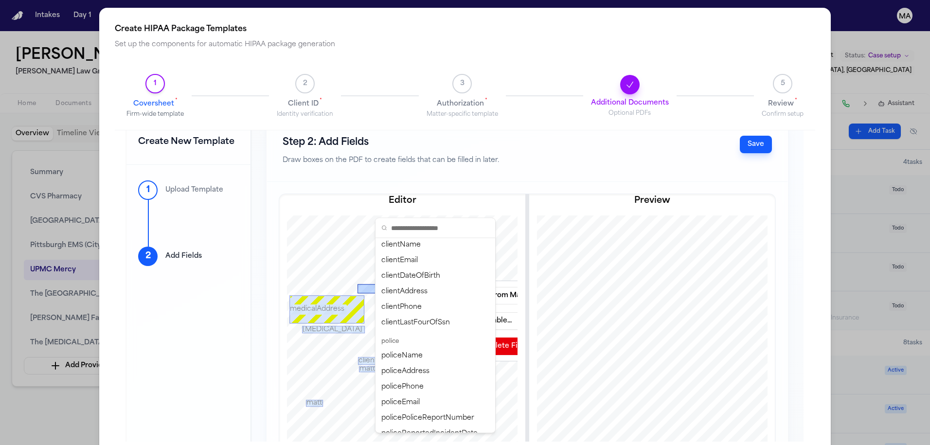
scroll to position [194, 0]
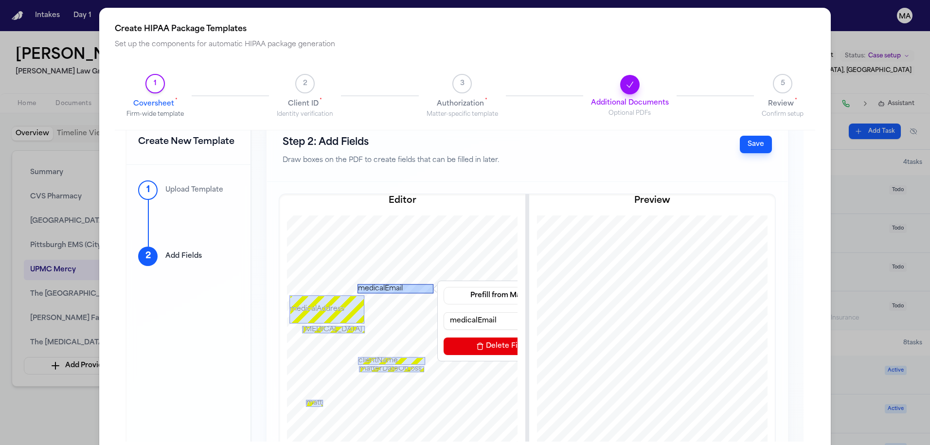
drag, startPoint x: 352, startPoint y: 198, endPoint x: 344, endPoint y: 196, distance: 7.9
click at [358, 285] on div "medicalEmail" at bounding box center [396, 289] width 76 height 9
click at [353, 285] on div "medicalEmail" at bounding box center [391, 289] width 76 height 9
drag, startPoint x: 346, startPoint y: 199, endPoint x: 342, endPoint y: 198, distance: 4.9
click at [353, 285] on div "medicalEmail" at bounding box center [391, 289] width 76 height 9
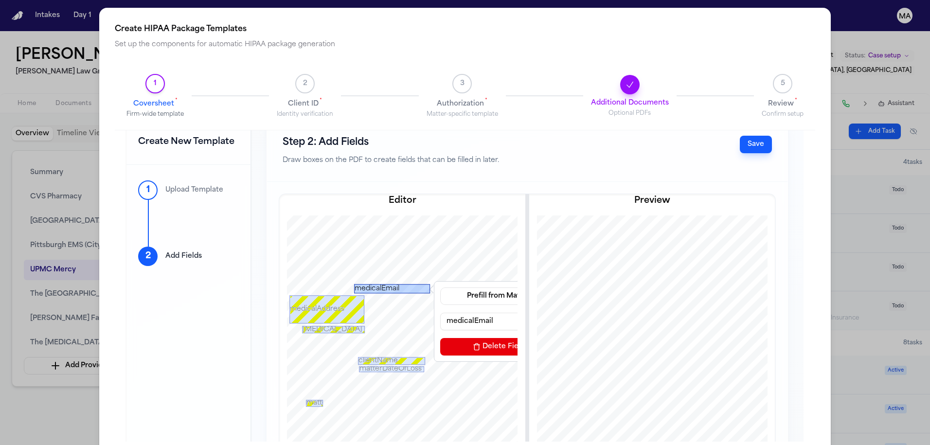
click at [354, 285] on div "medicalEmail" at bounding box center [392, 289] width 76 height 9
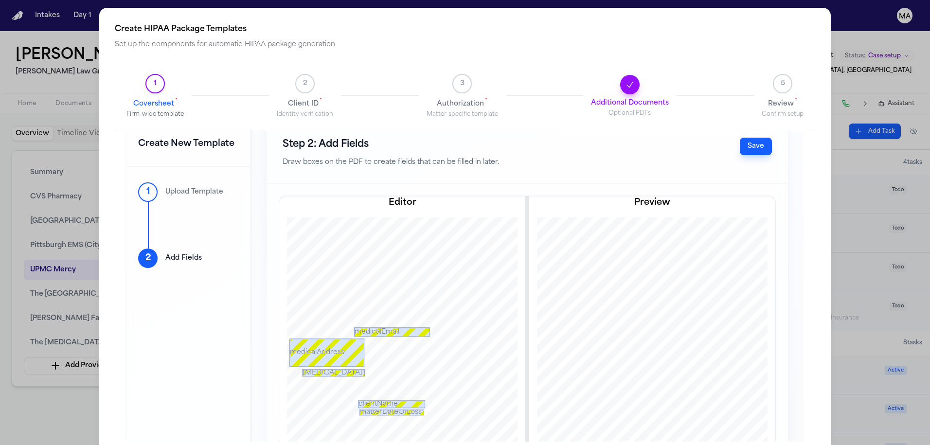
scroll to position [0, 0]
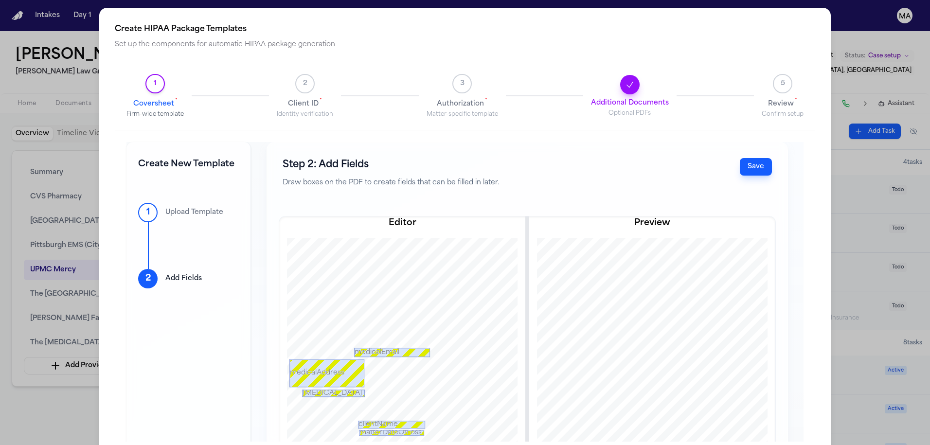
click at [772, 158] on button "Save" at bounding box center [756, 167] width 32 height 18
click at [637, 75] on span "Progress" at bounding box center [629, 84] width 19 height 19
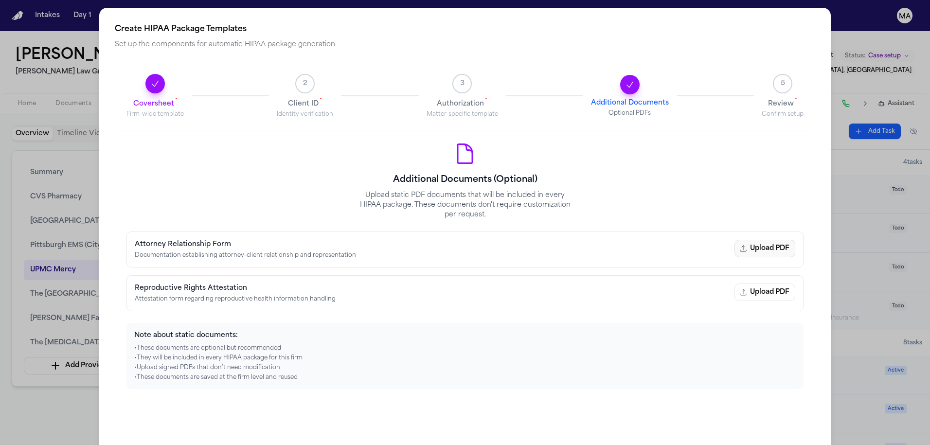
click at [795, 240] on button "Upload PDF" at bounding box center [765, 249] width 61 height 18
click at [465, 79] on span "3" at bounding box center [462, 84] width 4 height 10
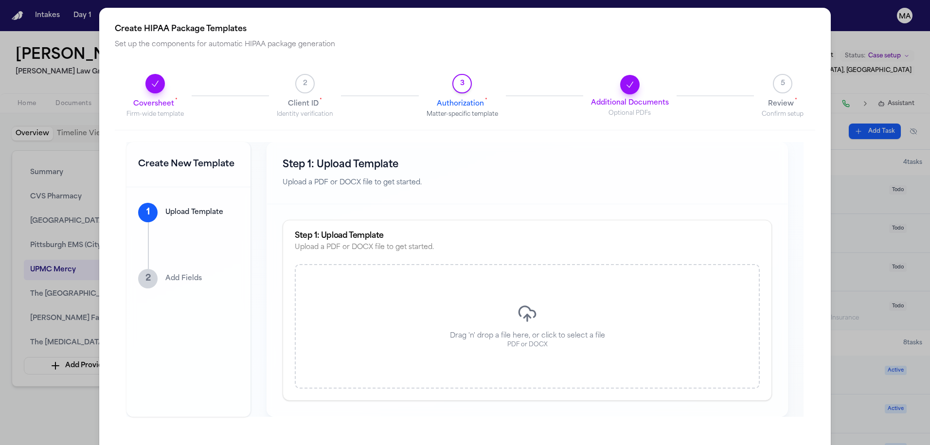
click at [381, 264] on div "Drag 'n' drop a file here, or click to select a file PDF or DOCX" at bounding box center [527, 326] width 465 height 125
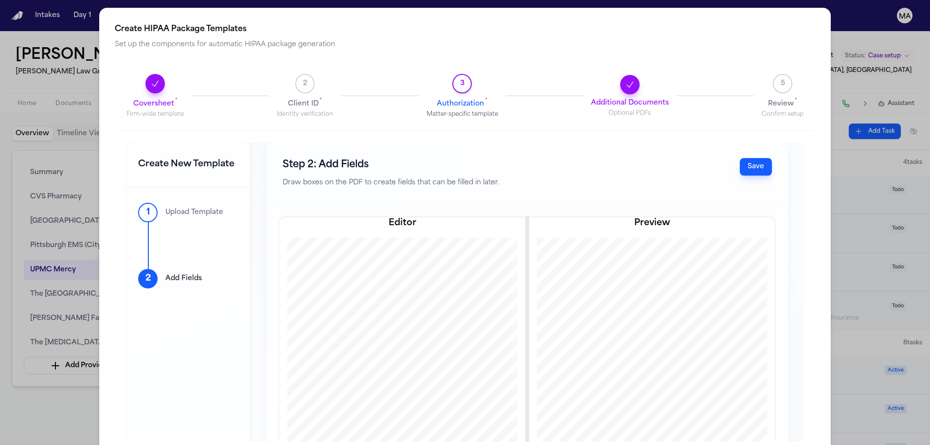
scroll to position [723, 0]
drag, startPoint x: 242, startPoint y: 228, endPoint x: 356, endPoint y: 240, distance: 114.0
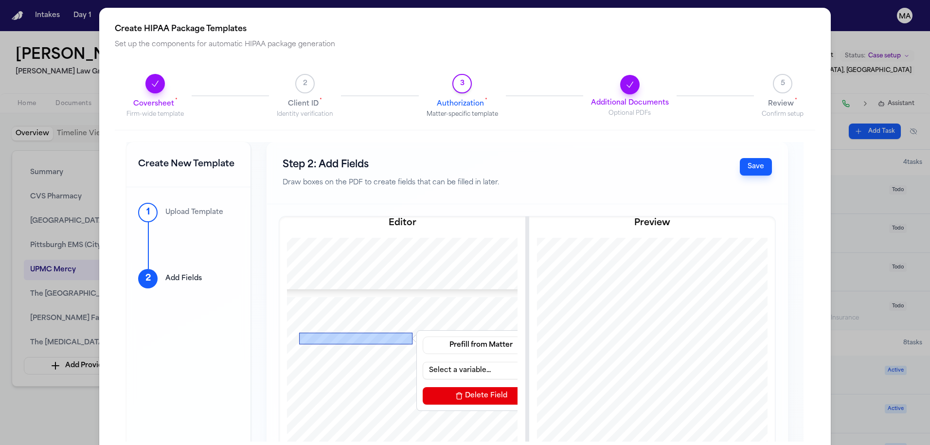
click at [312, 333] on div at bounding box center [355, 339] width 113 height 12
click at [423, 362] on button "Select a variable..." at bounding box center [481, 371] width 117 height 18
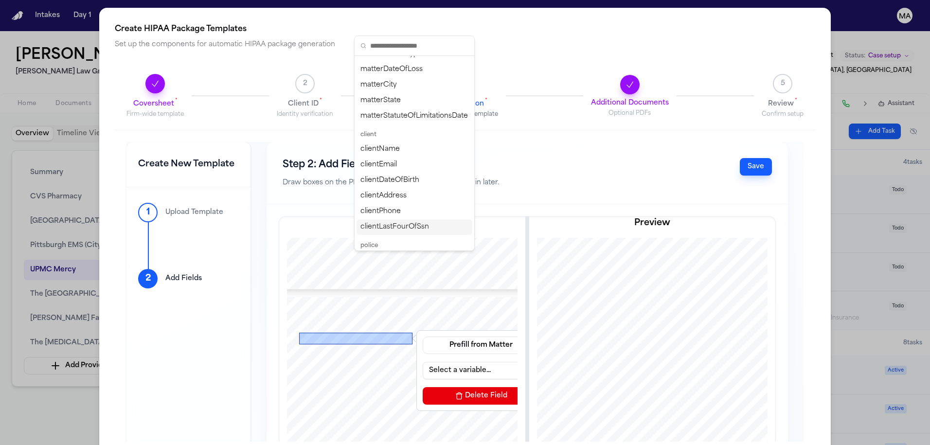
scroll to position [186, 0]
click at [390, 329] on div "medicalName" at bounding box center [415, 337] width 116 height 16
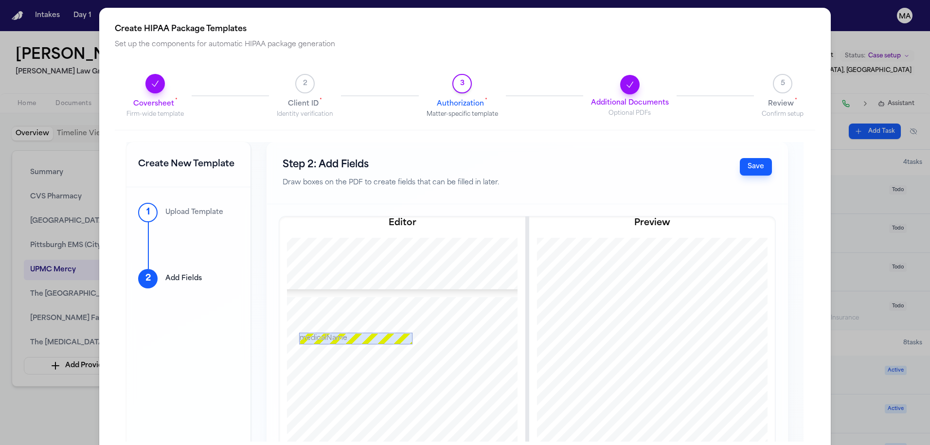
scroll to position [824, 0]
drag, startPoint x: 360, startPoint y: 302, endPoint x: 391, endPoint y: 308, distance: 31.7
click at [391, 308] on div at bounding box center [402, 388] width 296 height 383
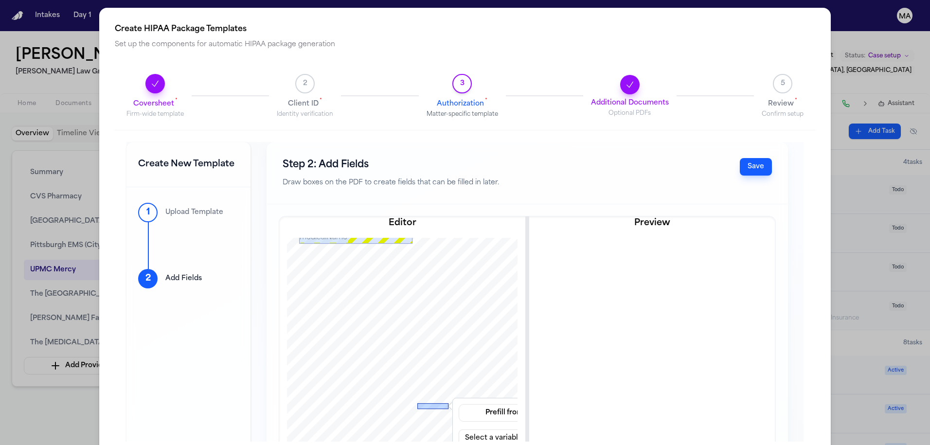
scroll to position [0, 0]
click at [459, 404] on button "Prefill from Matter" at bounding box center [517, 413] width 117 height 18
click at [434, 330] on button "Custom Text" at bounding box center [450, 339] width 89 height 18
click at [459, 430] on input at bounding box center [517, 439] width 117 height 18
type input "**********"
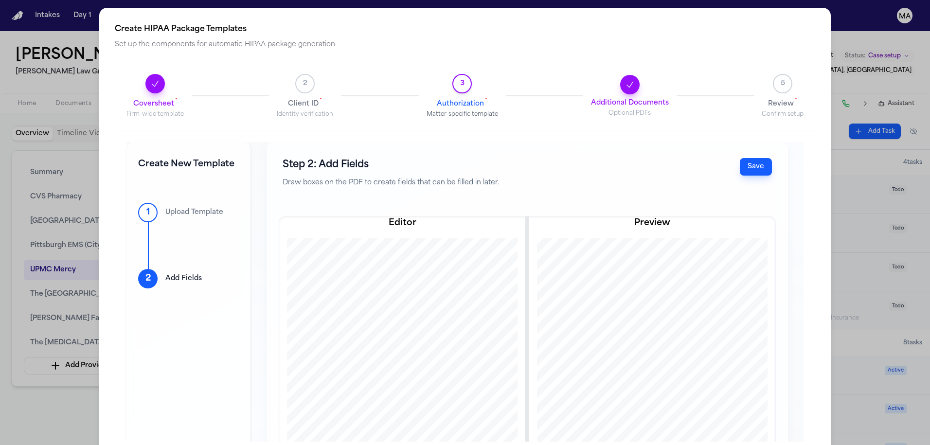
scroll to position [403, 0]
drag, startPoint x: 223, startPoint y: 229, endPoint x: 324, endPoint y: 235, distance: 101.4
click at [324, 235] on div at bounding box center [402, 417] width 296 height 383
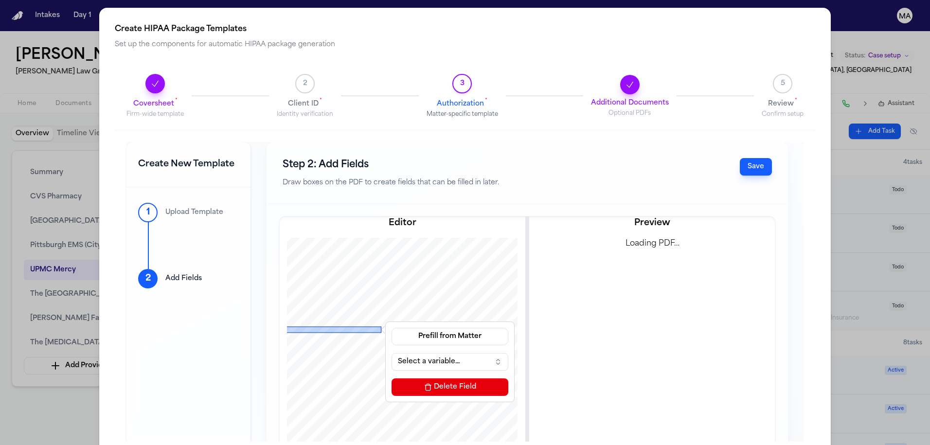
scroll to position [0, 0]
click at [392, 353] on button "Select a variable..." at bounding box center [450, 362] width 117 height 18
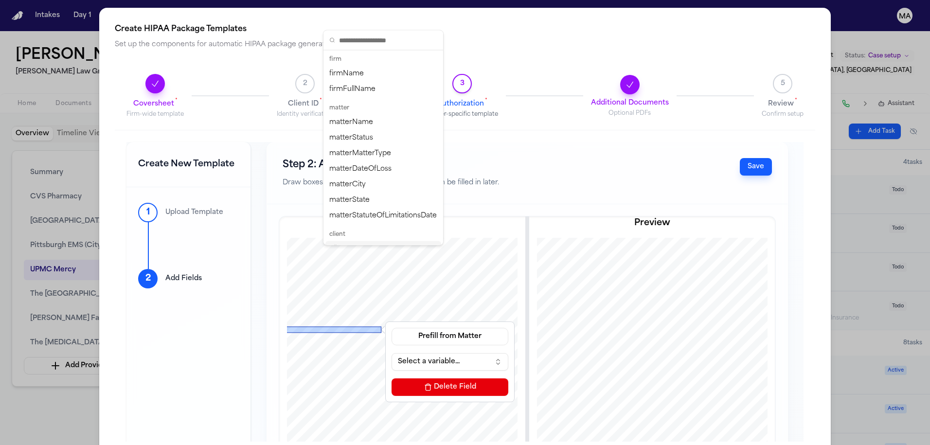
scroll to position [209, 0]
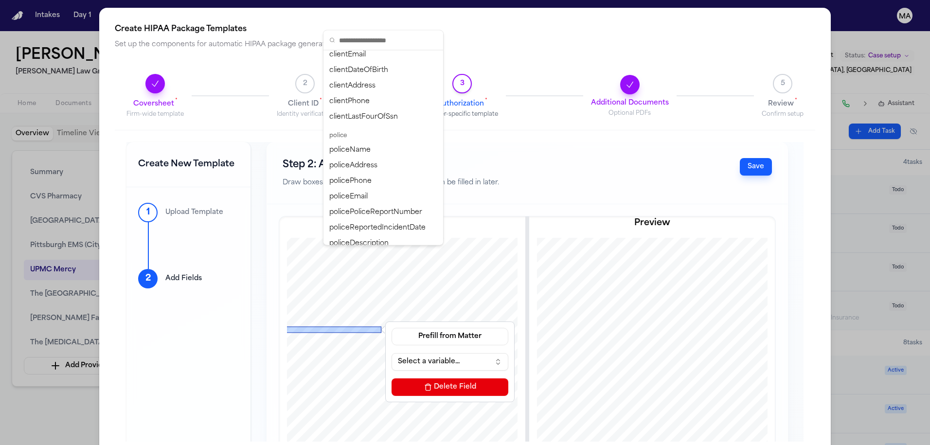
click at [350, 301] on div "medicalName" at bounding box center [383, 309] width 116 height 16
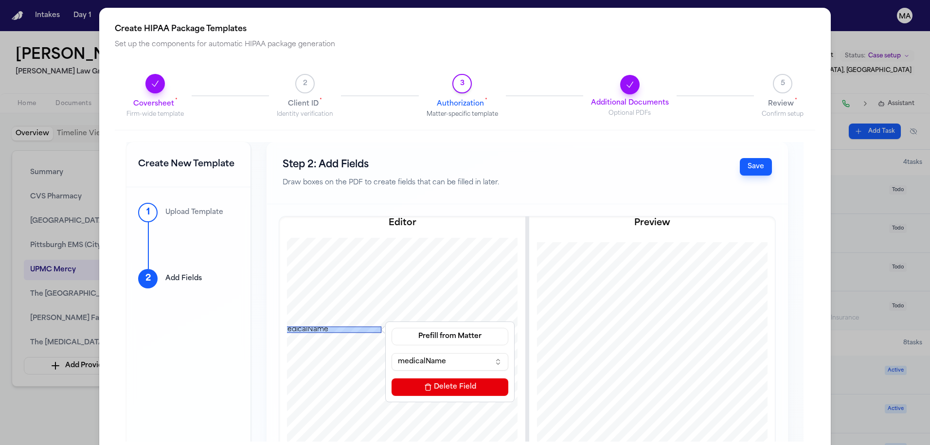
scroll to position [369, 0]
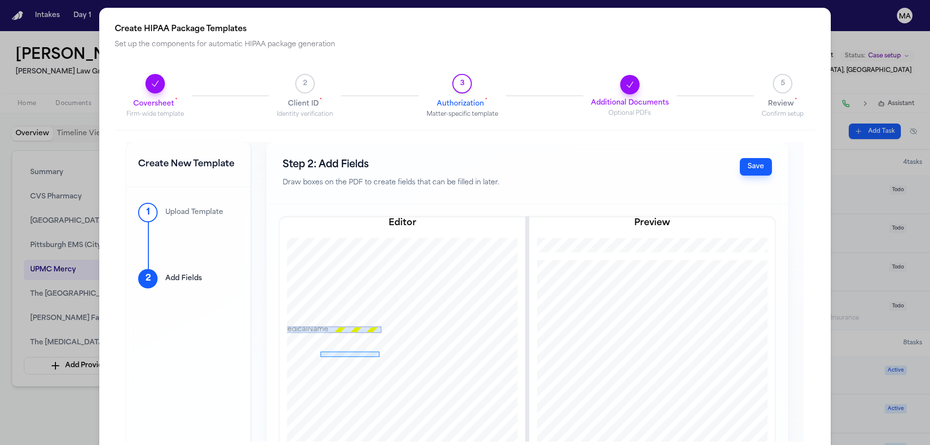
drag, startPoint x: 263, startPoint y: 253, endPoint x: 322, endPoint y: 259, distance: 59.1
click at [322, 259] on div at bounding box center [402, 417] width 296 height 383
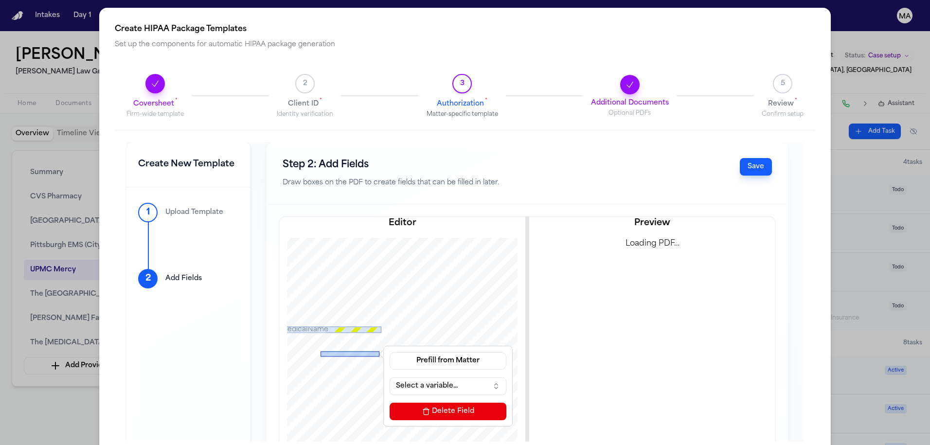
scroll to position [0, 0]
click at [390, 352] on button "Prefill from Matter" at bounding box center [448, 361] width 117 height 18
click at [371, 281] on button "Custom Text" at bounding box center [381, 290] width 89 height 18
click at [390, 378] on input at bounding box center [448, 387] width 117 height 18
type input "**********"
